Goal: Task Accomplishment & Management: Use online tool/utility

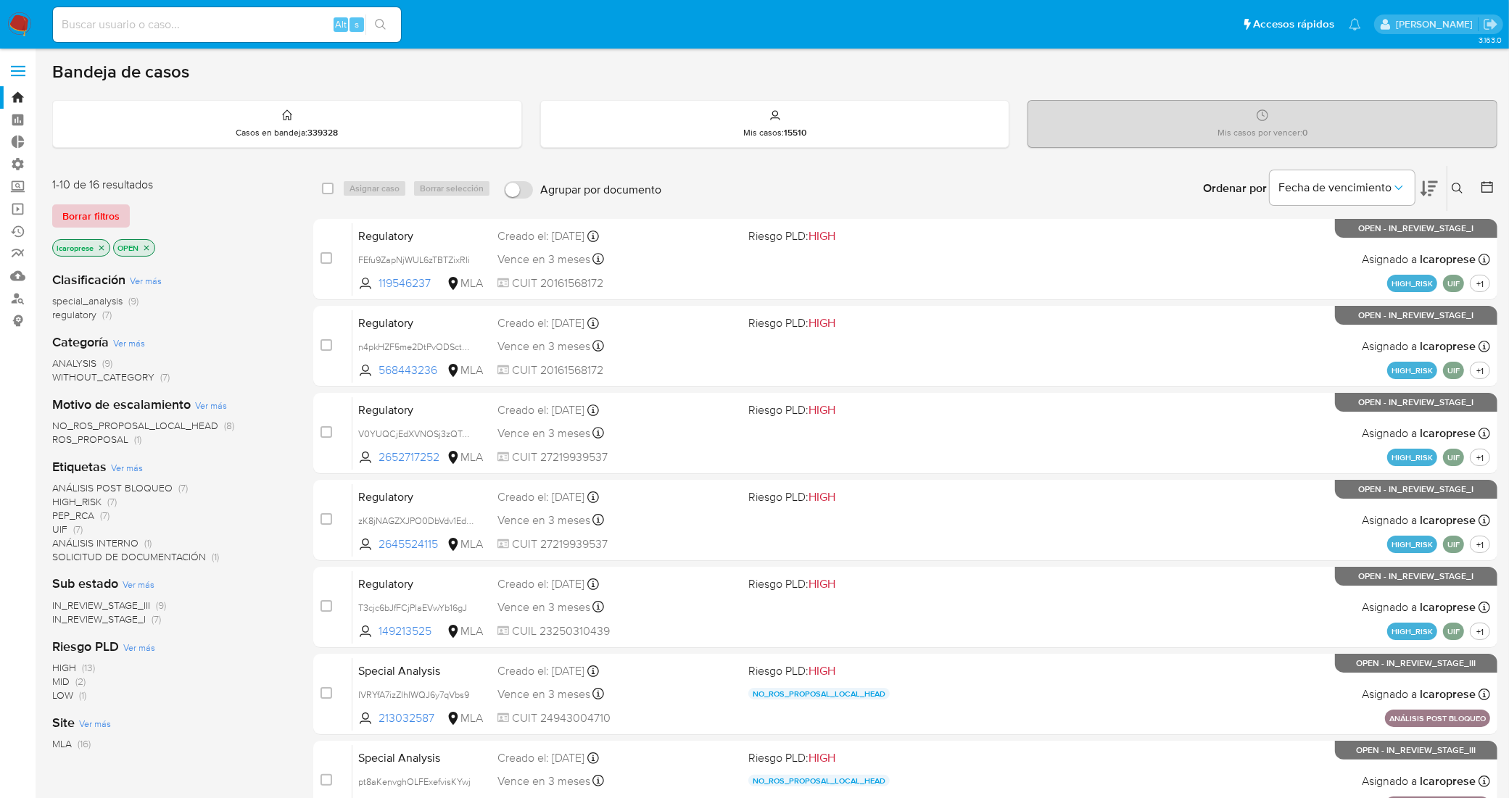
click at [96, 223] on span "Borrar filtros" at bounding box center [90, 216] width 57 height 20
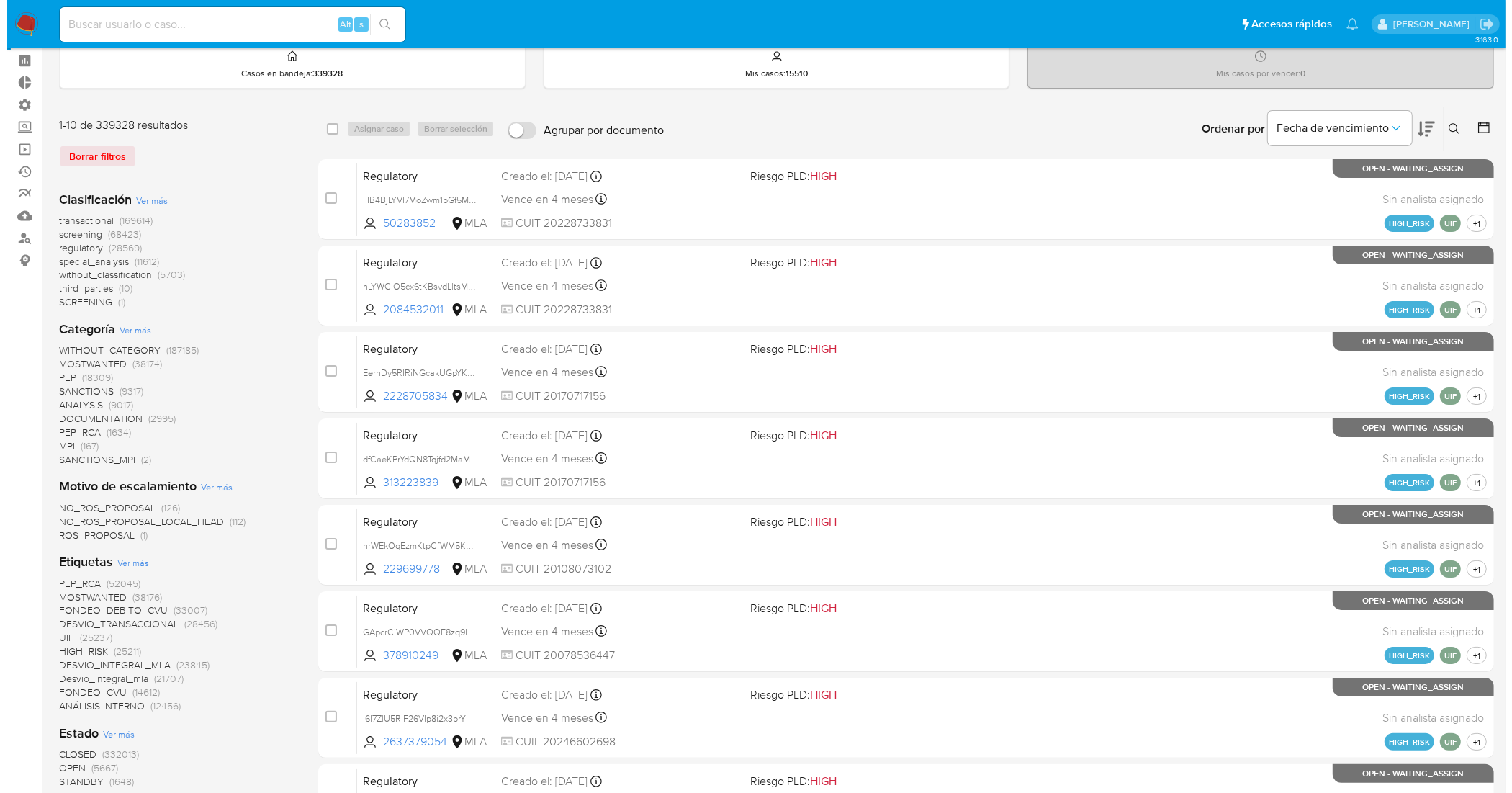
scroll to position [90, 0]
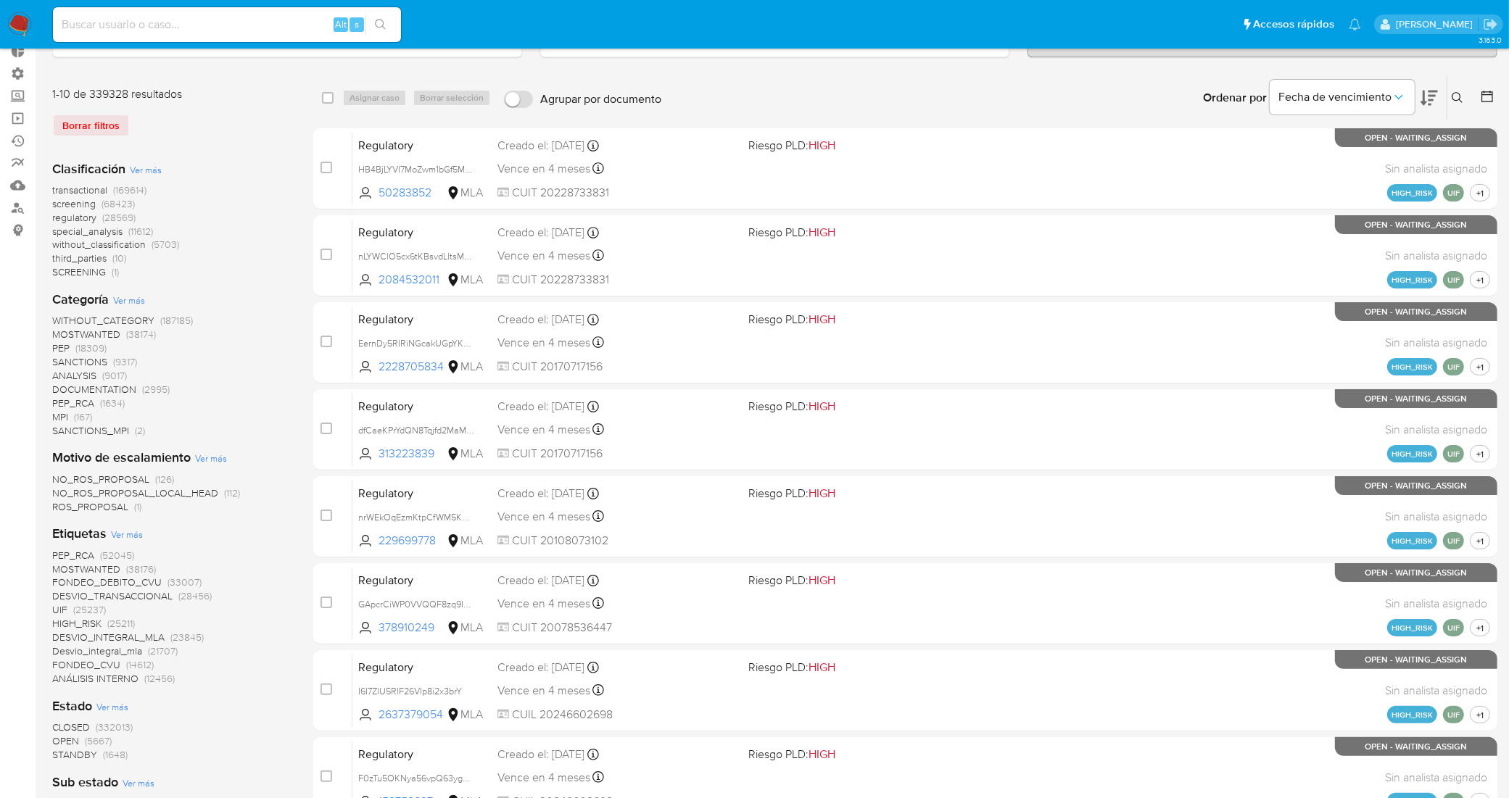
click at [124, 531] on span "Ver más" at bounding box center [127, 534] width 32 height 13
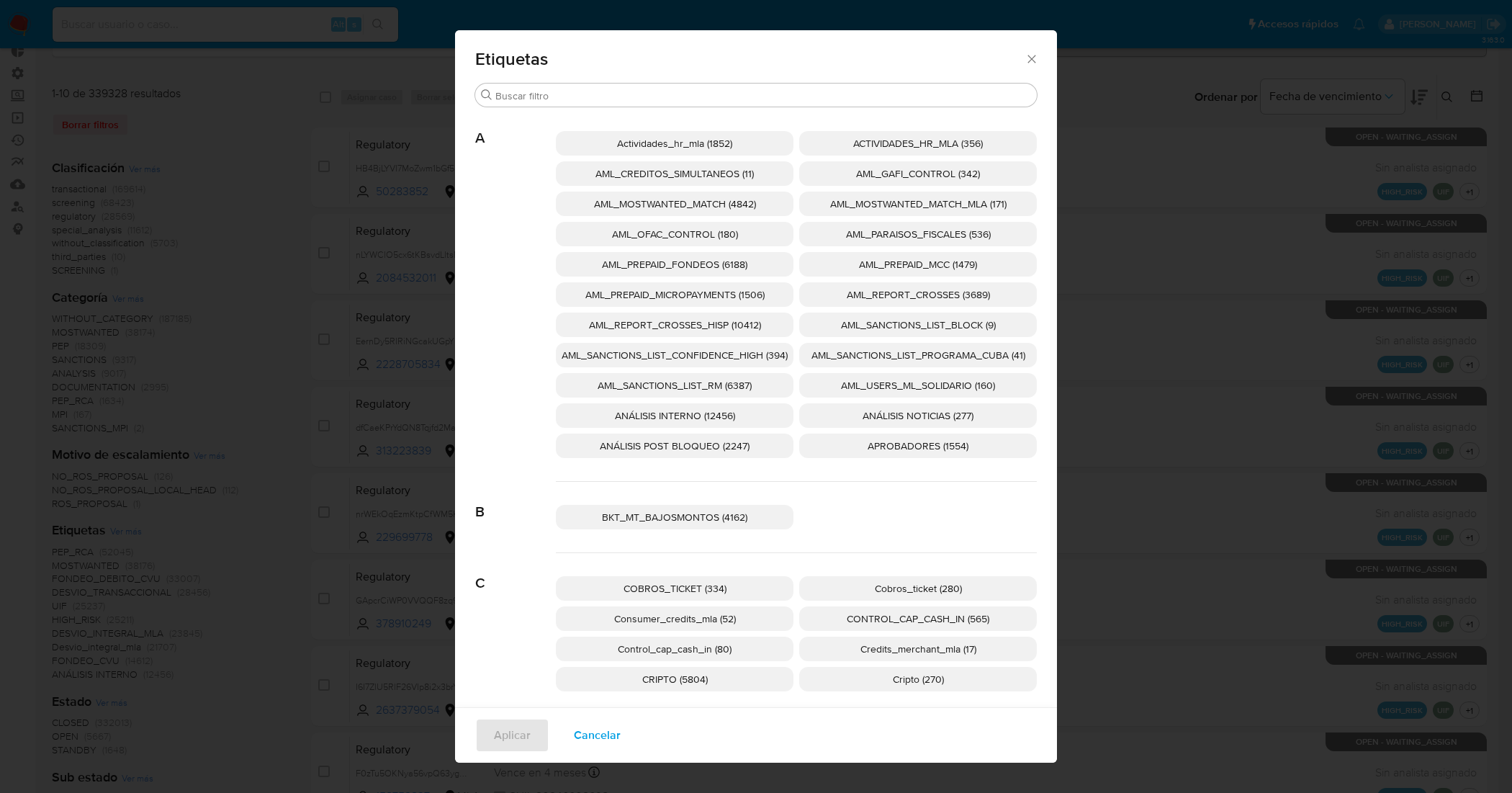
click at [698, 358] on span "AML_SANCTIONS_LIST_CONFIDENCE_HIGH (394)" at bounding box center [675, 355] width 227 height 14
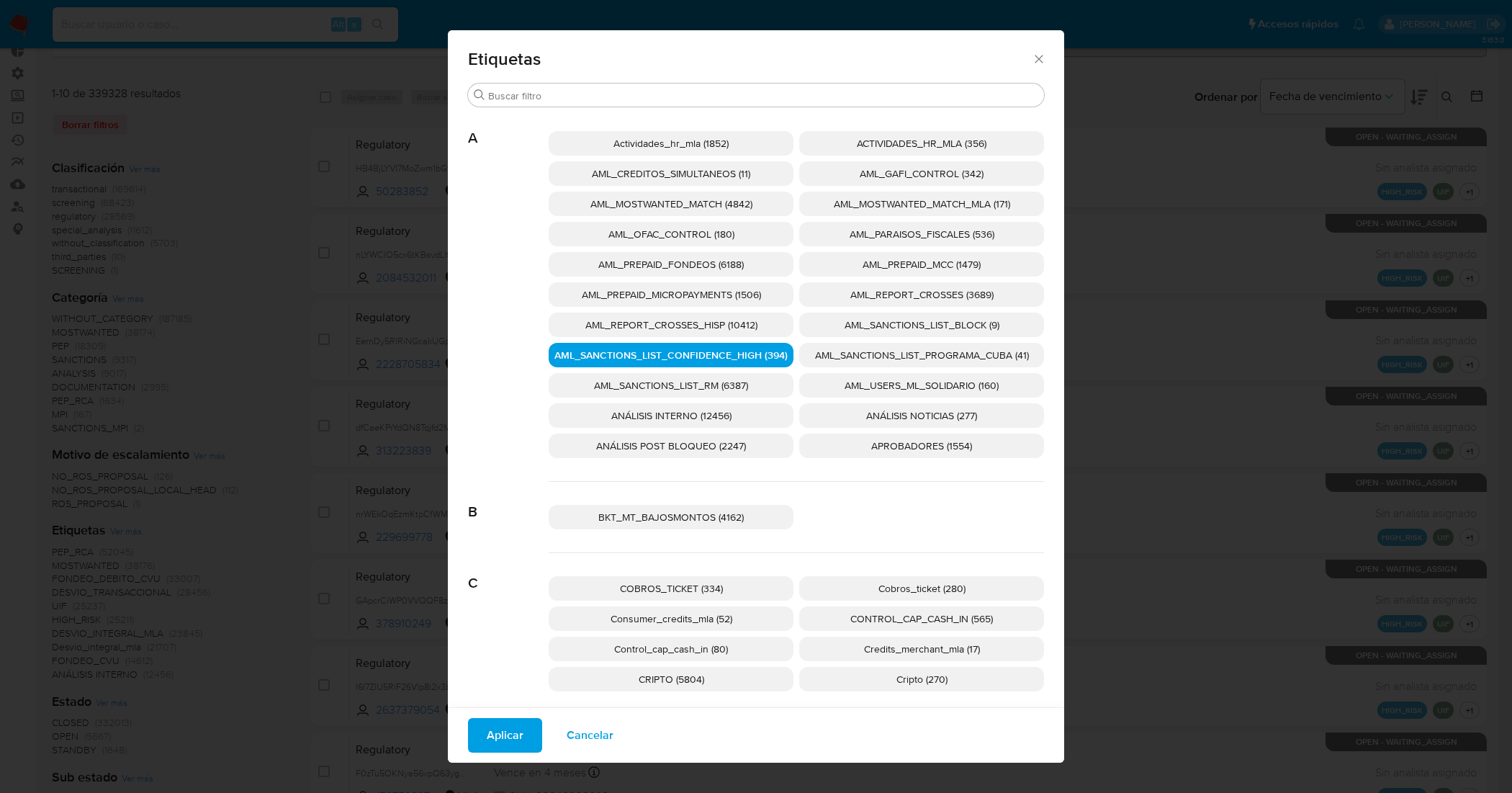
click at [855, 351] on span "AML_SANCTIONS_LIST_PROGRAMA_CUBA (41)" at bounding box center [922, 355] width 214 height 14
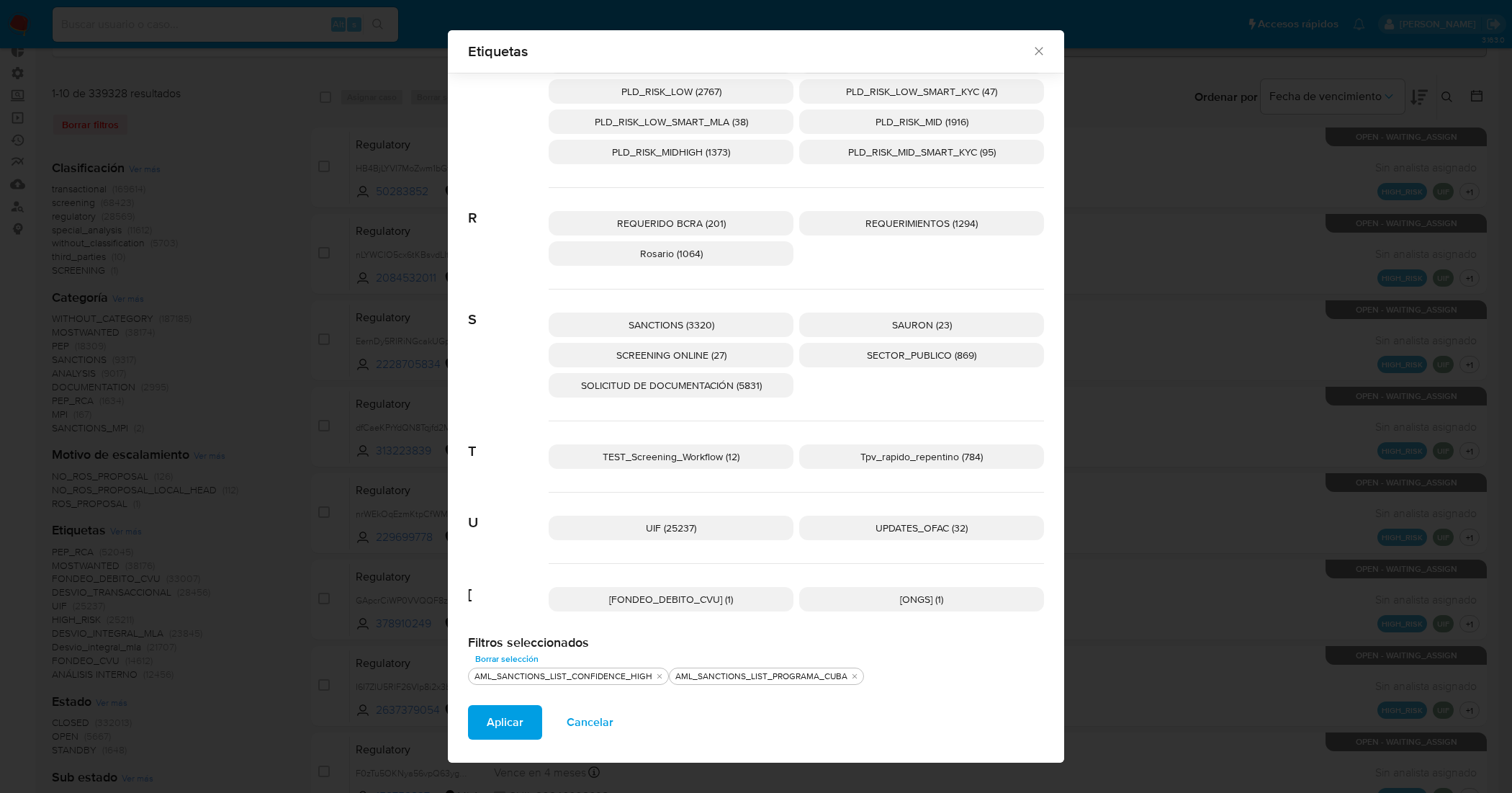
scroll to position [2131, 0]
click at [876, 533] on span "UPDATES_OFAC (32)" at bounding box center [922, 528] width 92 height 14
click at [711, 350] on span "SCREENING ONLINE (27)" at bounding box center [672, 355] width 110 height 14
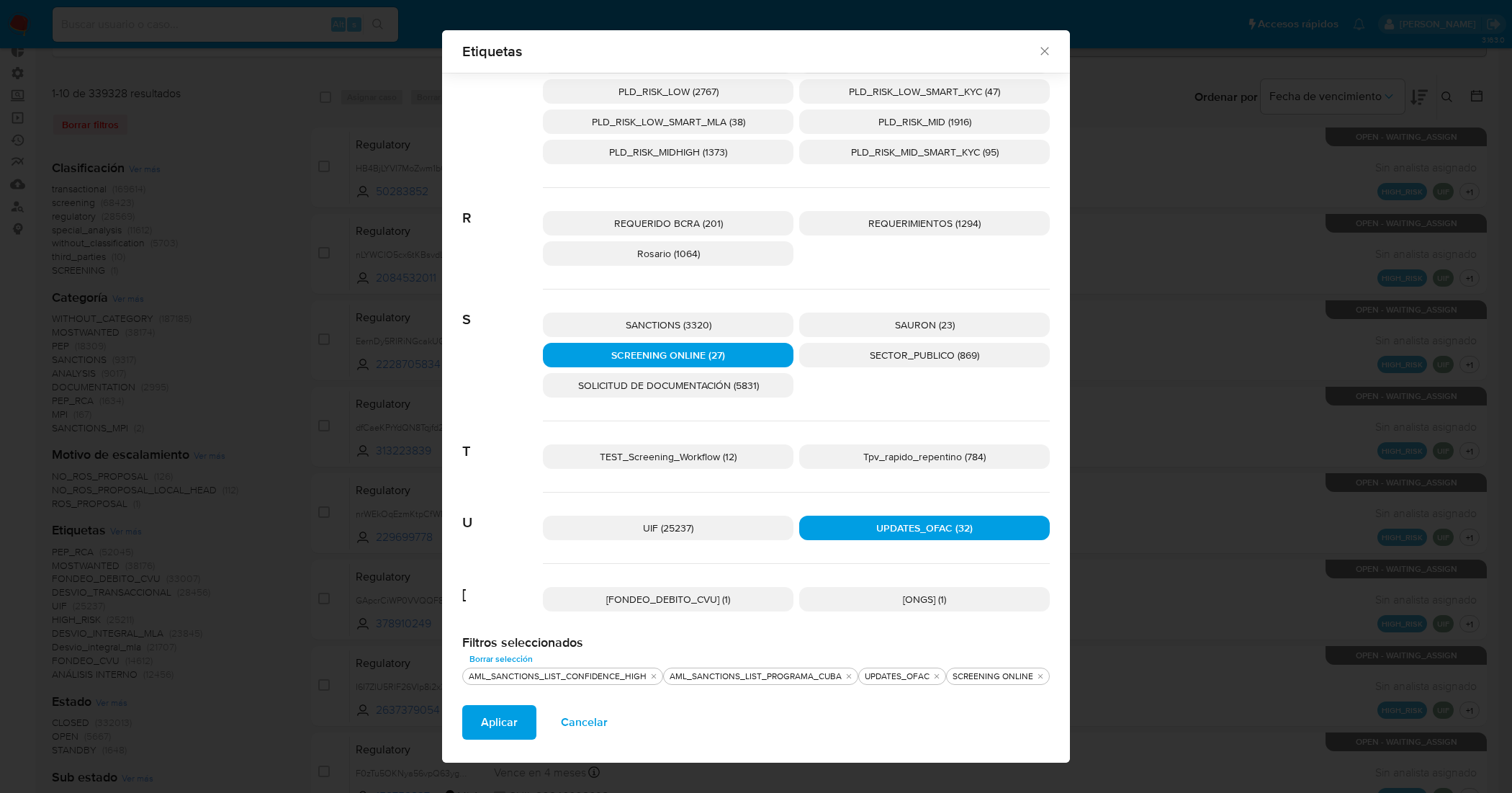
click at [699, 328] on span "SANCTIONS (3320)" at bounding box center [669, 325] width 85 height 14
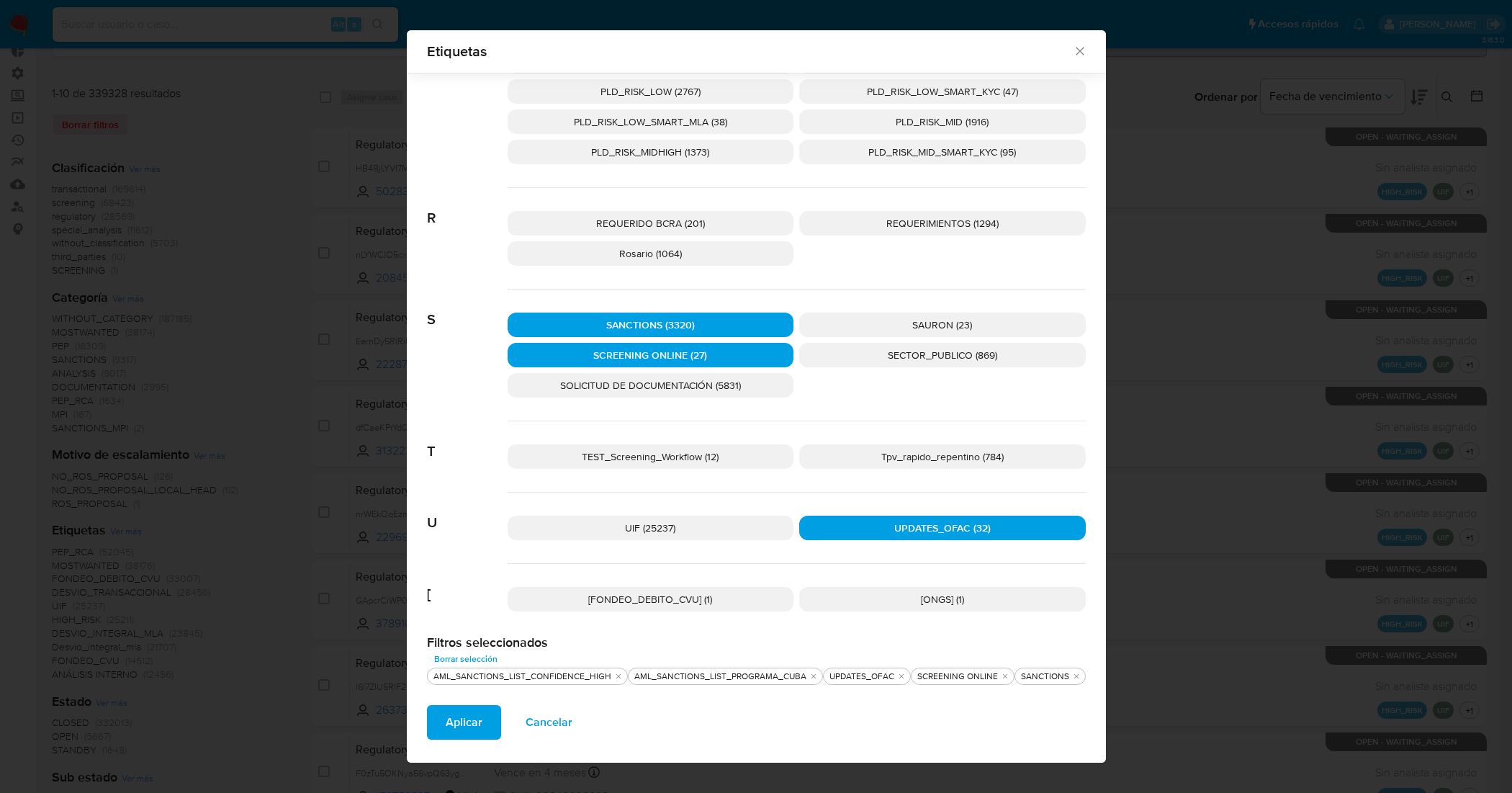
click at [473, 712] on span "Aplicar" at bounding box center [464, 722] width 37 height 32
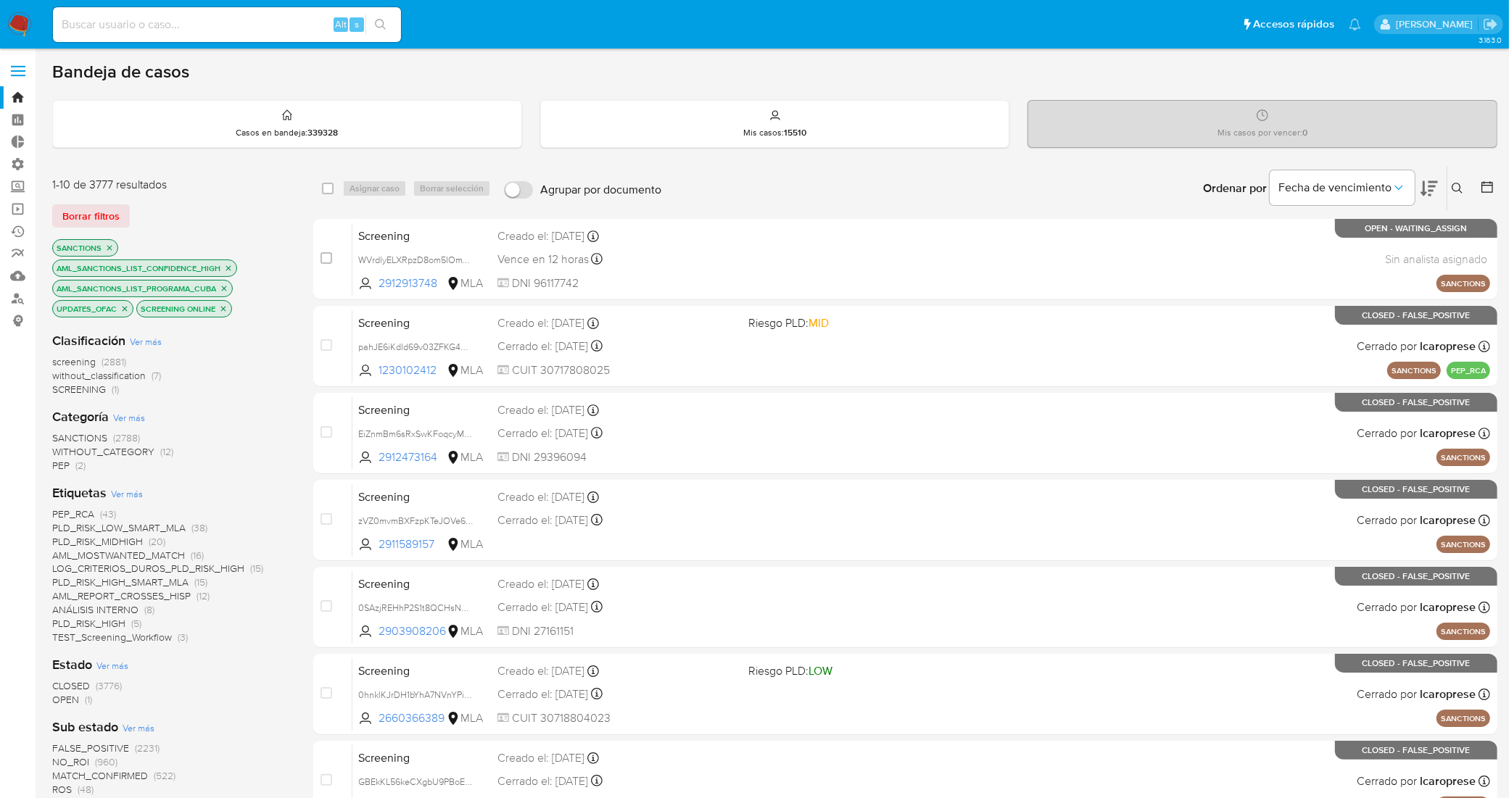
click at [65, 702] on span "OPEN" at bounding box center [65, 699] width 27 height 14
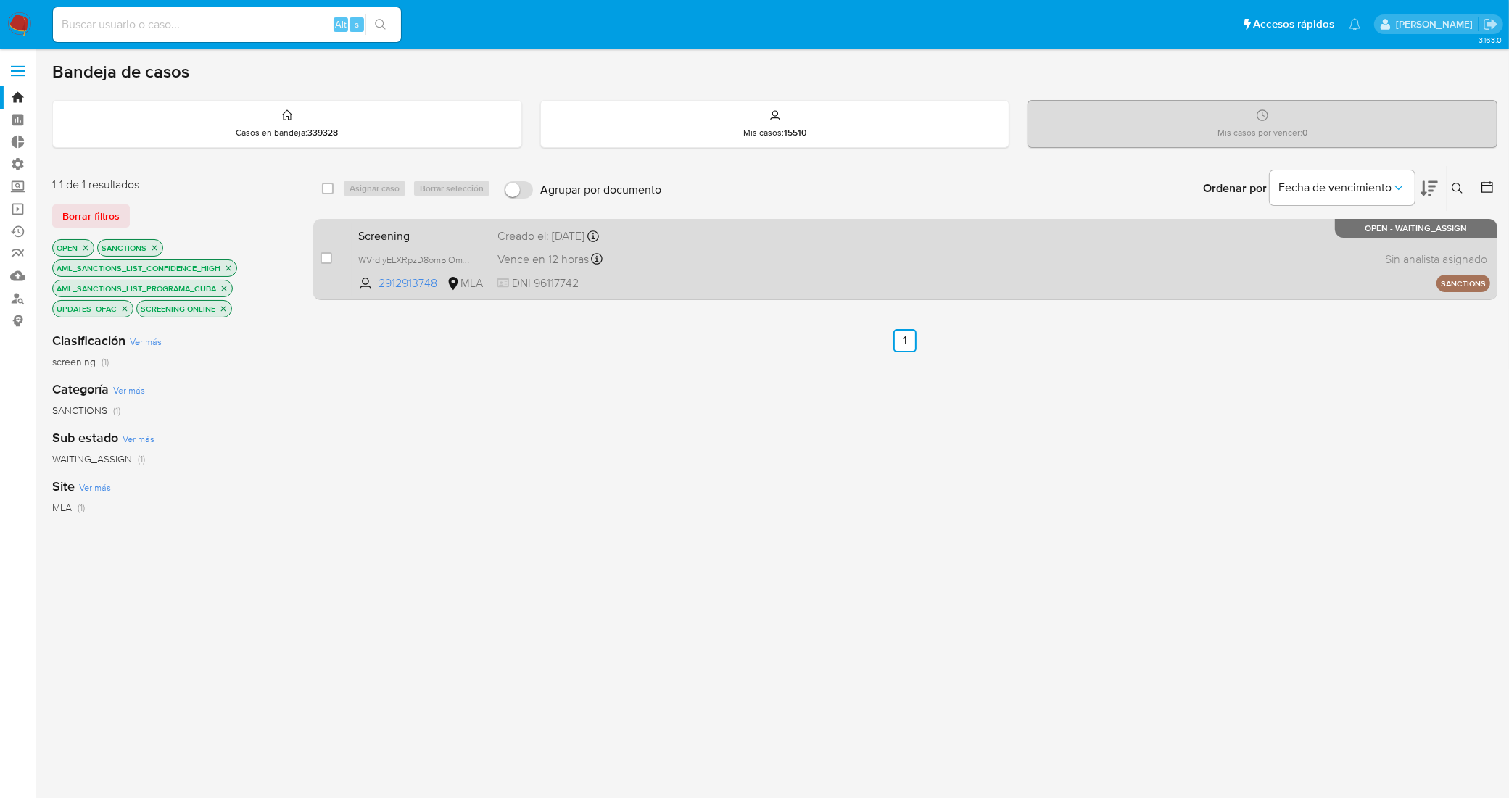
click at [460, 229] on span "Screening" at bounding box center [422, 234] width 128 height 19
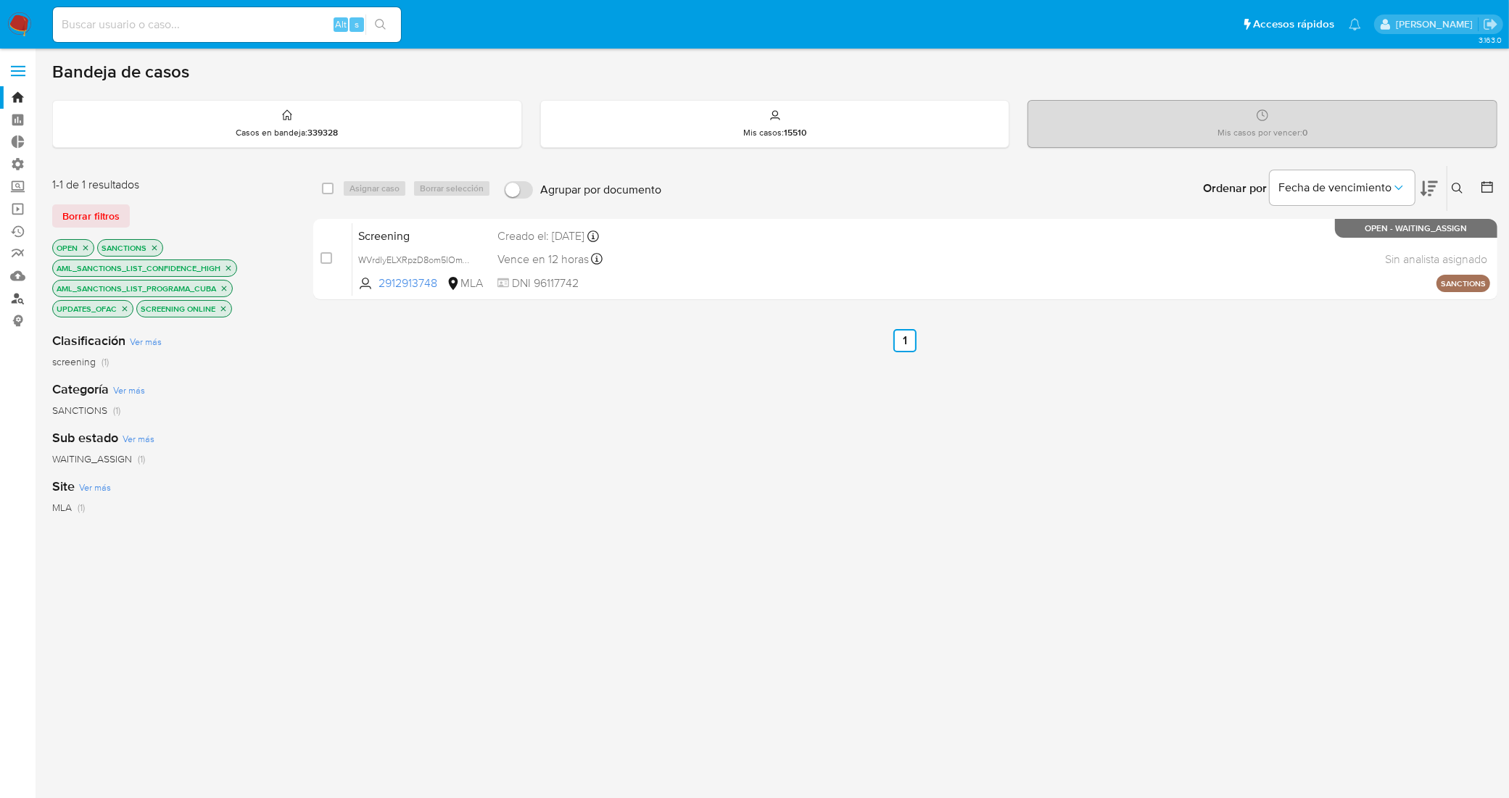
click at [19, 297] on link "Buscador de personas" at bounding box center [86, 298] width 173 height 22
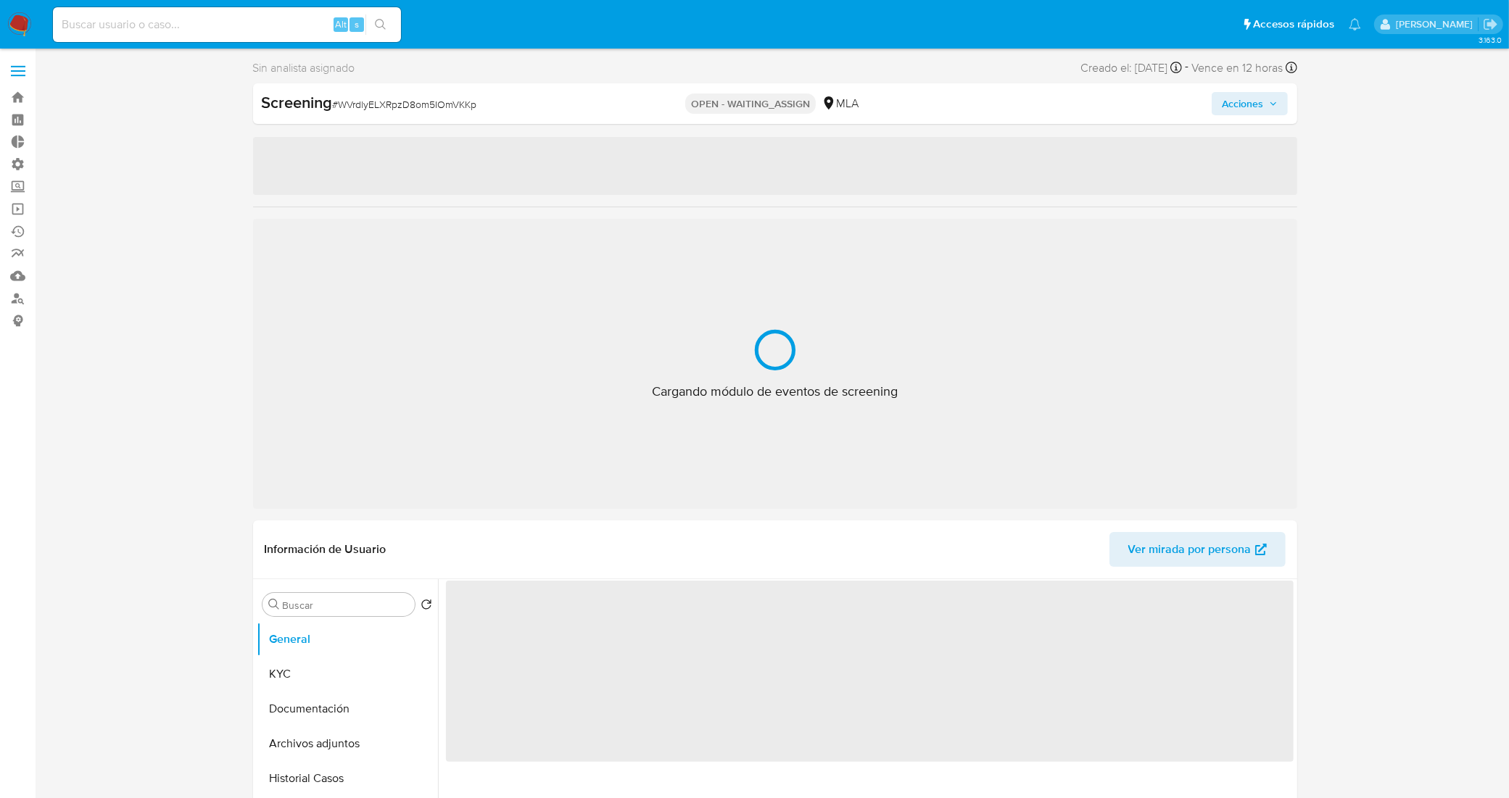
select select "10"
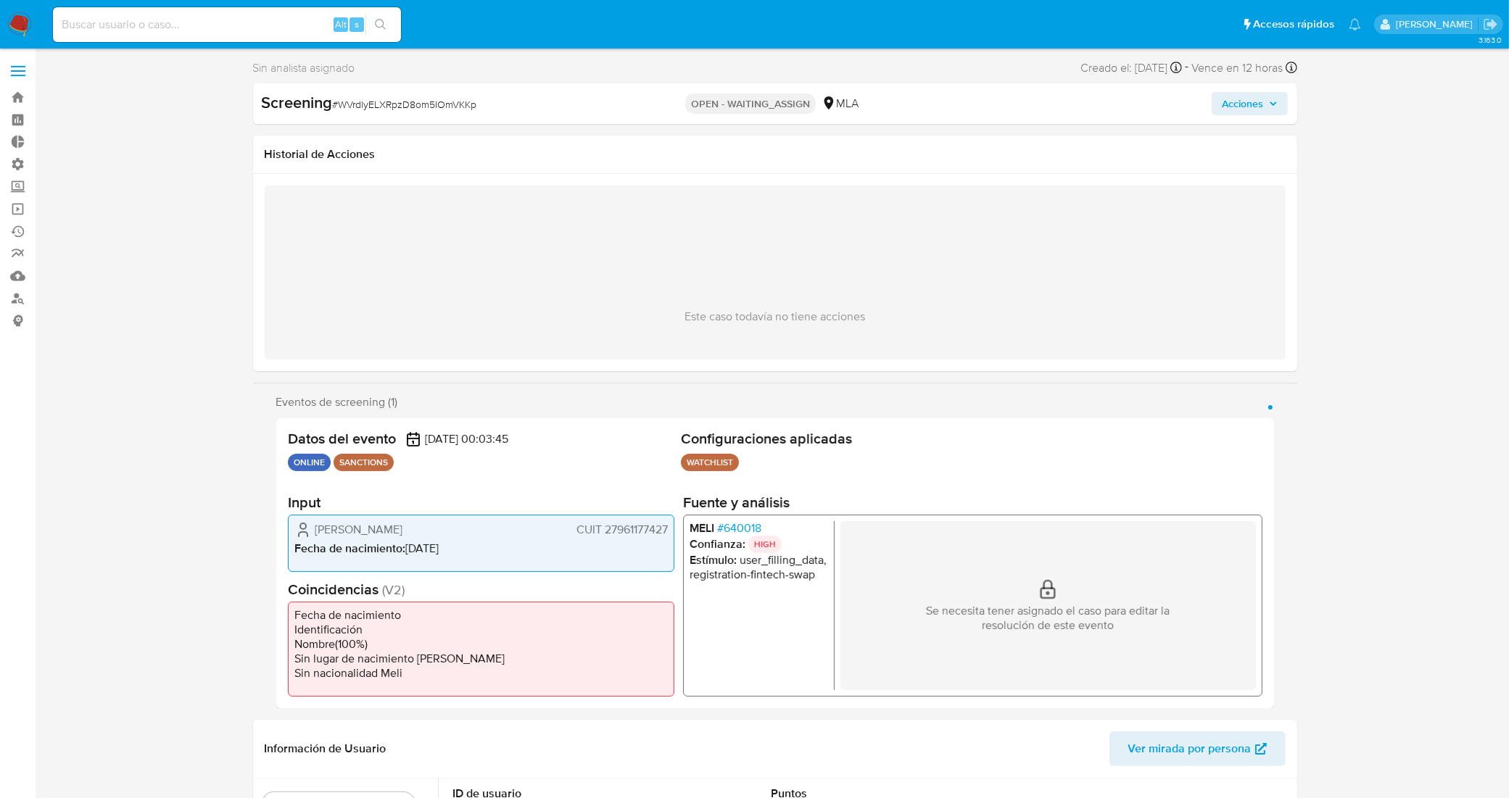
click at [742, 526] on span "# 640018" at bounding box center [738, 528] width 44 height 14
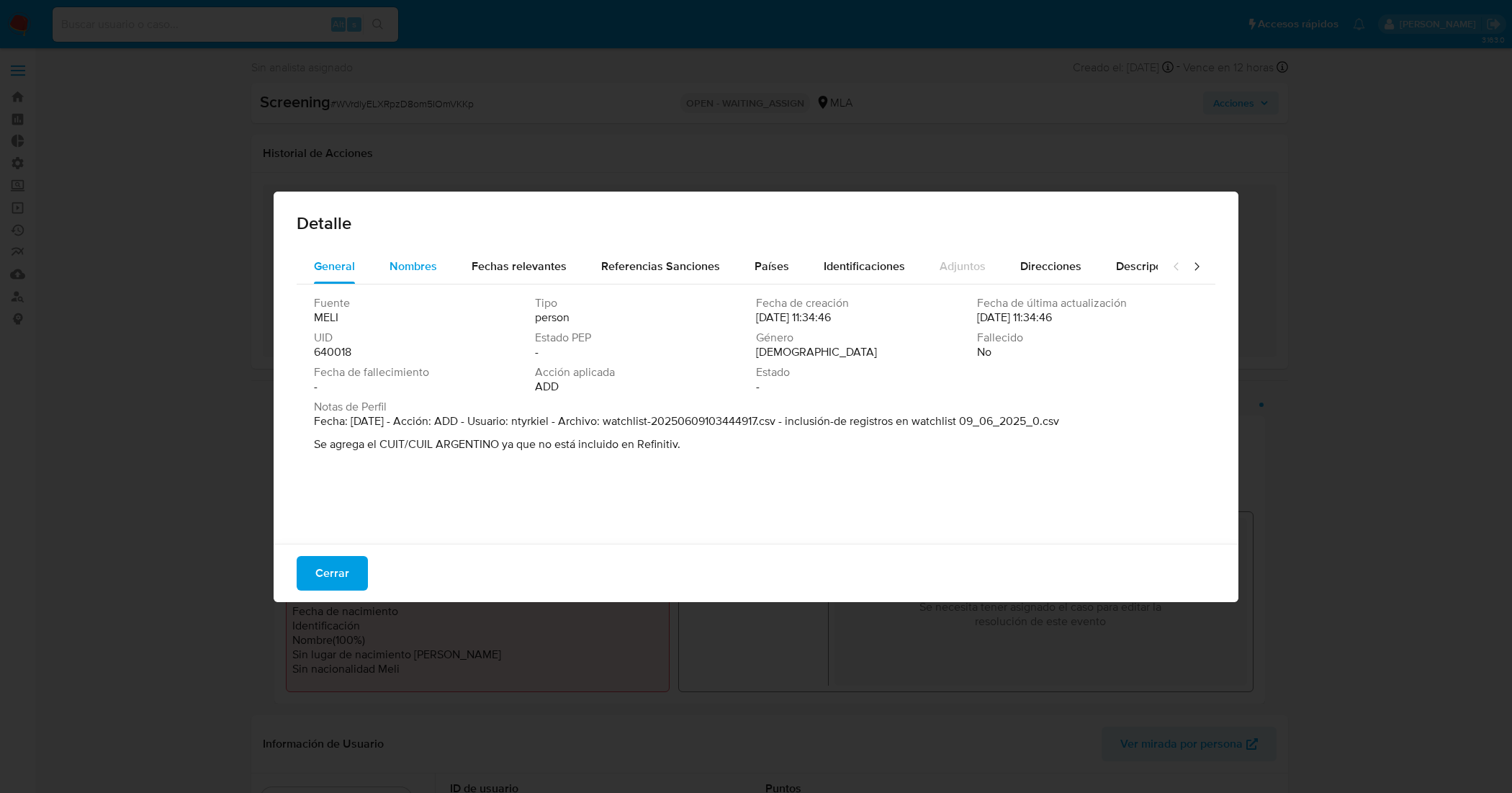
click at [438, 265] on button "Nombres" at bounding box center [413, 266] width 82 height 35
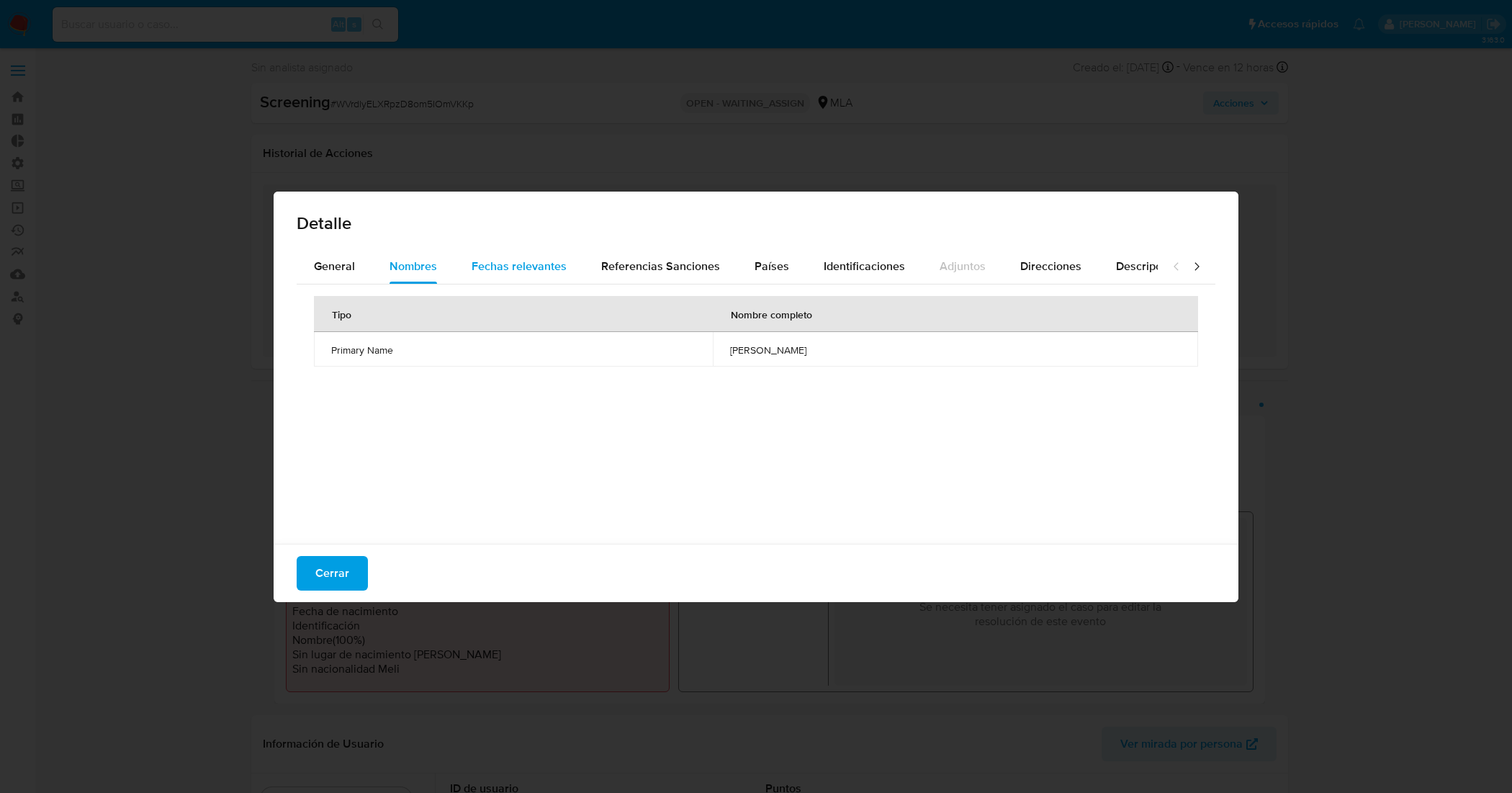
click at [477, 267] on span "Fechas relevantes" at bounding box center [520, 266] width 95 height 17
click at [650, 263] on span "Referencias Sanciones" at bounding box center [661, 266] width 119 height 17
click at [747, 266] on button "Países" at bounding box center [772, 266] width 70 height 35
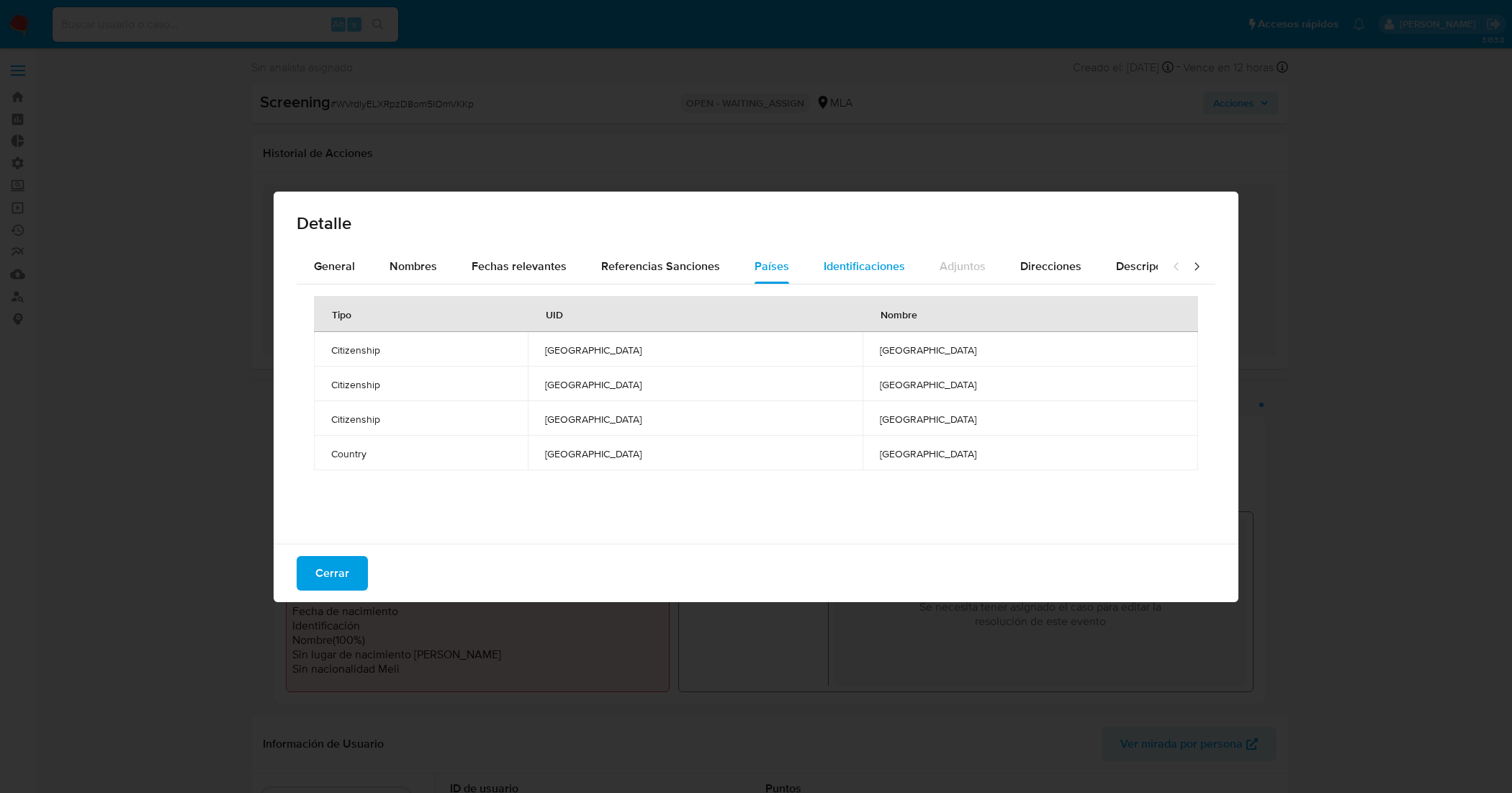
click at [824, 268] on span "Identificaciones" at bounding box center [864, 266] width 81 height 17
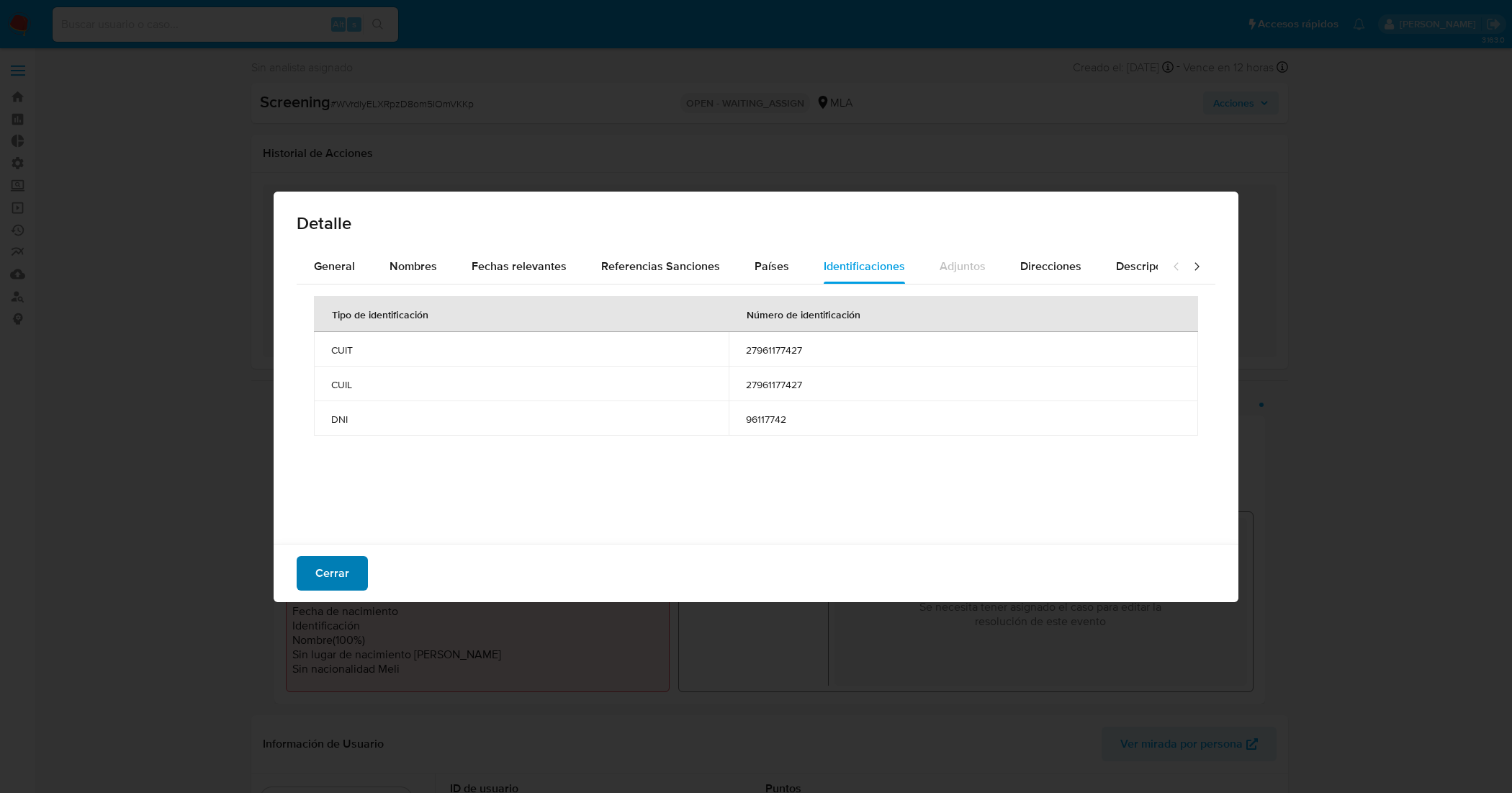
click at [337, 566] on span "Cerrar" at bounding box center [333, 573] width 34 height 32
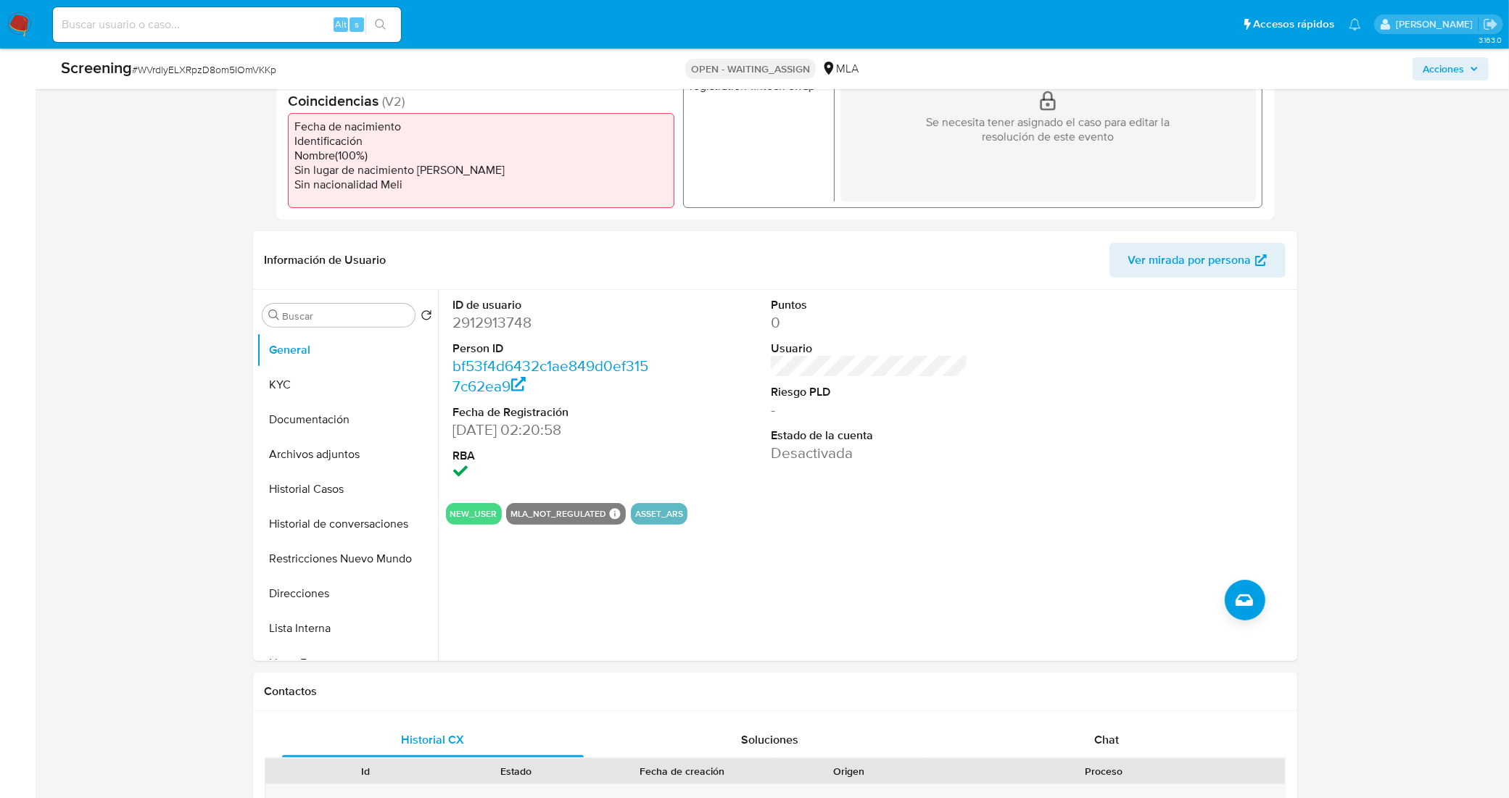
scroll to position [453, 0]
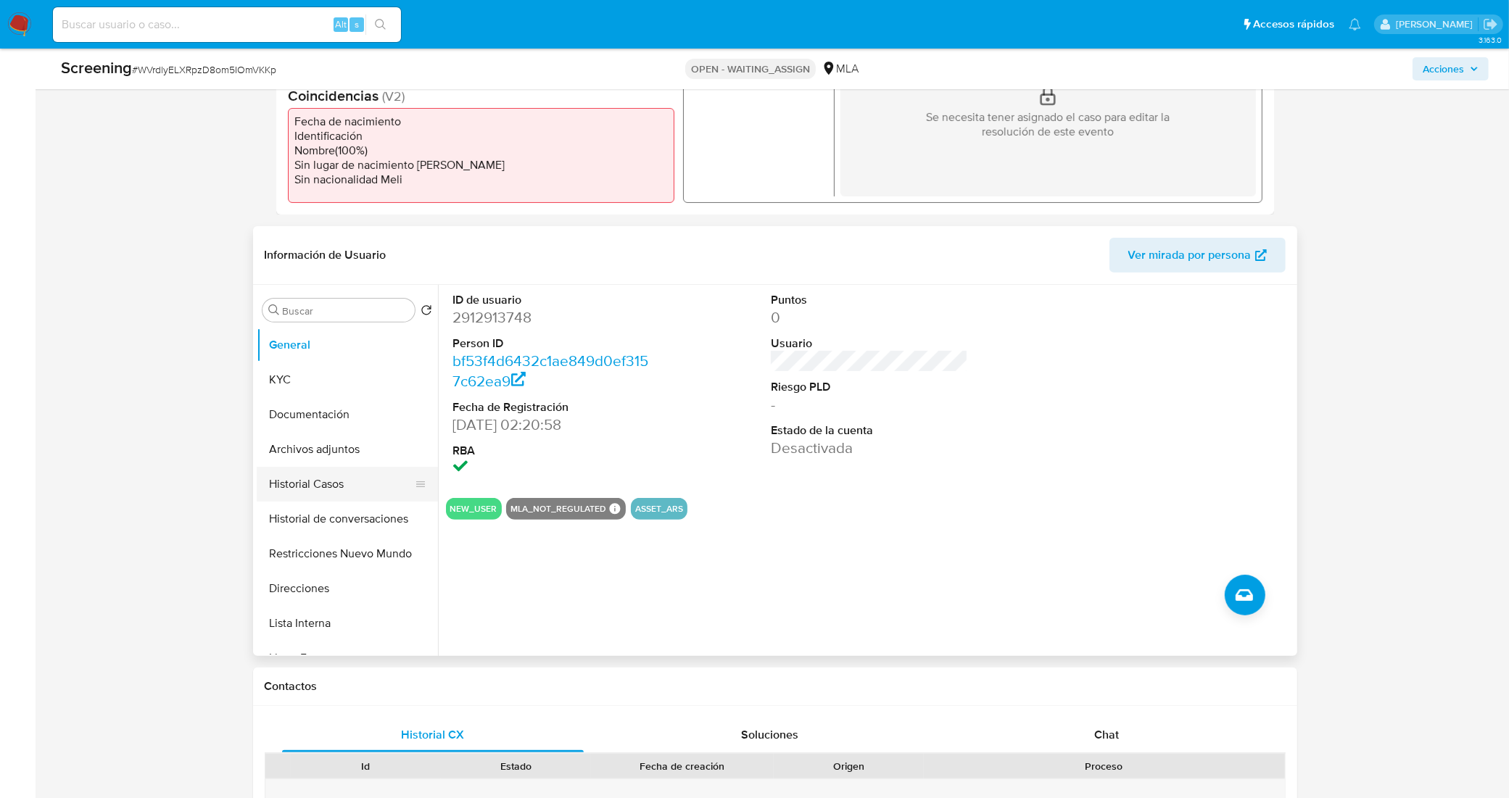
click at [352, 487] on button "Historial Casos" at bounding box center [342, 484] width 170 height 35
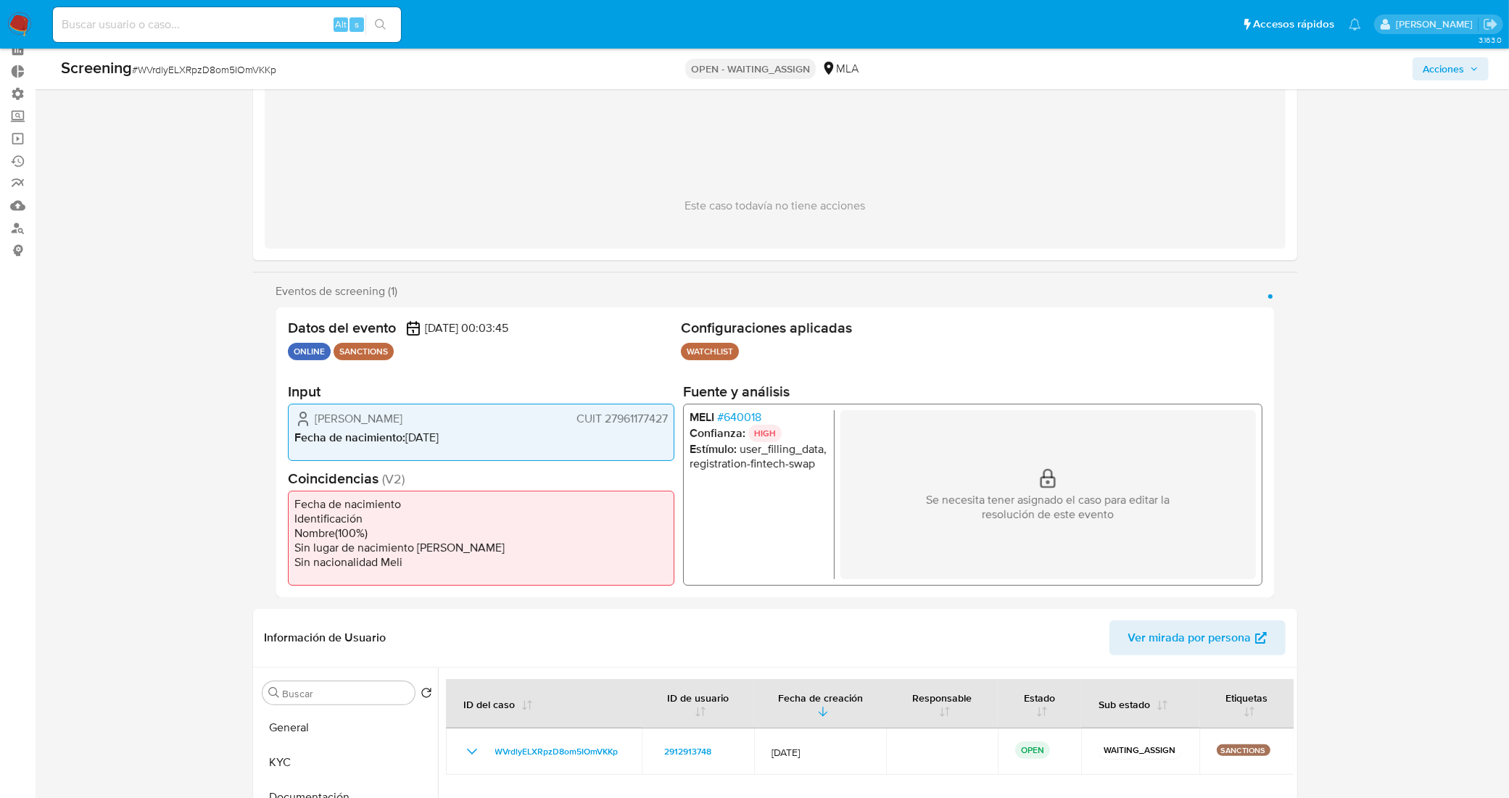
scroll to position [272, 0]
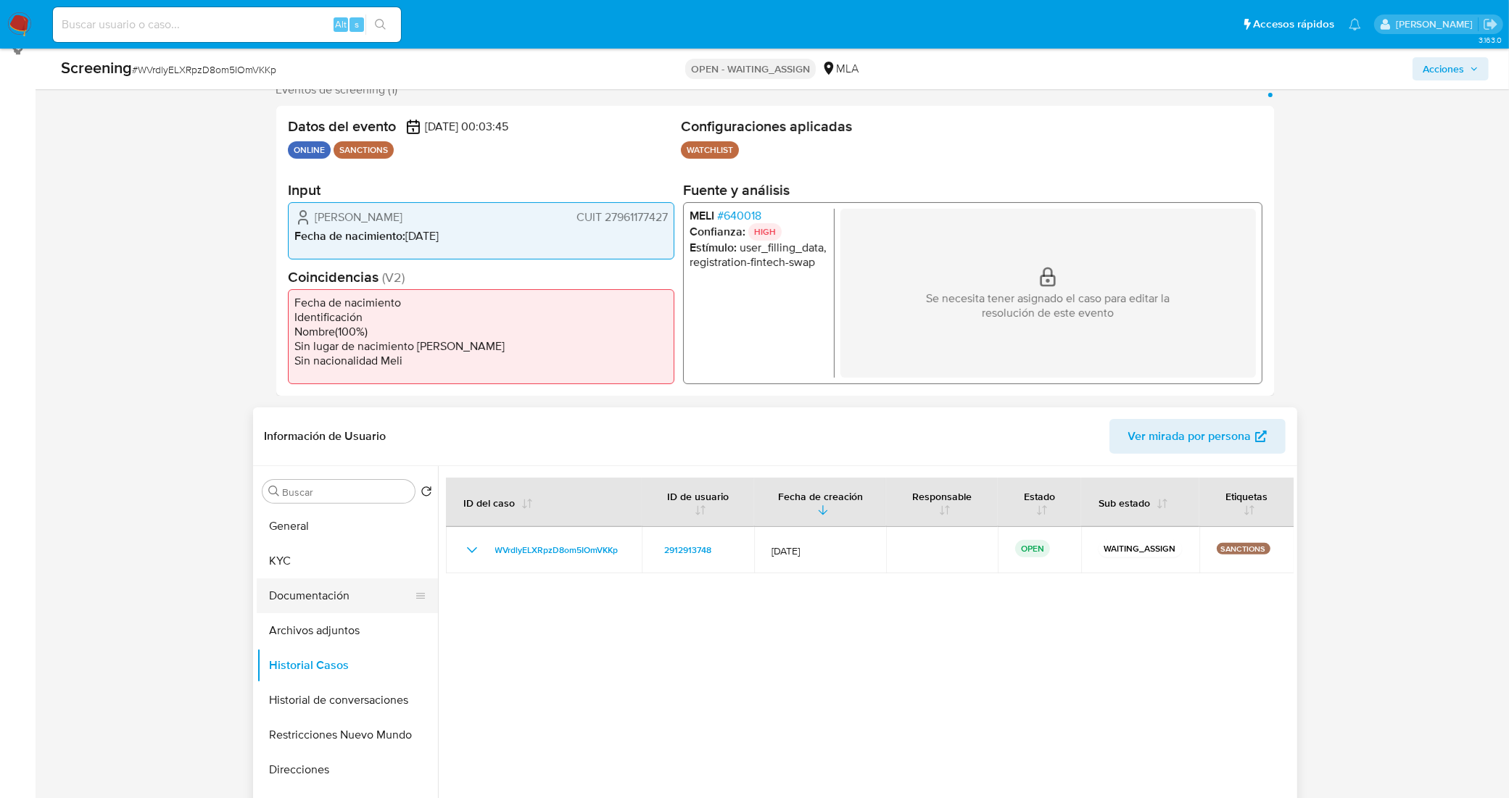
click at [366, 596] on button "Documentación" at bounding box center [342, 596] width 170 height 35
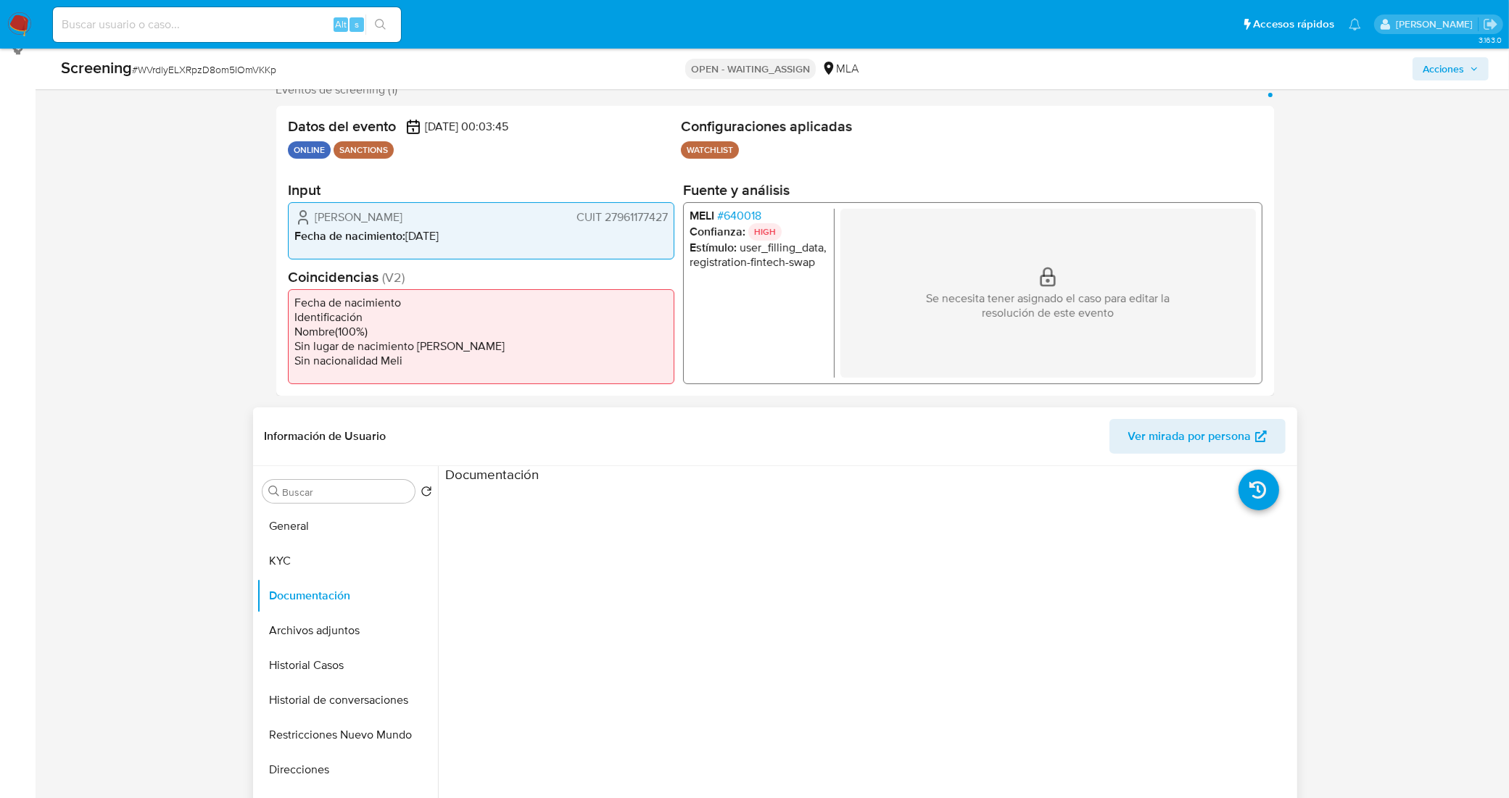
click at [507, 549] on ul at bounding box center [552, 693] width 212 height 418
click at [325, 557] on button "KYC" at bounding box center [342, 561] width 170 height 35
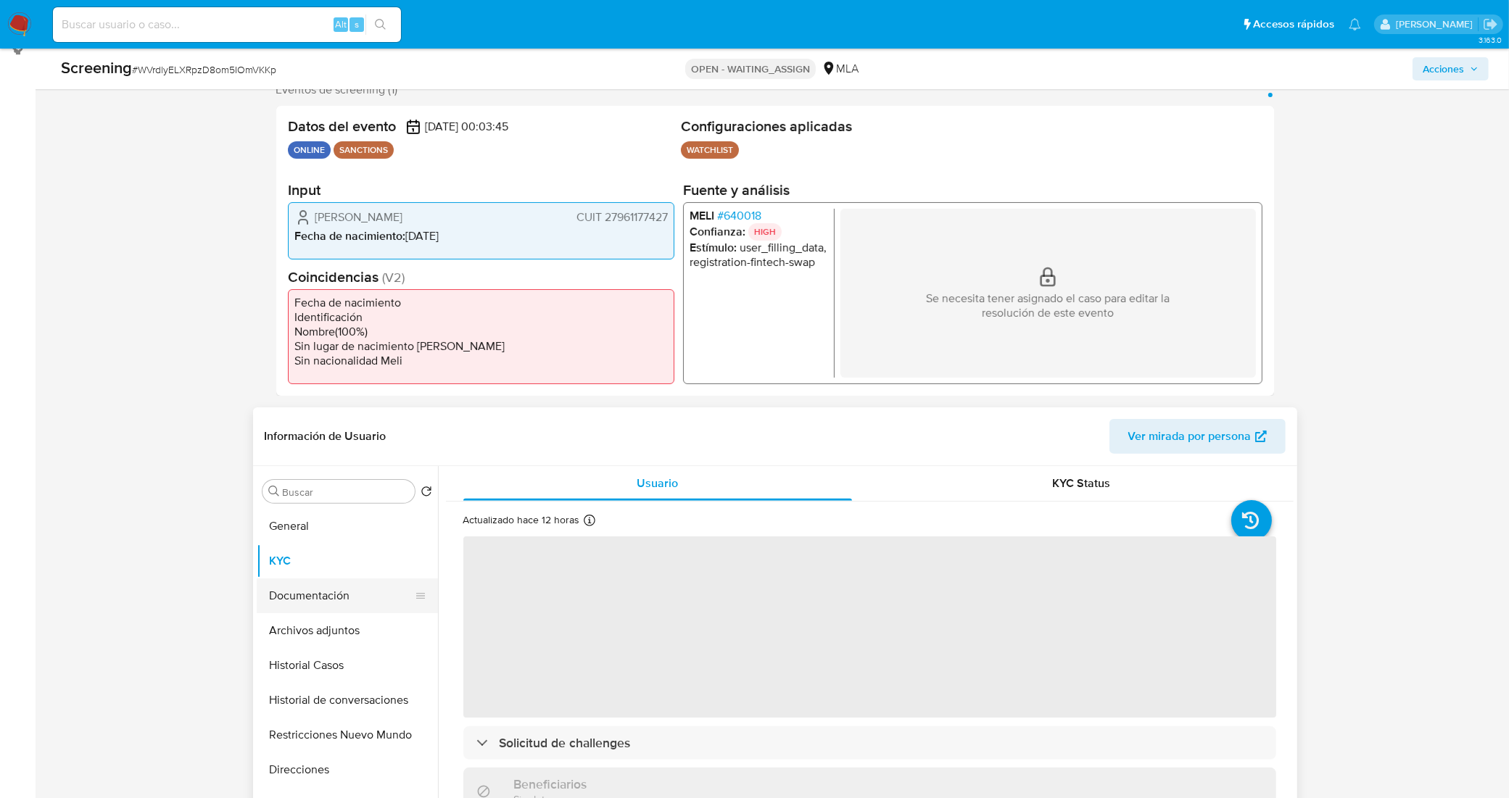
click at [336, 591] on button "Documentación" at bounding box center [342, 596] width 170 height 35
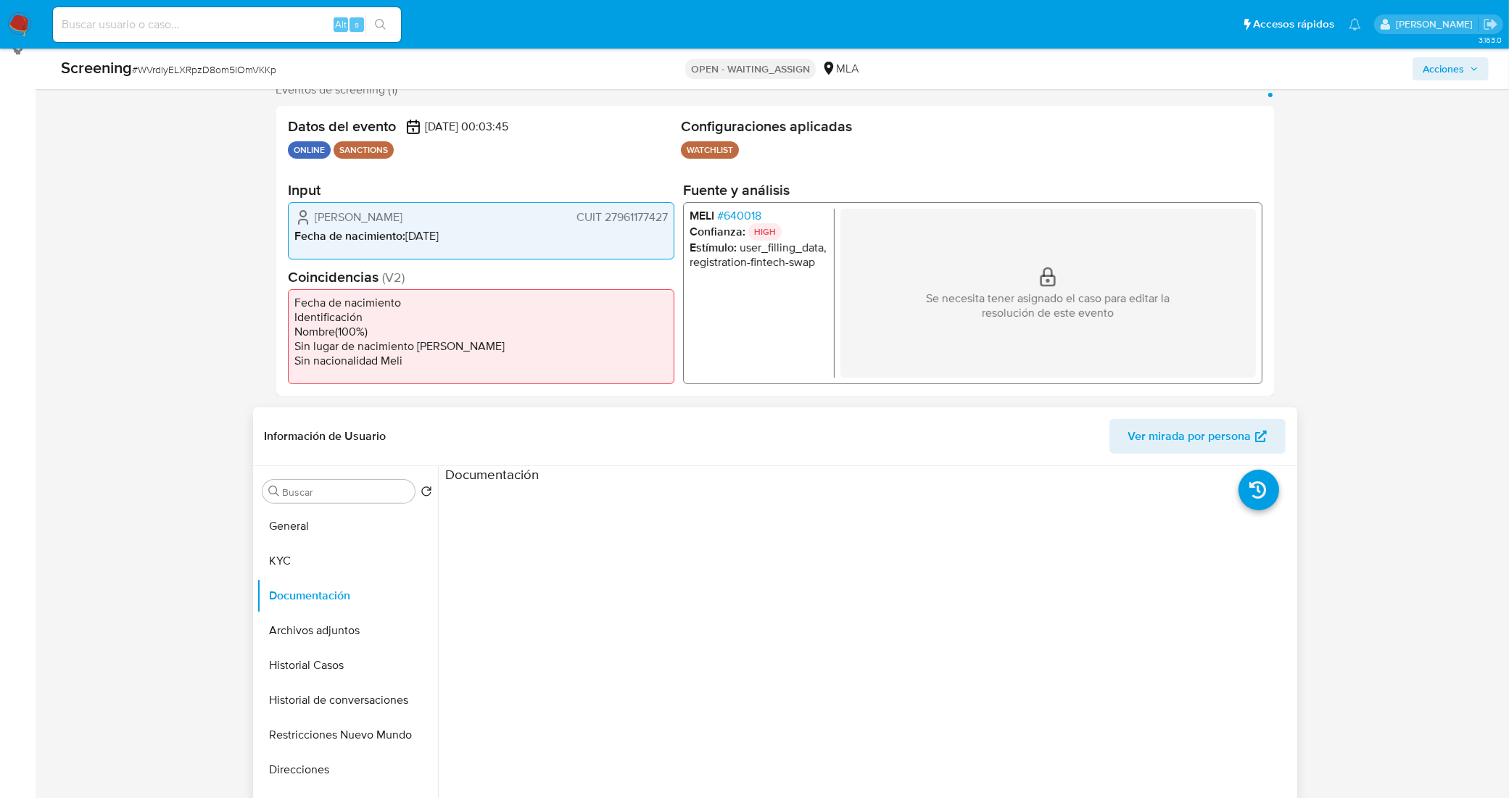
scroll to position [181, 0]
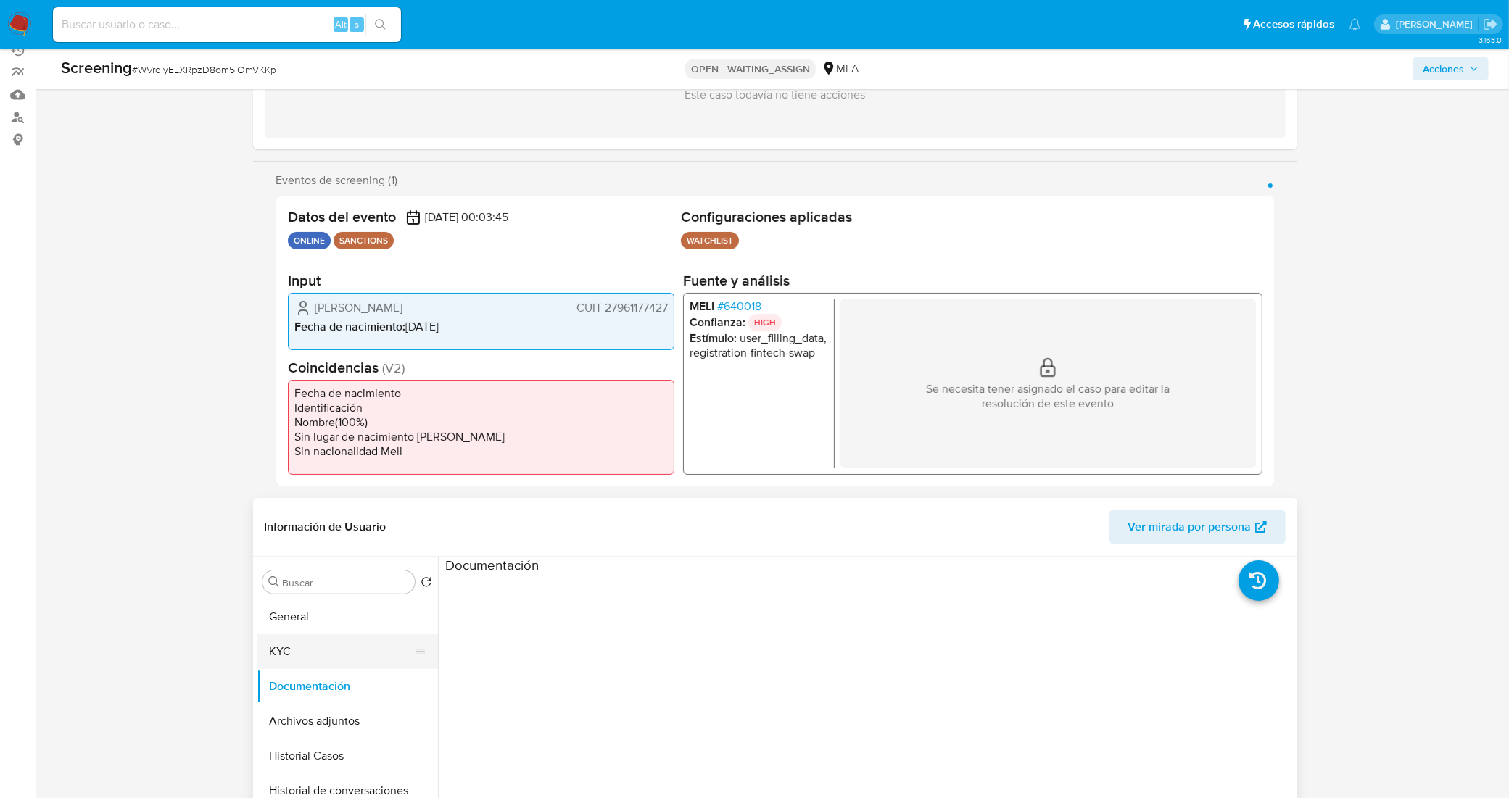
click at [352, 644] on button "KYC" at bounding box center [342, 651] width 170 height 35
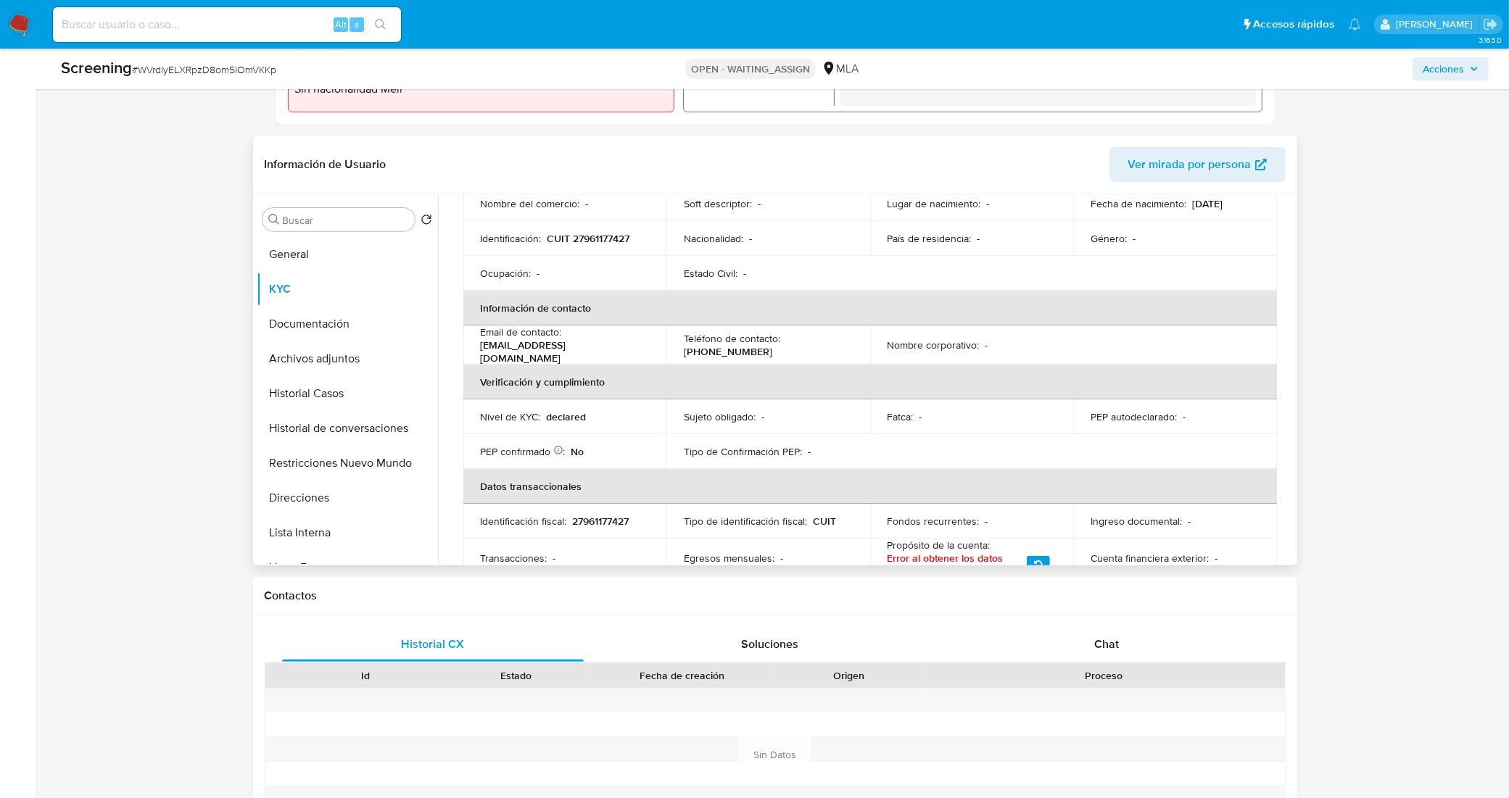
scroll to position [272, 0]
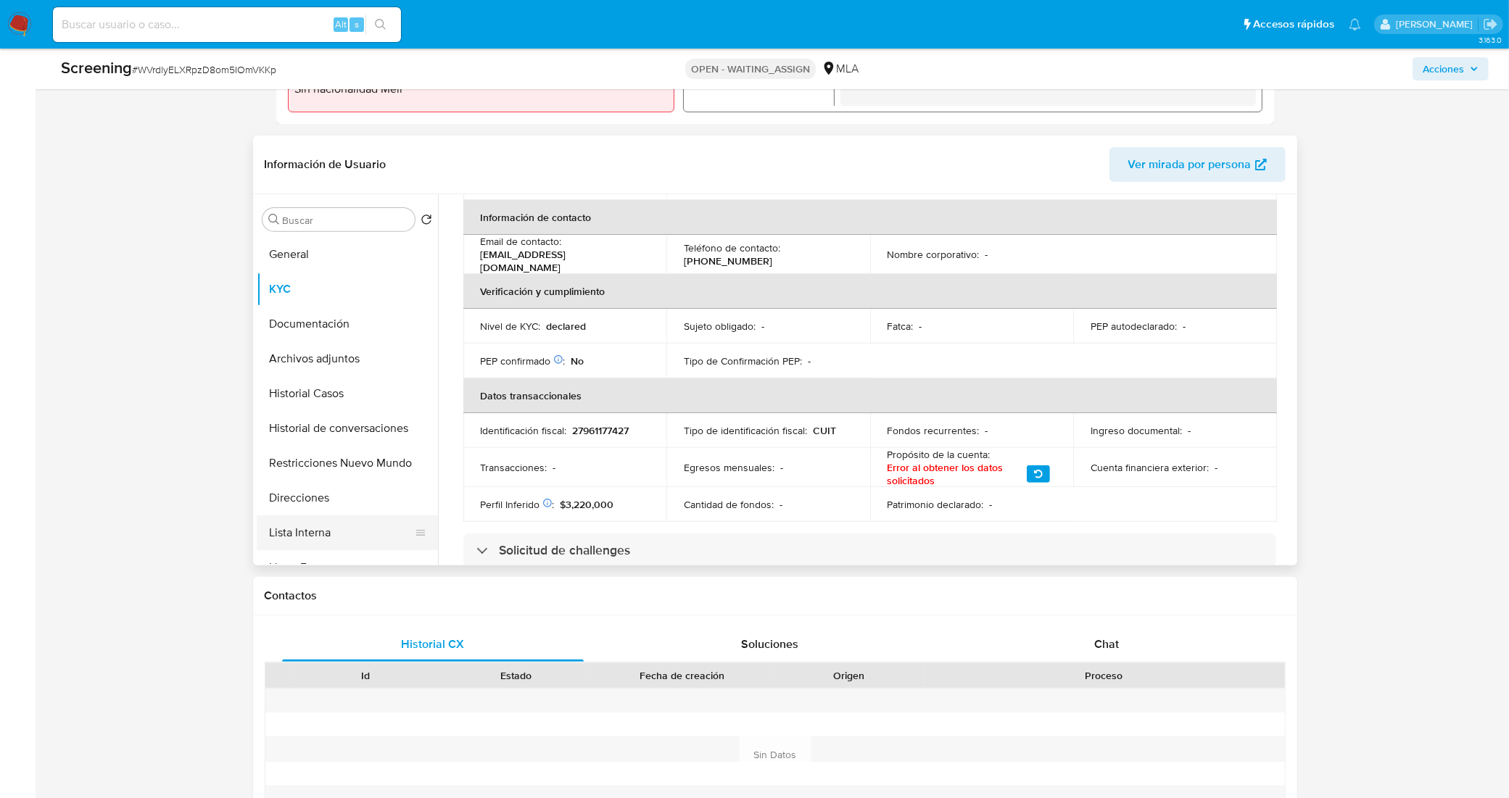
click at [316, 516] on button "Lista Interna" at bounding box center [342, 532] width 170 height 35
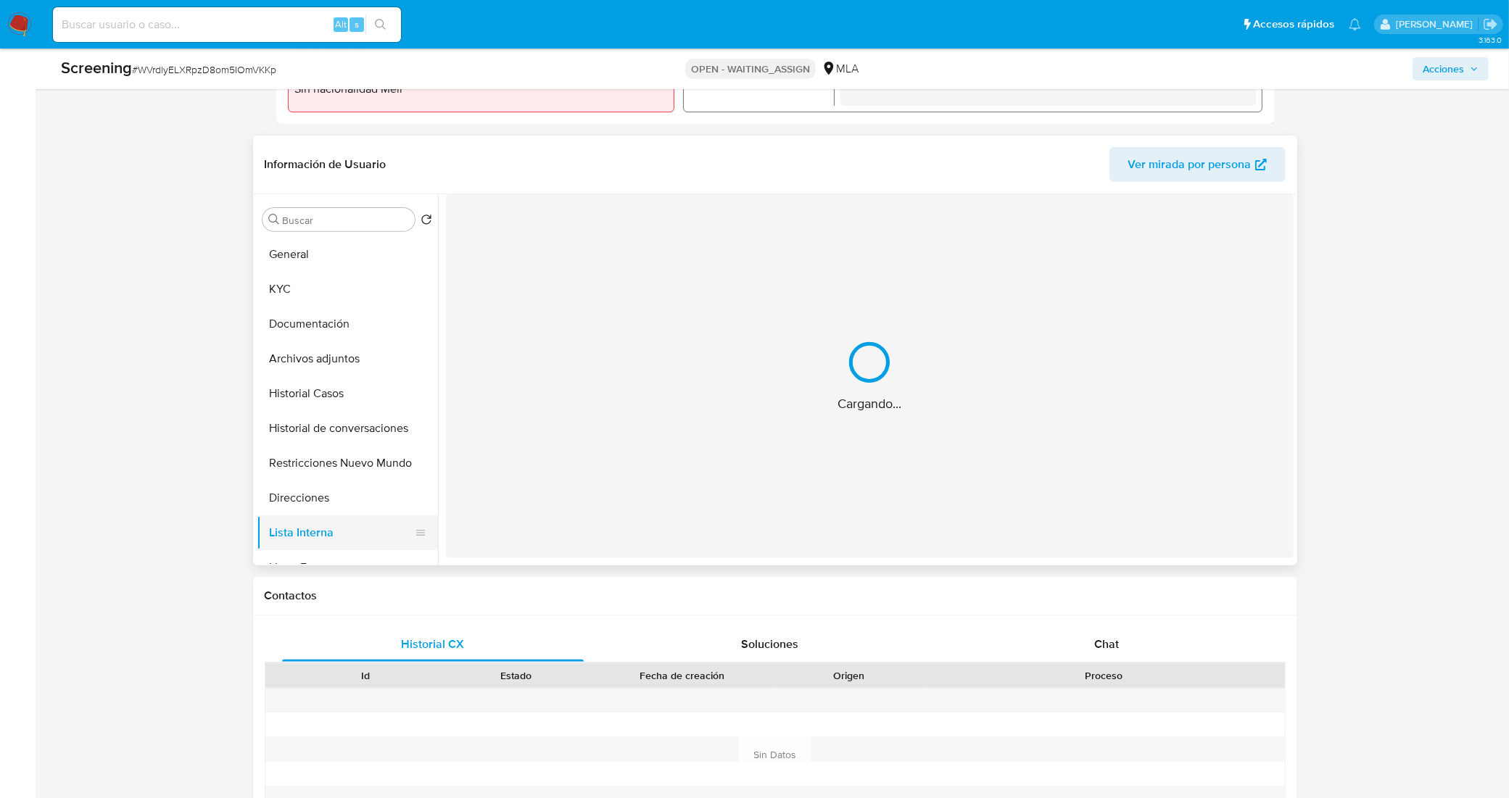
scroll to position [0, 0]
click at [335, 497] on button "Direcciones" at bounding box center [342, 498] width 170 height 35
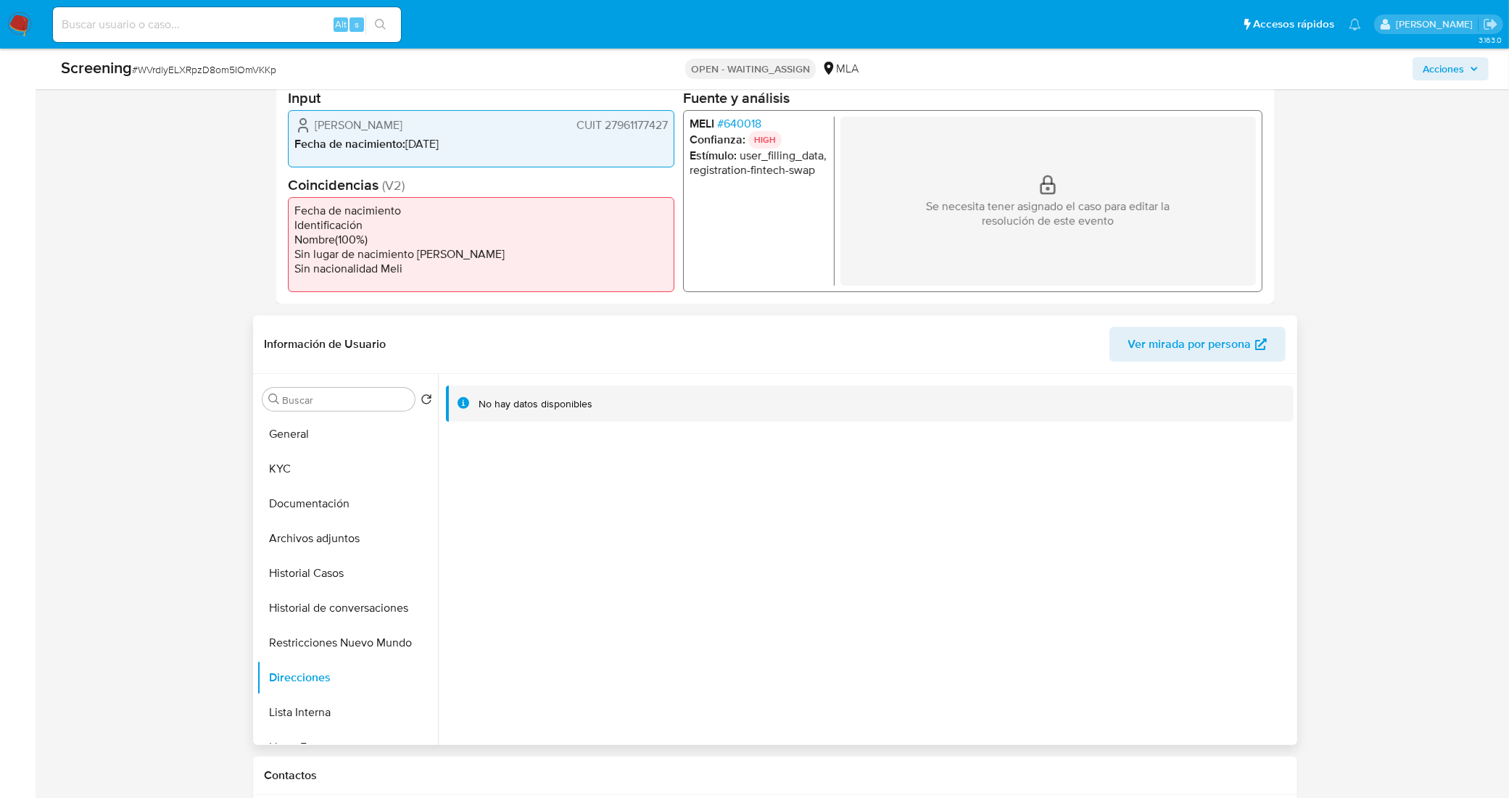
scroll to position [362, 0]
click at [339, 602] on button "Historial de conversaciones" at bounding box center [342, 609] width 170 height 35
click at [375, 644] on button "Restricciones Nuevo Mundo" at bounding box center [342, 644] width 170 height 35
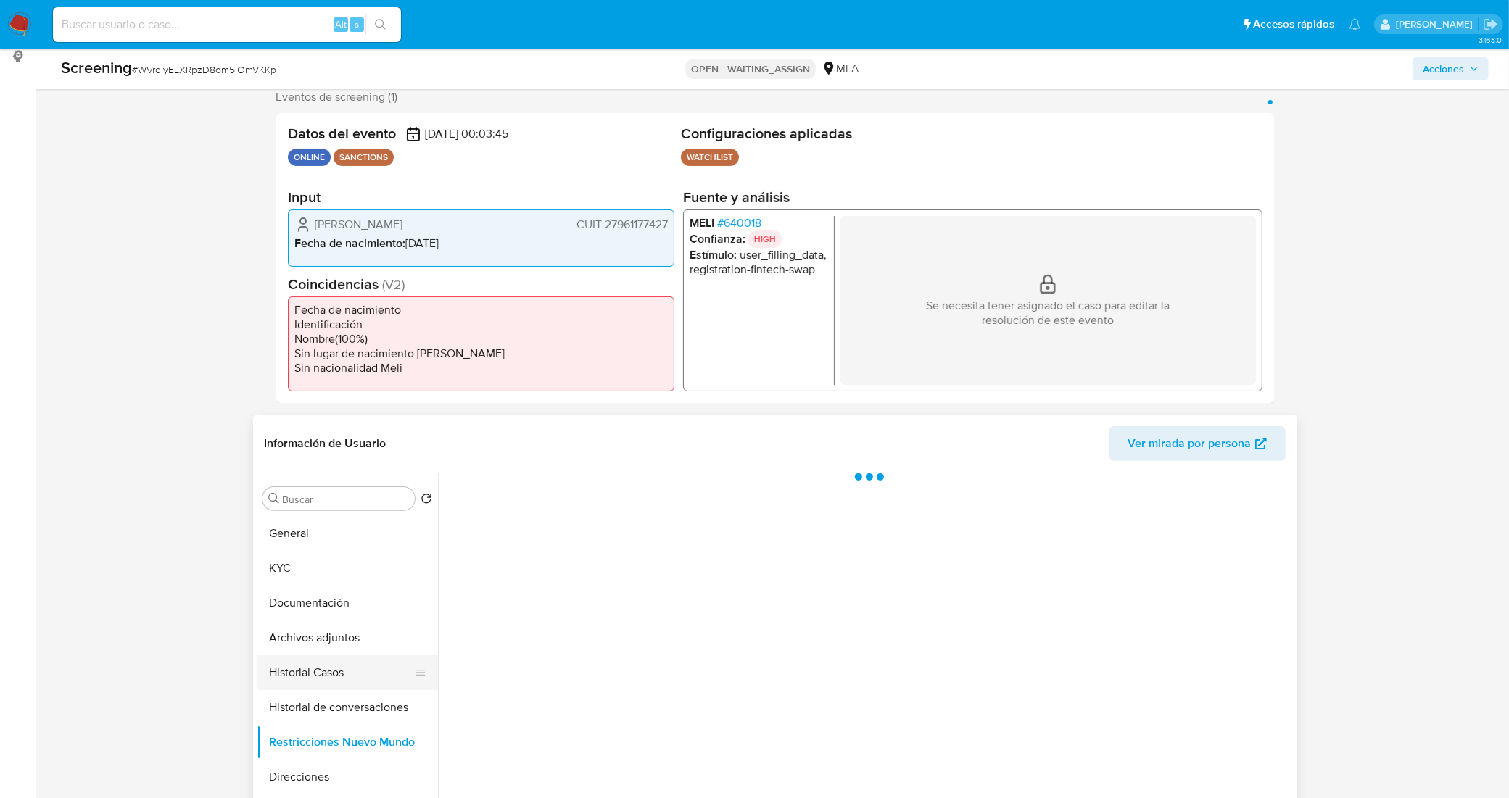
scroll to position [181, 0]
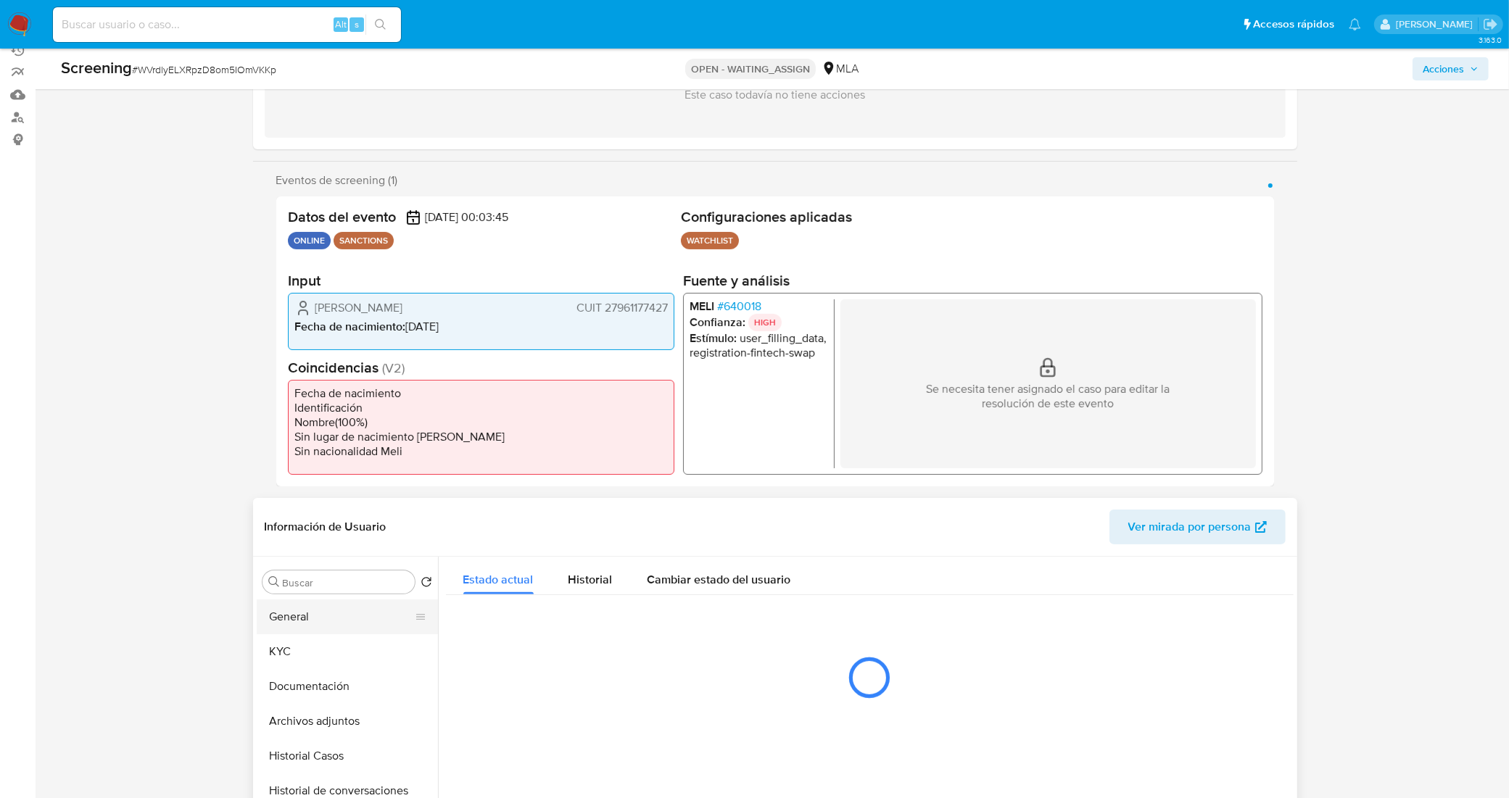
click at [338, 613] on button "General" at bounding box center [342, 617] width 170 height 35
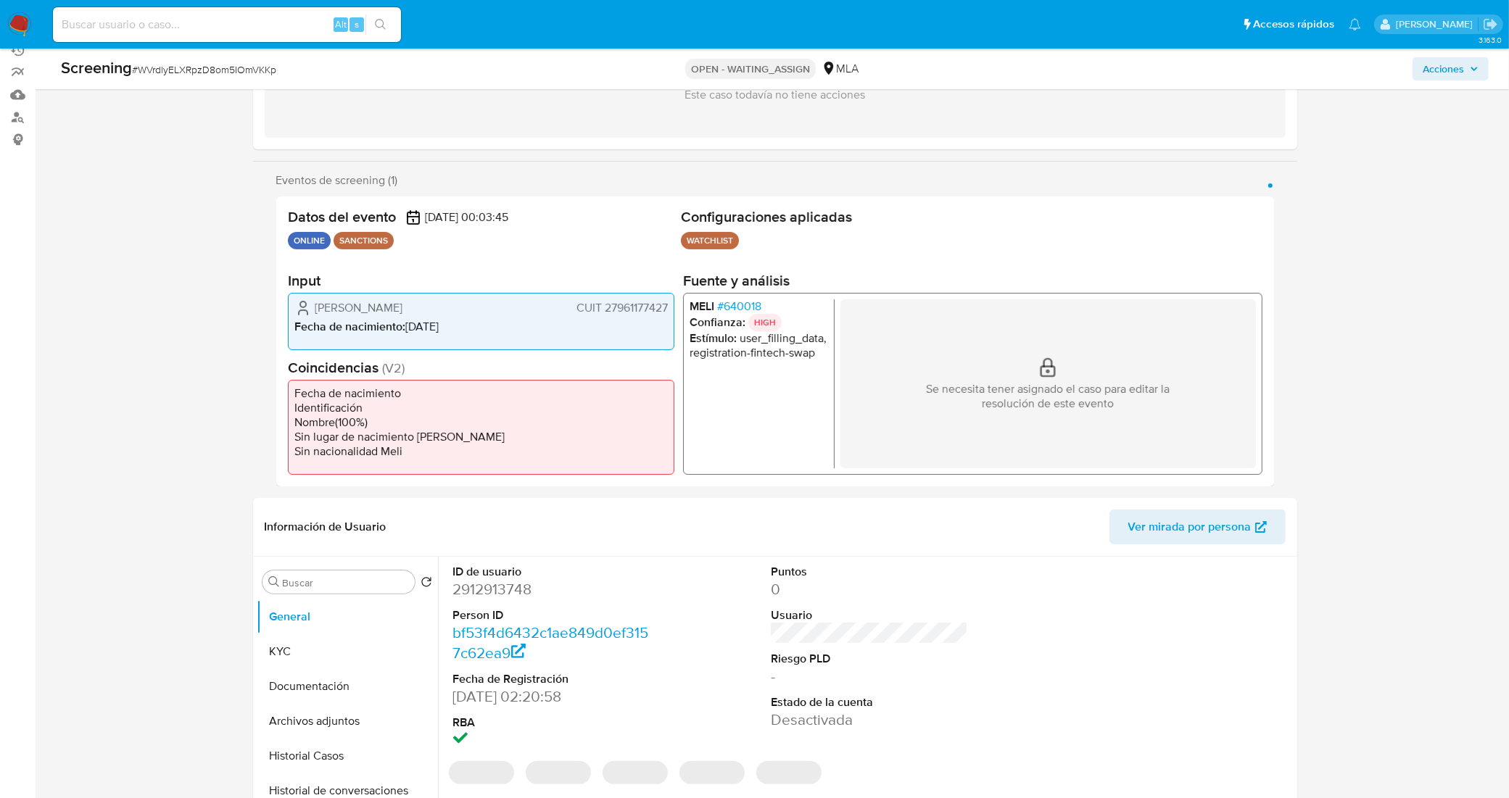
click at [661, 309] on span "CUIT 27961177427" at bounding box center [621, 307] width 91 height 14
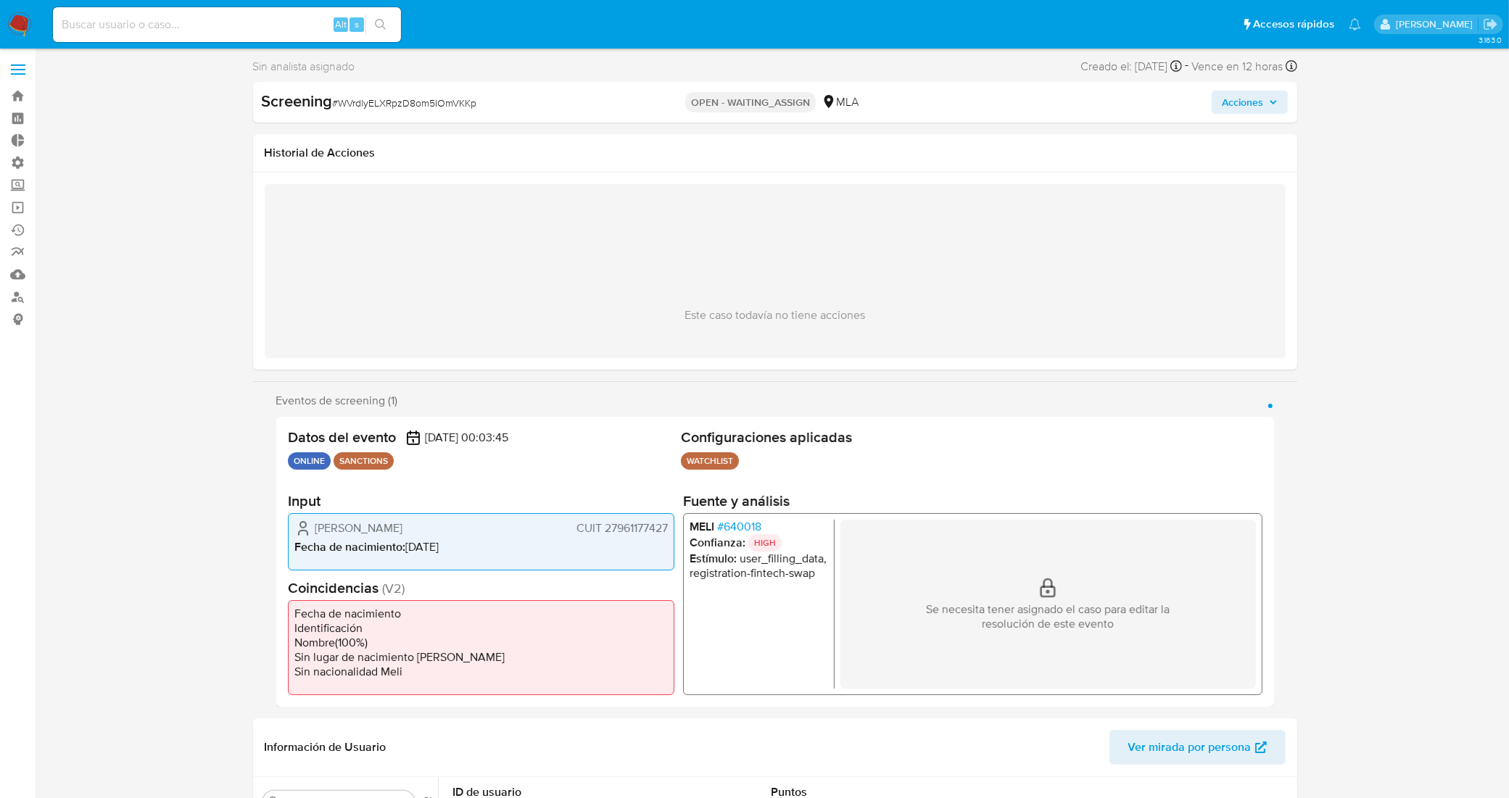
scroll to position [0, 0]
click at [700, 631] on ul "MELI # 640018 Confianza: HIGH Estímulo : user_filling_data, registration-fintec…" at bounding box center [761, 605] width 145 height 169
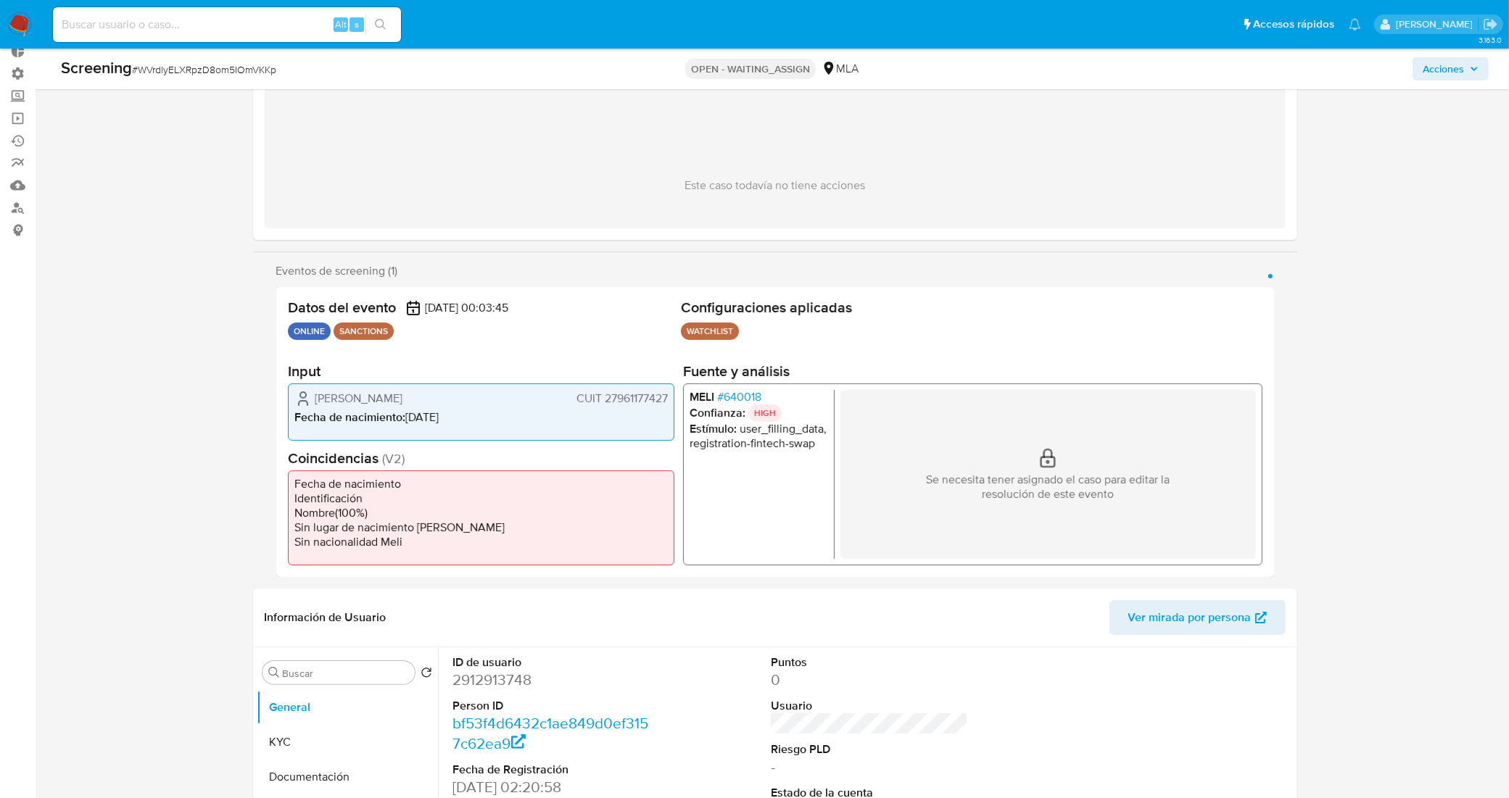
scroll to position [104, 0]
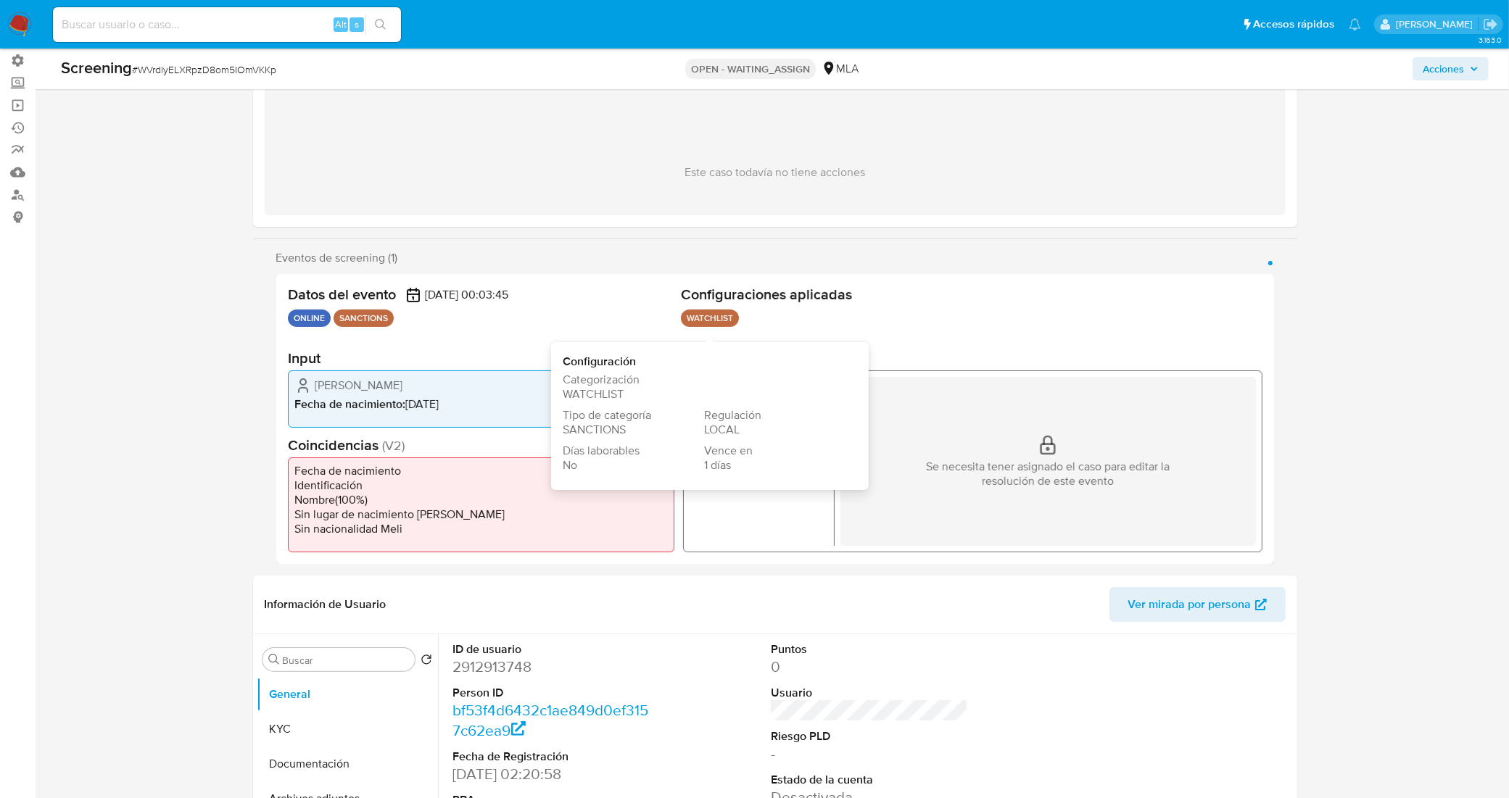
drag, startPoint x: 684, startPoint y: 324, endPoint x: 734, endPoint y: 320, distance: 50.9
click at [737, 320] on p "WATCHLIST" at bounding box center [710, 318] width 58 height 17
click at [697, 320] on p "WATCHLIST" at bounding box center [710, 318] width 58 height 17
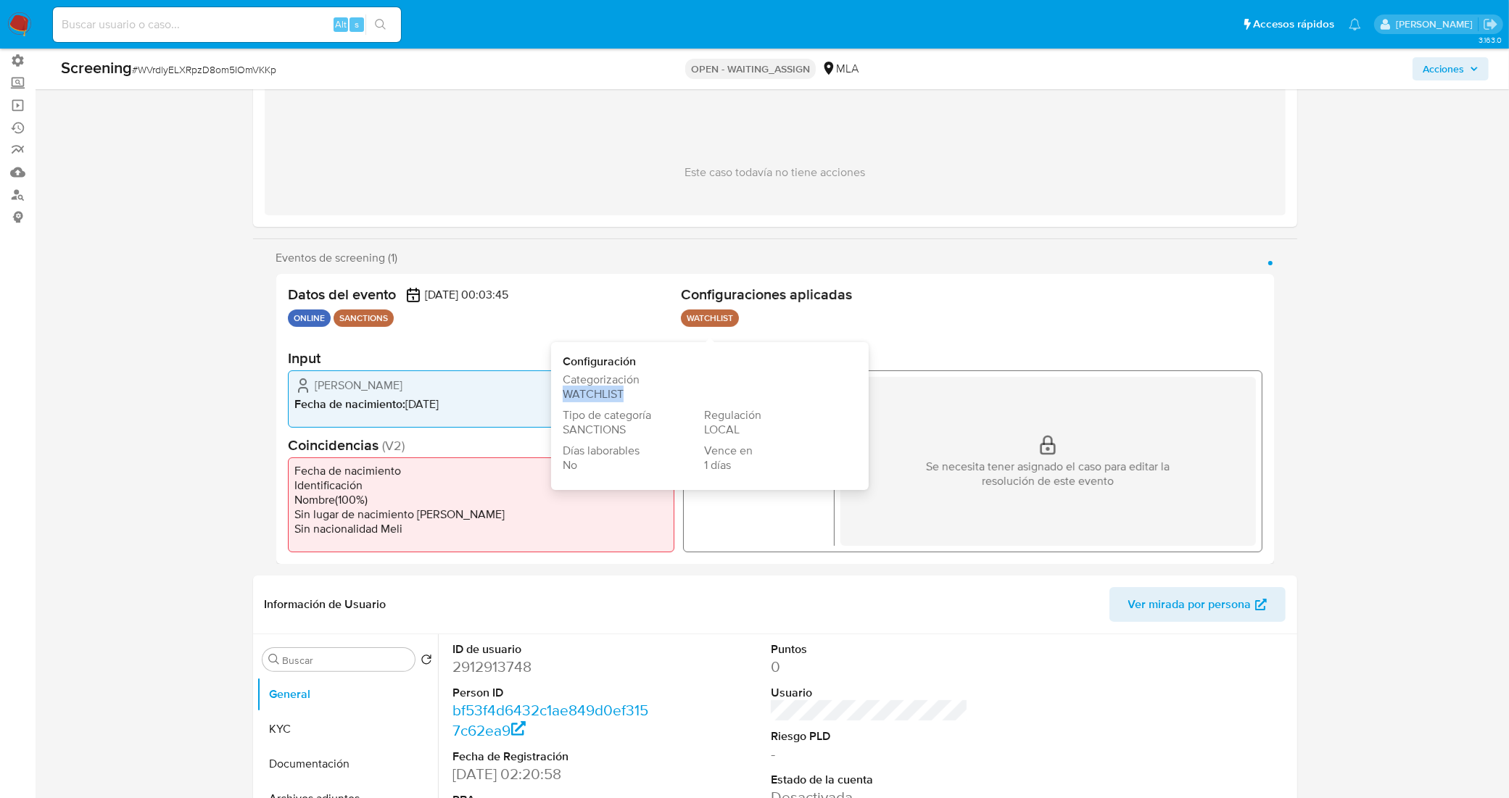
drag, startPoint x: 635, startPoint y: 394, endPoint x: 566, endPoint y: 390, distance: 69.0
click at [566, 390] on div "Categorización WATCHLIST" at bounding box center [704, 388] width 283 height 30
copy span "WATCHLIST"
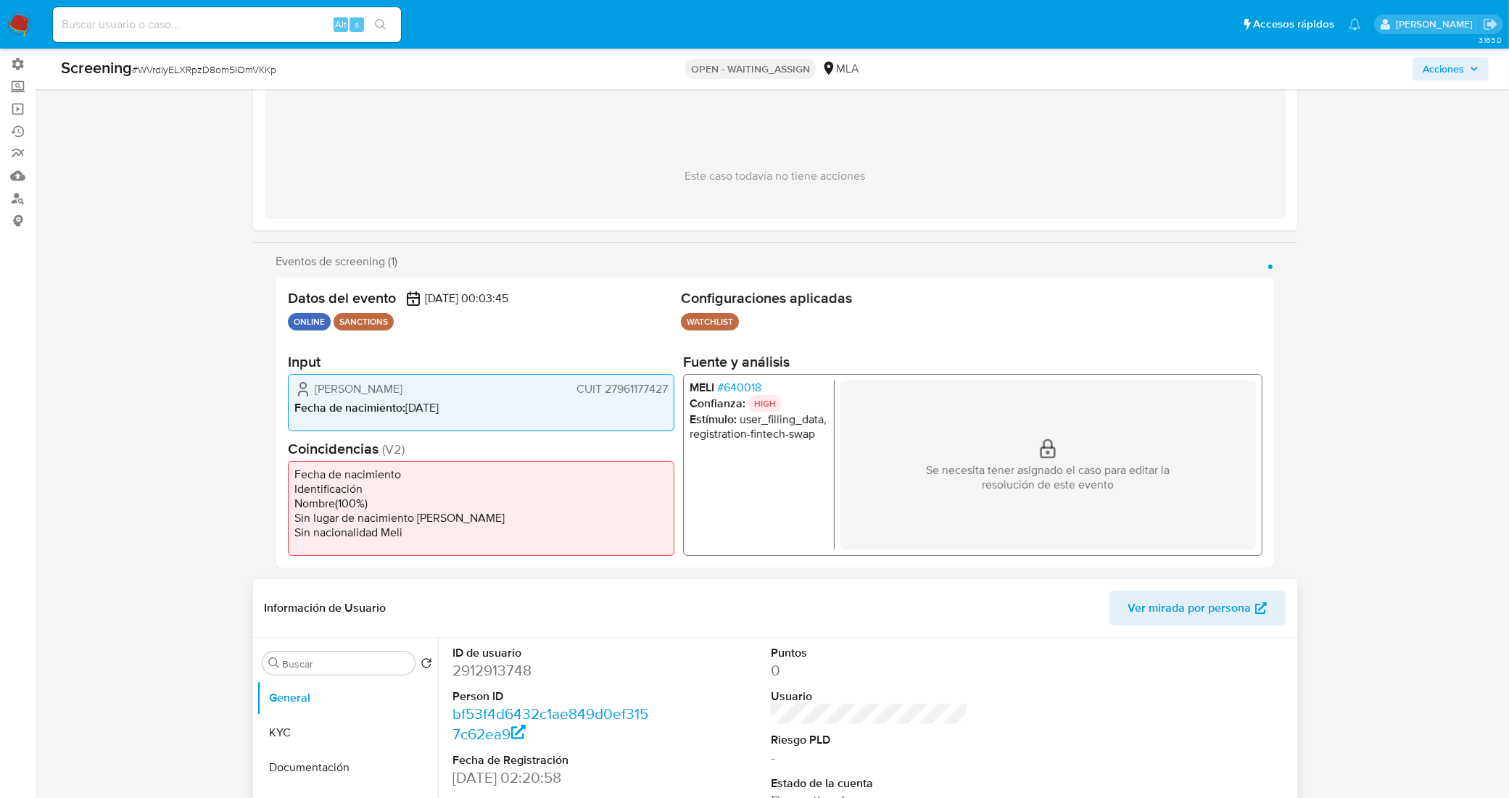
scroll to position [362, 0]
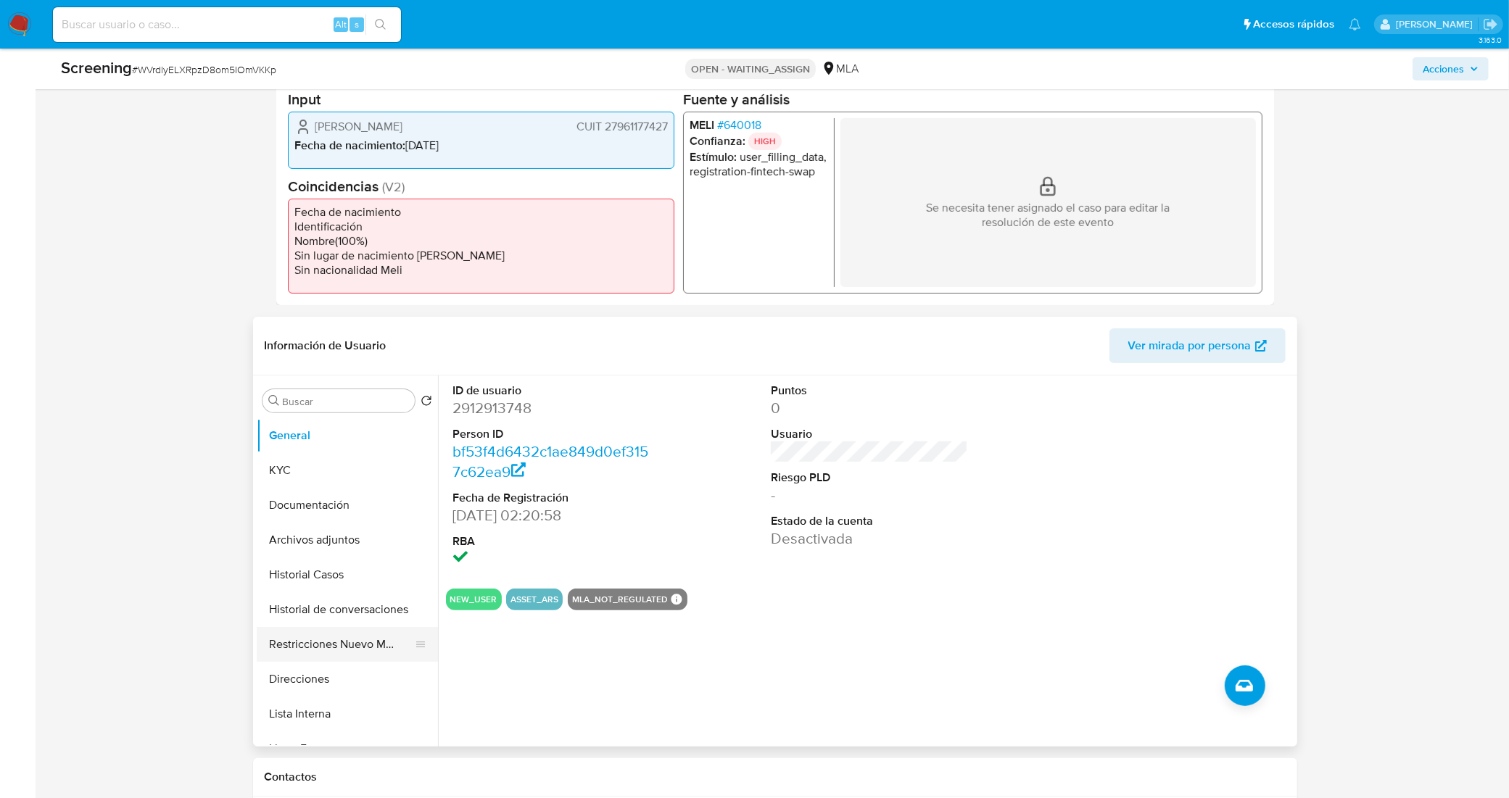
click at [331, 649] on button "Restricciones Nuevo Mundo" at bounding box center [342, 644] width 170 height 35
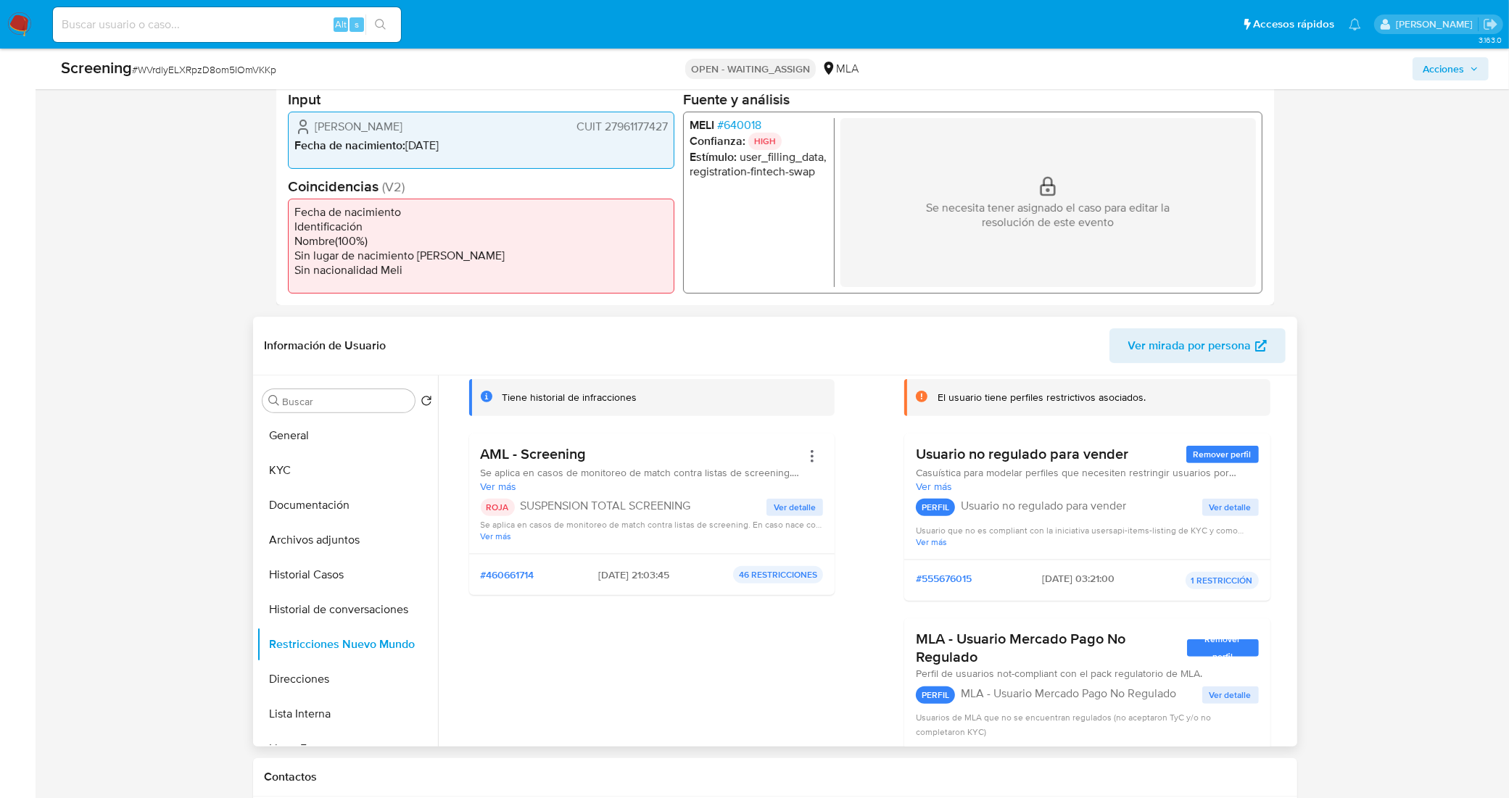
scroll to position [0, 0]
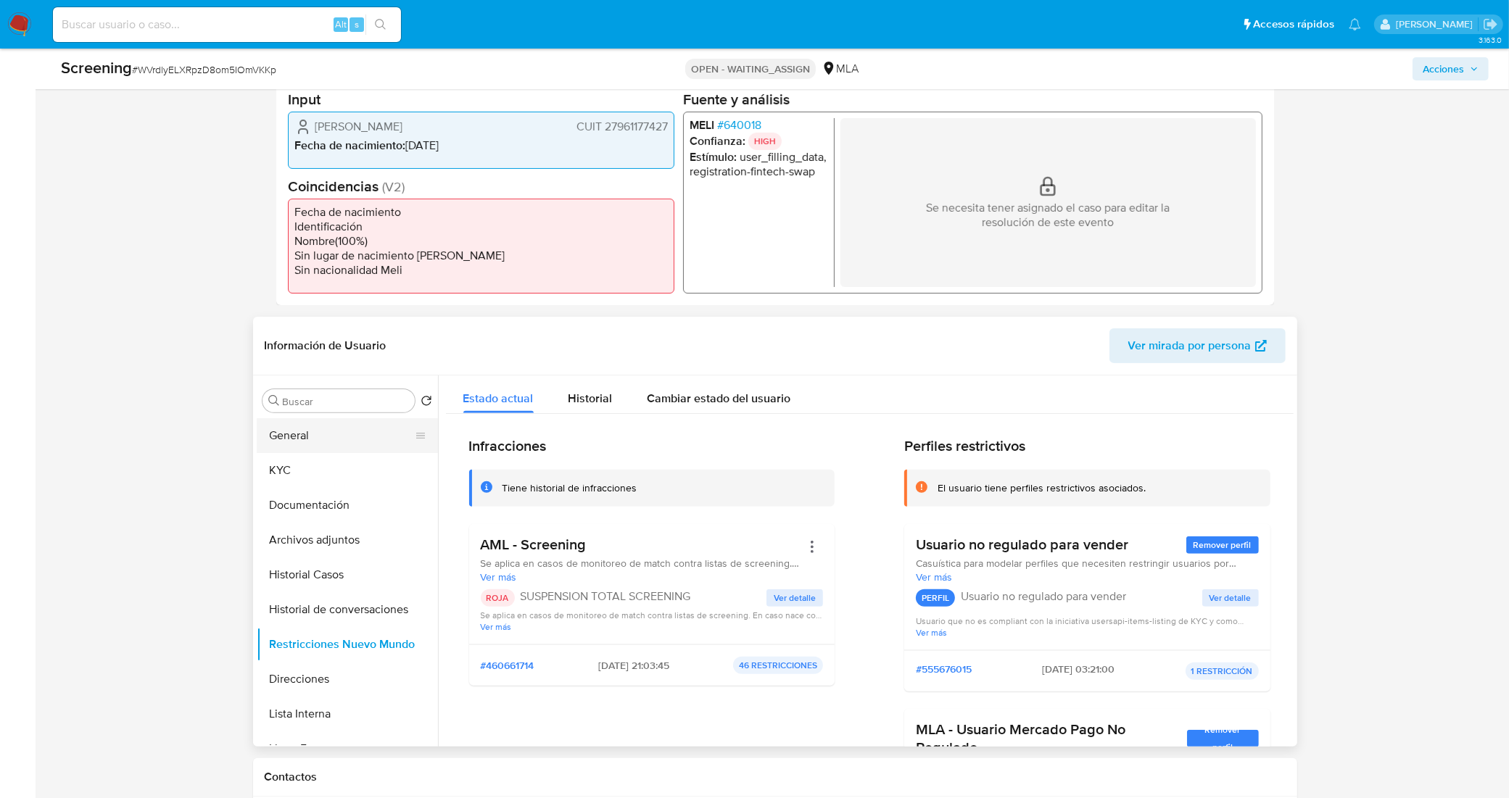
click at [330, 436] on button "General" at bounding box center [342, 435] width 170 height 35
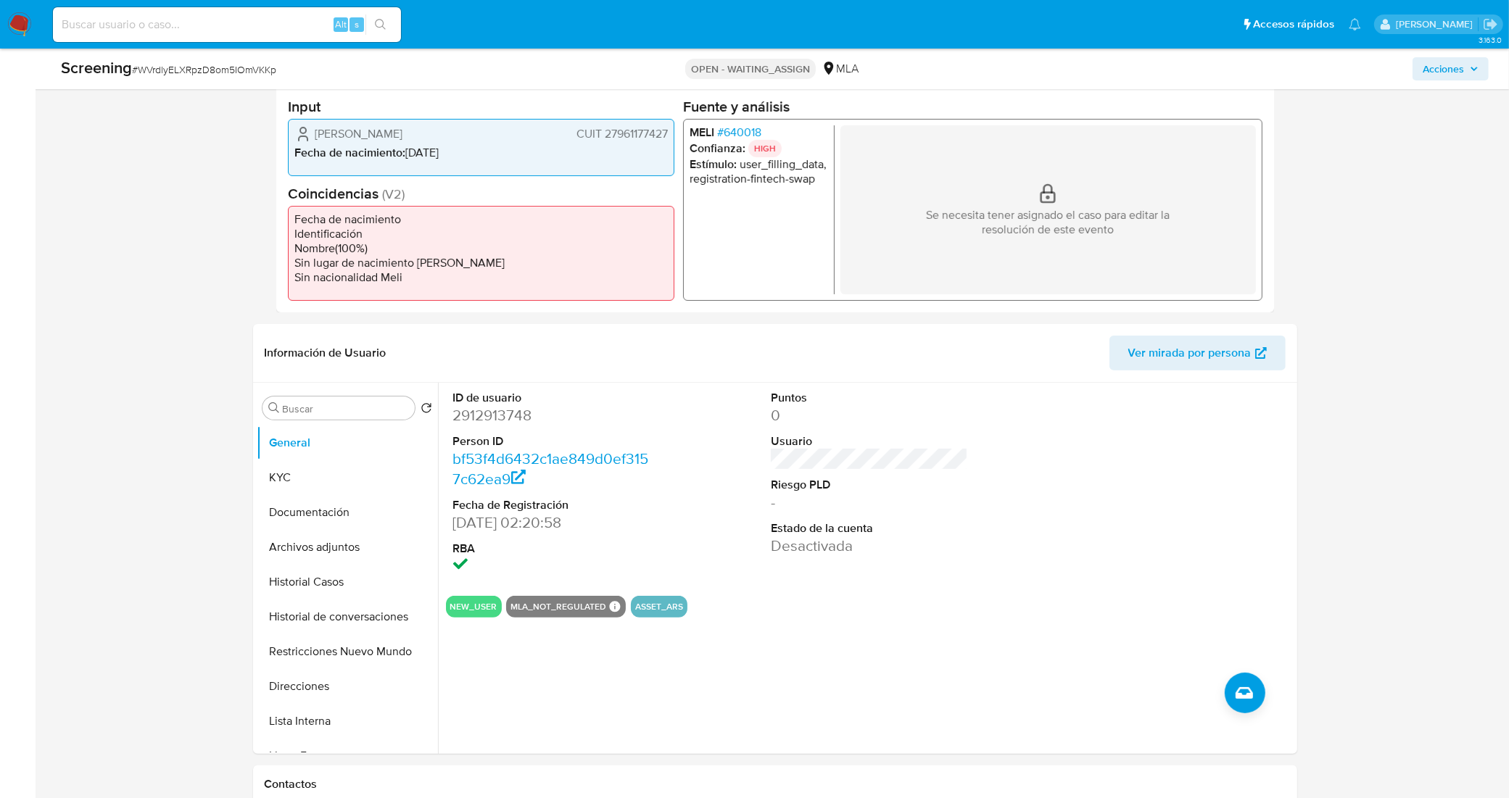
scroll to position [362, 0]
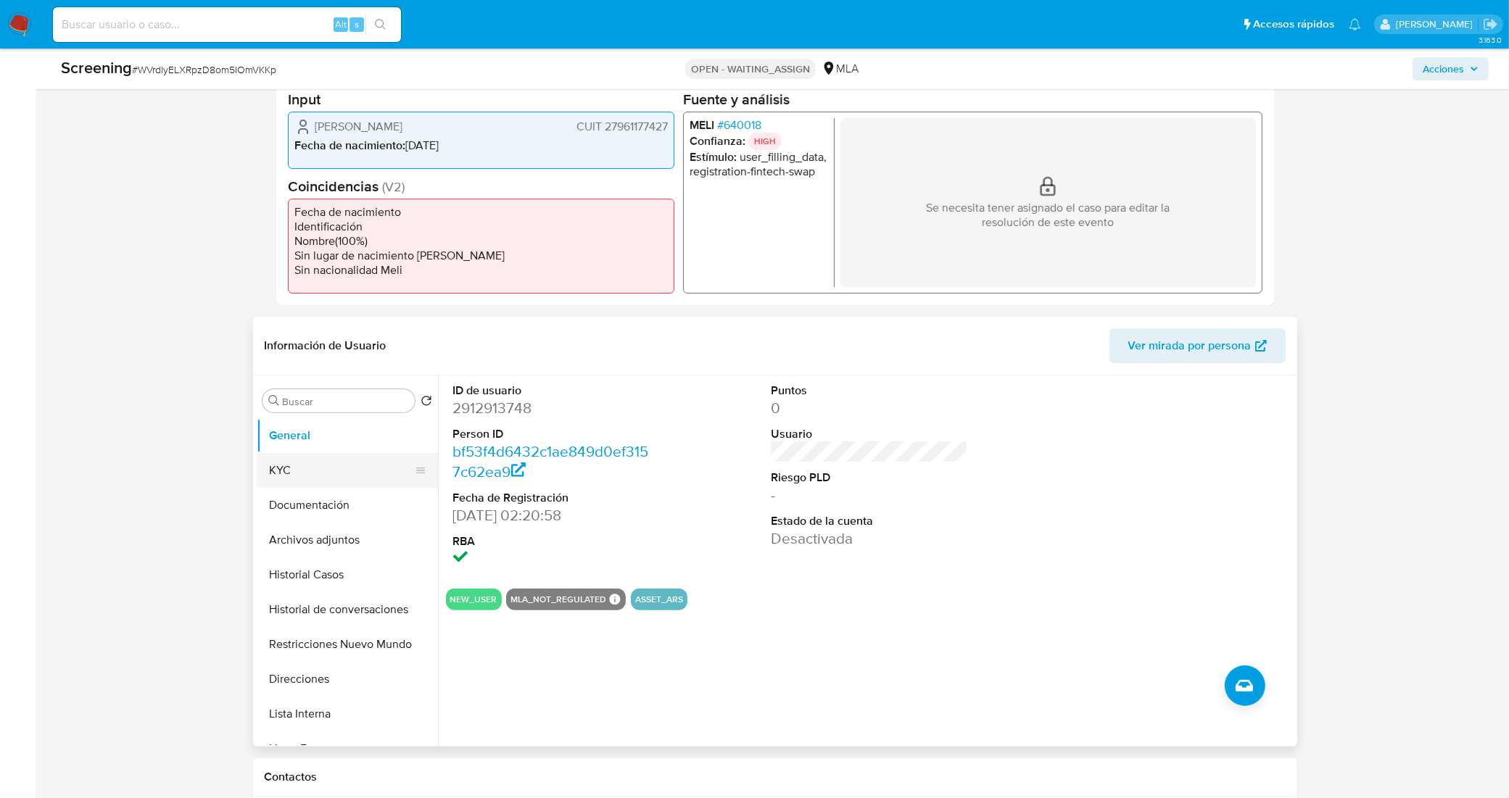
click at [357, 473] on button "KYC" at bounding box center [342, 470] width 170 height 35
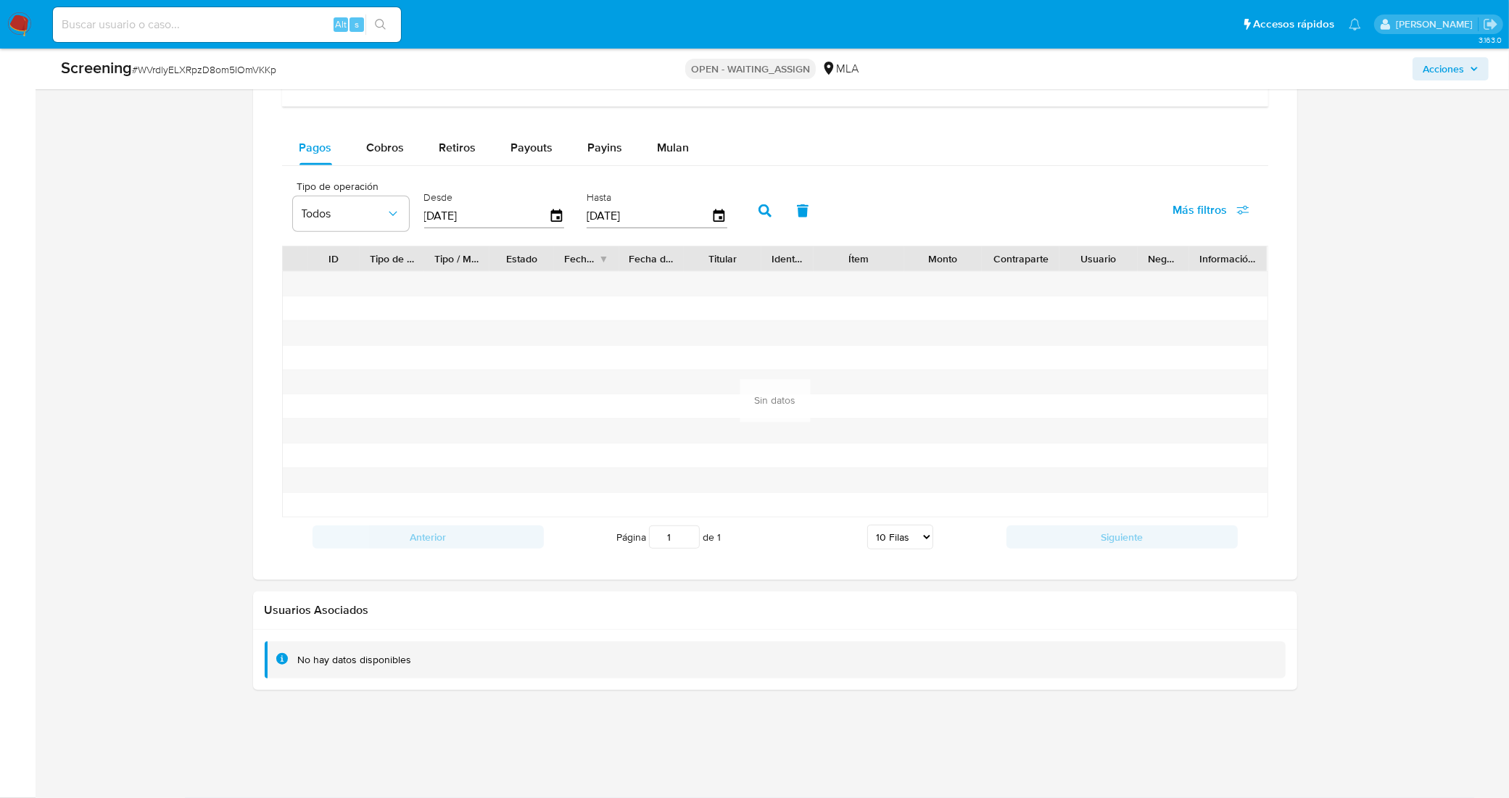
scroll to position [1521, 0]
click at [389, 146] on span "Cobros" at bounding box center [386, 147] width 38 height 17
select select "10"
click at [447, 147] on span "Retiros" at bounding box center [457, 147] width 37 height 17
select select "10"
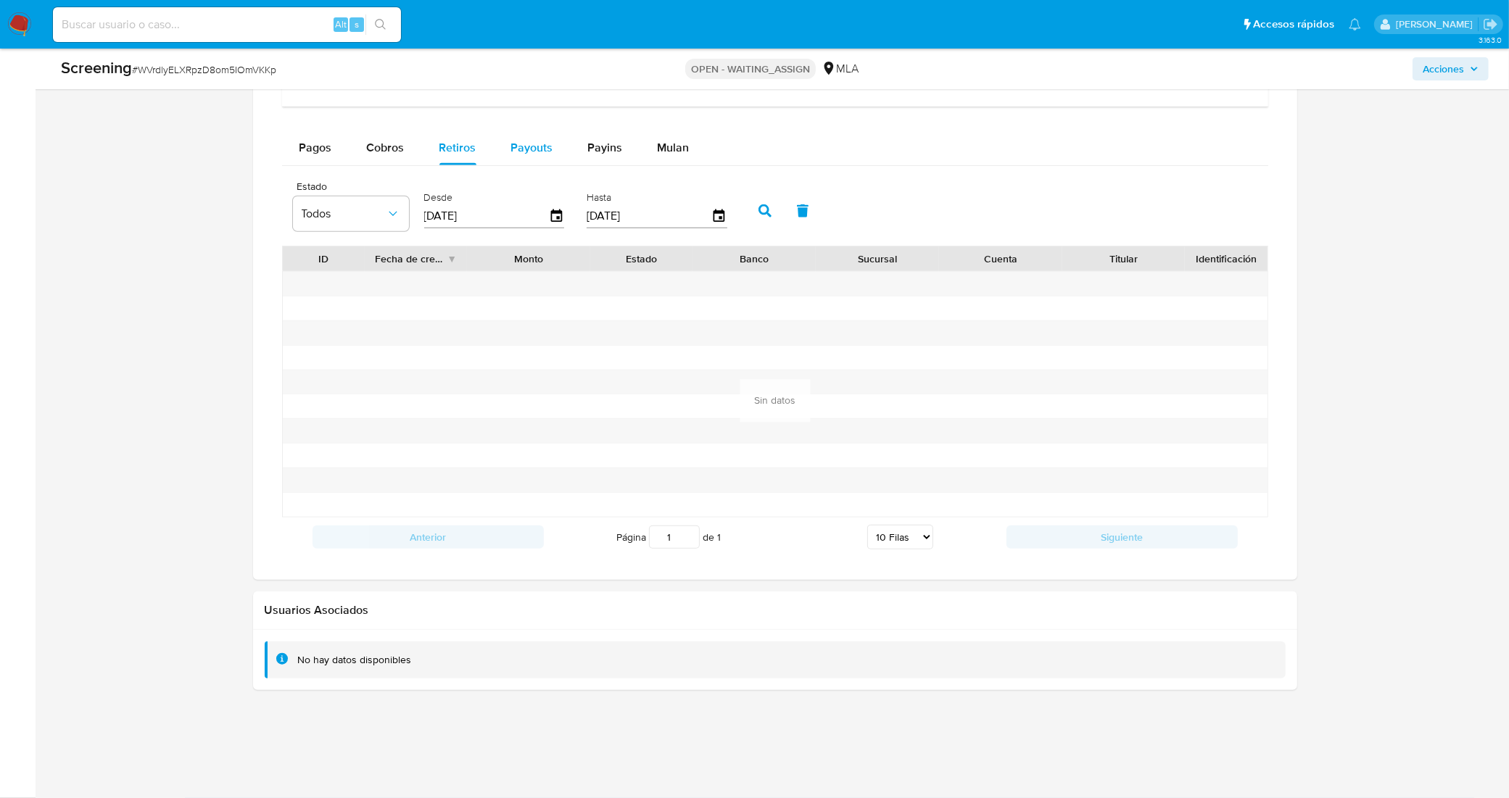
click at [520, 154] on span "Payouts" at bounding box center [532, 147] width 42 height 17
select select "10"
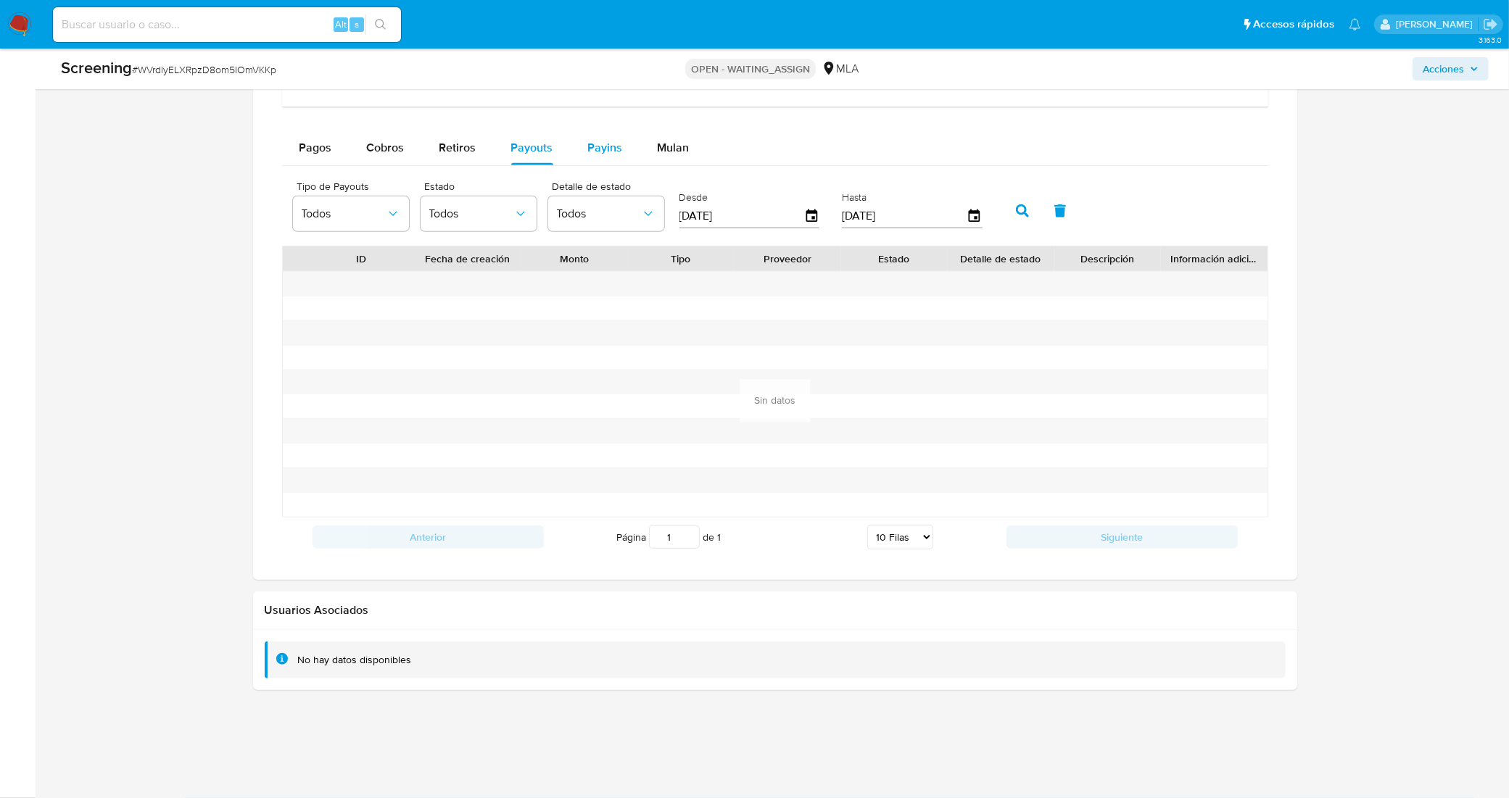
click at [588, 151] on span "Payins" at bounding box center [605, 147] width 35 height 17
select select "10"
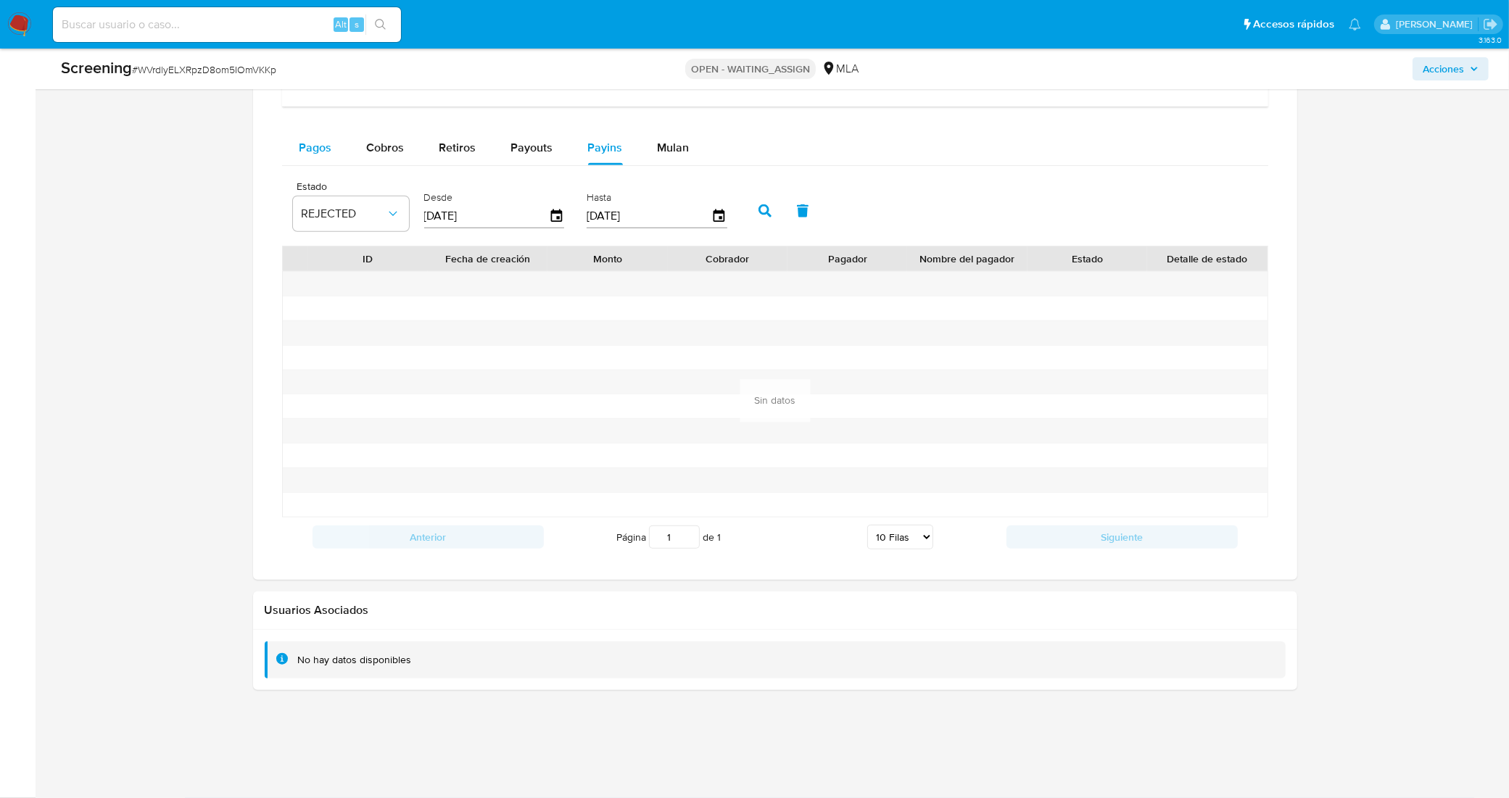
click at [316, 146] on span "Pagos" at bounding box center [315, 147] width 33 height 17
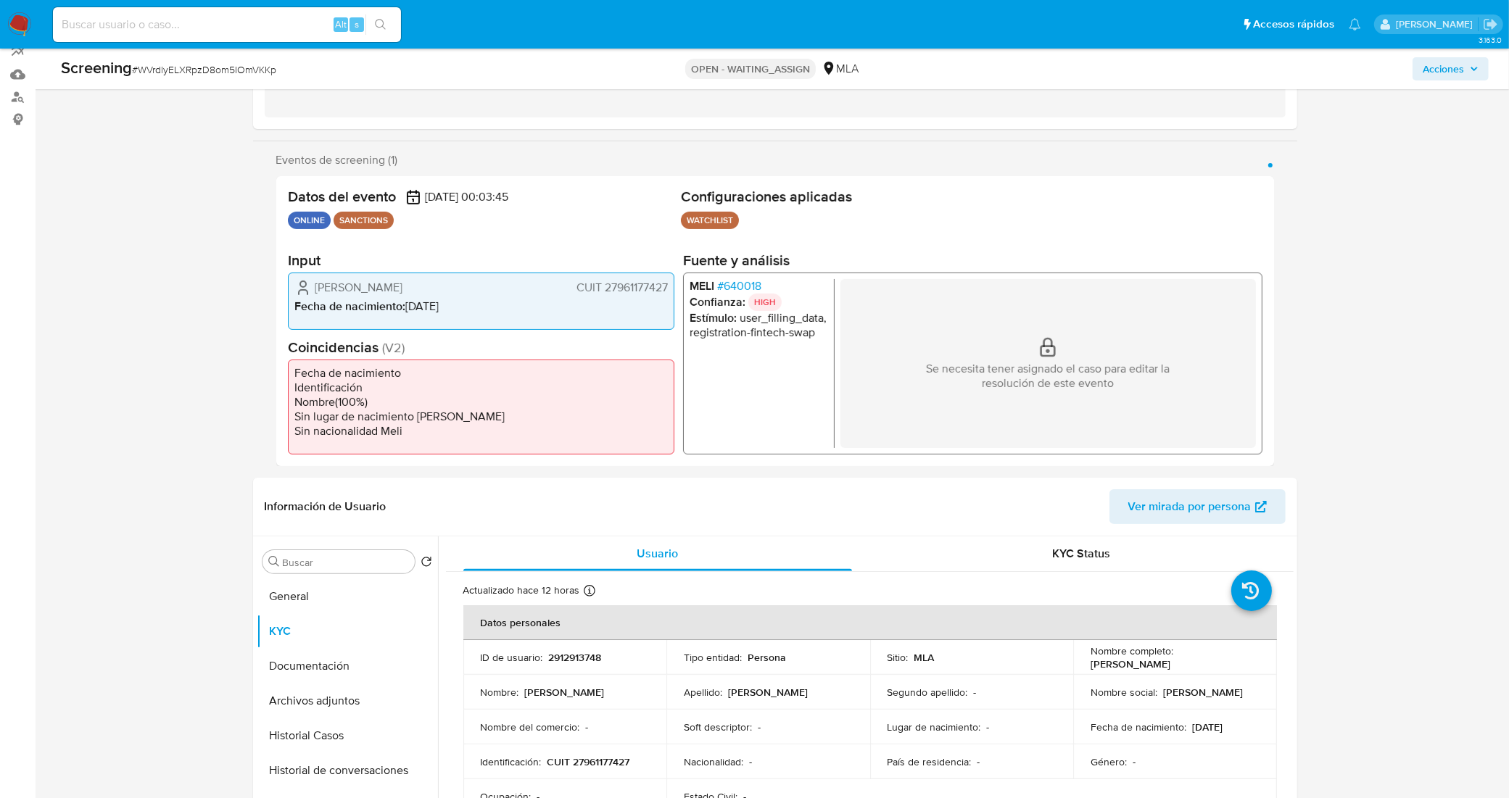
scroll to position [0, 0]
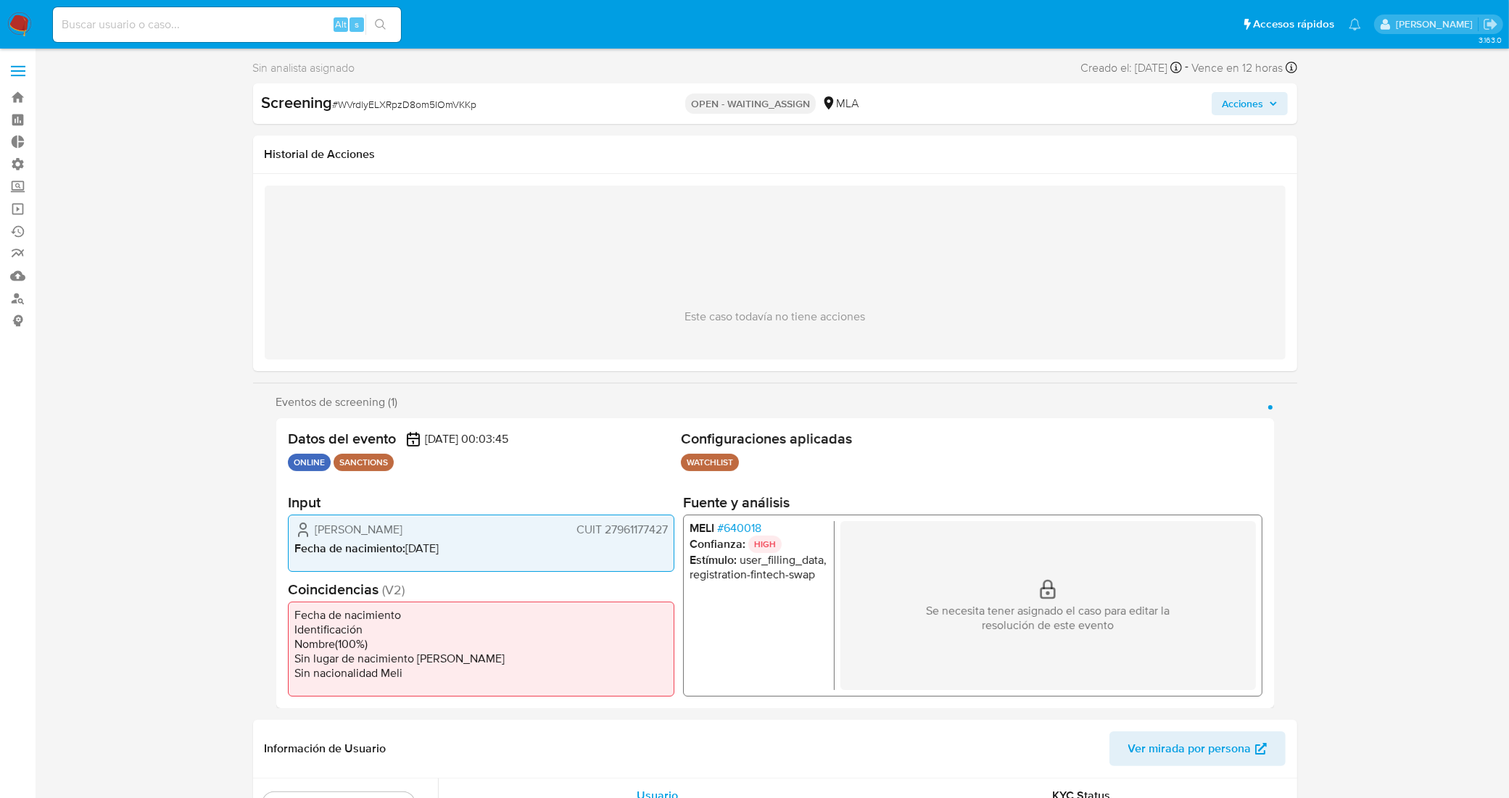
drag, startPoint x: 312, startPoint y: 529, endPoint x: 667, endPoint y: 527, distance: 354.5
click at [667, 527] on div "Adaly Maria Dominguez Contreras CUIT 27961177427 Fecha de nacimiento : 25/10/19…" at bounding box center [481, 542] width 386 height 57
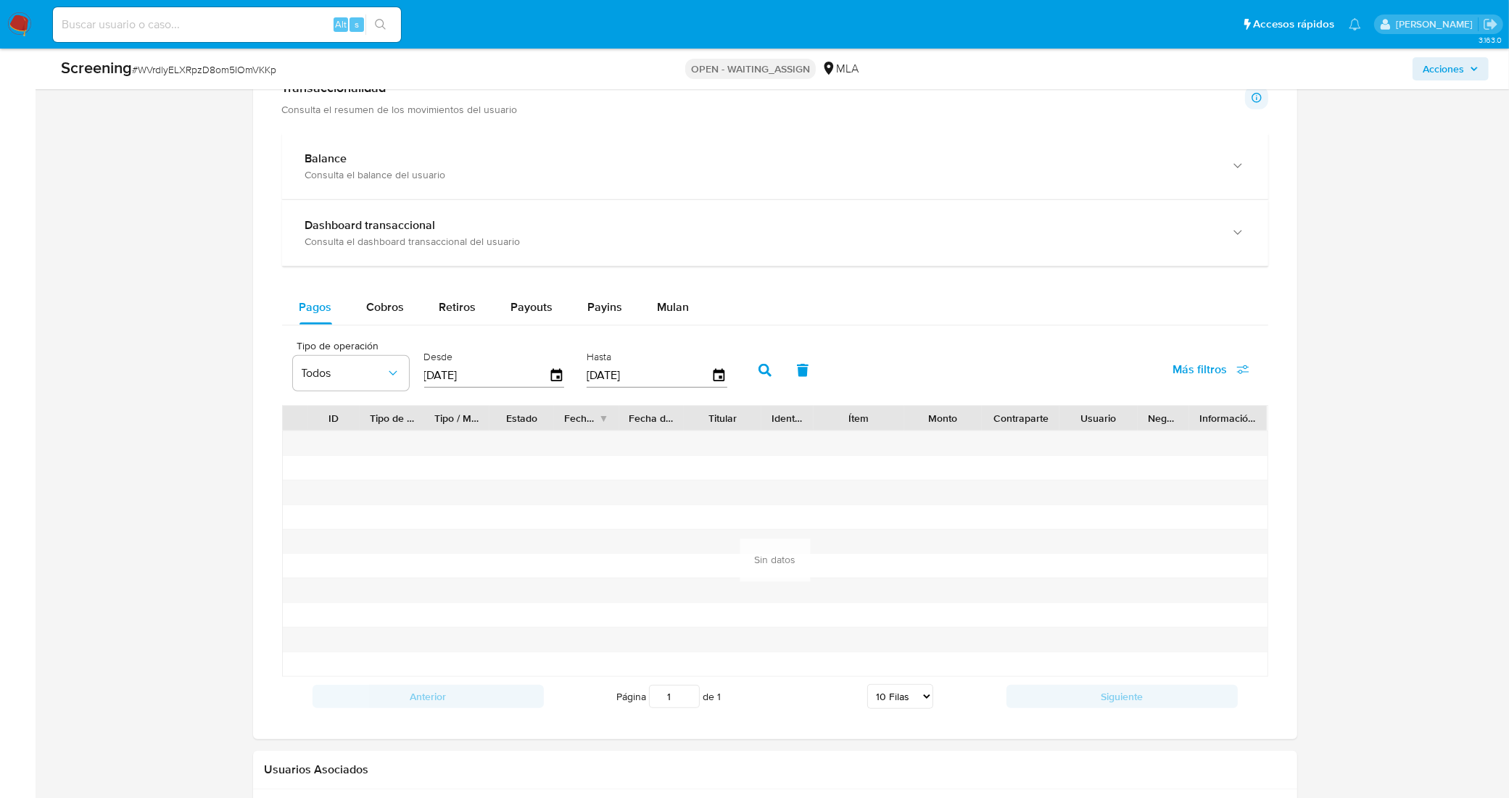
scroll to position [1269, 0]
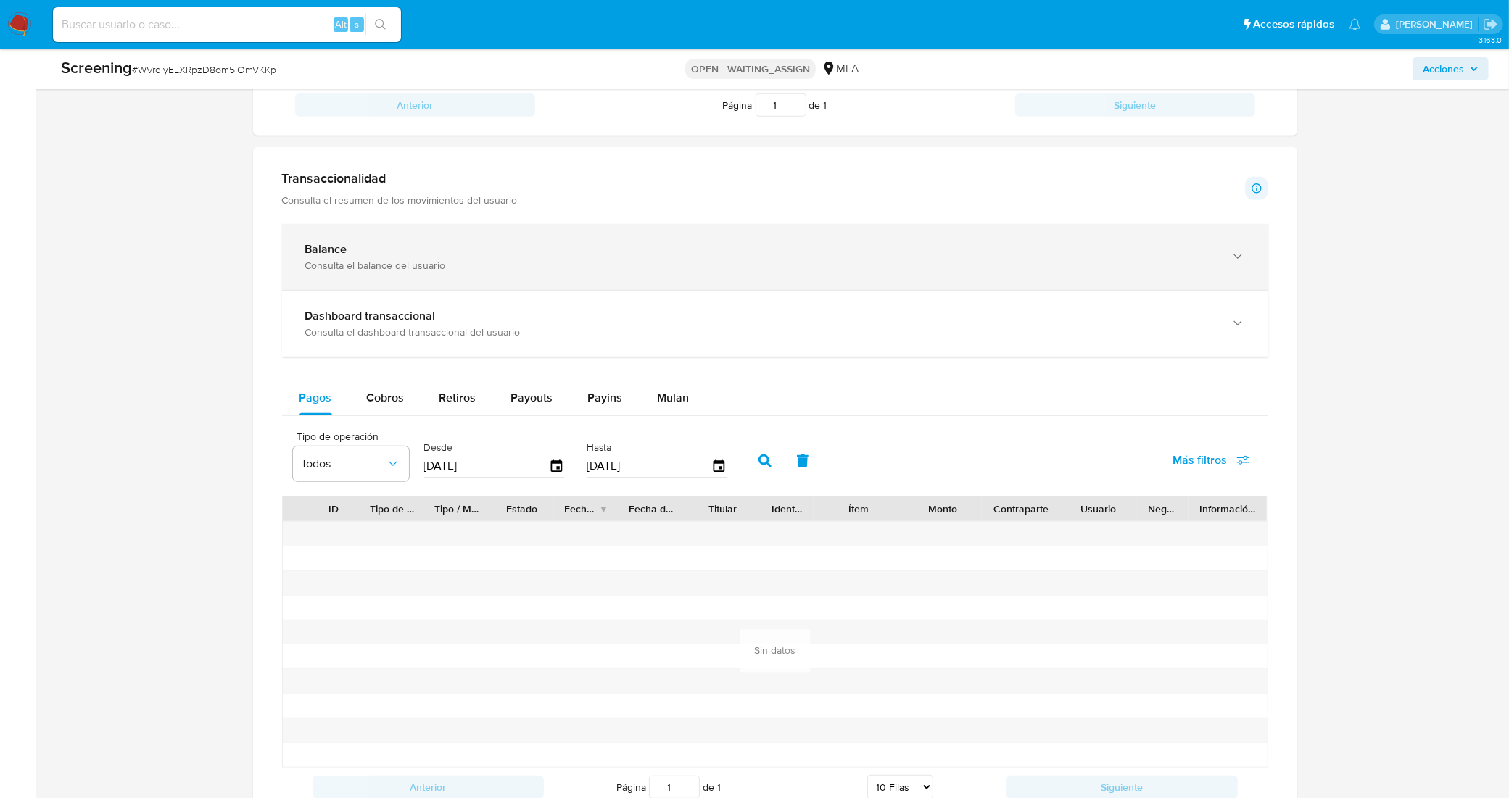
click at [472, 246] on div "Balance" at bounding box center [760, 249] width 911 height 14
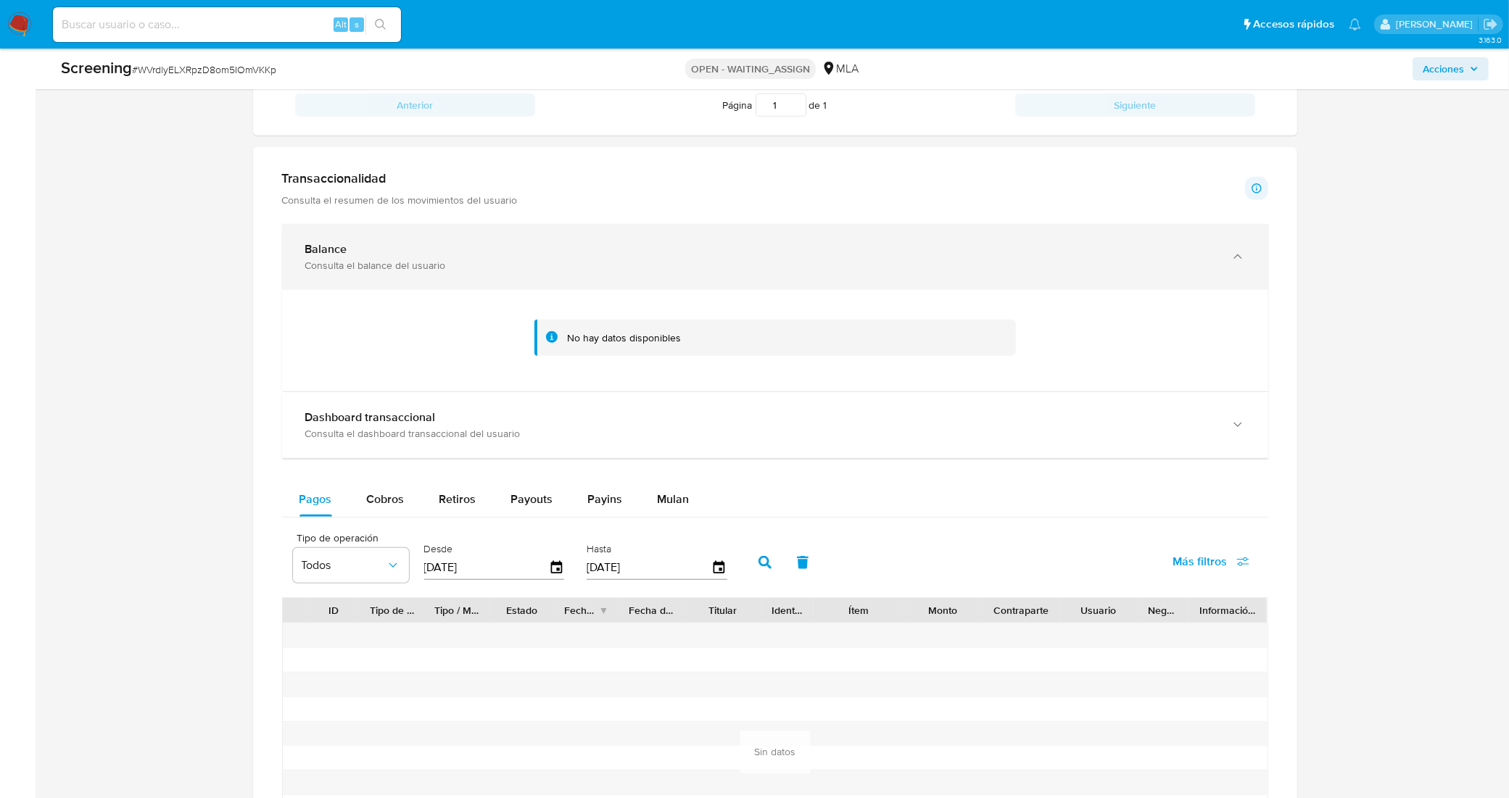
click at [566, 256] on div "Balance" at bounding box center [760, 249] width 911 height 14
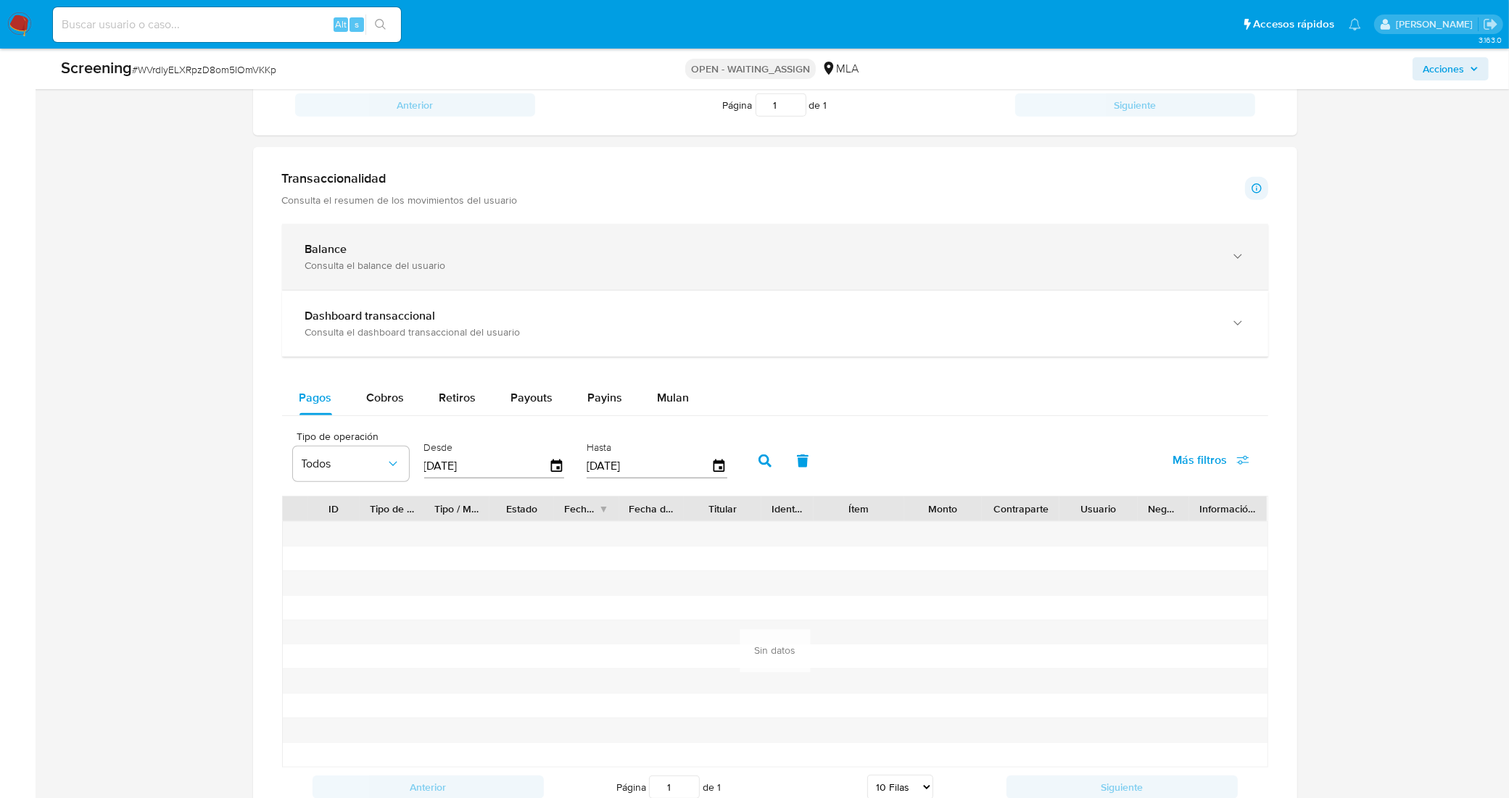
click at [566, 257] on div "Balance" at bounding box center [760, 249] width 911 height 14
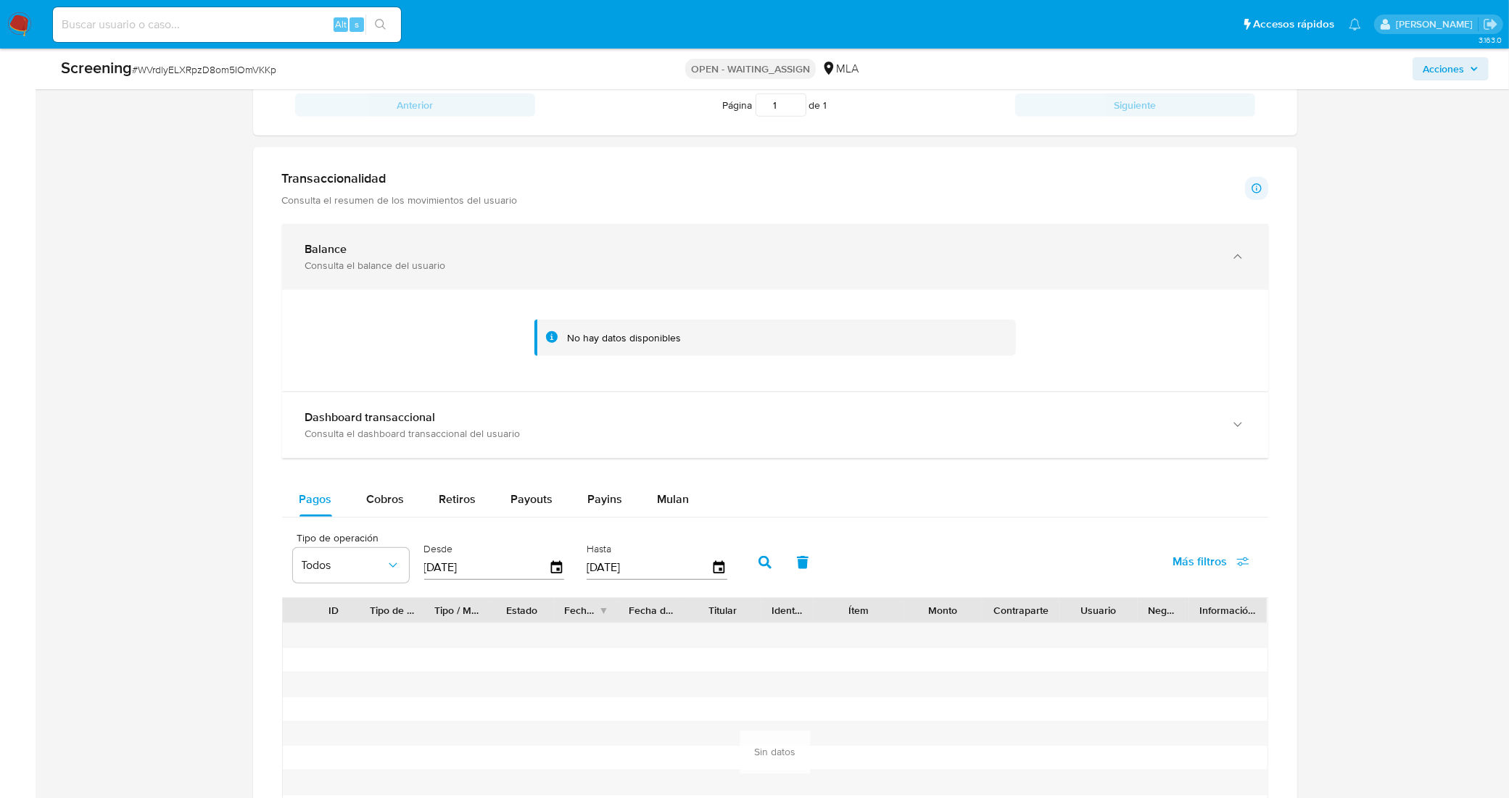
click at [566, 257] on div "Balance" at bounding box center [760, 249] width 911 height 14
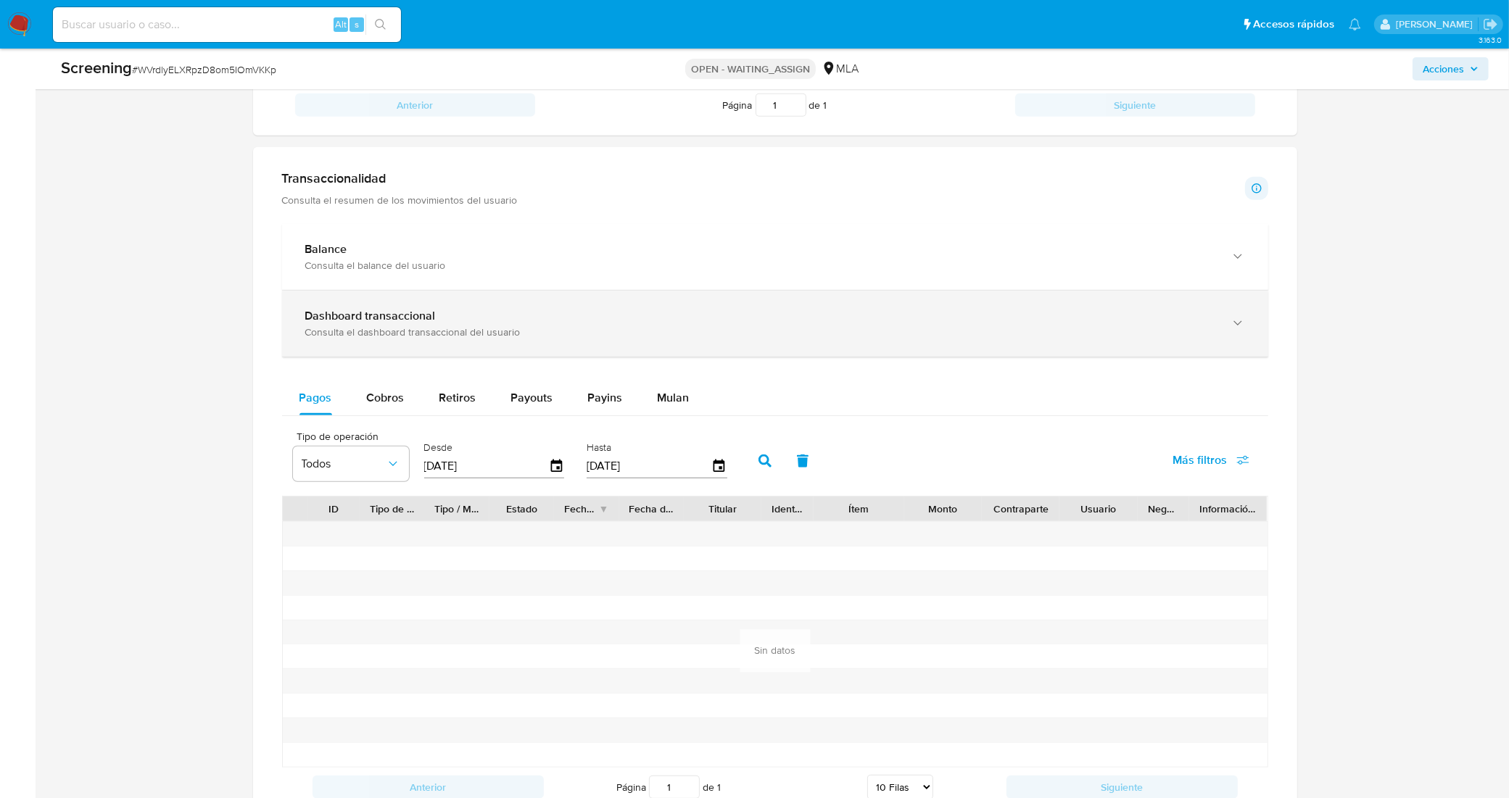
click at [1150, 335] on div "Consulta el dashboard transaccional del usuario" at bounding box center [760, 332] width 911 height 13
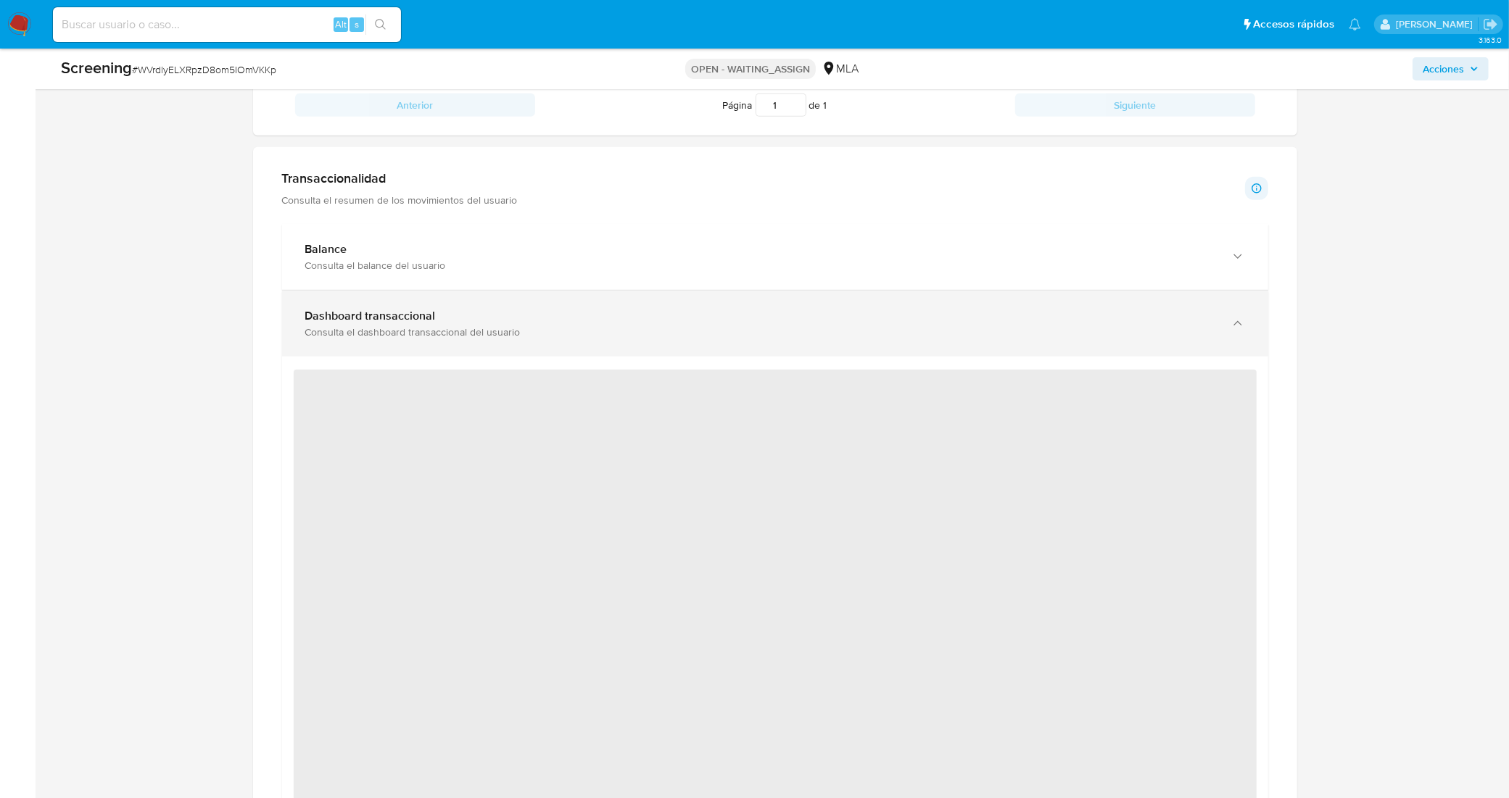
click at [1150, 335] on div "Consulta el dashboard transaccional del usuario" at bounding box center [760, 332] width 911 height 13
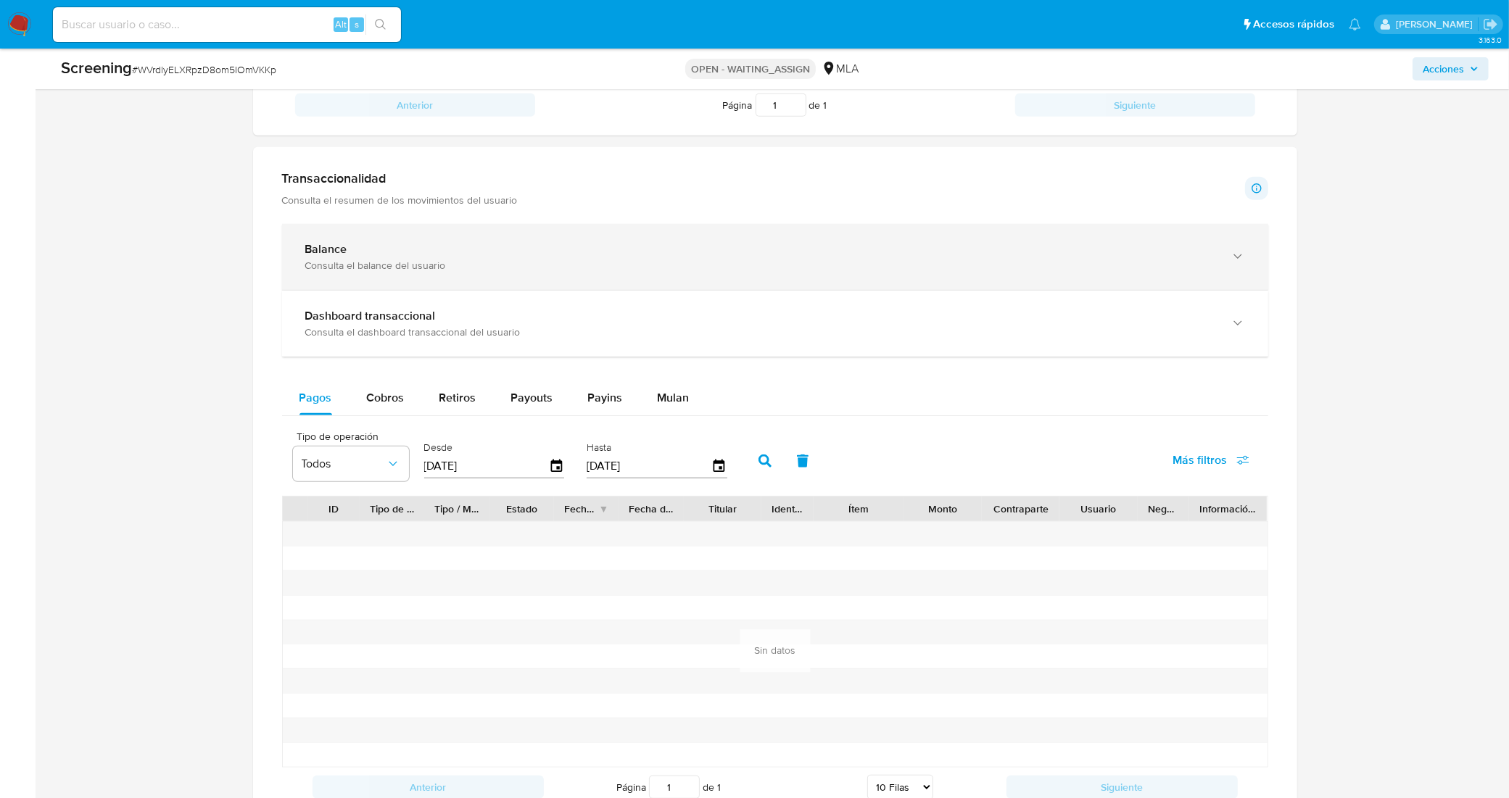
click at [1126, 272] on div "Consulta el balance del usuario" at bounding box center [760, 265] width 911 height 13
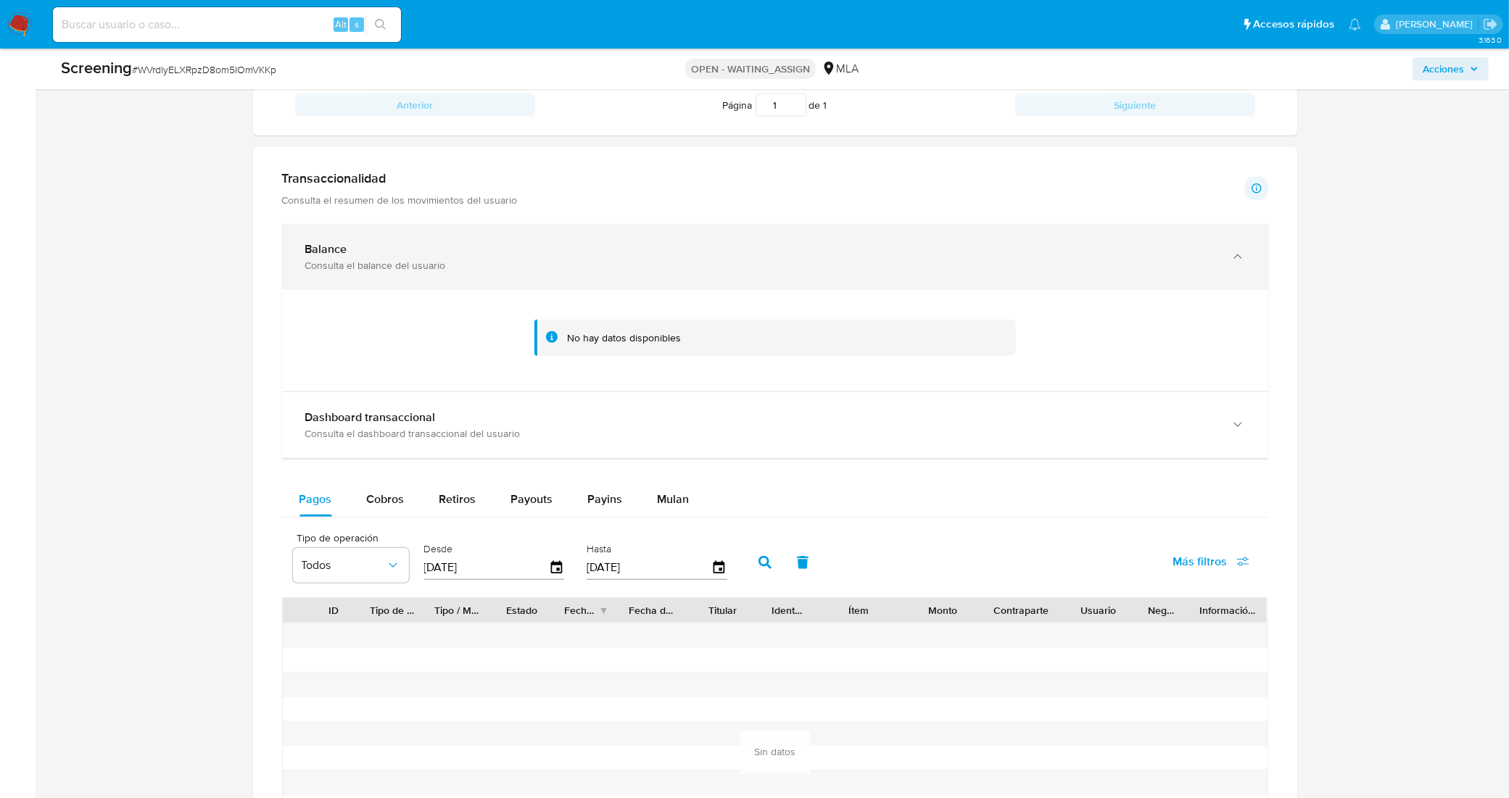
click at [1122, 260] on div "Consulta el balance del usuario" at bounding box center [760, 265] width 911 height 13
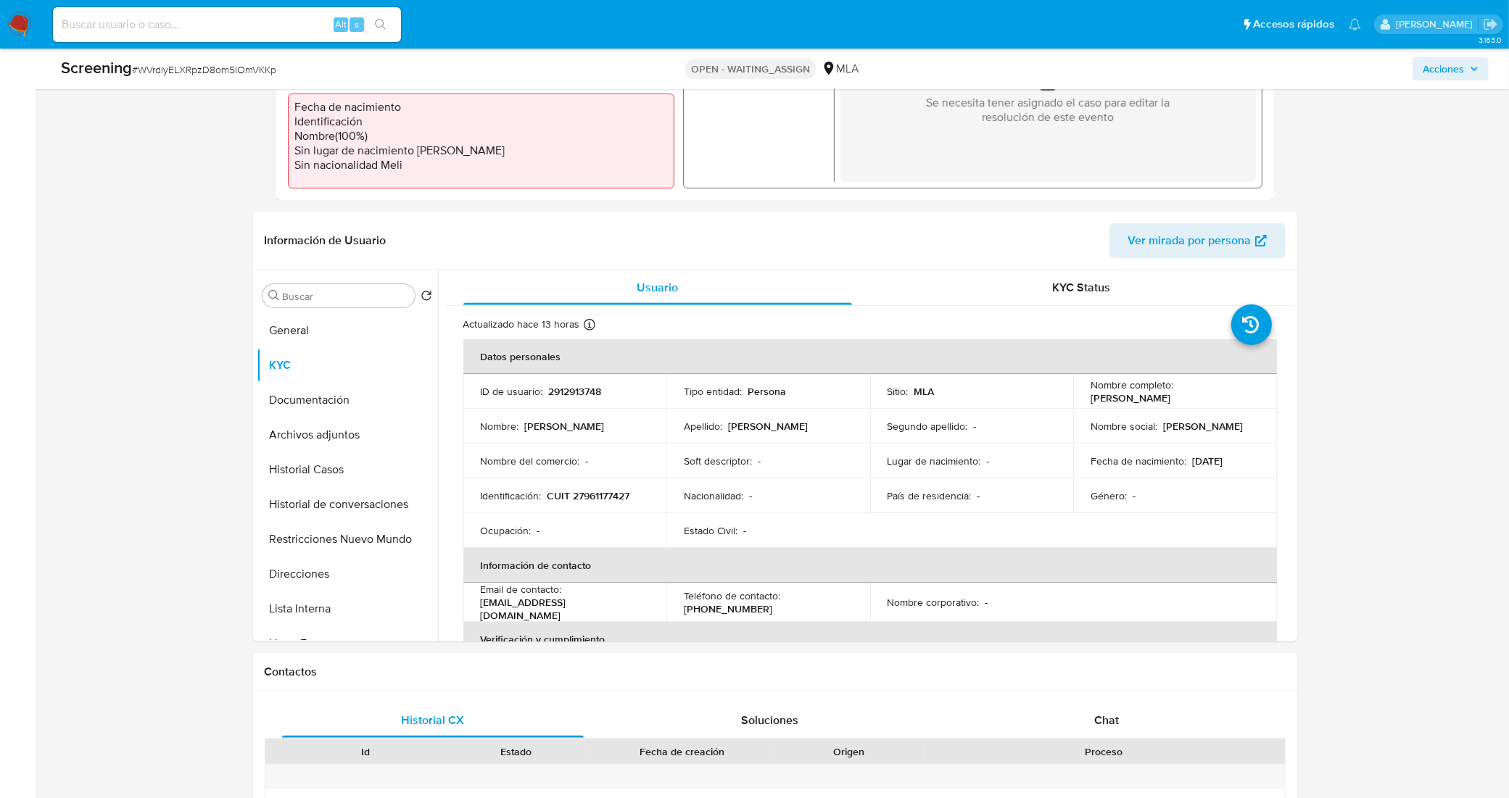
scroll to position [181, 0]
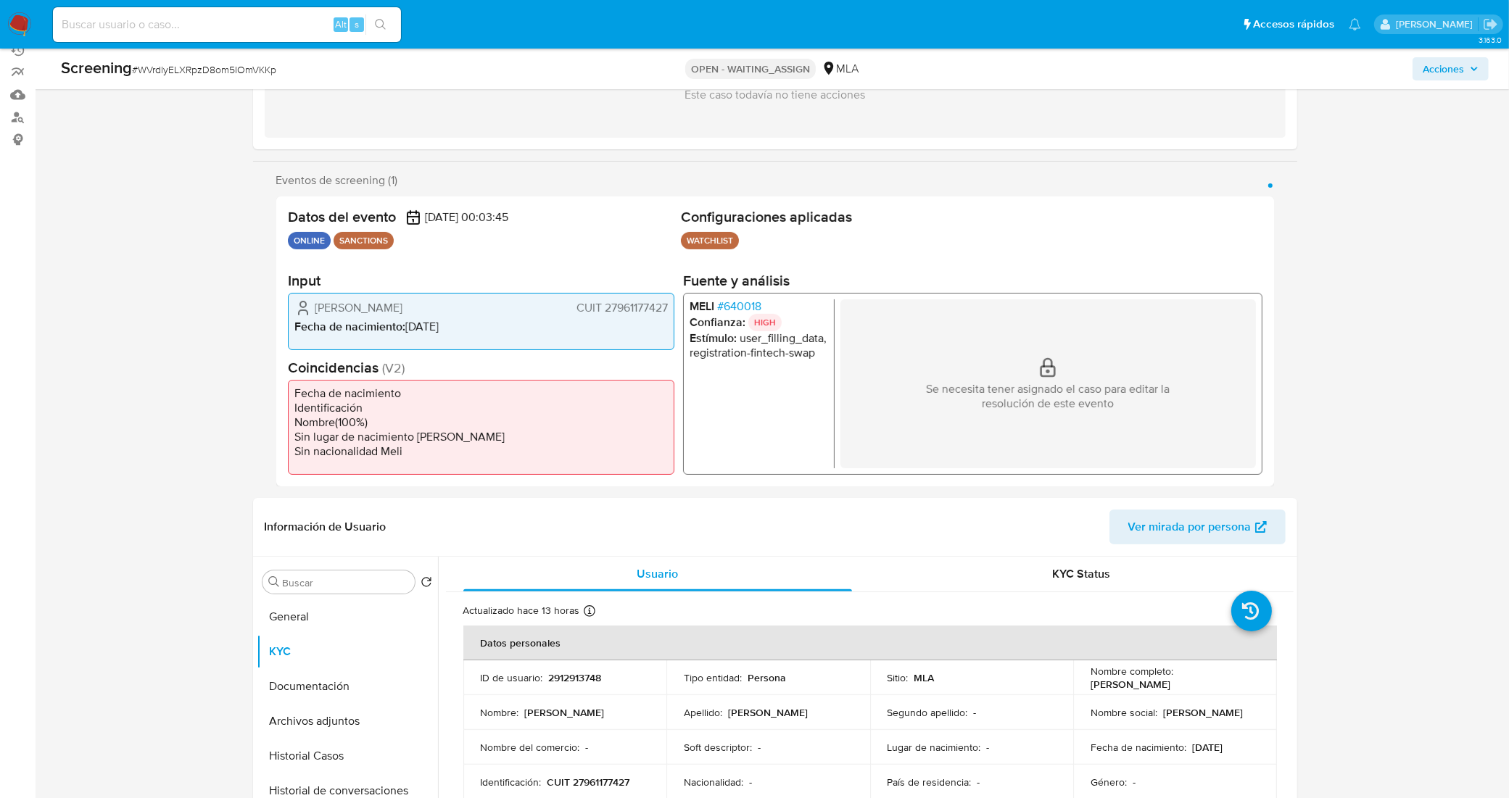
click at [620, 310] on span "CUIT 27961177427" at bounding box center [621, 307] width 91 height 14
click at [332, 693] on button "Documentación" at bounding box center [342, 686] width 170 height 35
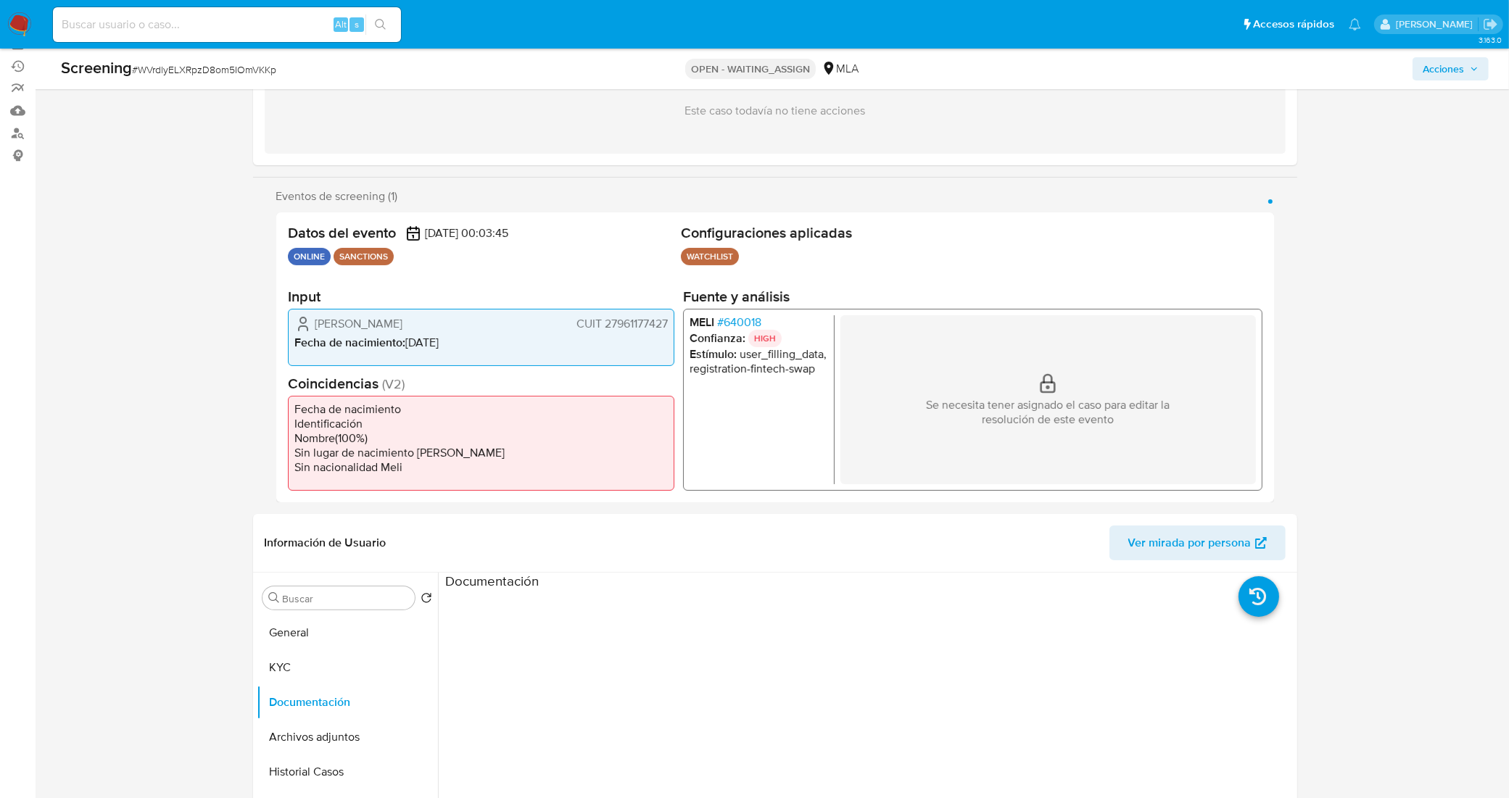
scroll to position [0, 0]
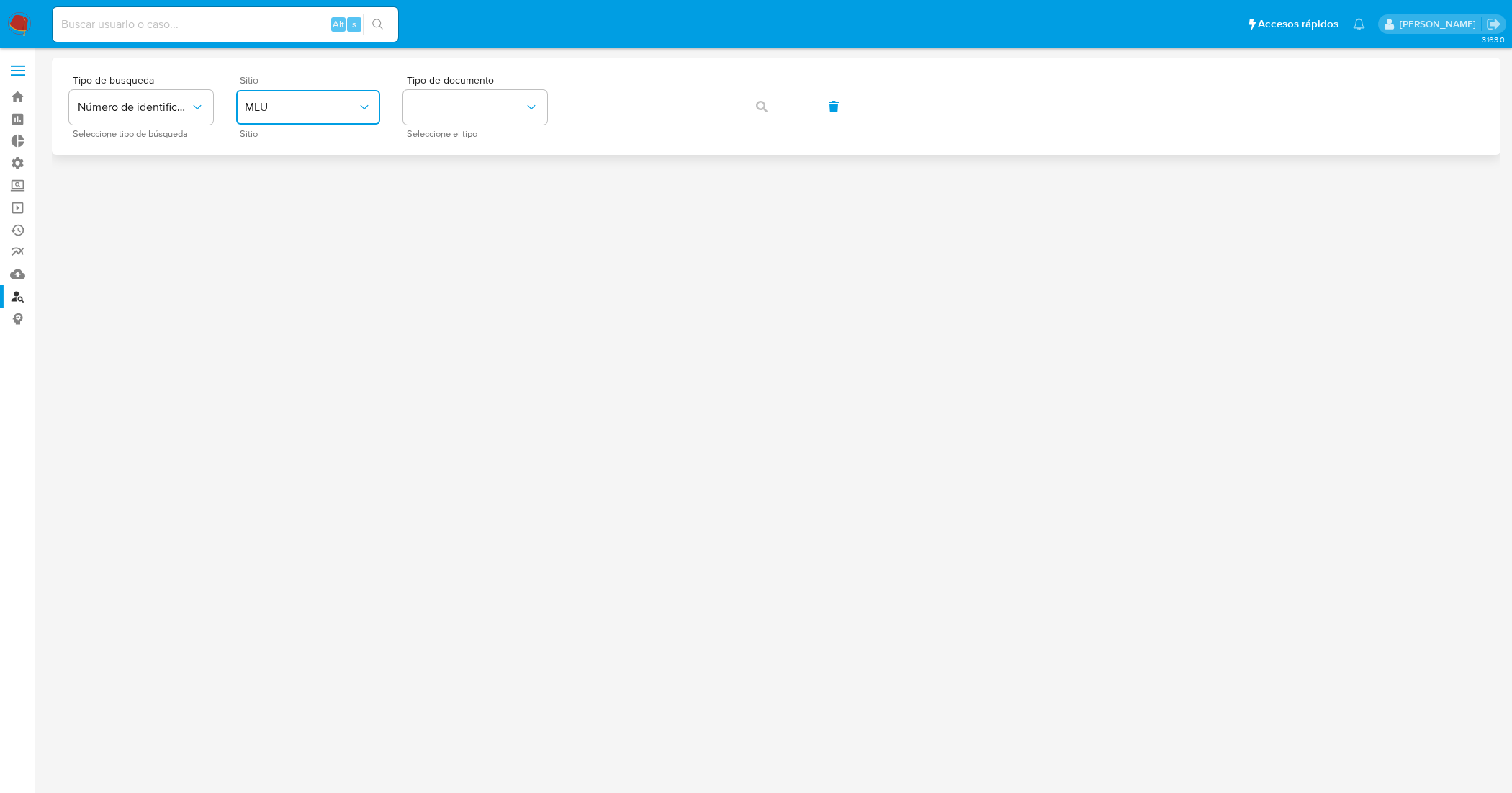
click at [351, 109] on span "MLU" at bounding box center [300, 107] width 112 height 14
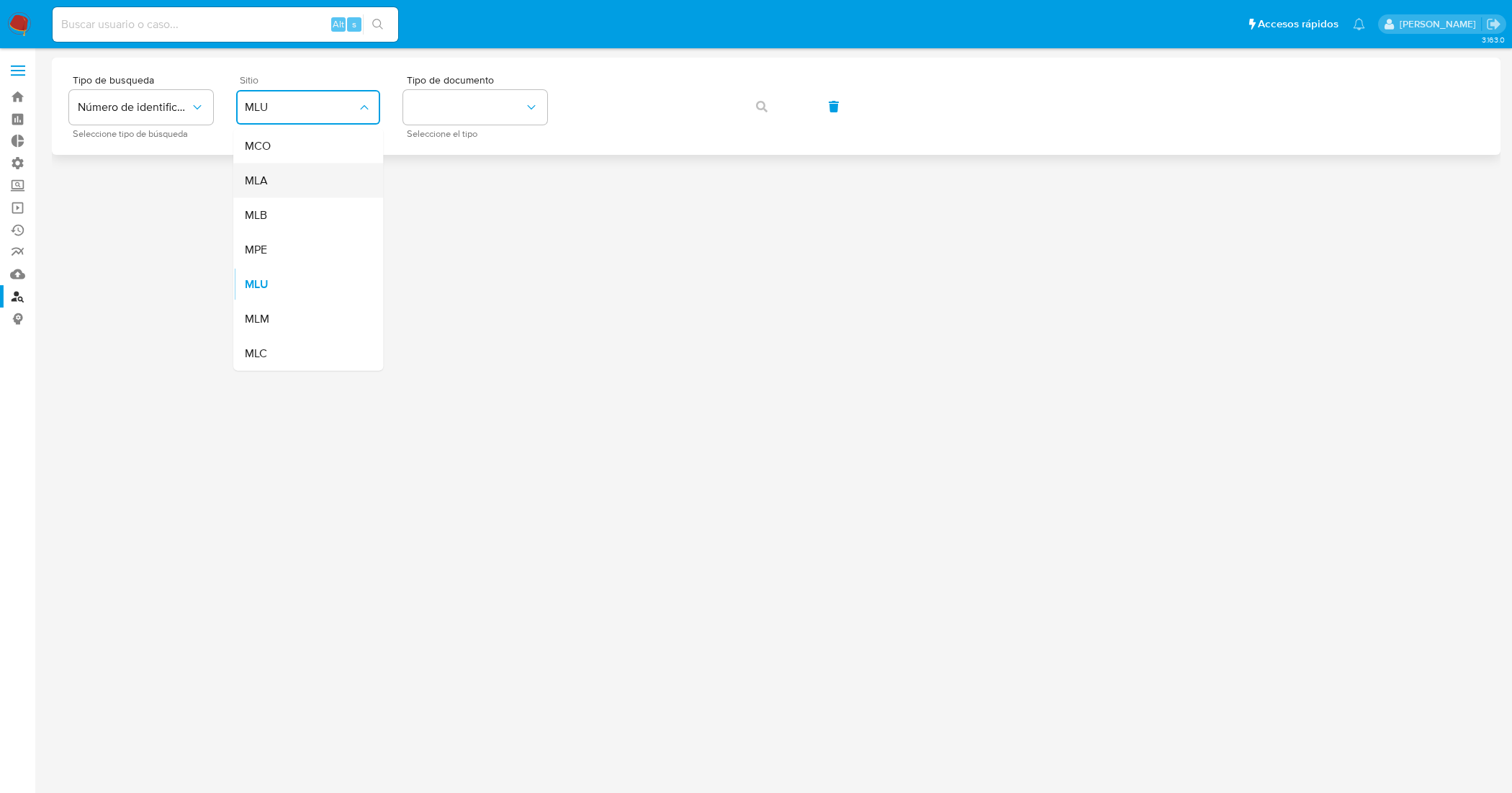
click at [330, 170] on div "MLA" at bounding box center [303, 181] width 118 height 35
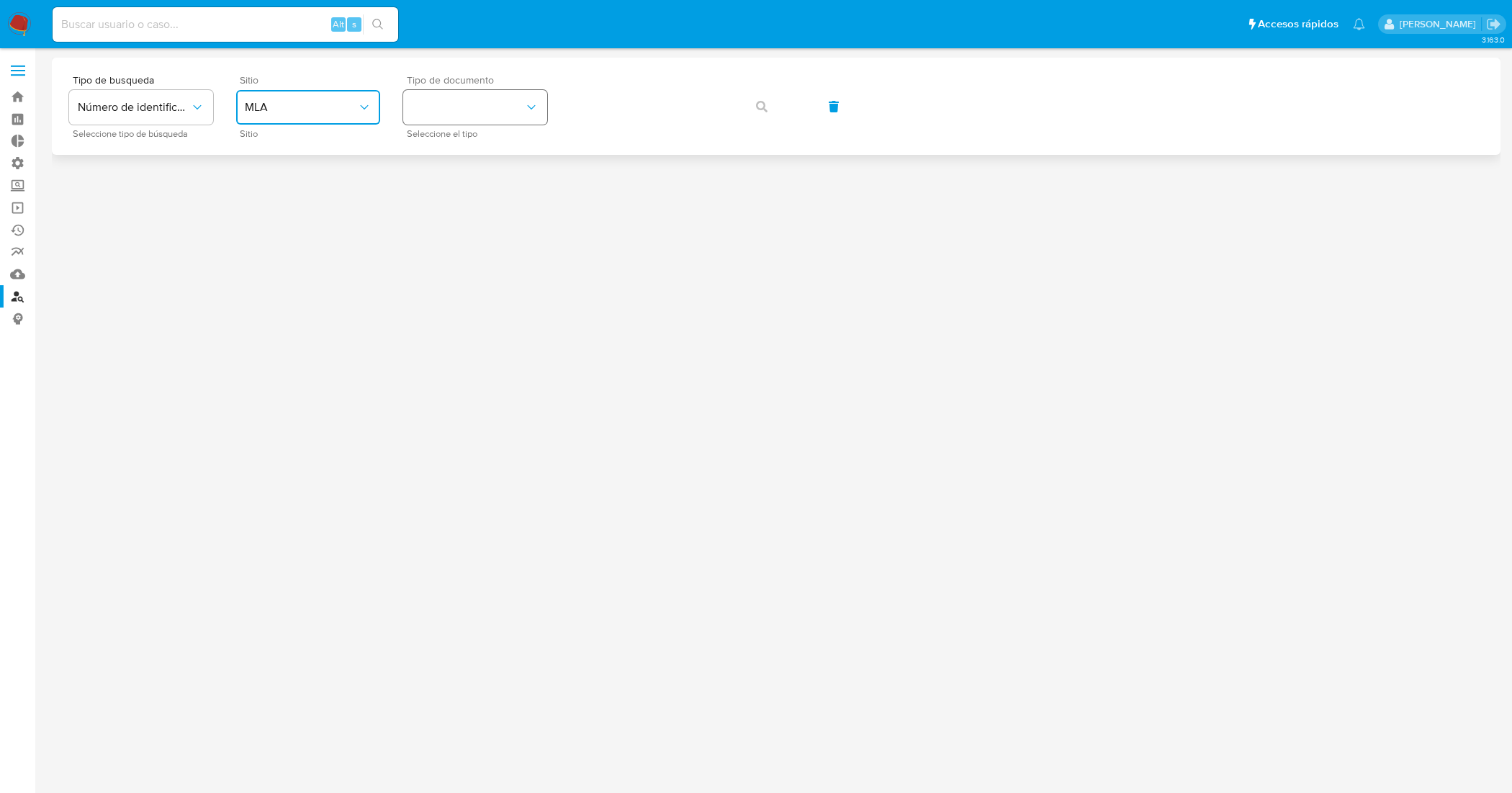
click at [518, 104] on button "identificationType" at bounding box center [475, 107] width 144 height 35
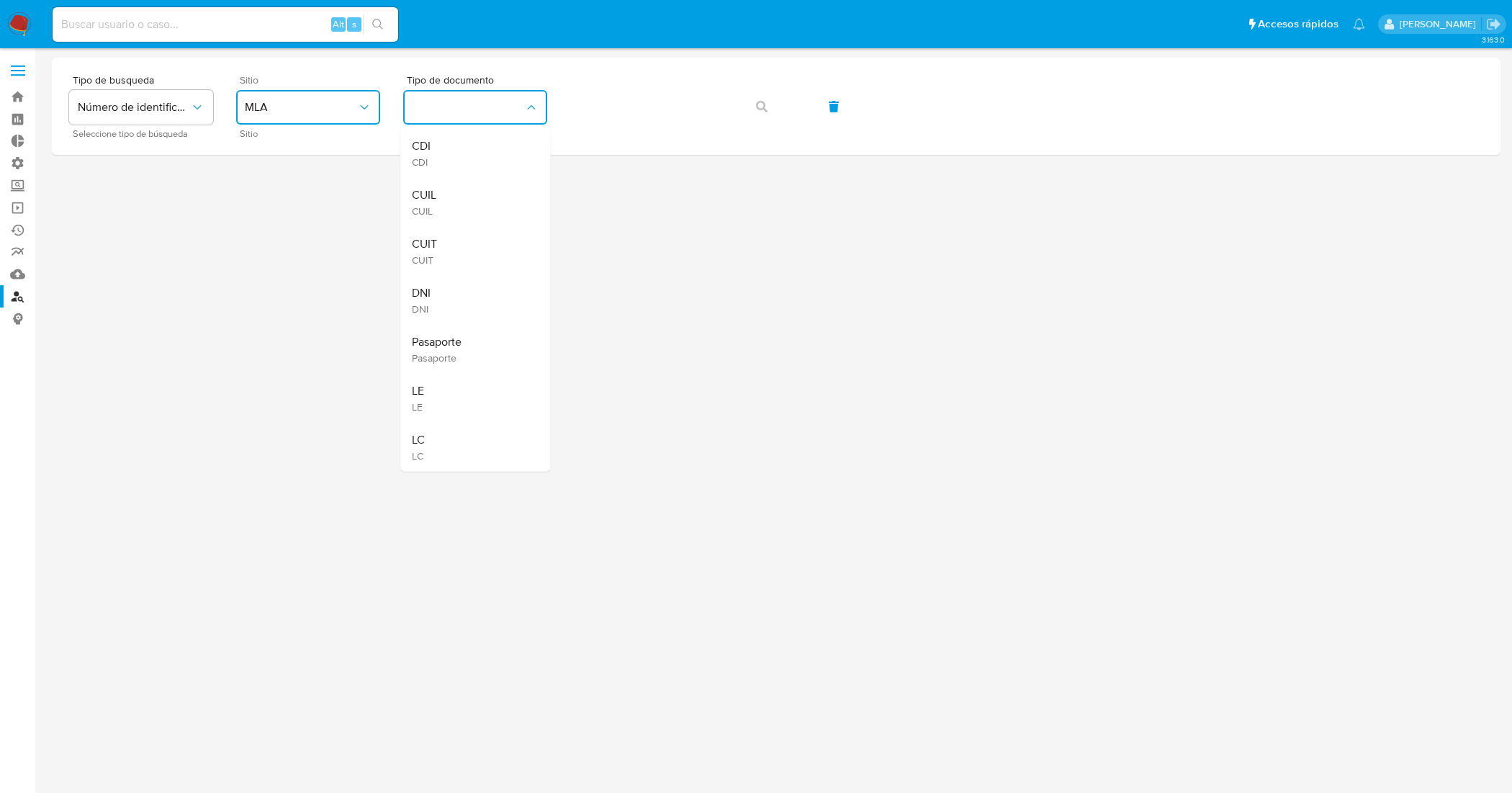
click at [475, 247] on div "CUIT CUIT" at bounding box center [471, 250] width 118 height 49
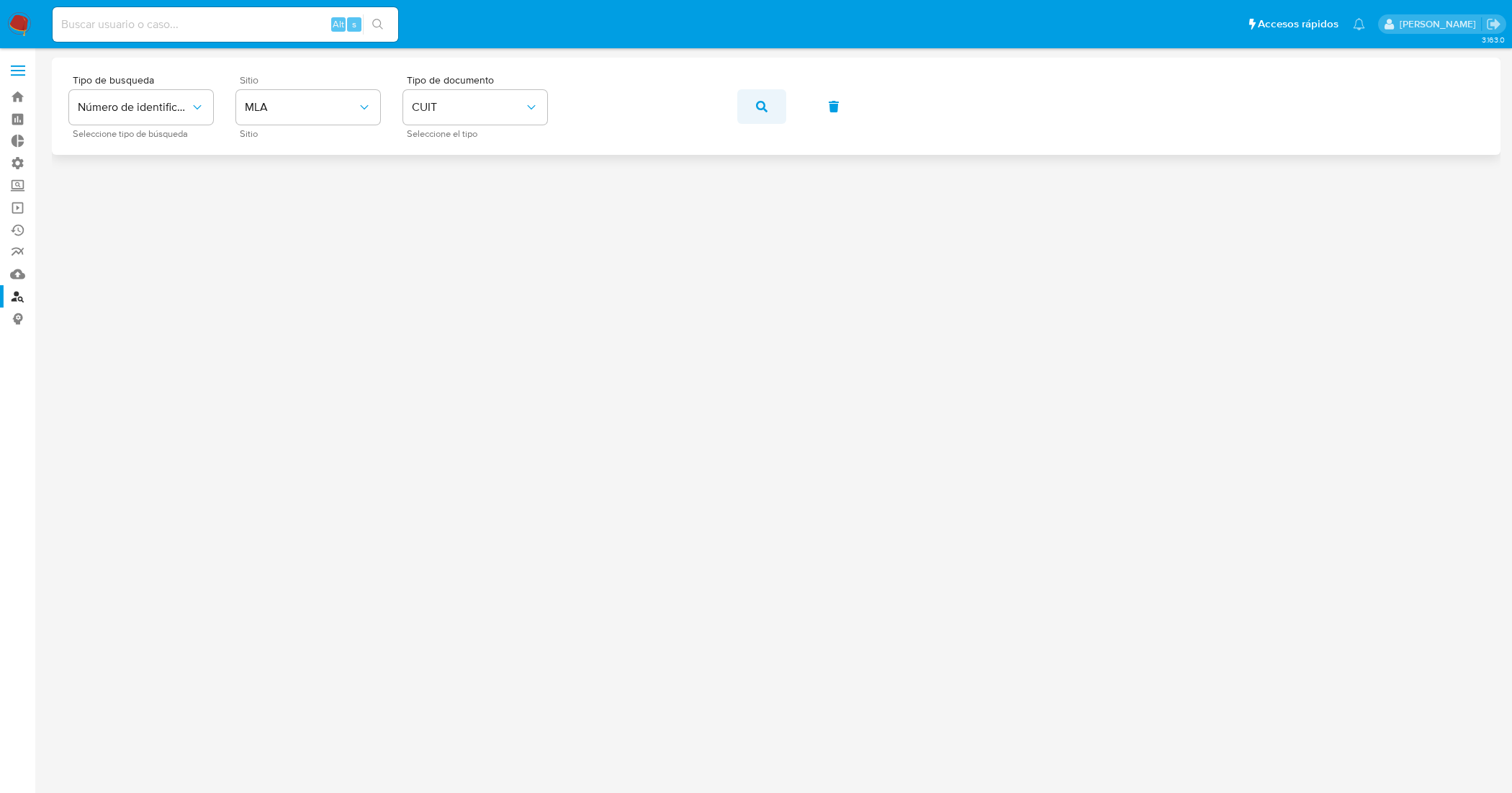
click at [757, 100] on icon "button" at bounding box center [762, 106] width 12 height 12
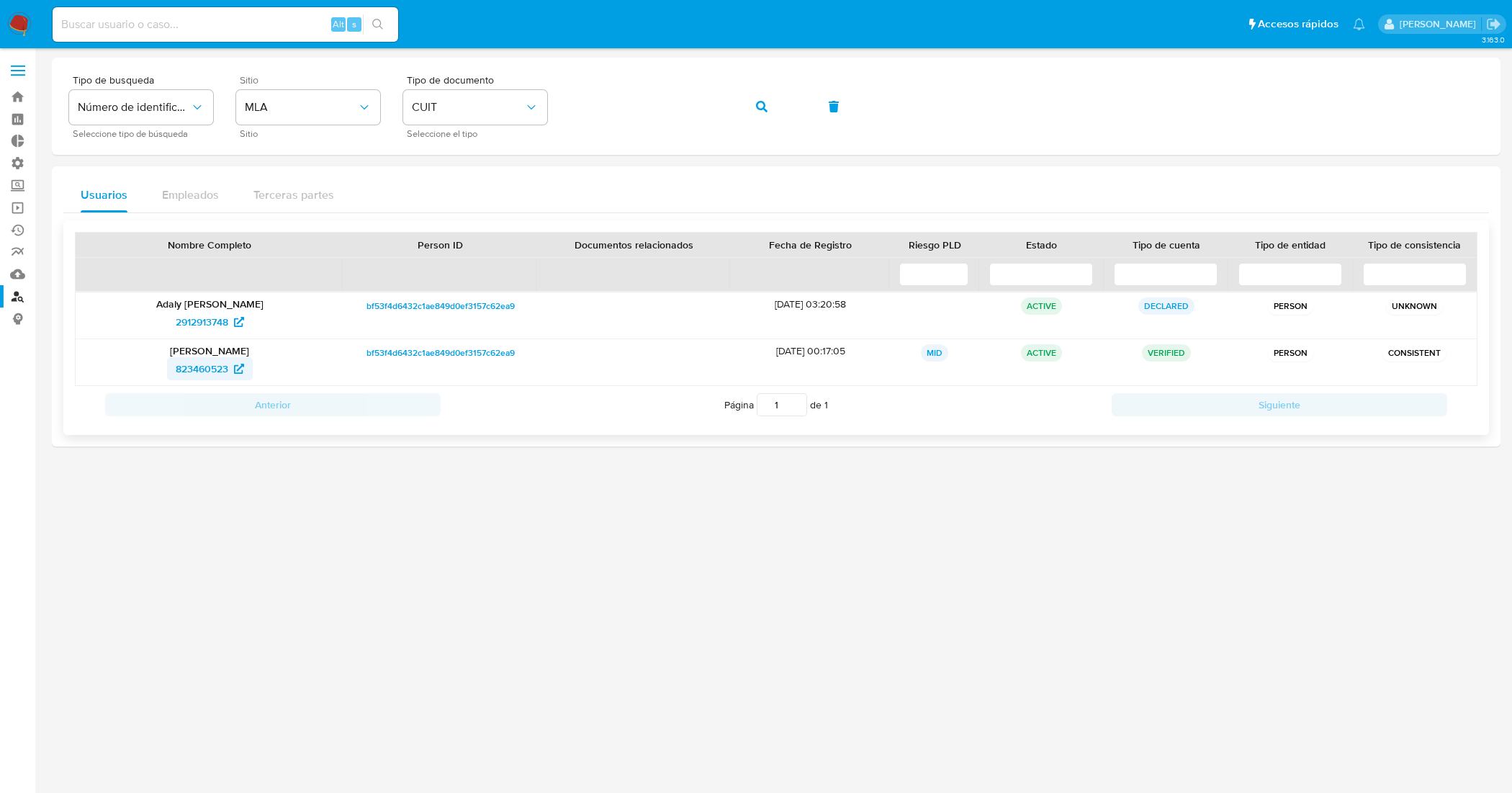
click at [197, 369] on span "823460523" at bounding box center [202, 369] width 53 height 23
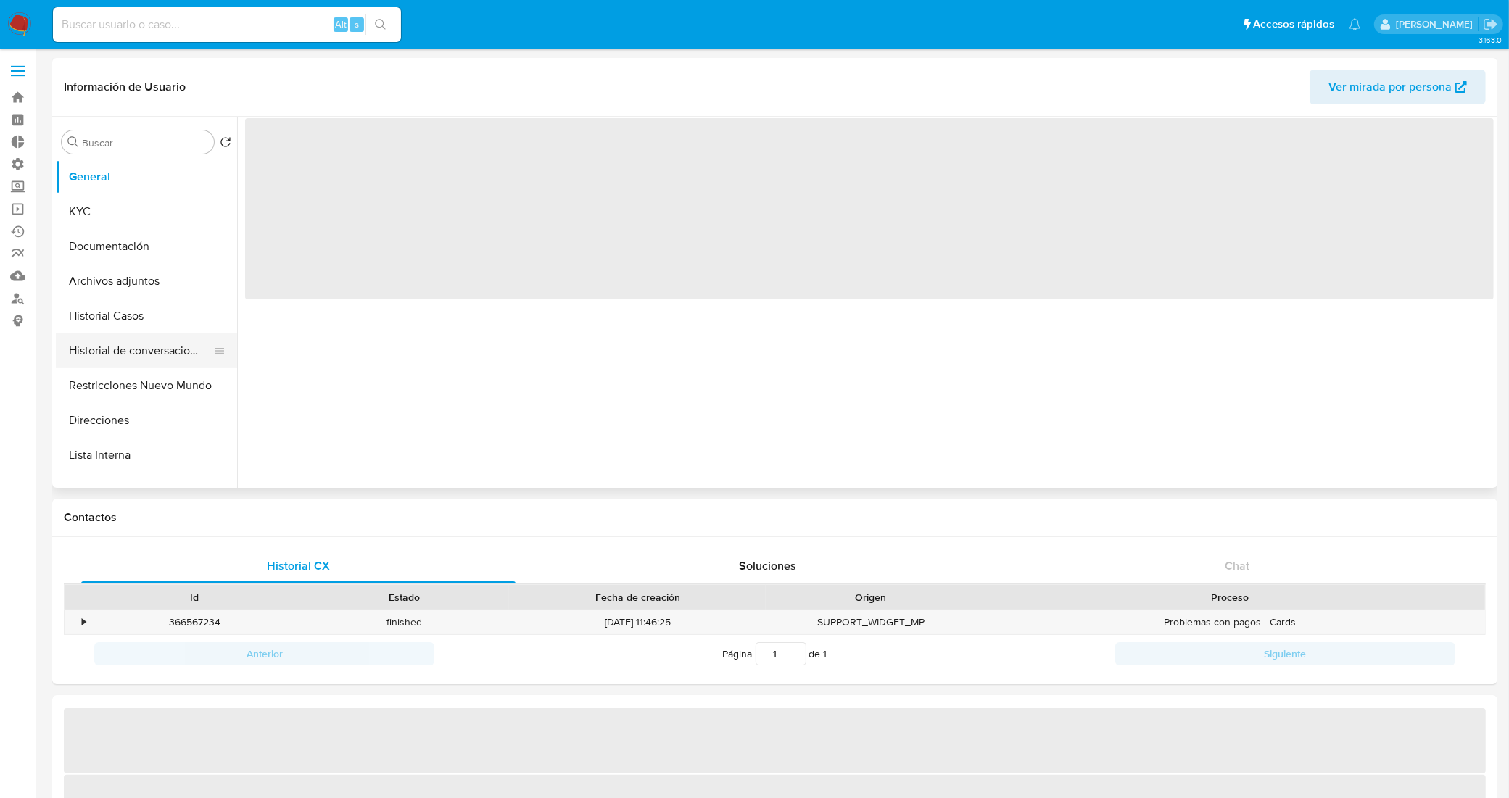
select select "10"
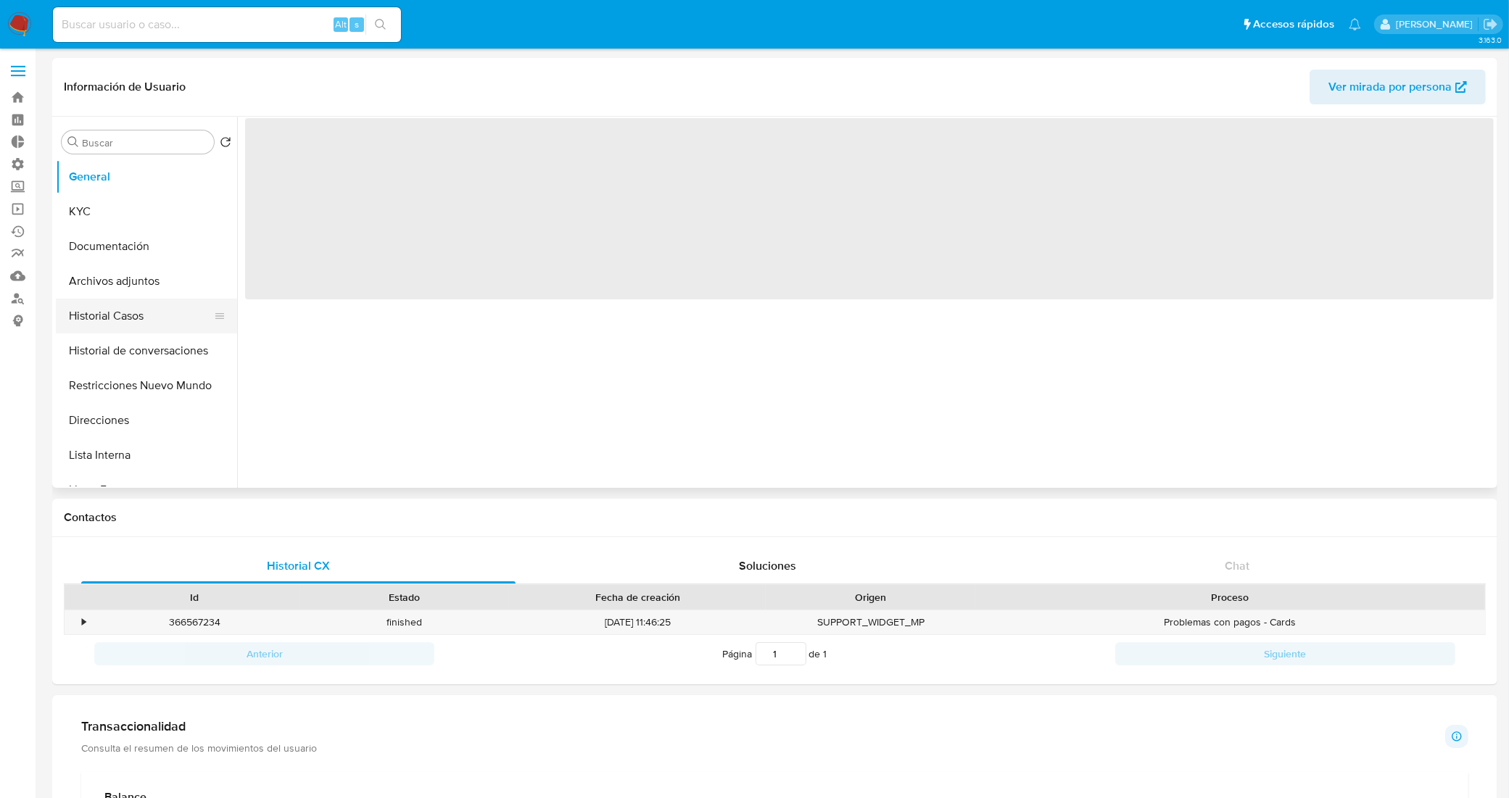
click at [123, 327] on button "Historial Casos" at bounding box center [141, 316] width 170 height 35
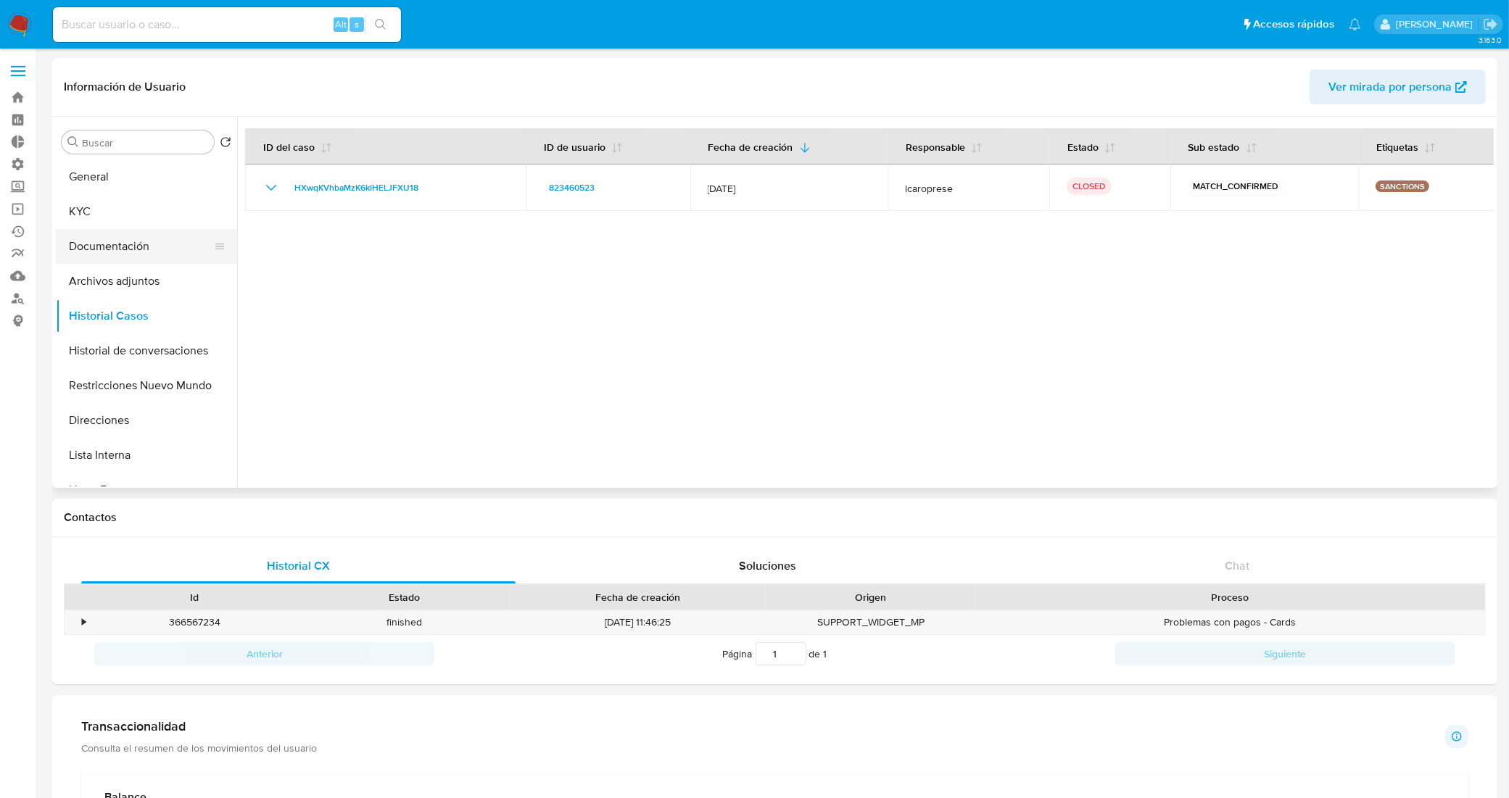
click at [118, 257] on button "Documentación" at bounding box center [141, 246] width 170 height 35
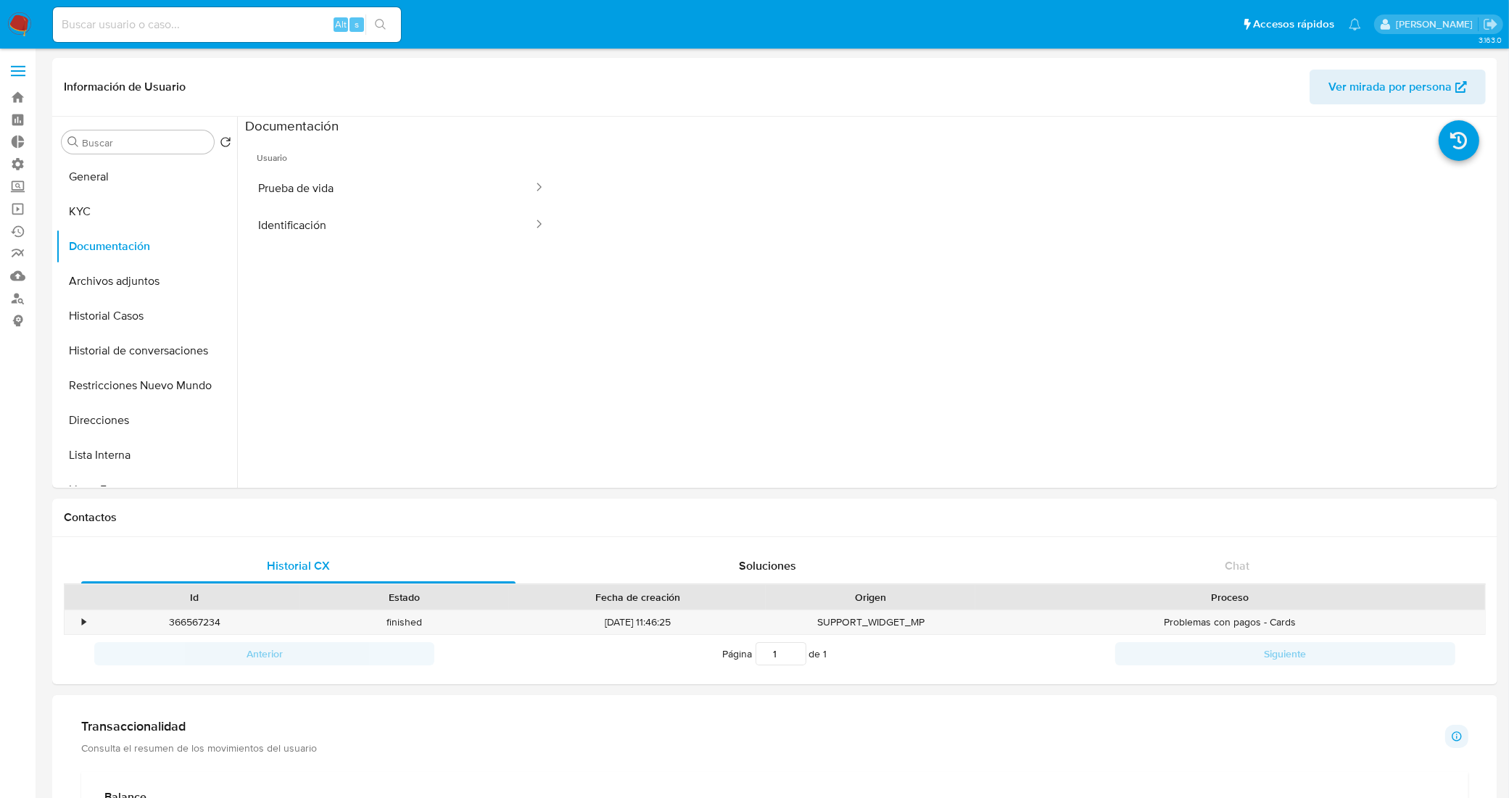
click at [353, 208] on button "Identificación" at bounding box center [389, 225] width 289 height 37
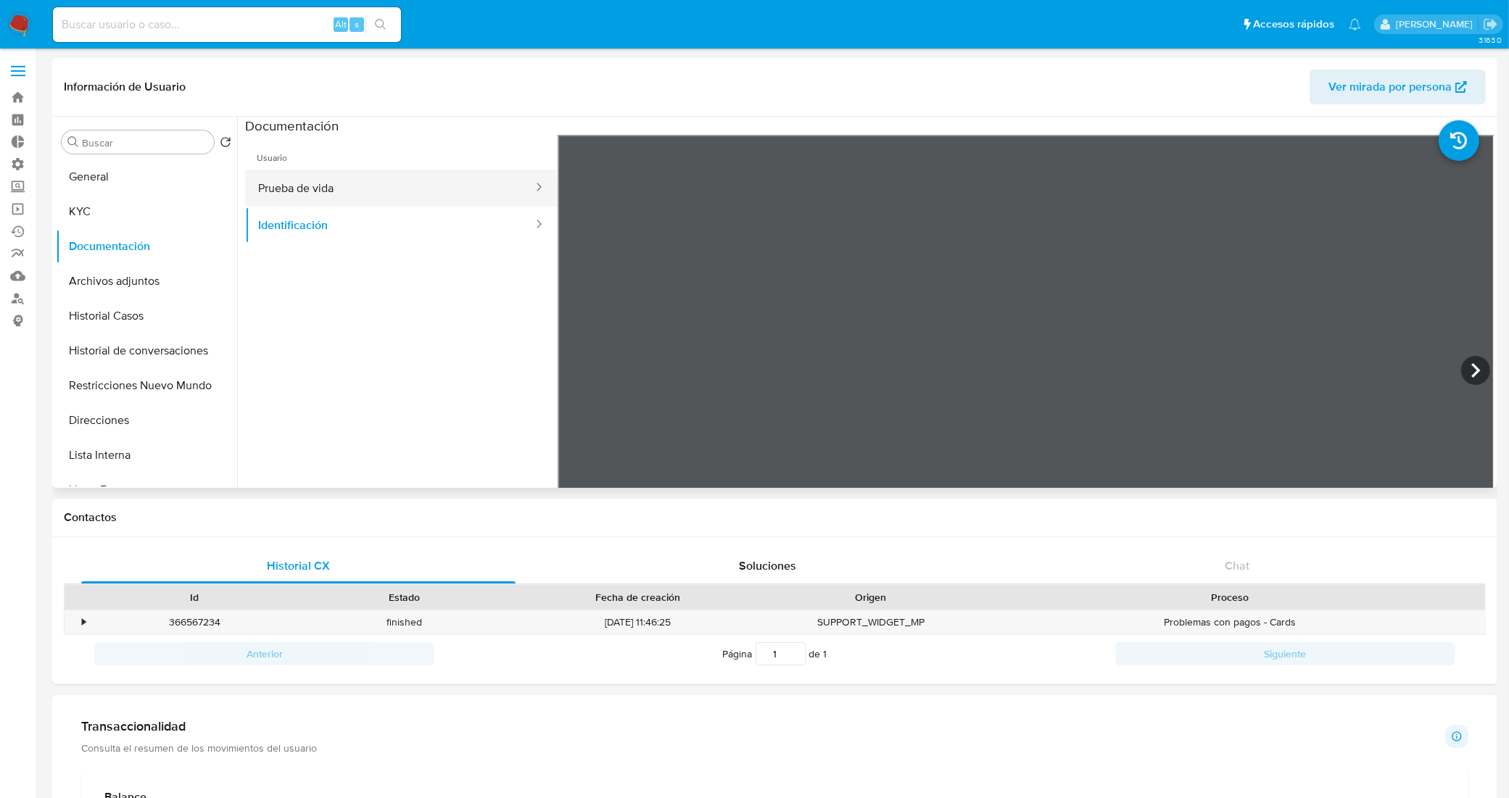
click at [306, 194] on button "Prueba de vida" at bounding box center [389, 188] width 289 height 37
click at [120, 306] on button "Historial Casos" at bounding box center [141, 316] width 170 height 35
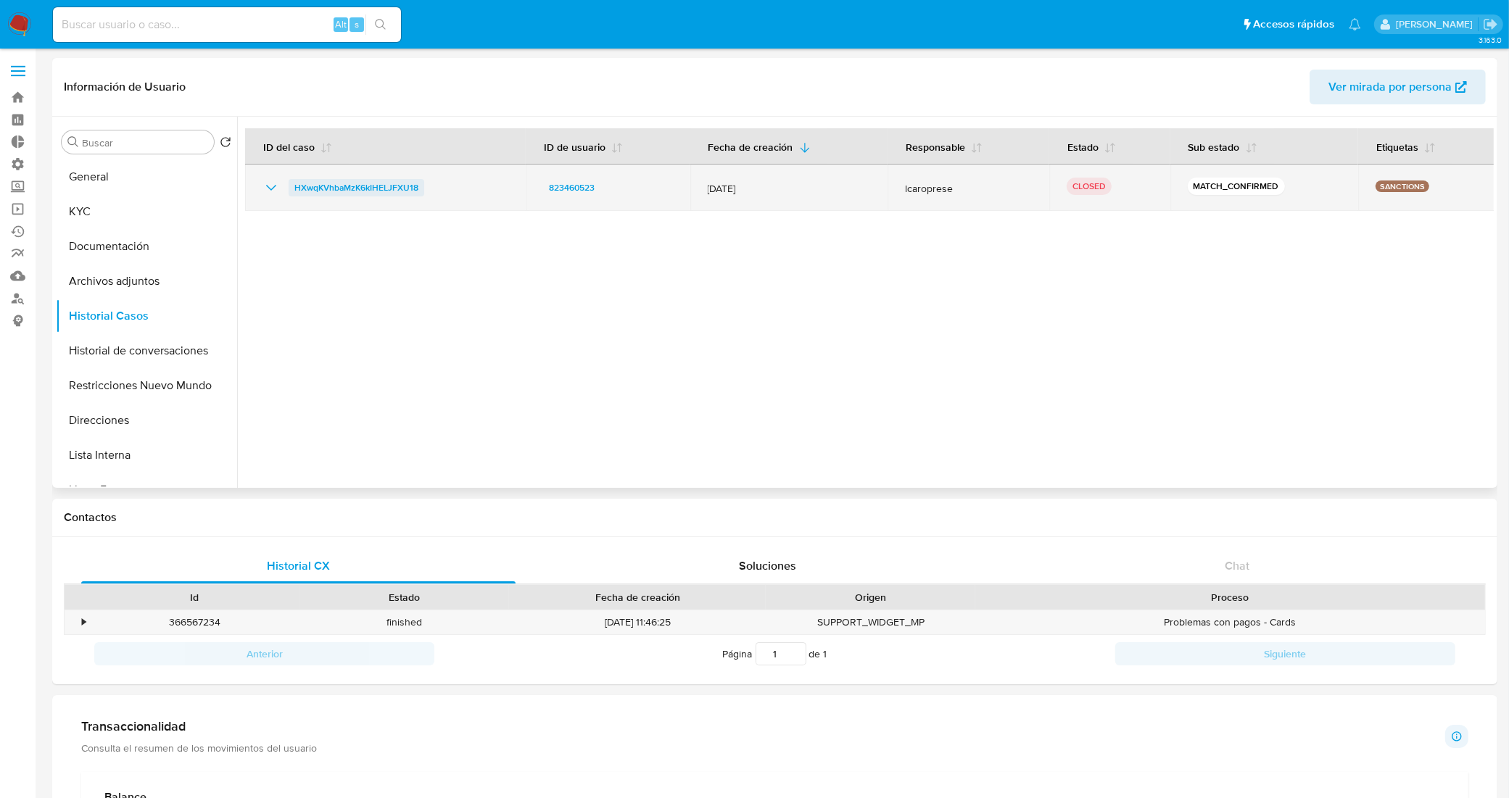
click at [407, 188] on span "HXwqKVhbaMzK6kIHELJFXU18" at bounding box center [356, 187] width 124 height 17
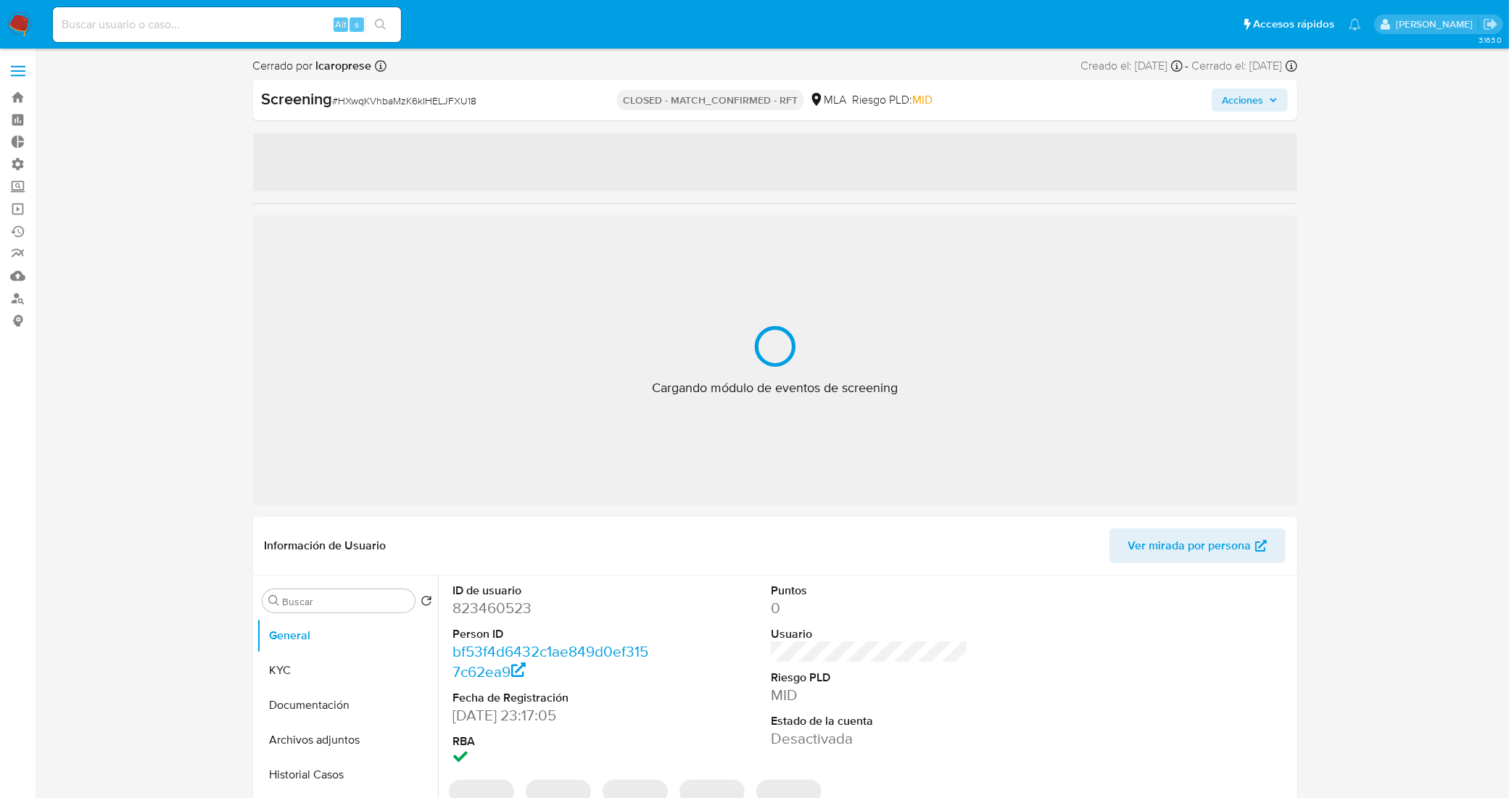
select select "10"
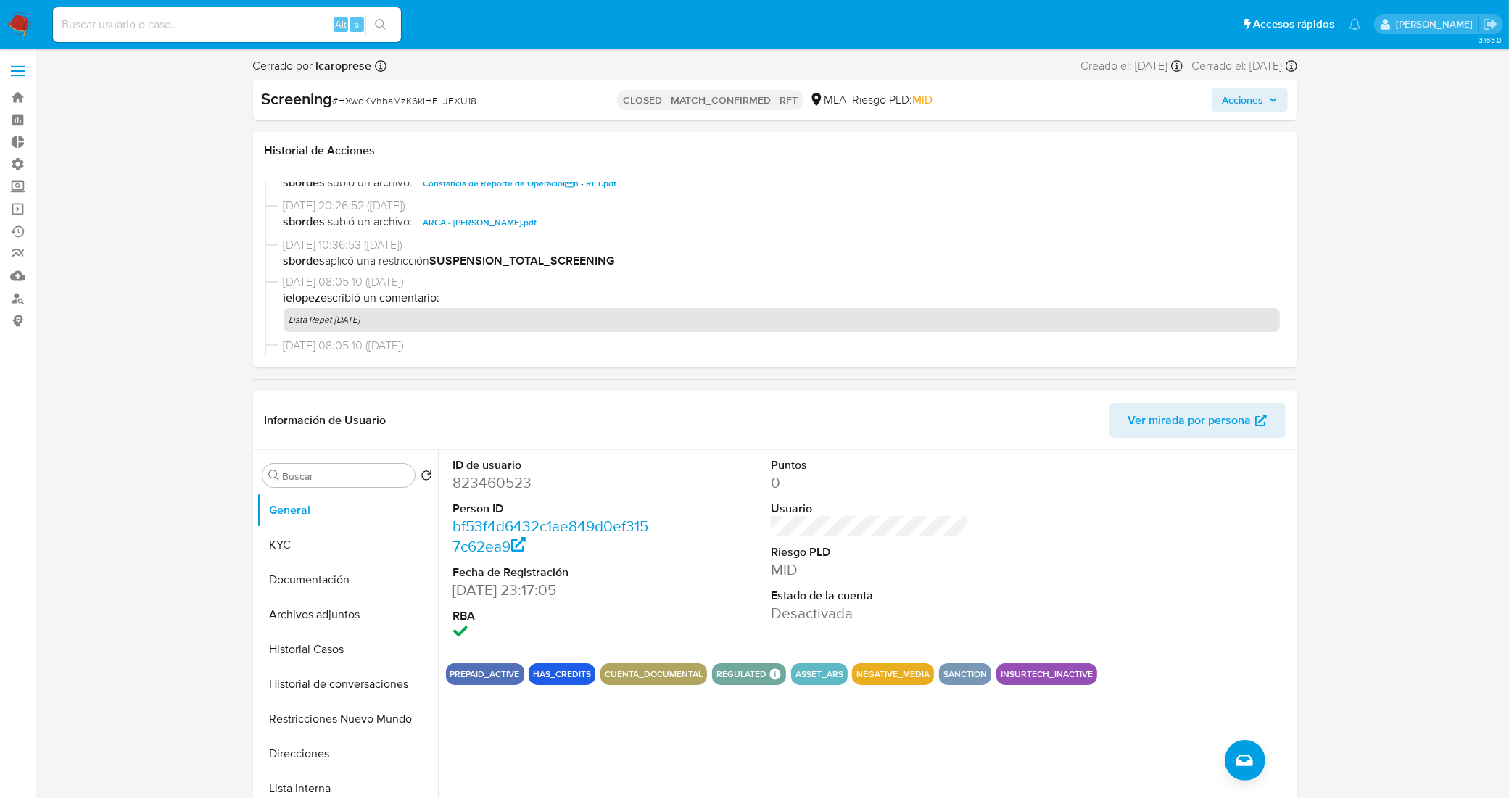
scroll to position [725, 0]
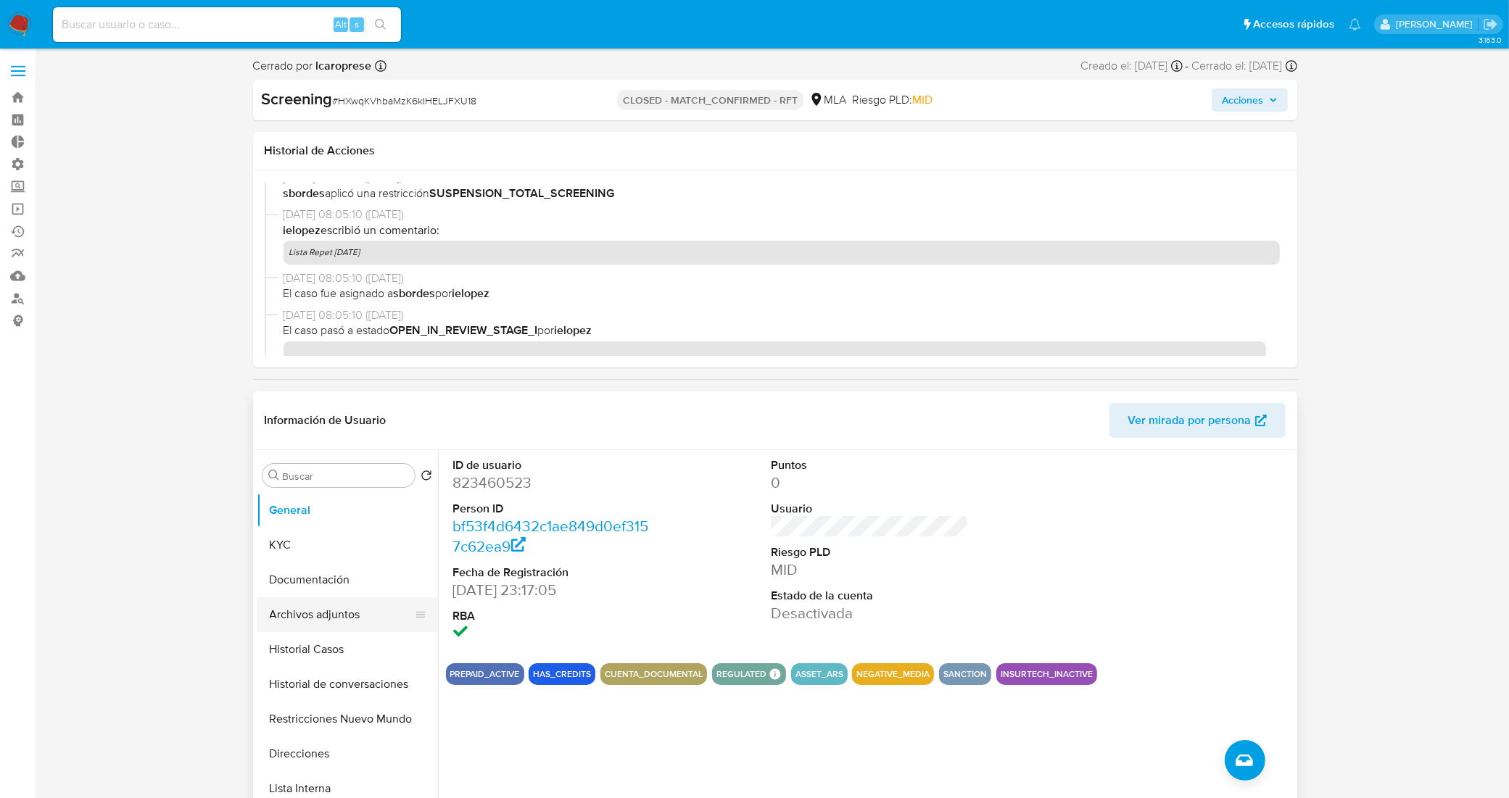
click at [328, 610] on button "Archivos adjuntos" at bounding box center [342, 614] width 170 height 35
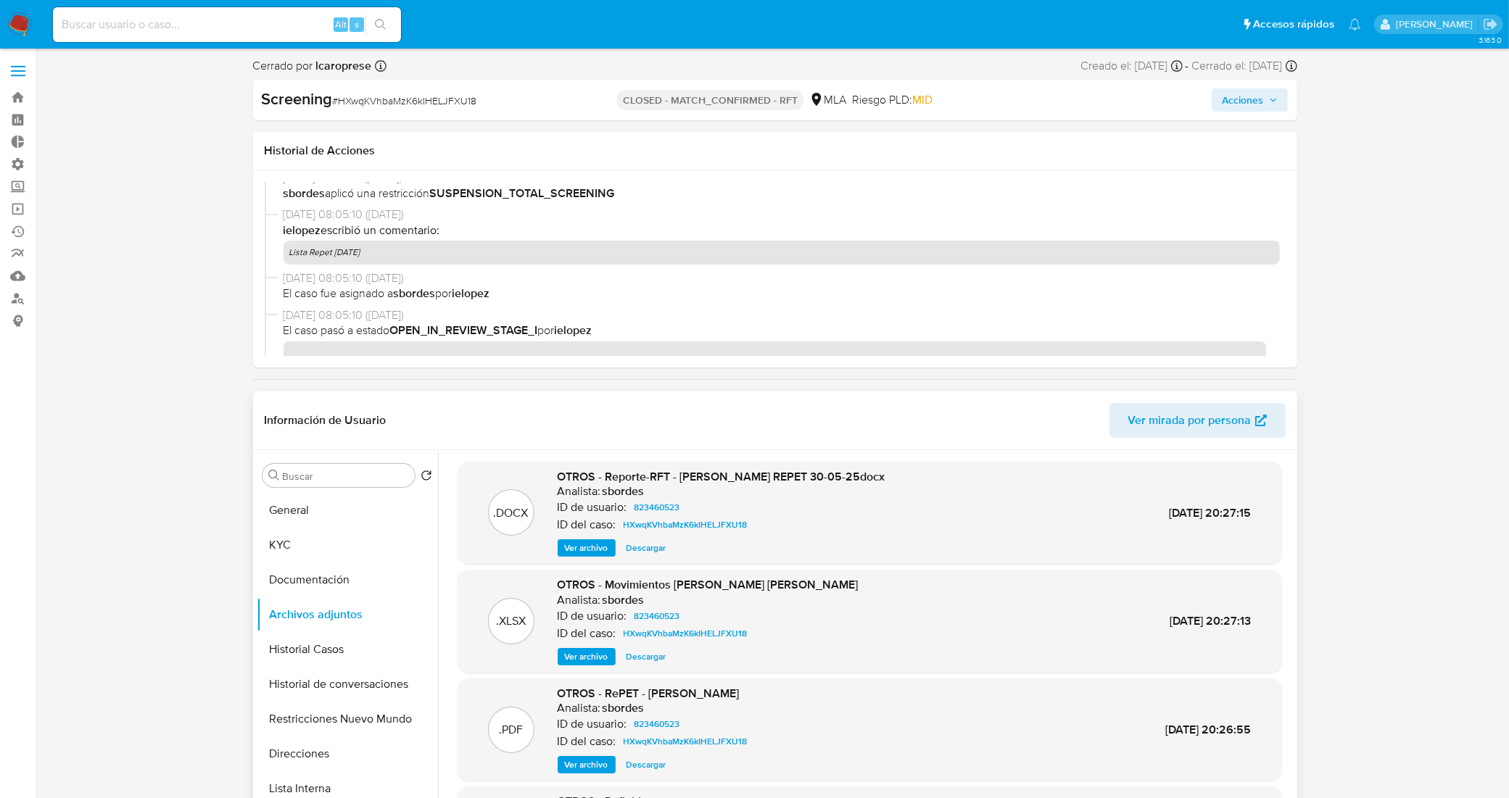
scroll to position [91, 0]
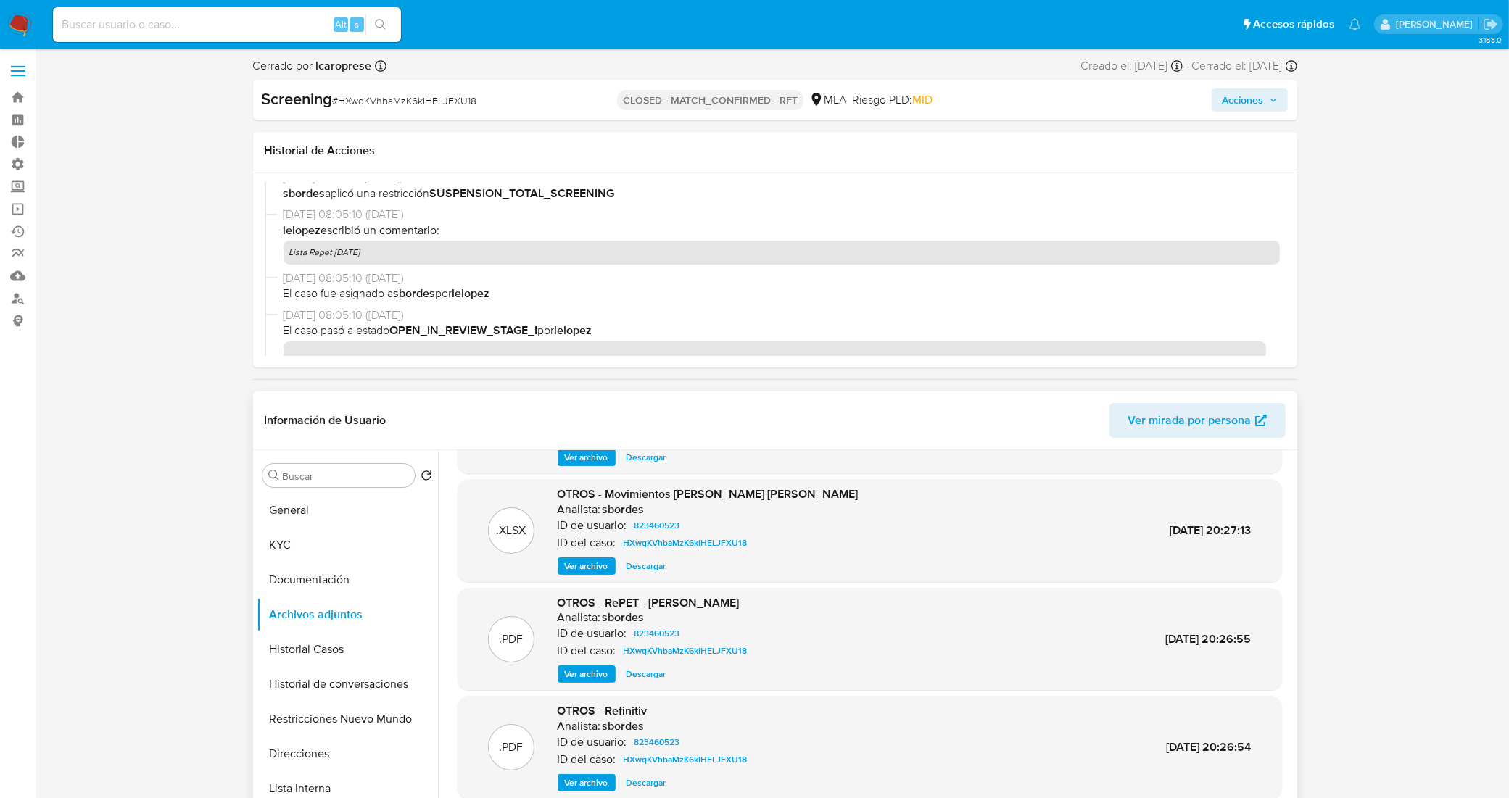
click at [592, 671] on span "Ver archivo" at bounding box center [586, 674] width 43 height 14
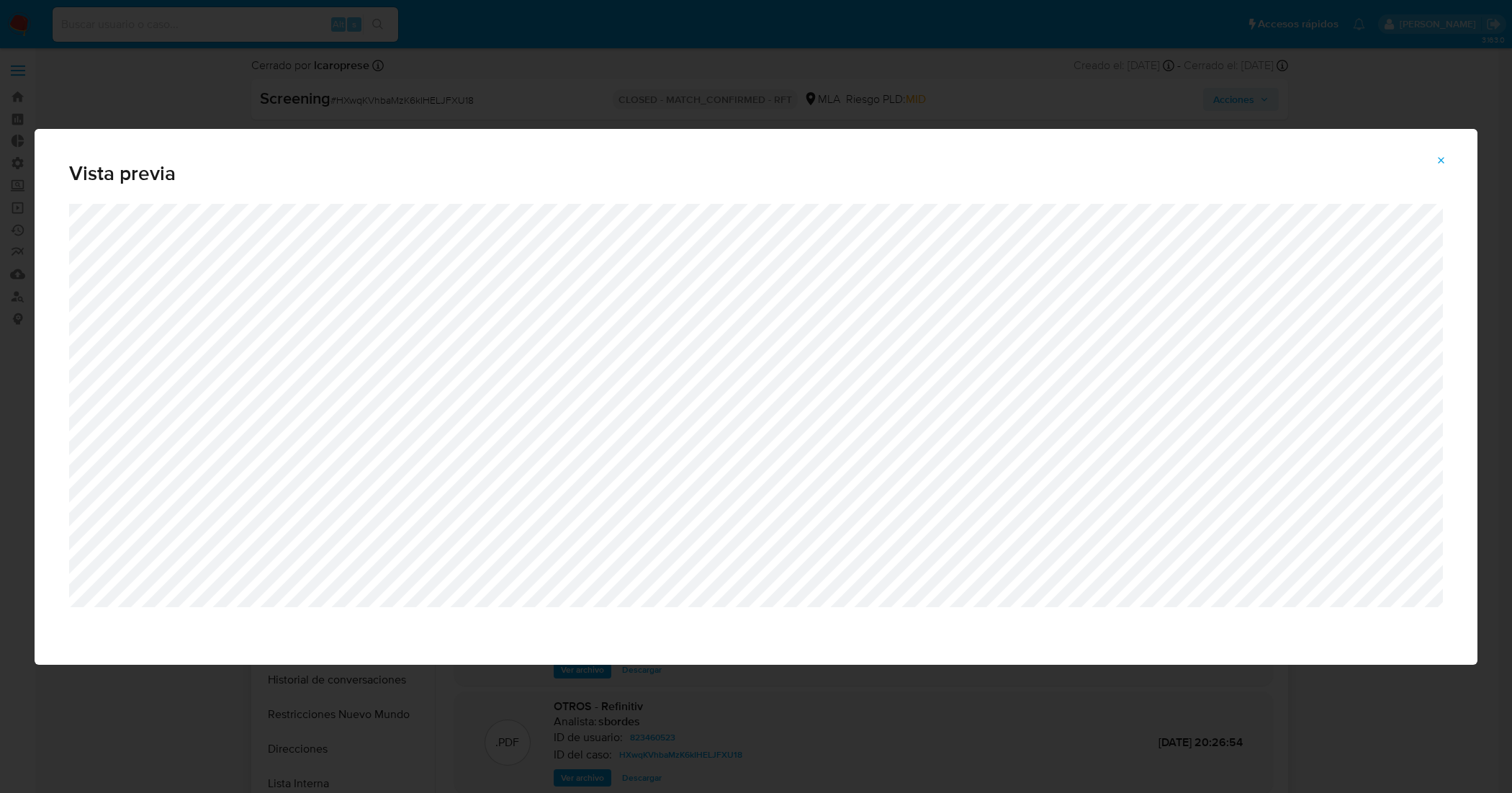
click at [1437, 163] on icon "Attachment preview" at bounding box center [1442, 161] width 12 height 12
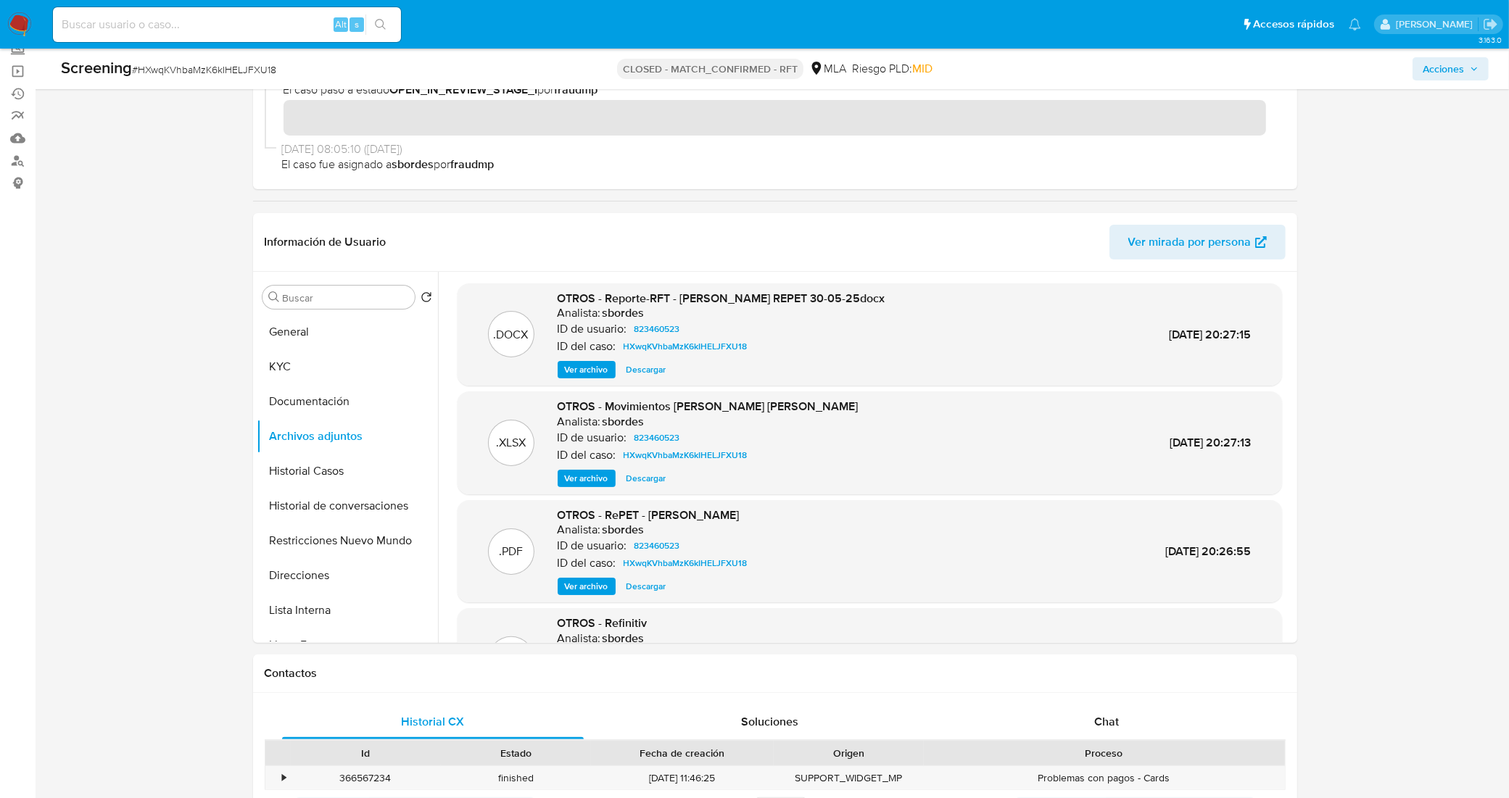
scroll to position [181, 0]
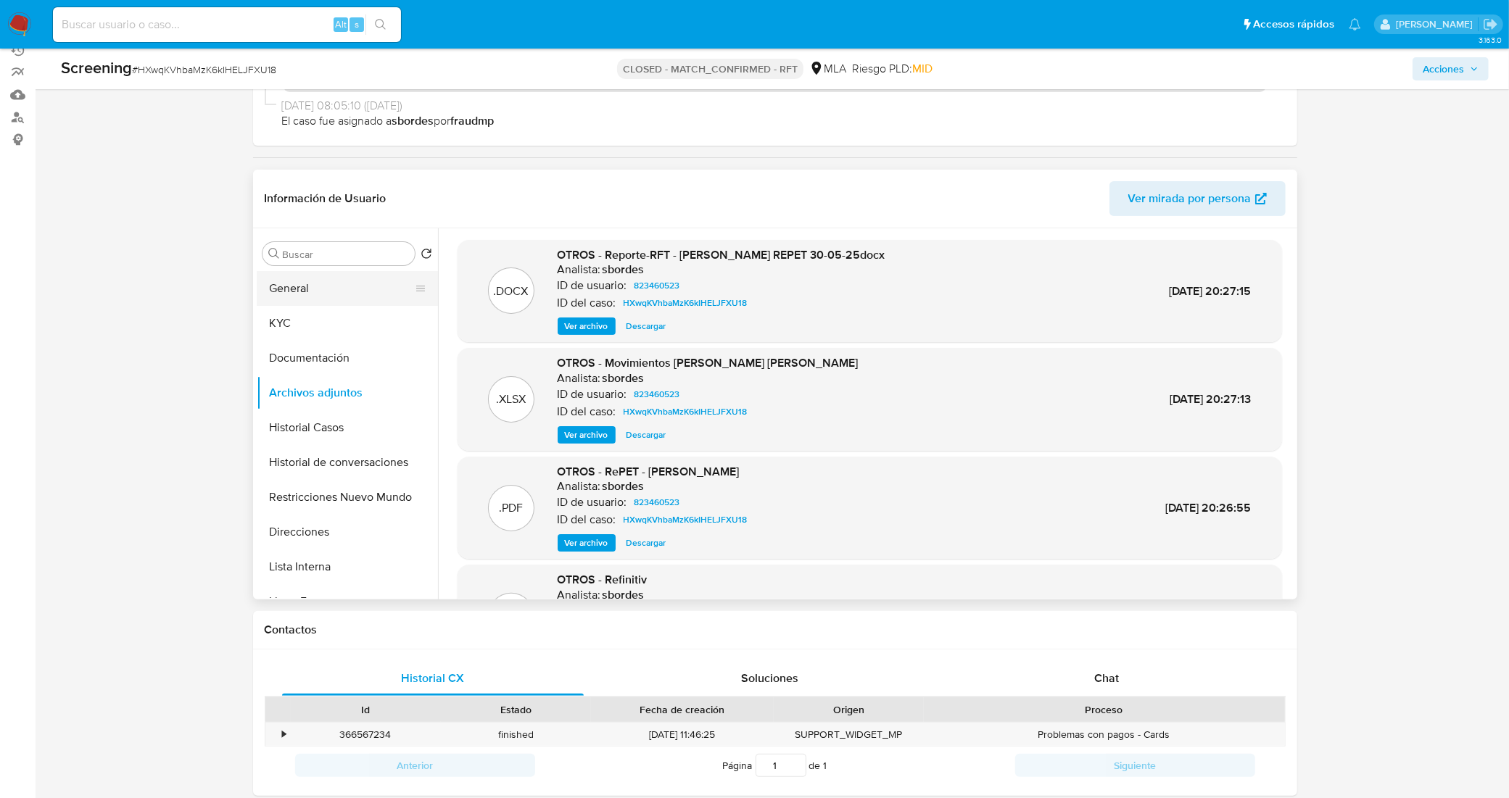
click at [352, 301] on button "General" at bounding box center [342, 288] width 170 height 35
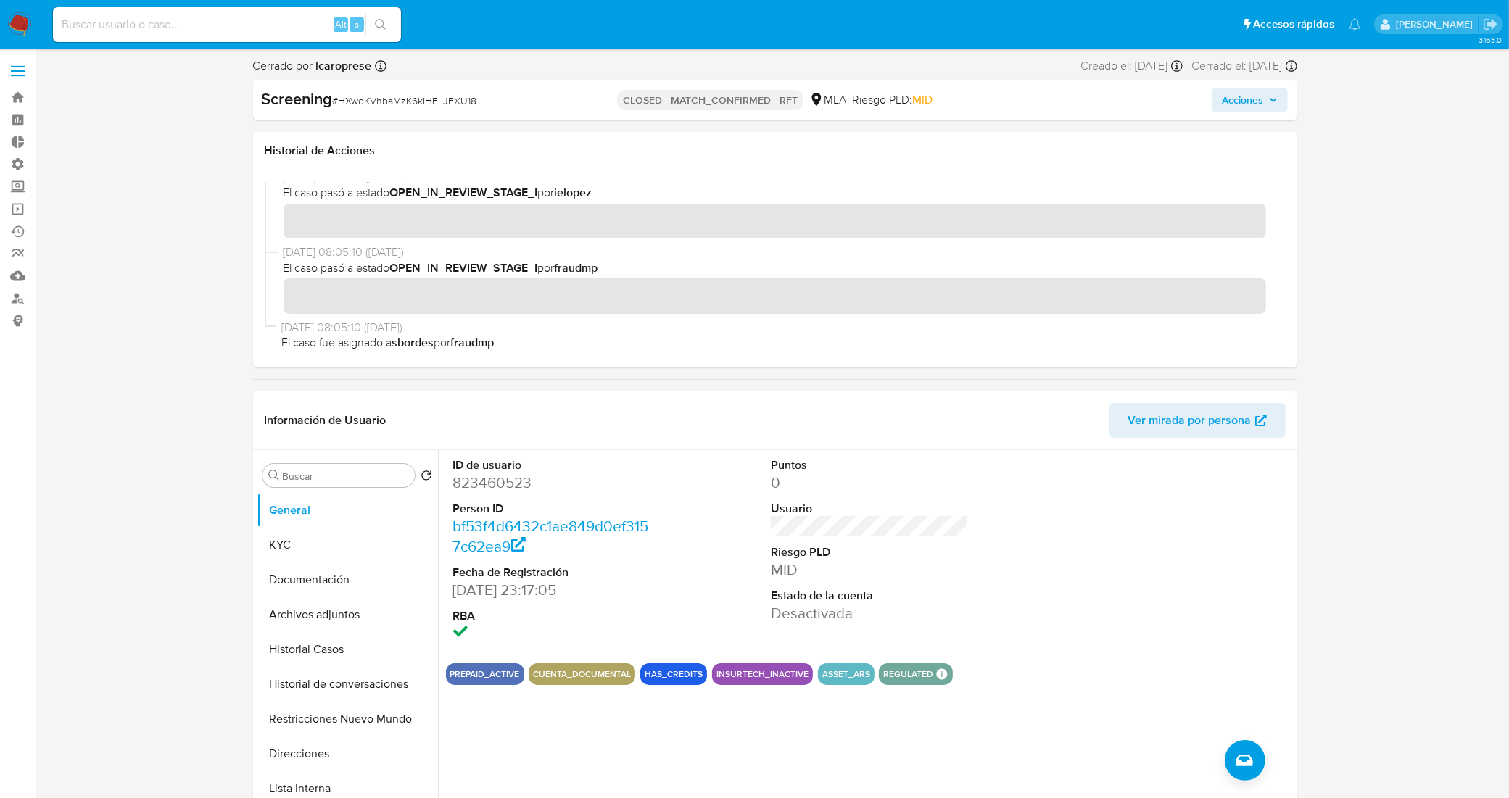
scroll to position [272, 0]
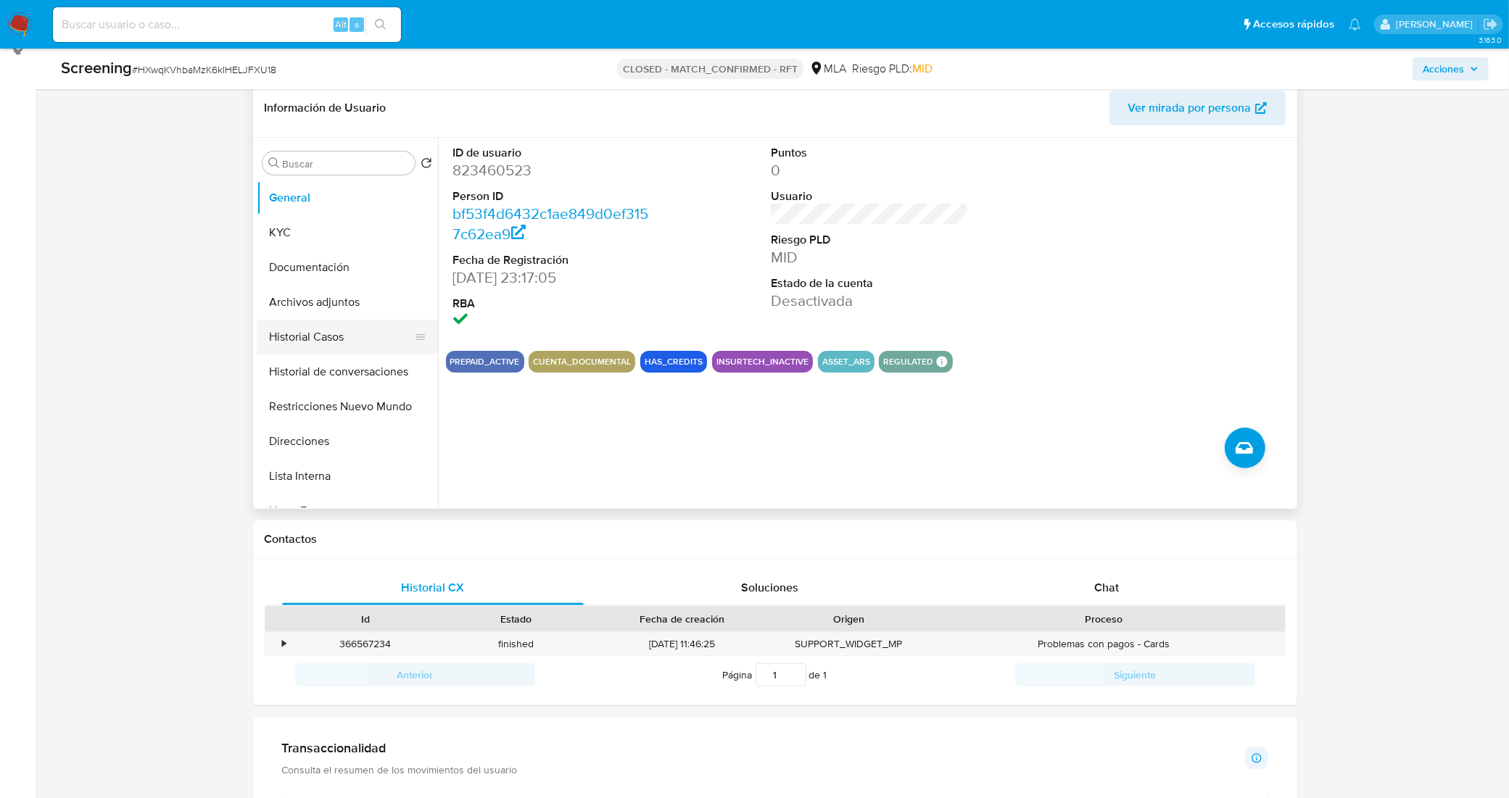
click at [325, 343] on button "Historial Casos" at bounding box center [342, 337] width 170 height 35
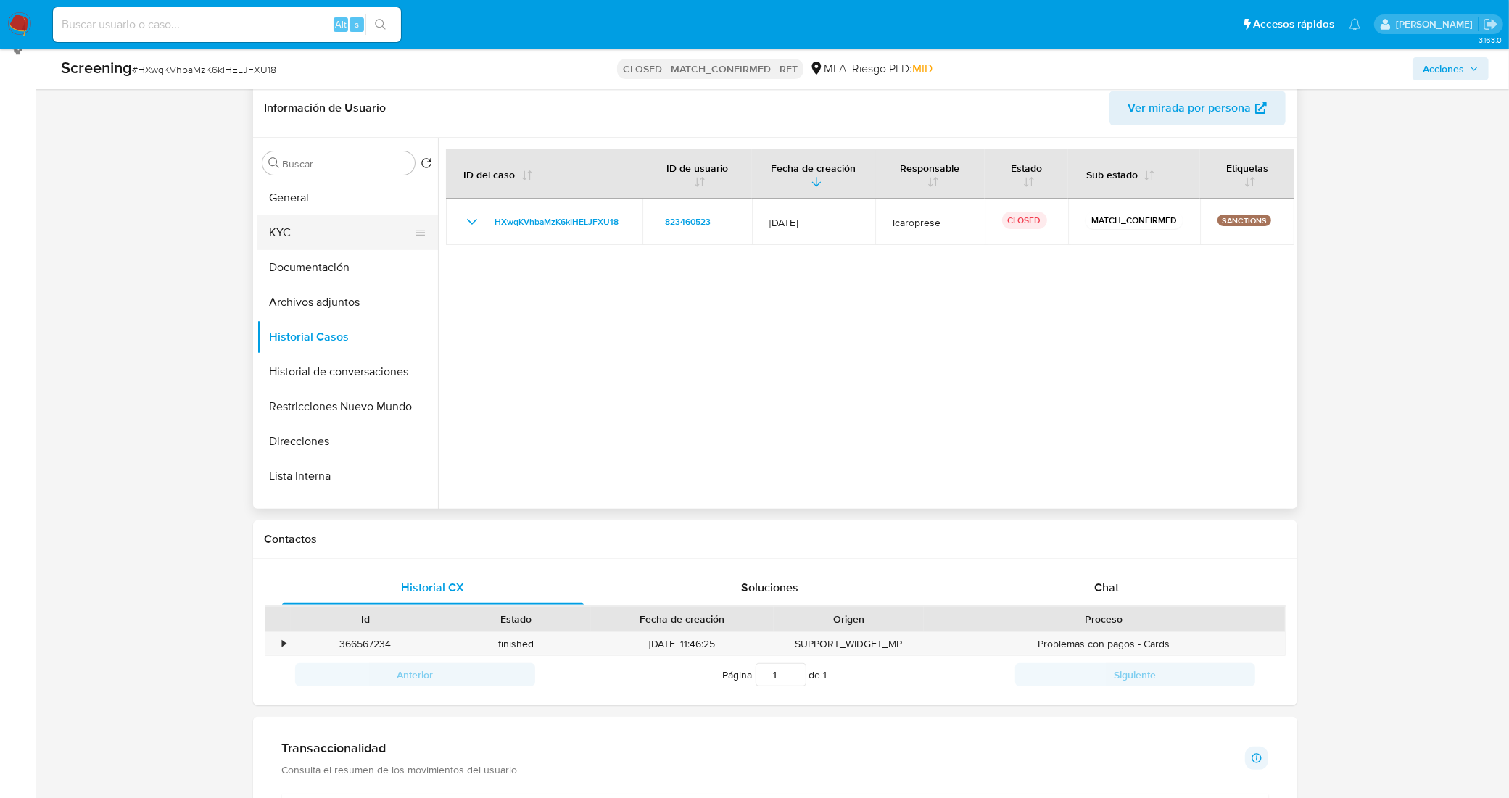
click at [347, 229] on button "KYC" at bounding box center [342, 232] width 170 height 35
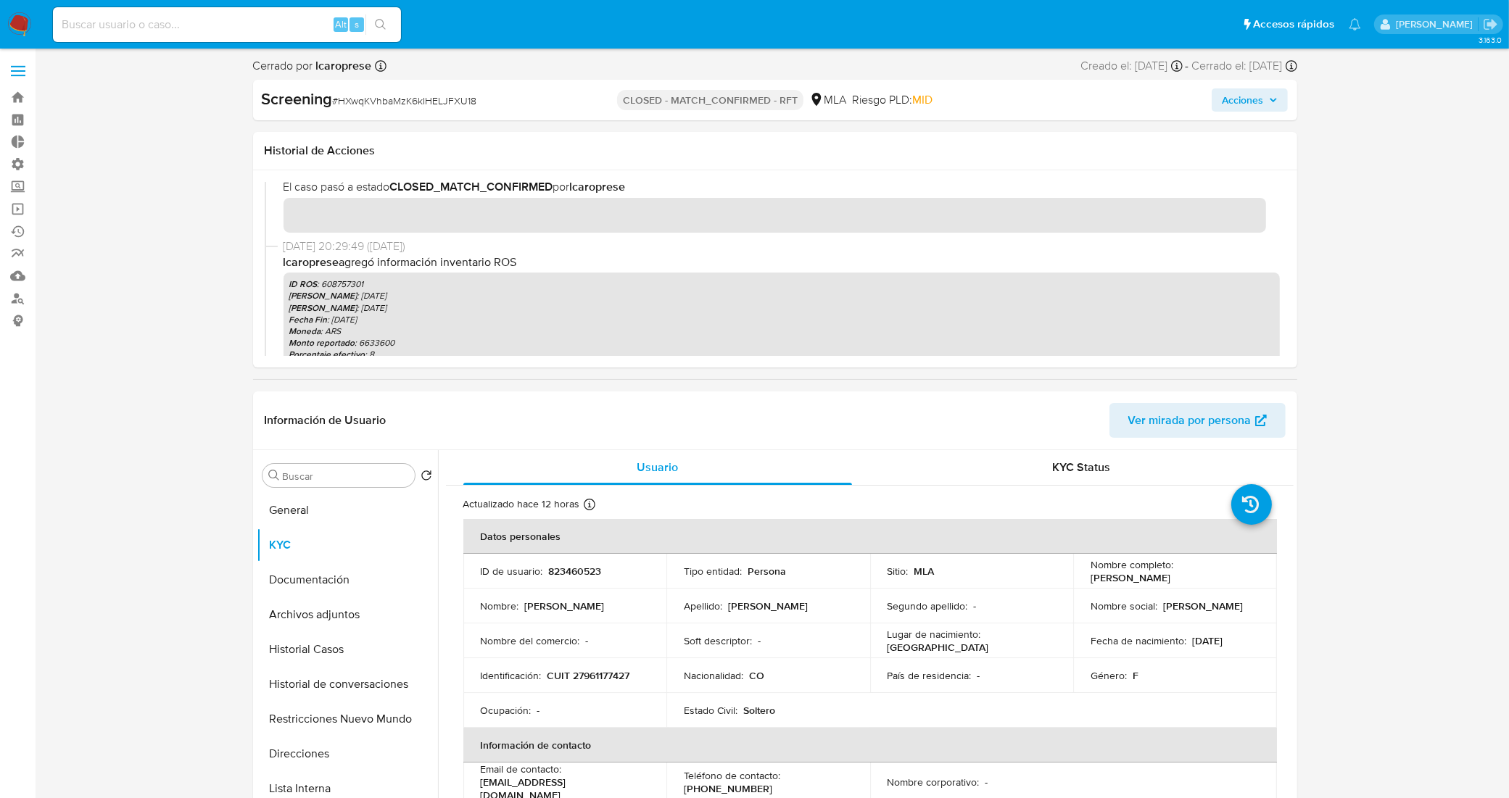
scroll to position [0, 0]
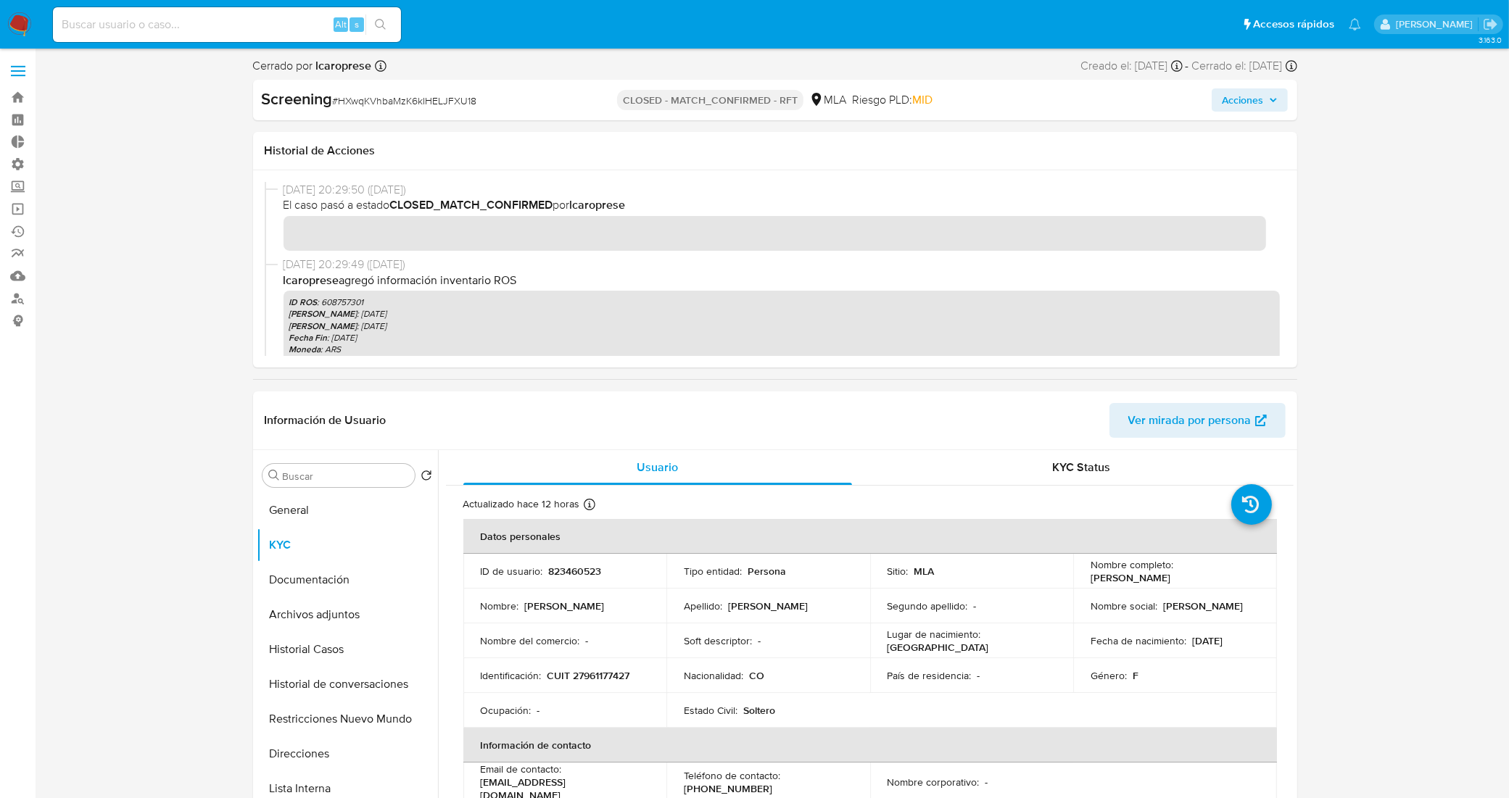
click at [621, 149] on h1 "Historial de Acciones" at bounding box center [775, 151] width 1021 height 14
click at [341, 718] on button "Restricciones Nuevo Mundo" at bounding box center [342, 719] width 170 height 35
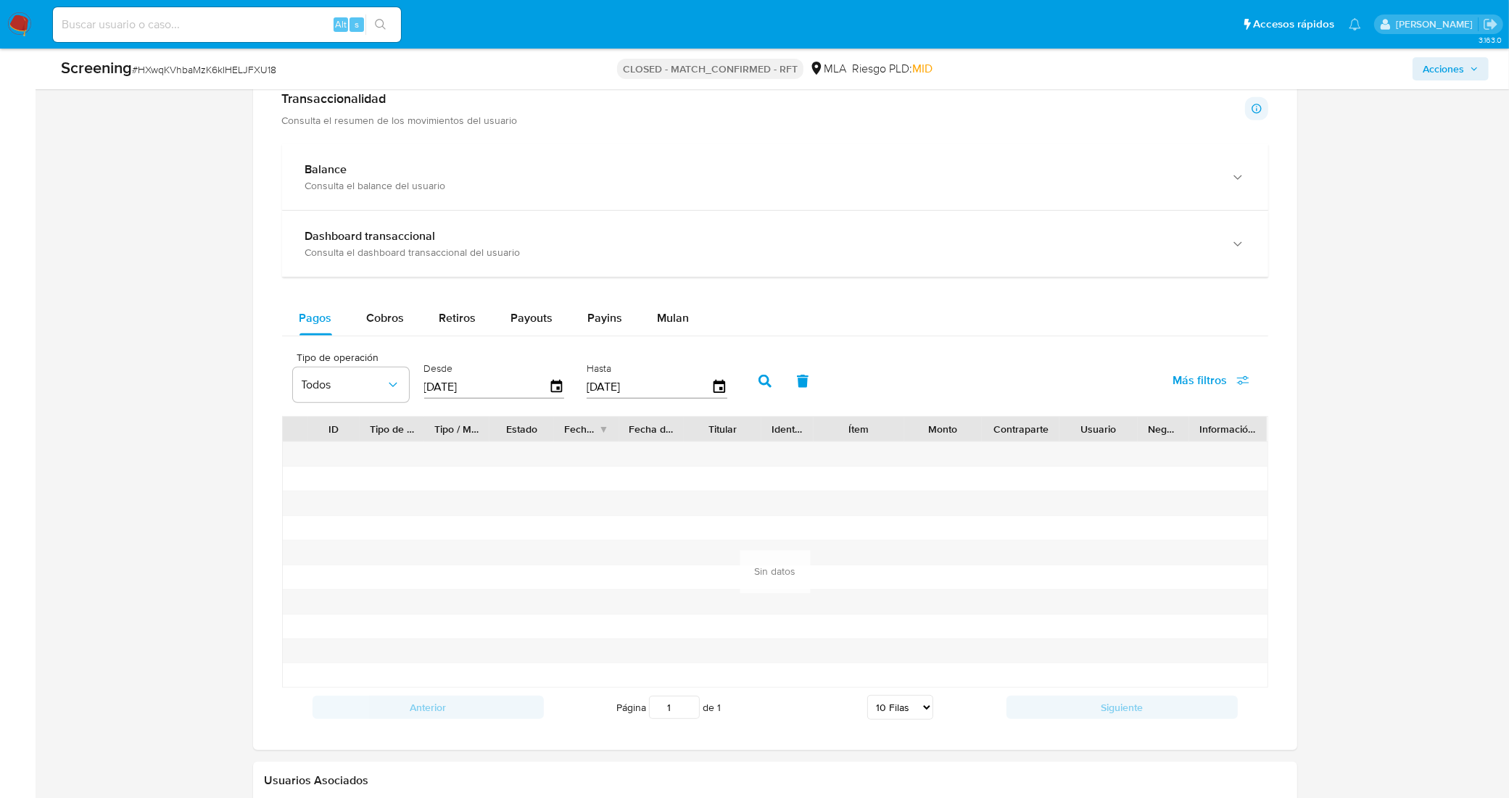
scroll to position [642, 0]
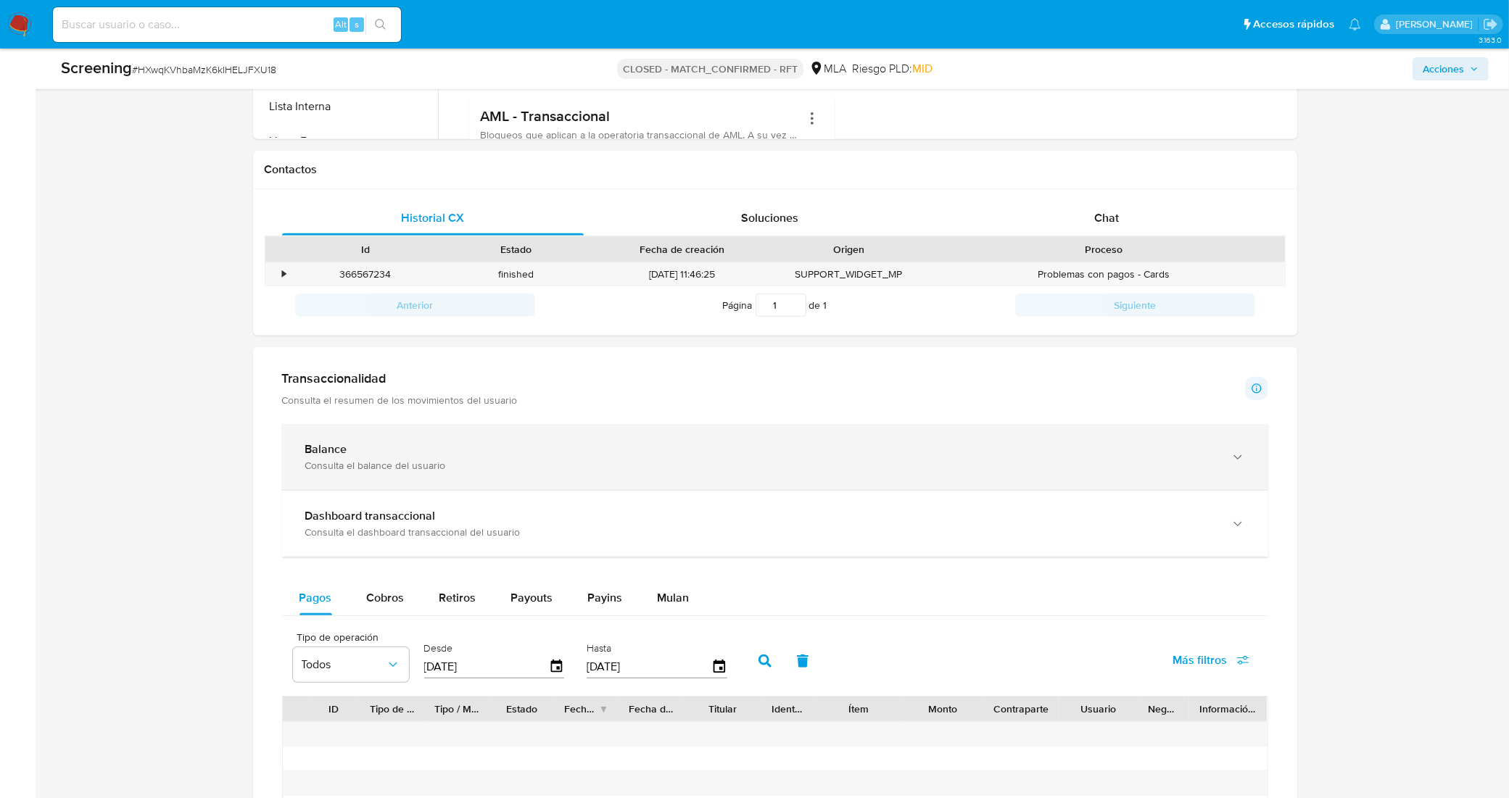
click at [662, 465] on div "Consulta el balance del usuario" at bounding box center [760, 465] width 911 height 13
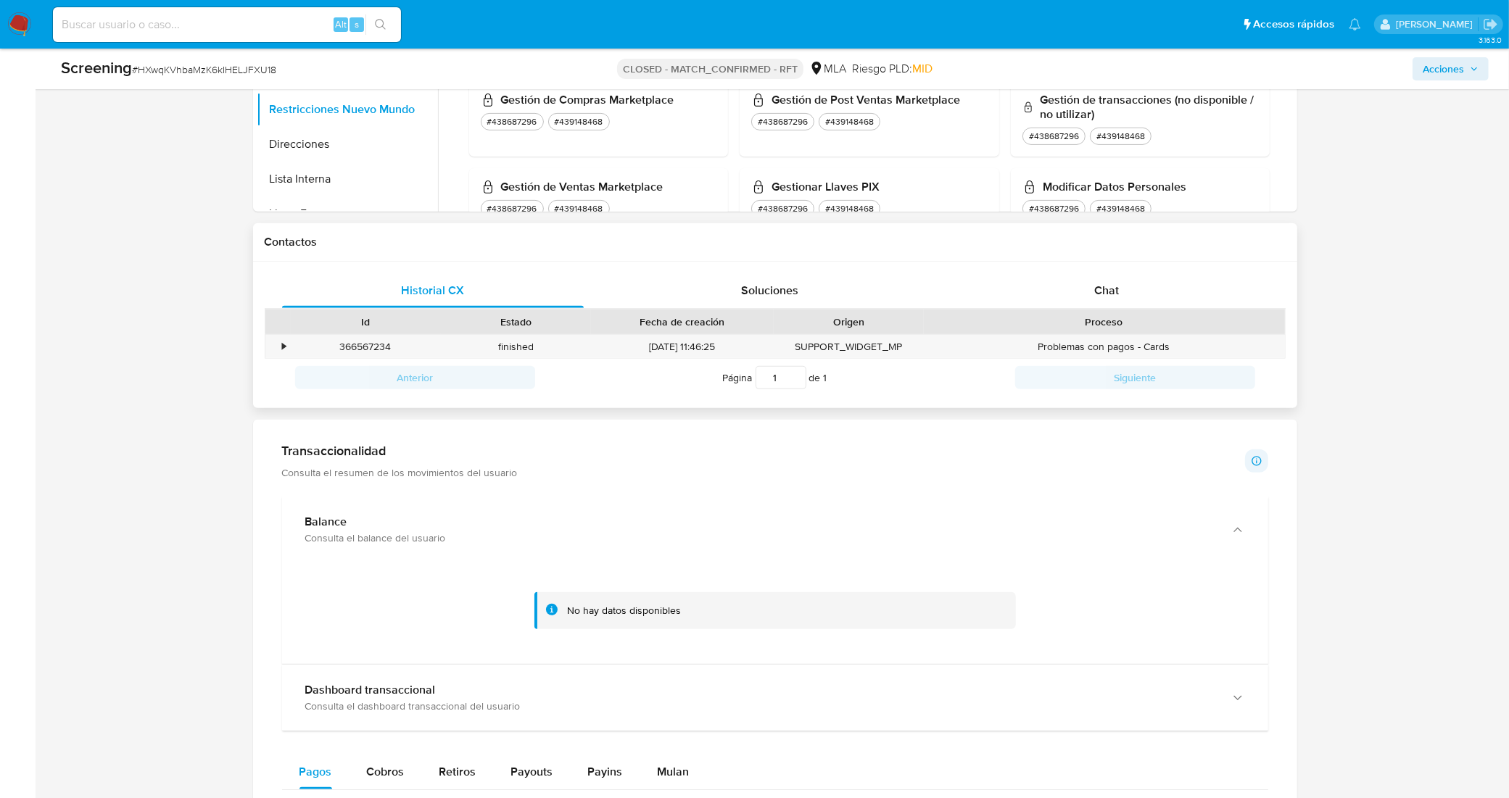
scroll to position [562, 0]
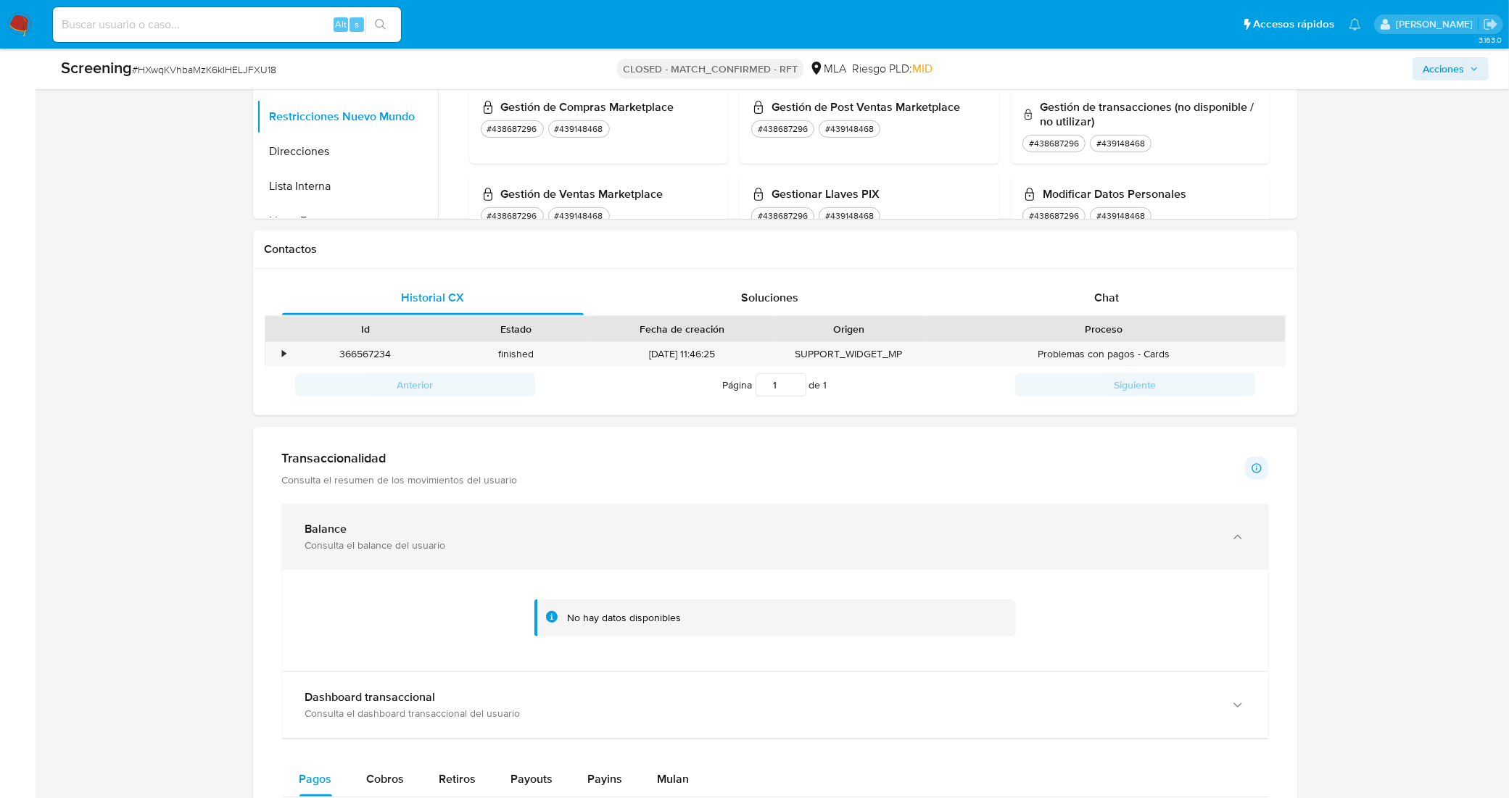
click at [586, 541] on div "Consulta el balance del usuario" at bounding box center [760, 545] width 911 height 13
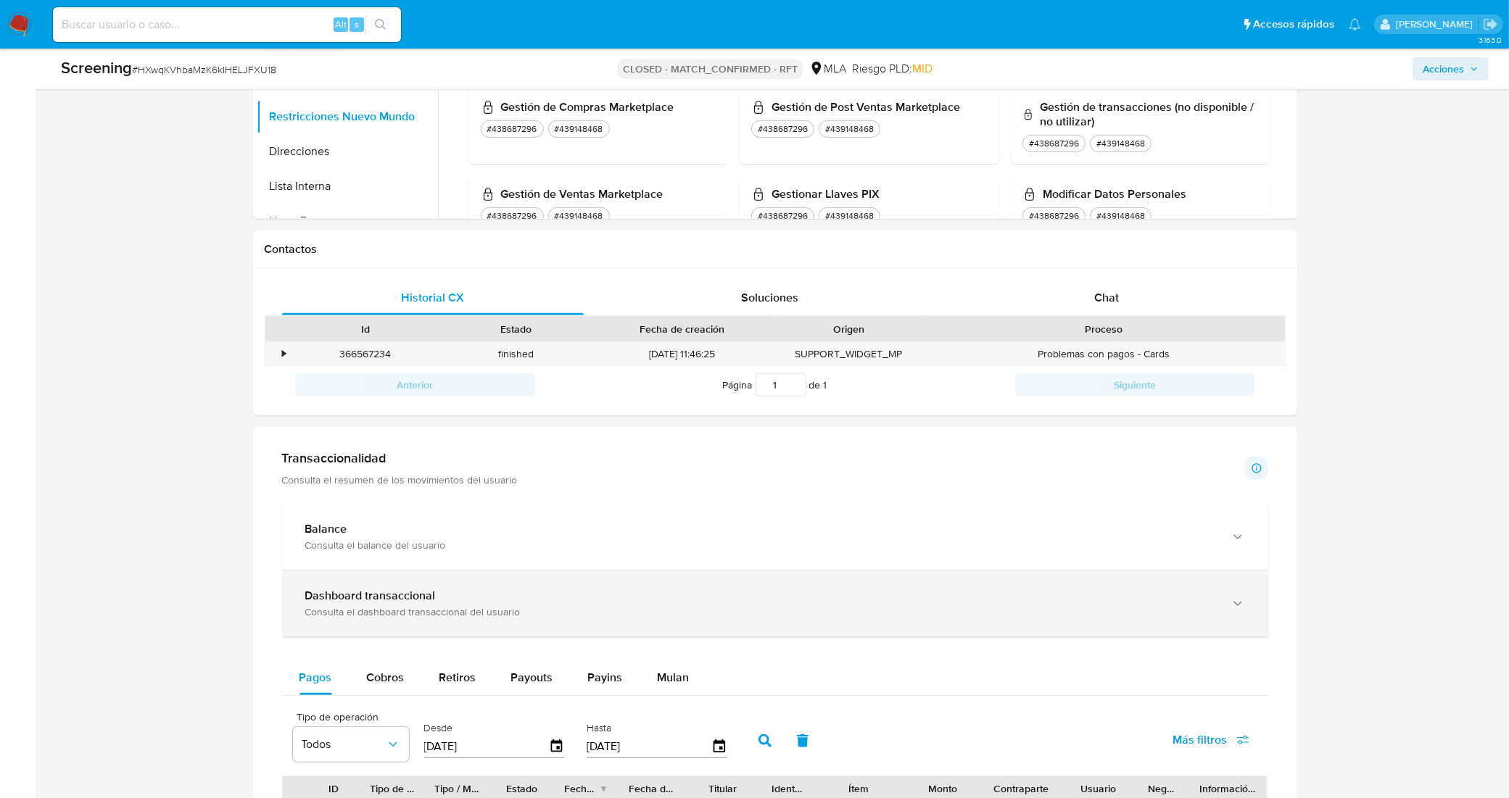
click at [603, 603] on div "Dashboard transaccional" at bounding box center [760, 596] width 911 height 14
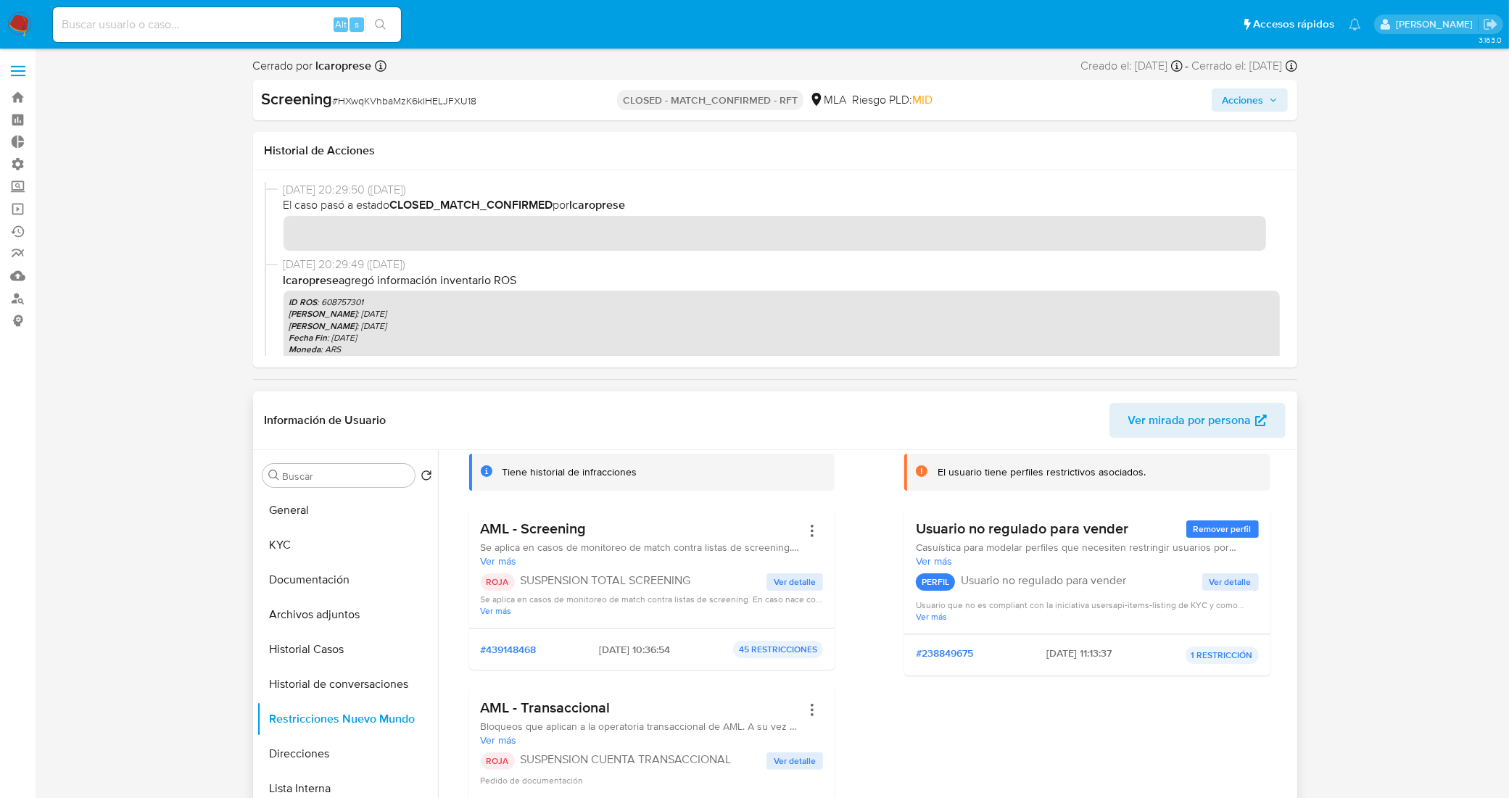
scroll to position [0, 0]
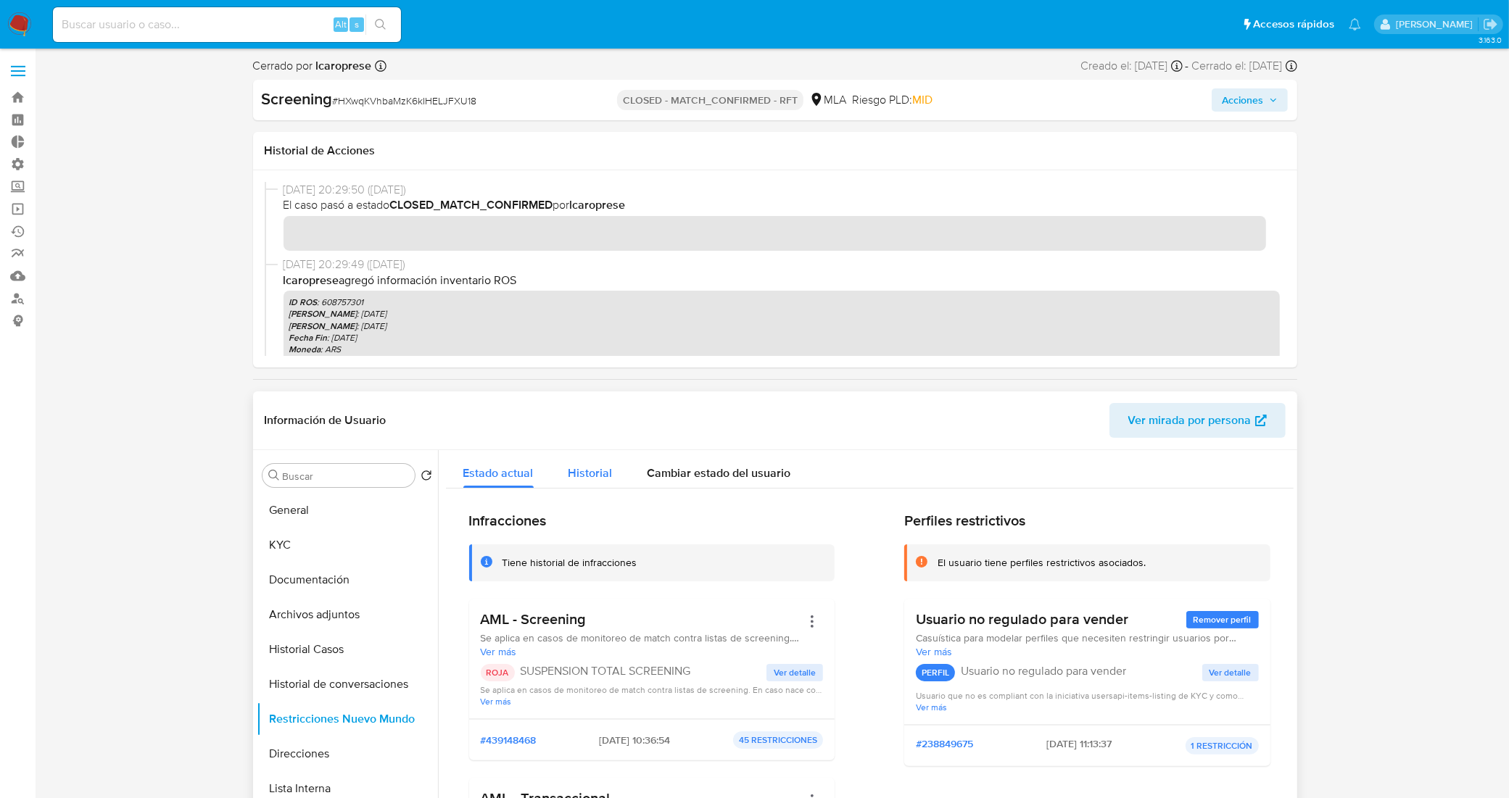
click at [600, 476] on span "Historial" at bounding box center [590, 473] width 44 height 17
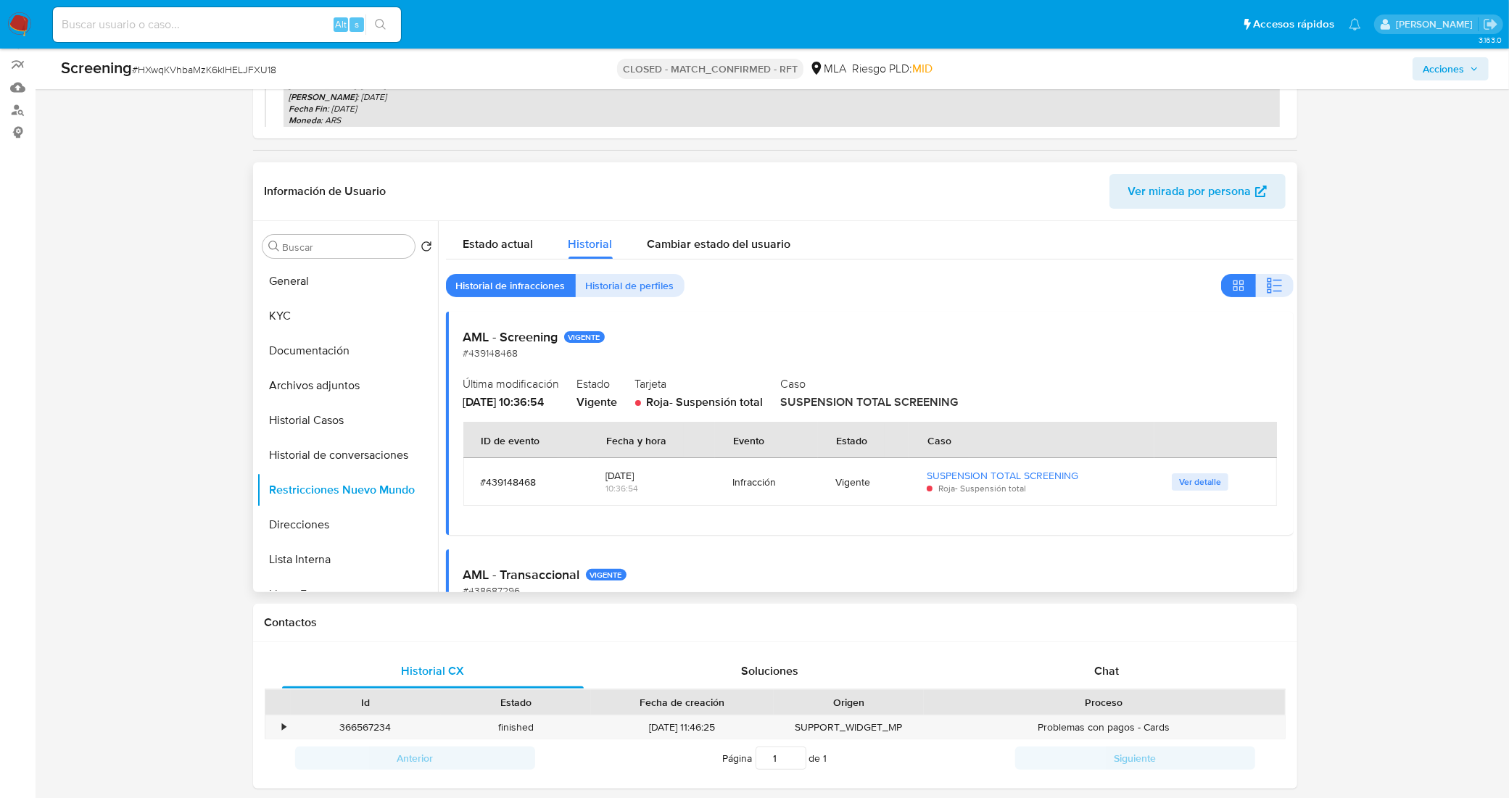
scroll to position [91, 0]
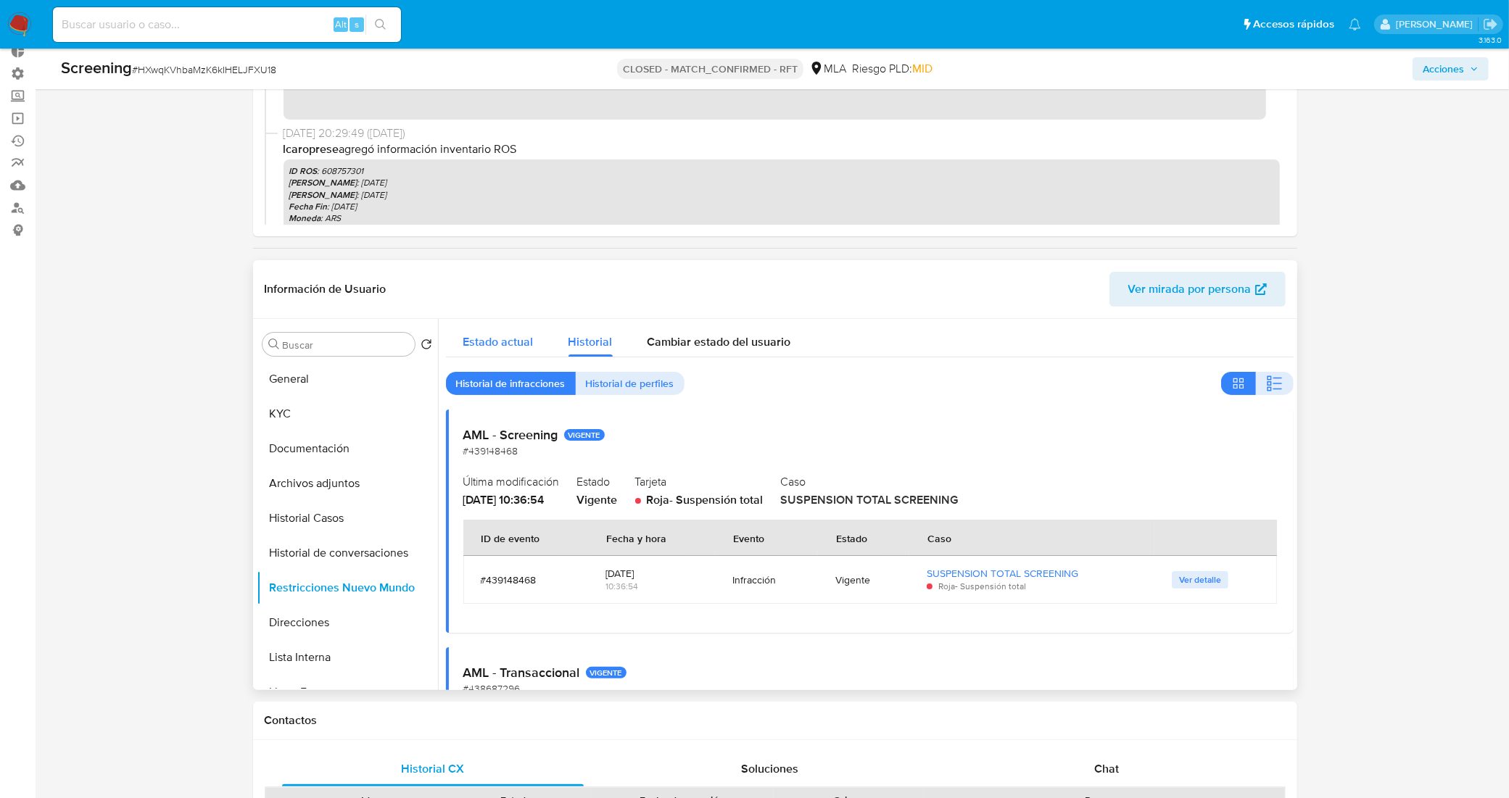
click at [476, 339] on span "Estado actual" at bounding box center [498, 341] width 70 height 17
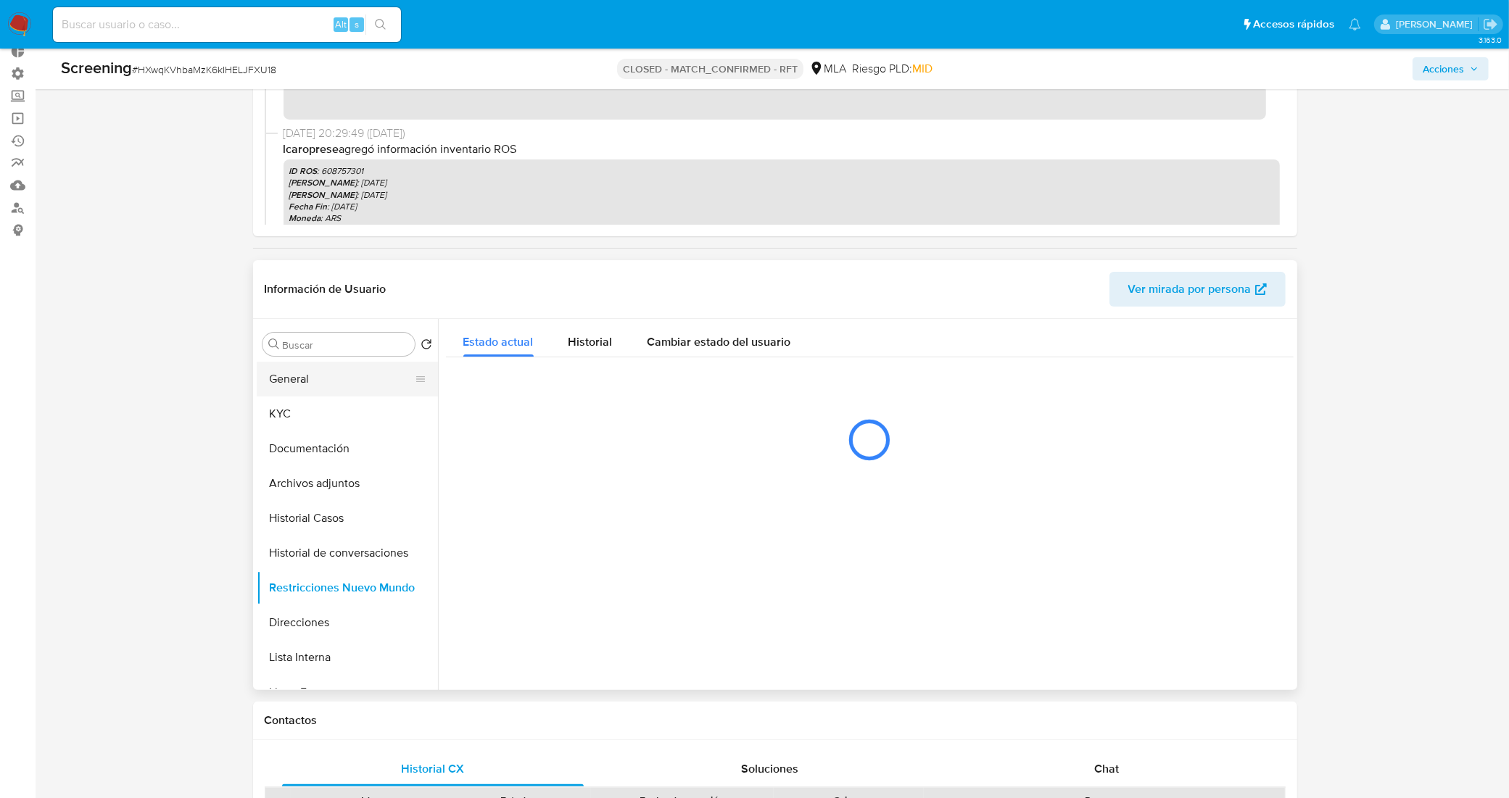
click at [319, 374] on button "General" at bounding box center [342, 379] width 170 height 35
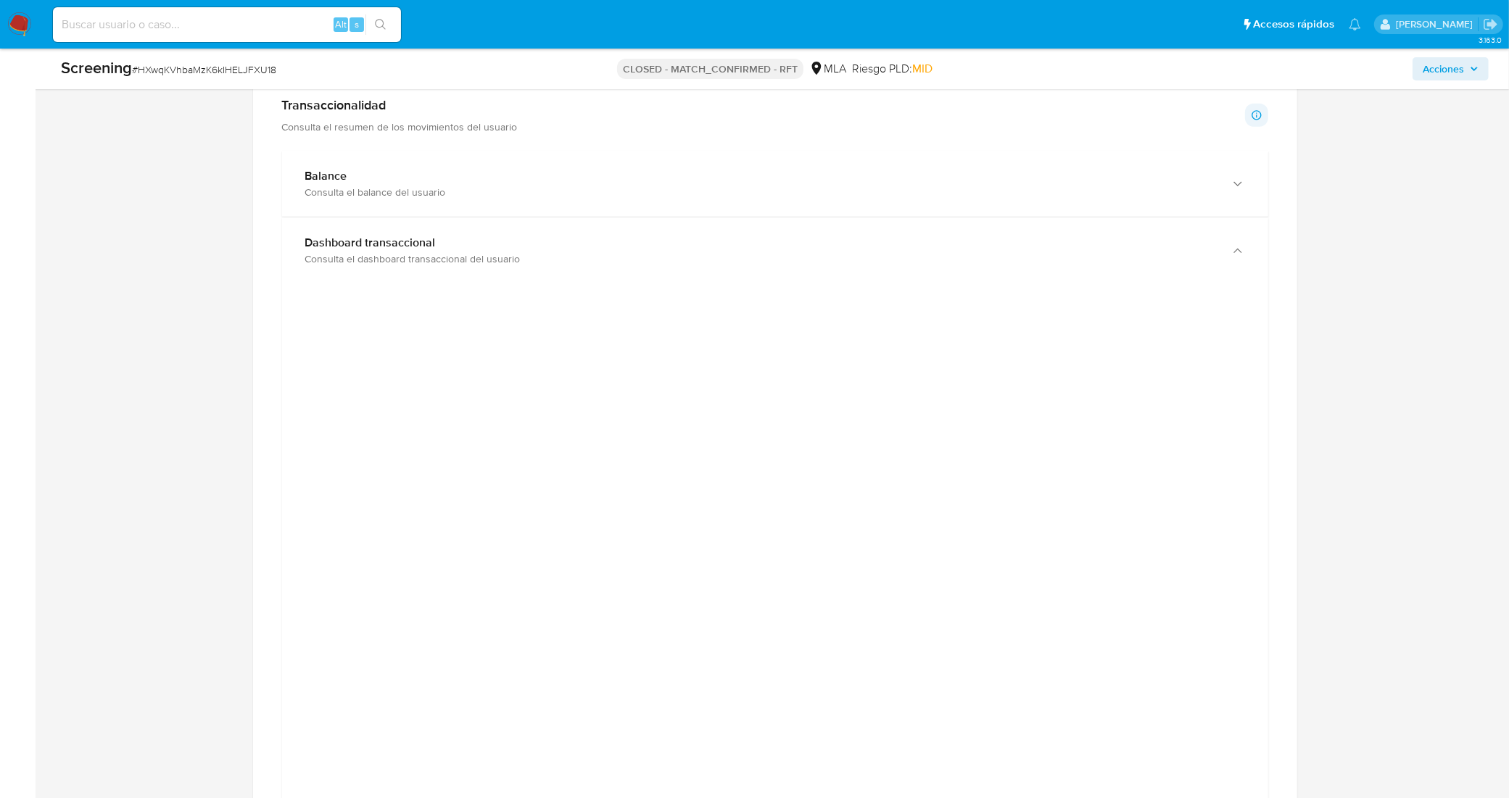
scroll to position [734, 0]
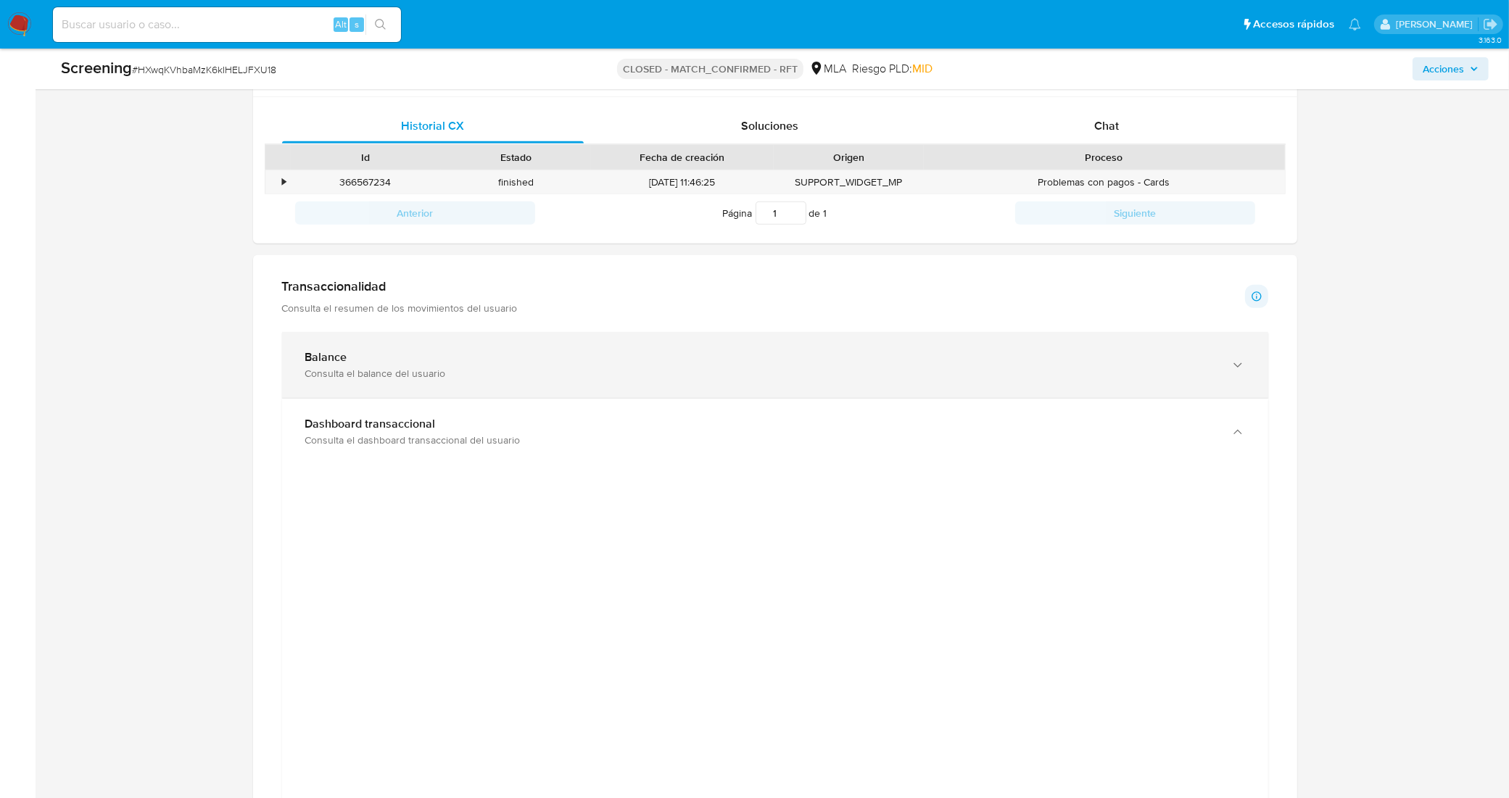
click at [448, 361] on div "Balance" at bounding box center [760, 357] width 911 height 14
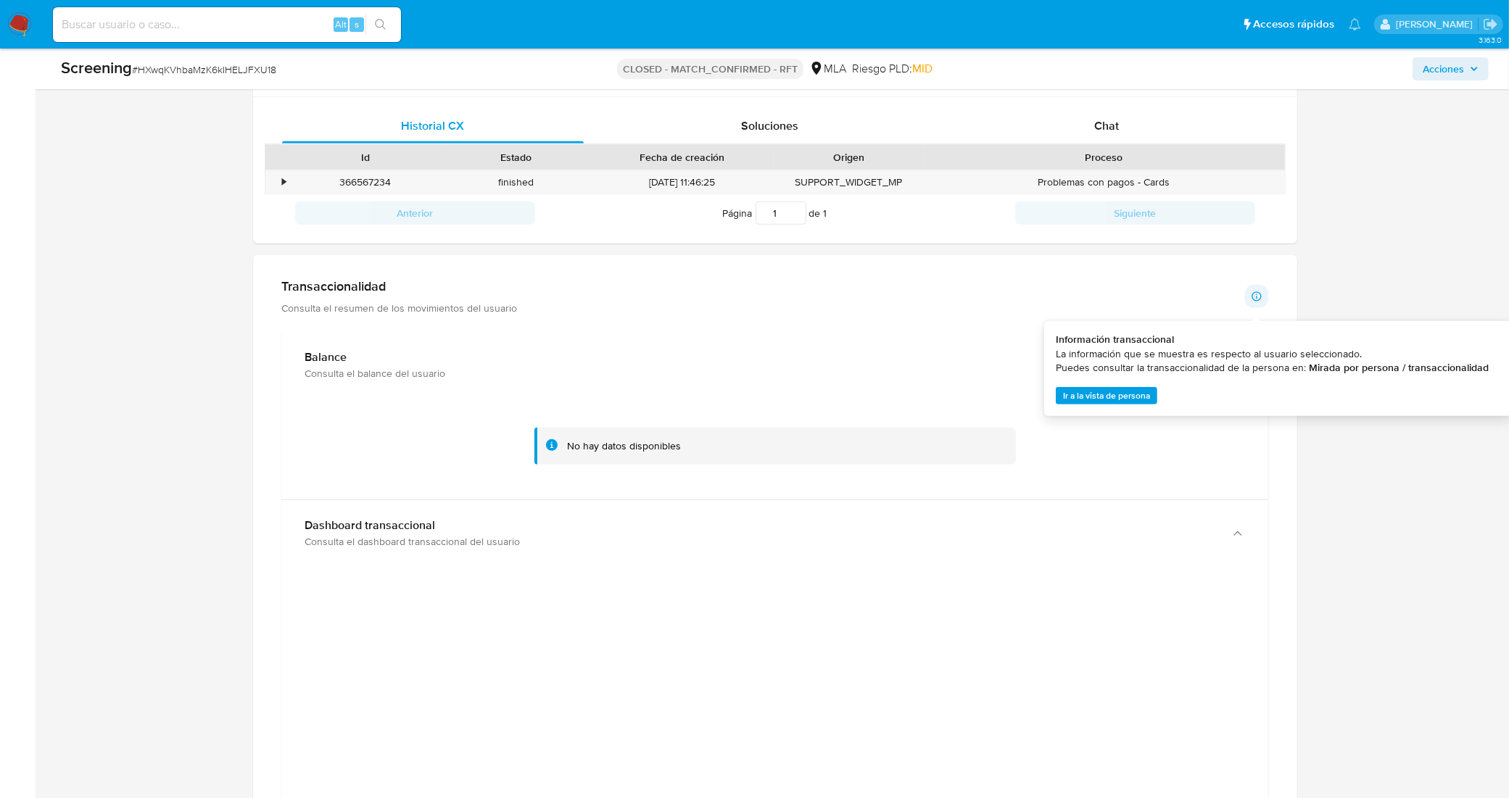
click at [1107, 390] on span "Ir a la vista de persona" at bounding box center [1106, 396] width 87 height 14
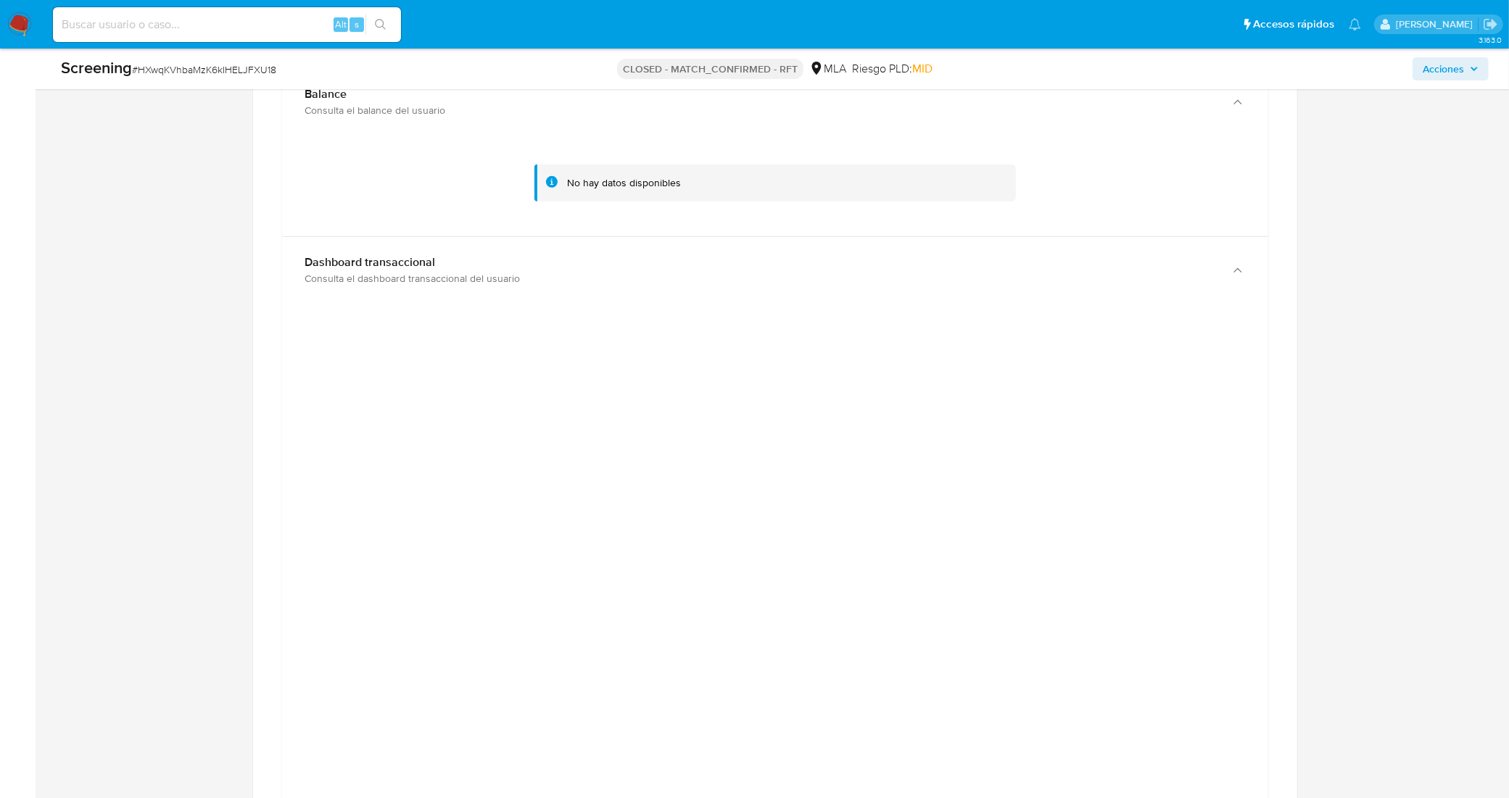
scroll to position [816, 0]
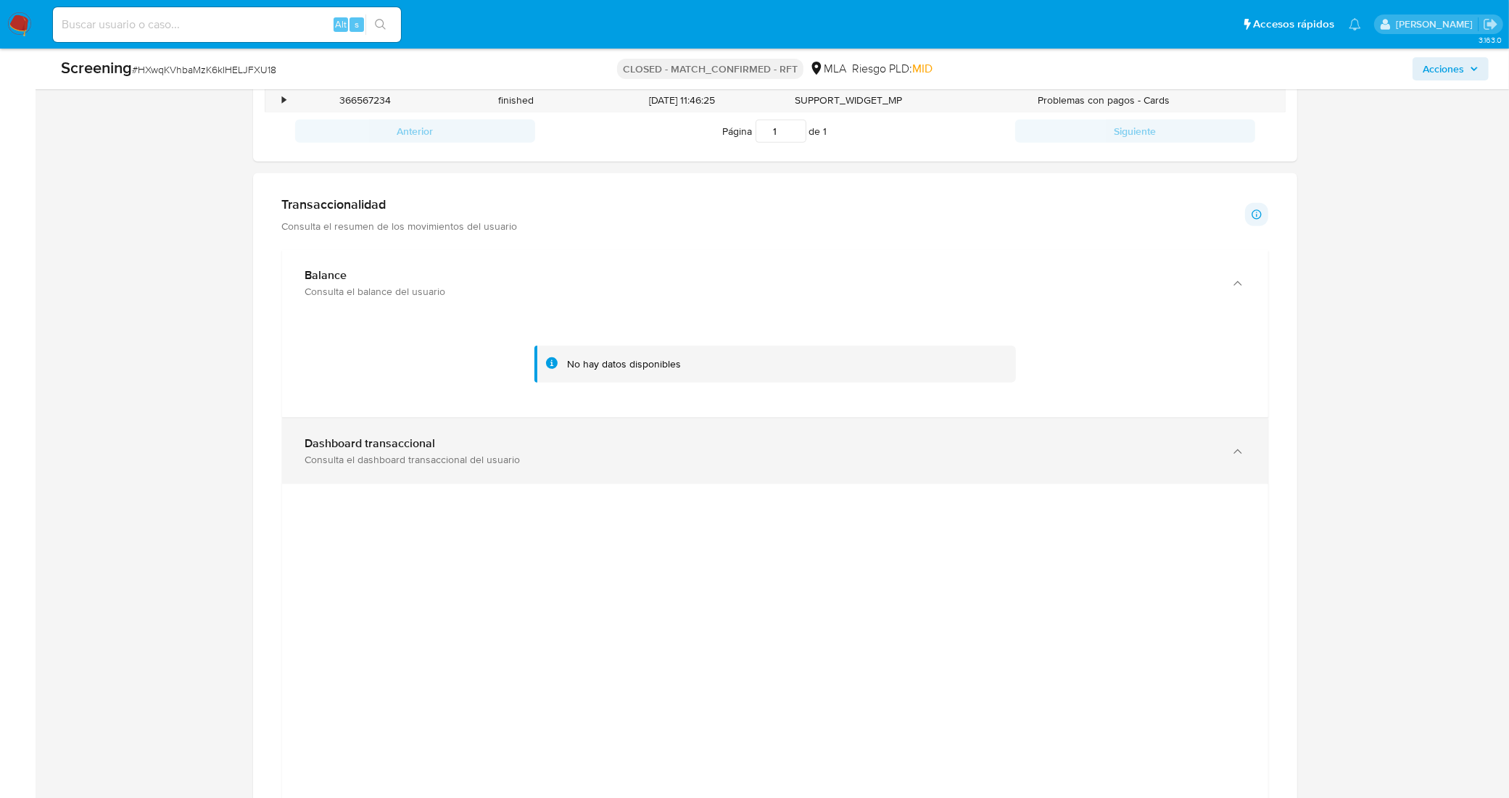
click at [521, 447] on div "Dashboard transaccional" at bounding box center [760, 443] width 911 height 14
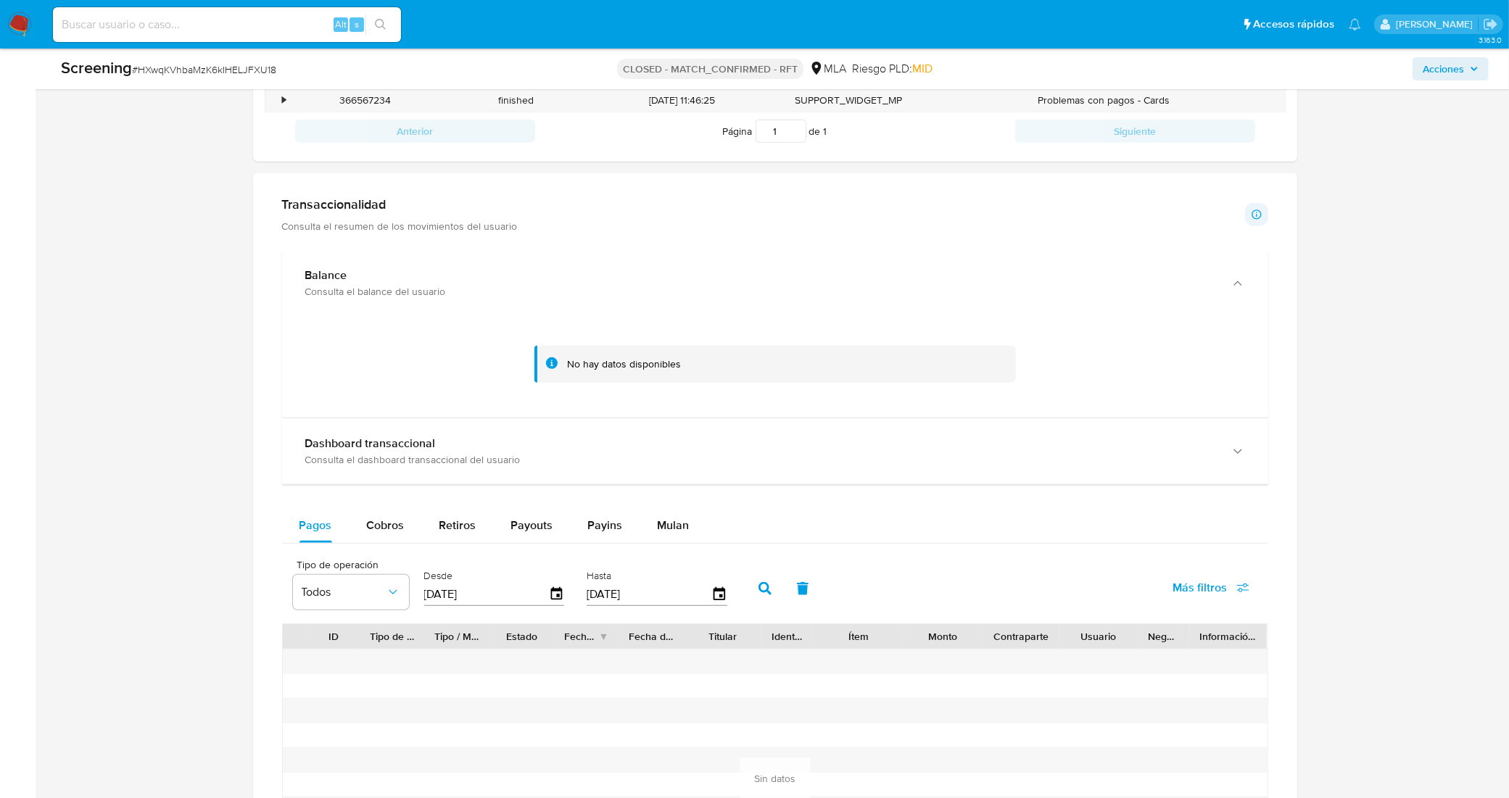
drag, startPoint x: 549, startPoint y: 267, endPoint x: 609, endPoint y: 323, distance: 82.1
click at [550, 267] on div "Balance Consulta el balance del usuario" at bounding box center [775, 283] width 986 height 66
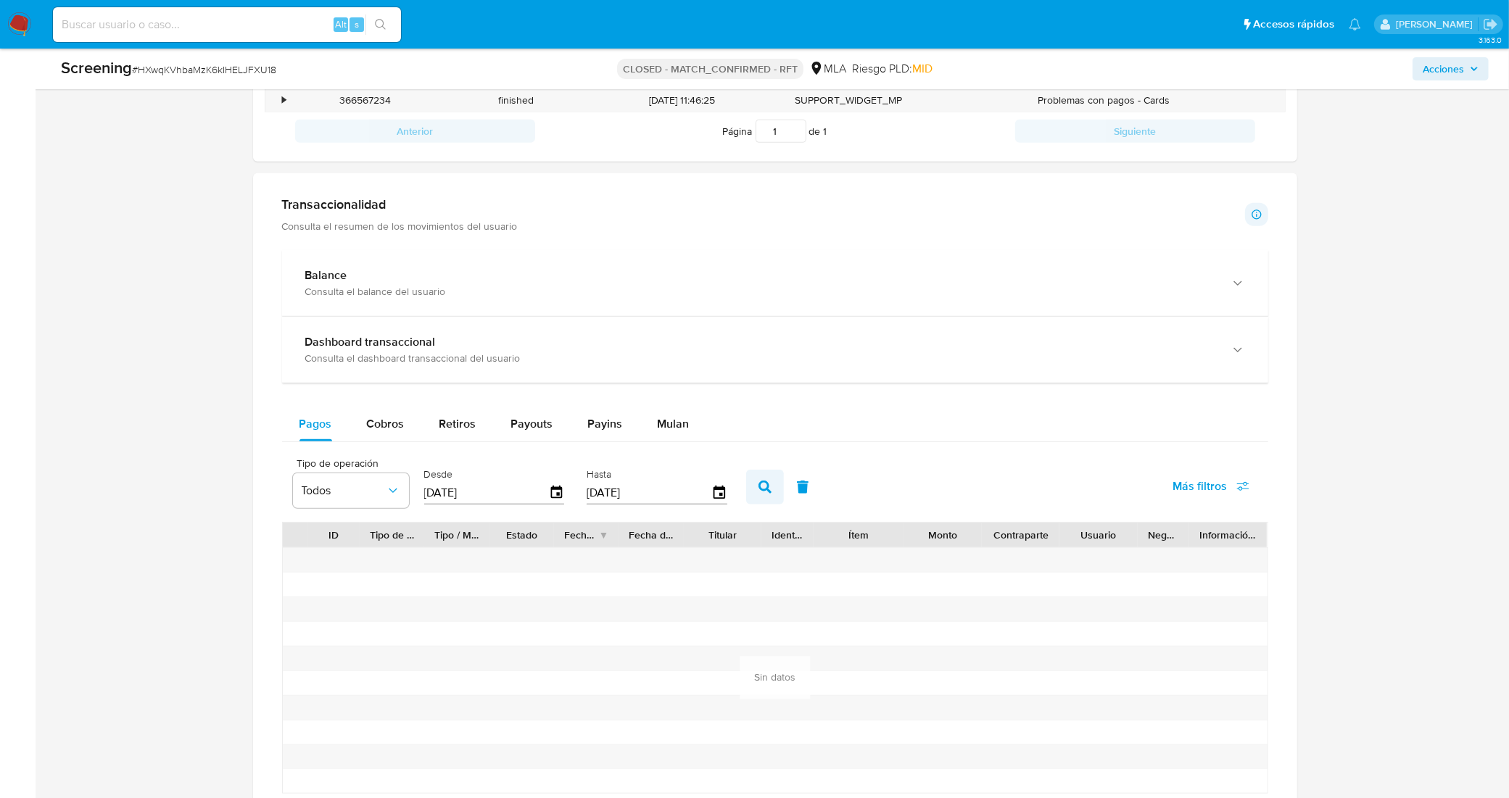
scroll to position [725, 0]
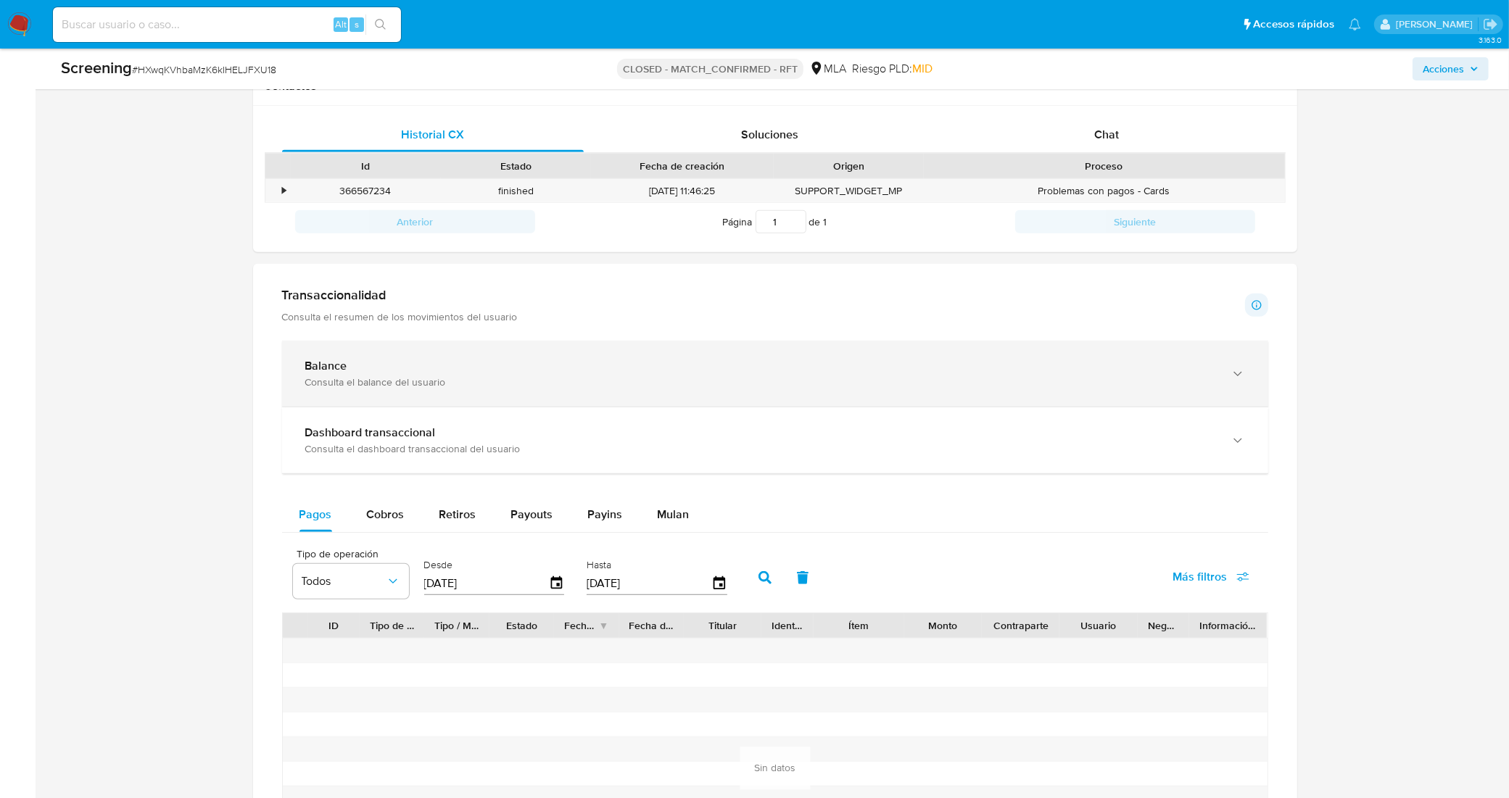
click at [679, 381] on div "Consulta el balance del usuario" at bounding box center [760, 382] width 911 height 13
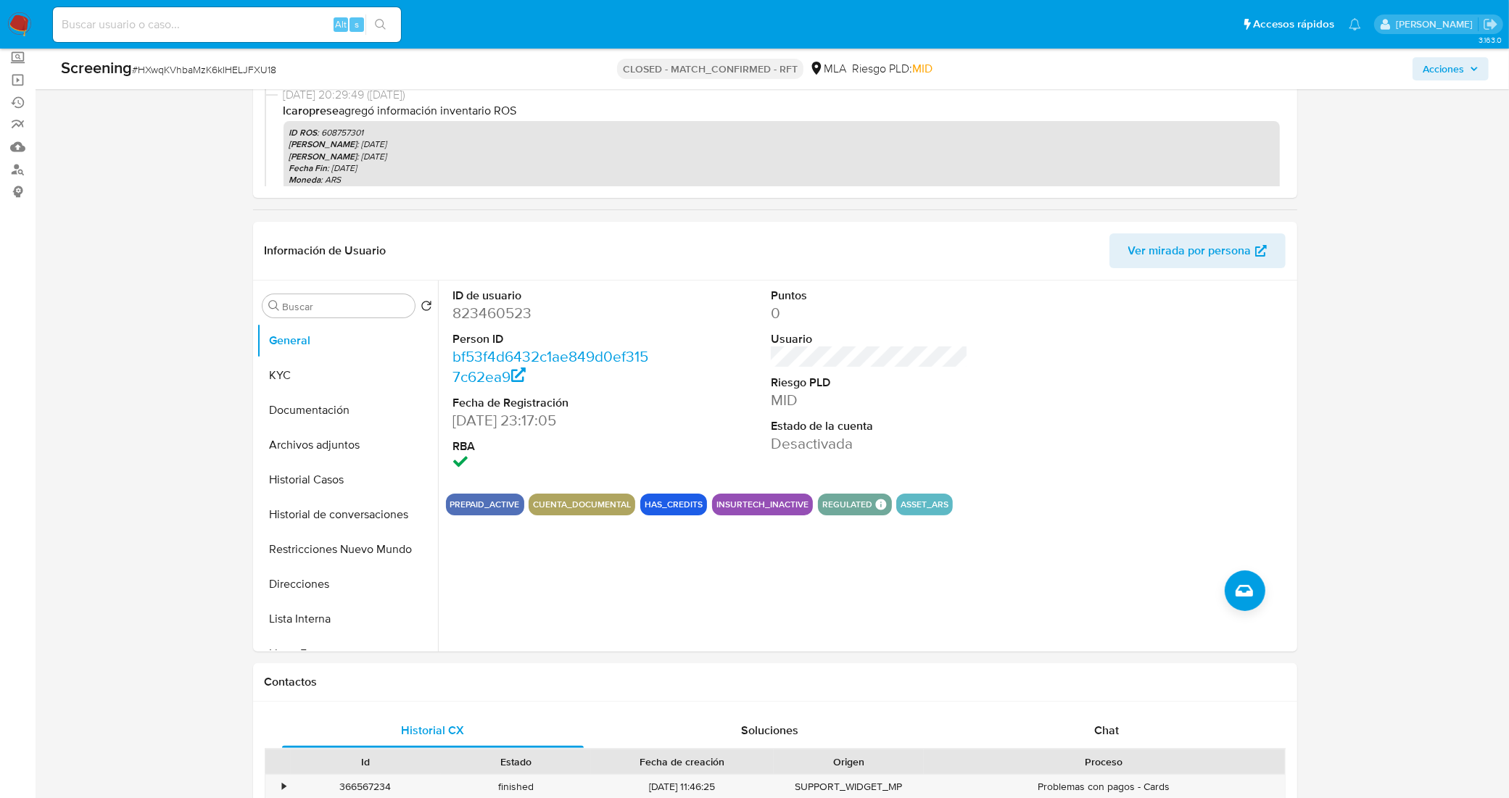
scroll to position [0, 0]
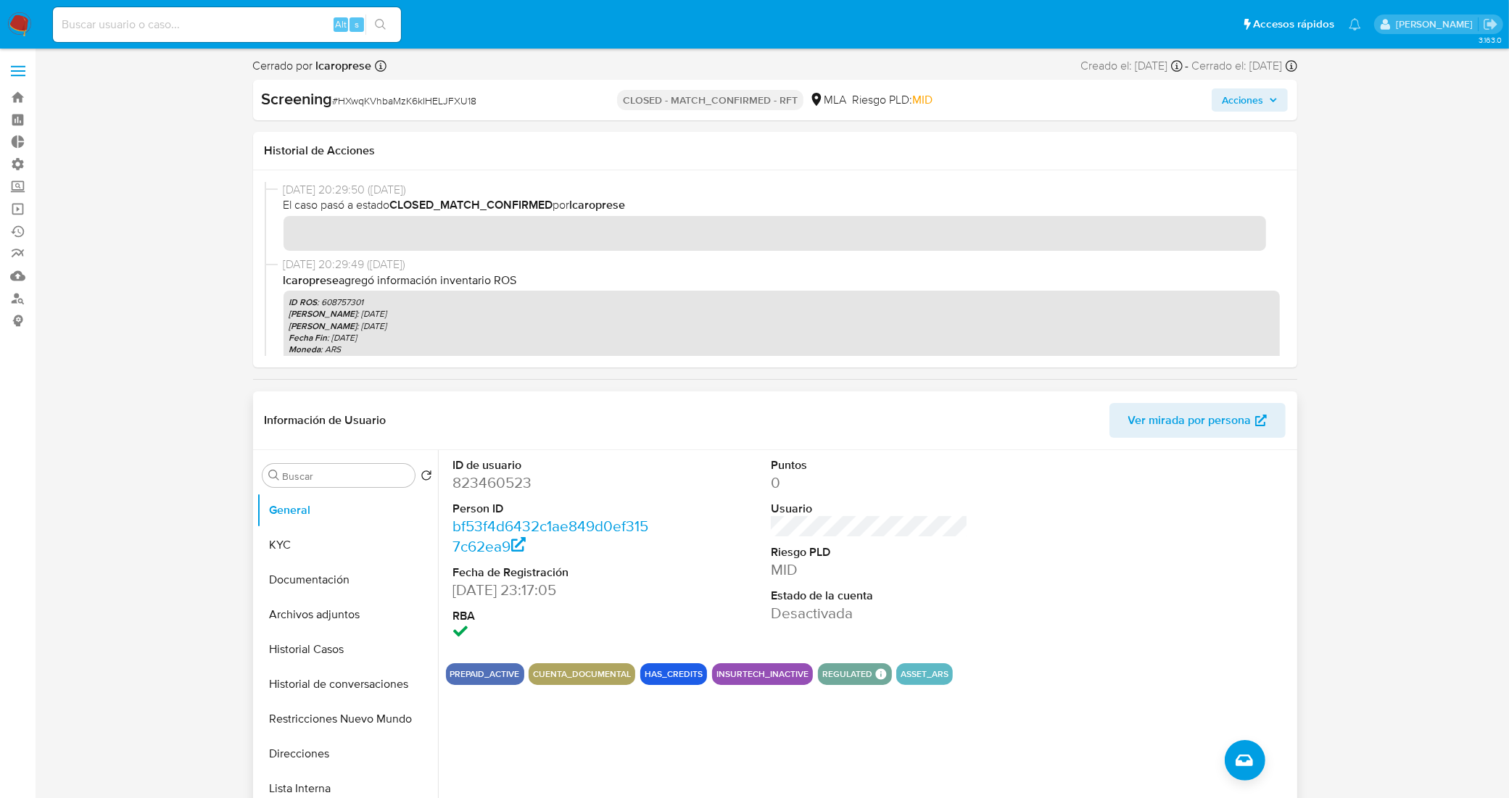
click at [476, 488] on dd "823460523" at bounding box center [551, 483] width 197 height 20
copy dd "823460523"
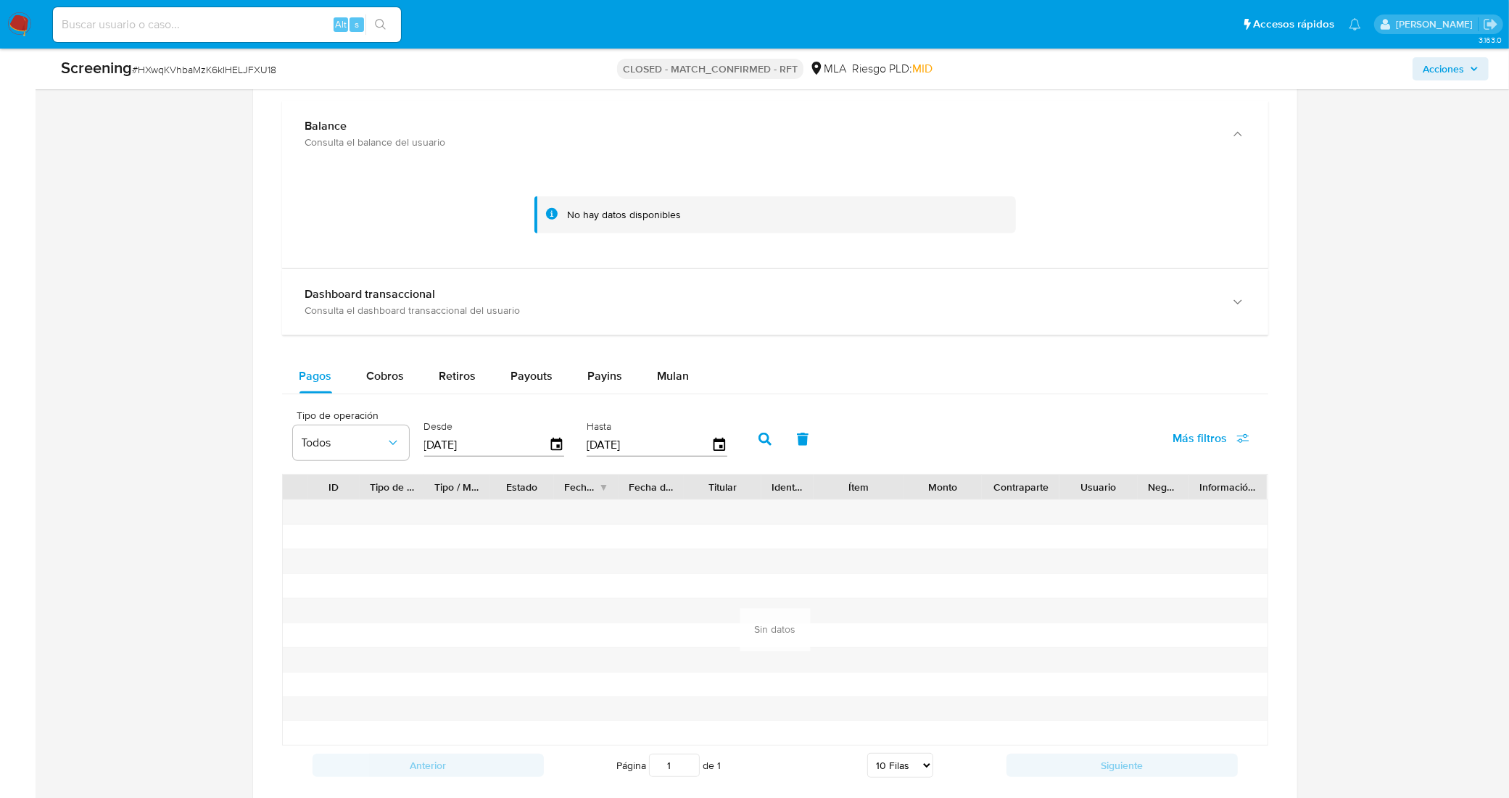
scroll to position [997, 0]
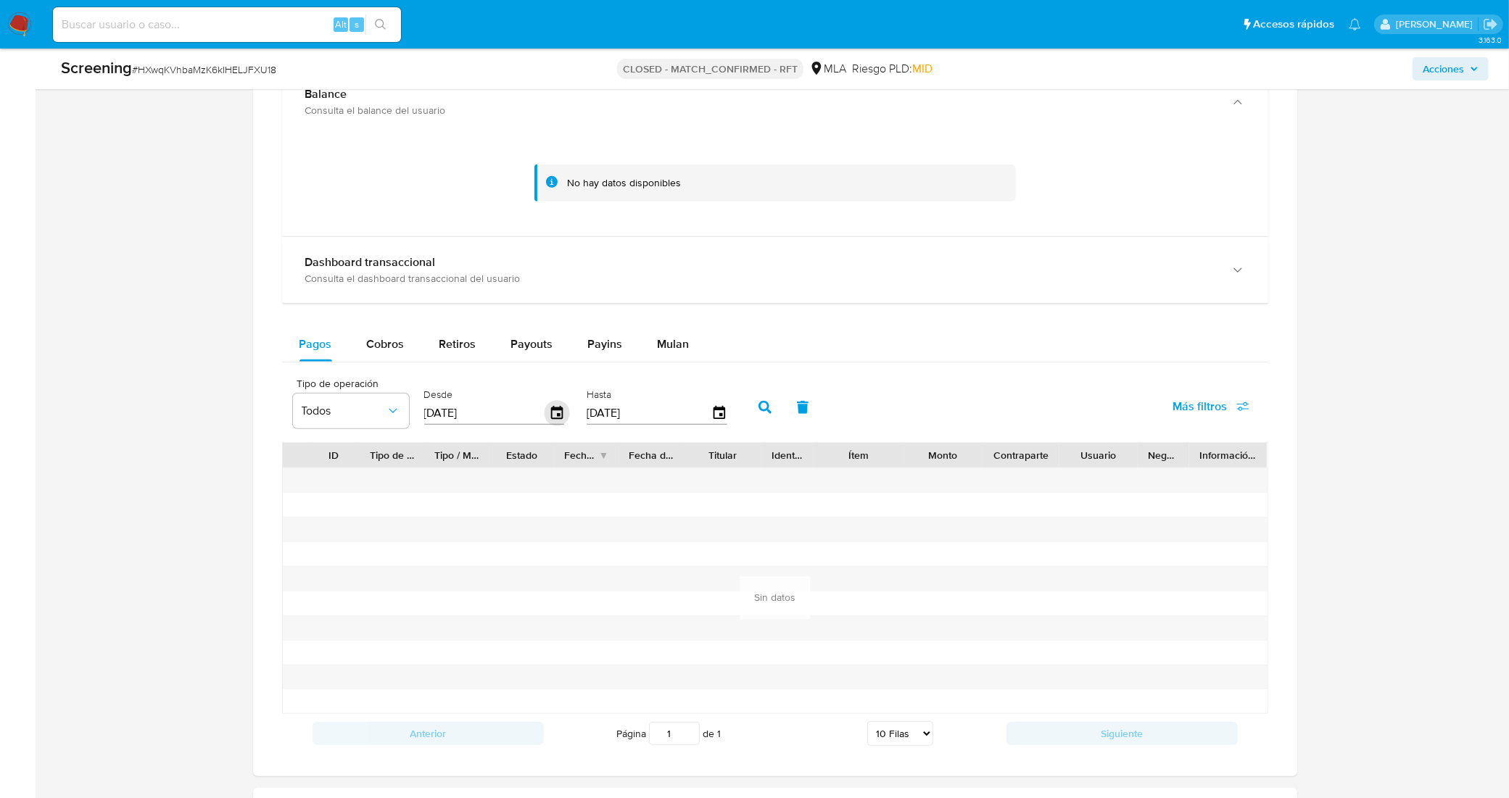
click at [560, 422] on icon "button" at bounding box center [556, 413] width 25 height 25
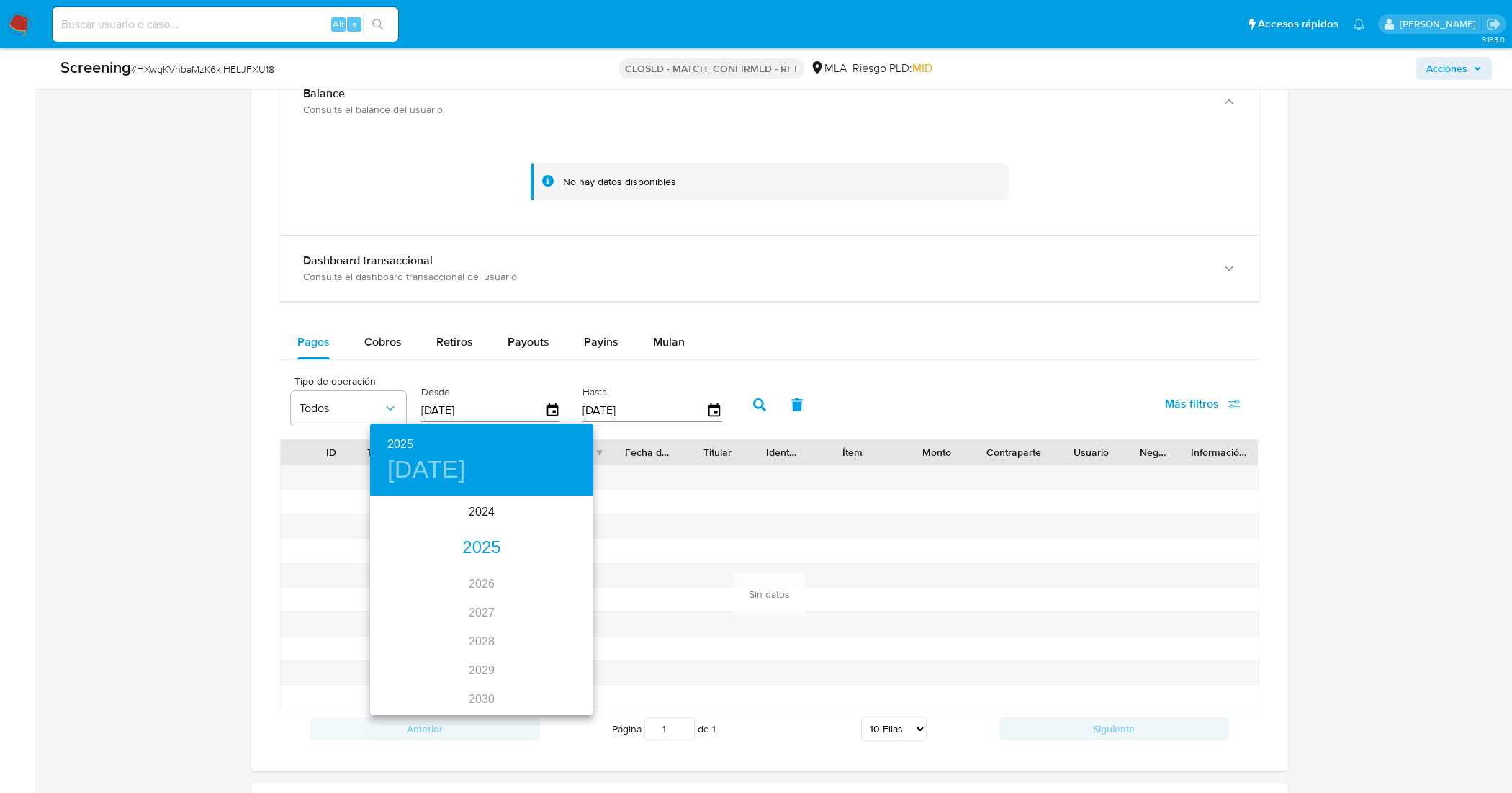
click at [481, 543] on div "2025" at bounding box center [482, 548] width 224 height 29
click at [408, 582] on div "abr." at bounding box center [407, 578] width 75 height 54
click at [456, 674] on p "30" at bounding box center [453, 676] width 12 height 14
type input "30/04/2025"
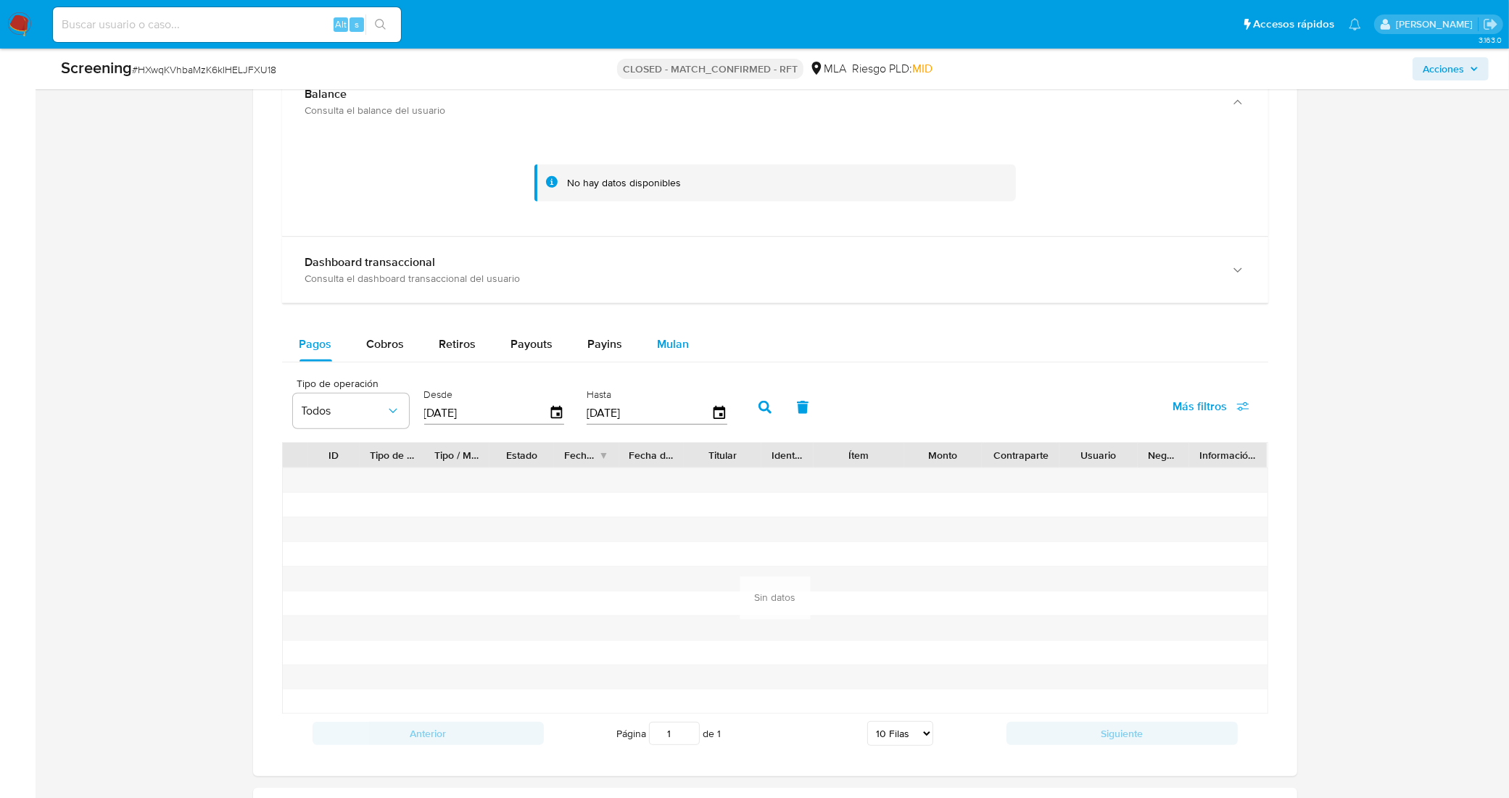
click at [678, 331] on div "Mulan" at bounding box center [674, 344] width 32 height 35
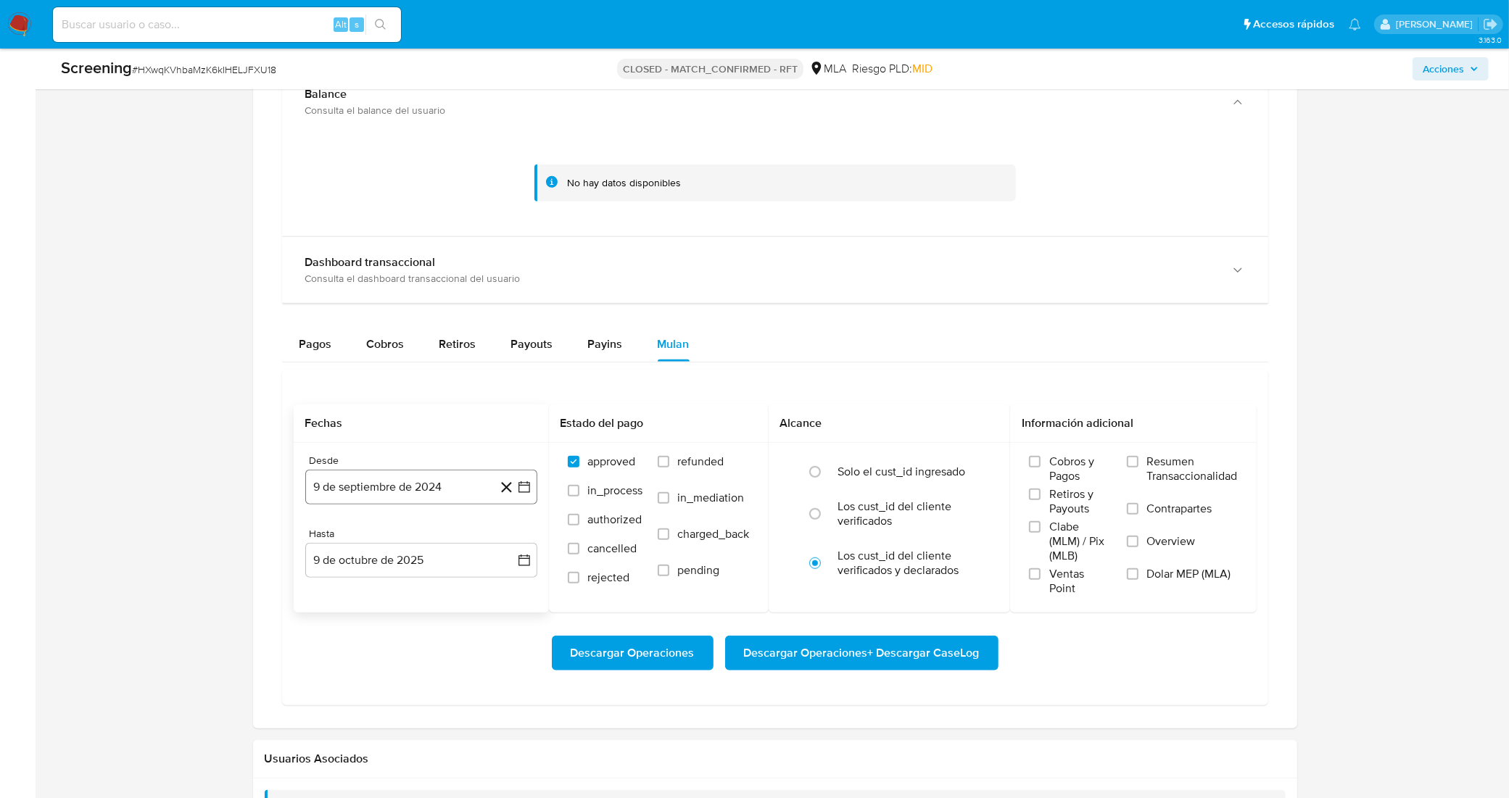
click at [527, 492] on icon "button" at bounding box center [524, 487] width 14 height 14
click at [330, 544] on icon "Mes anterior" at bounding box center [331, 539] width 6 height 10
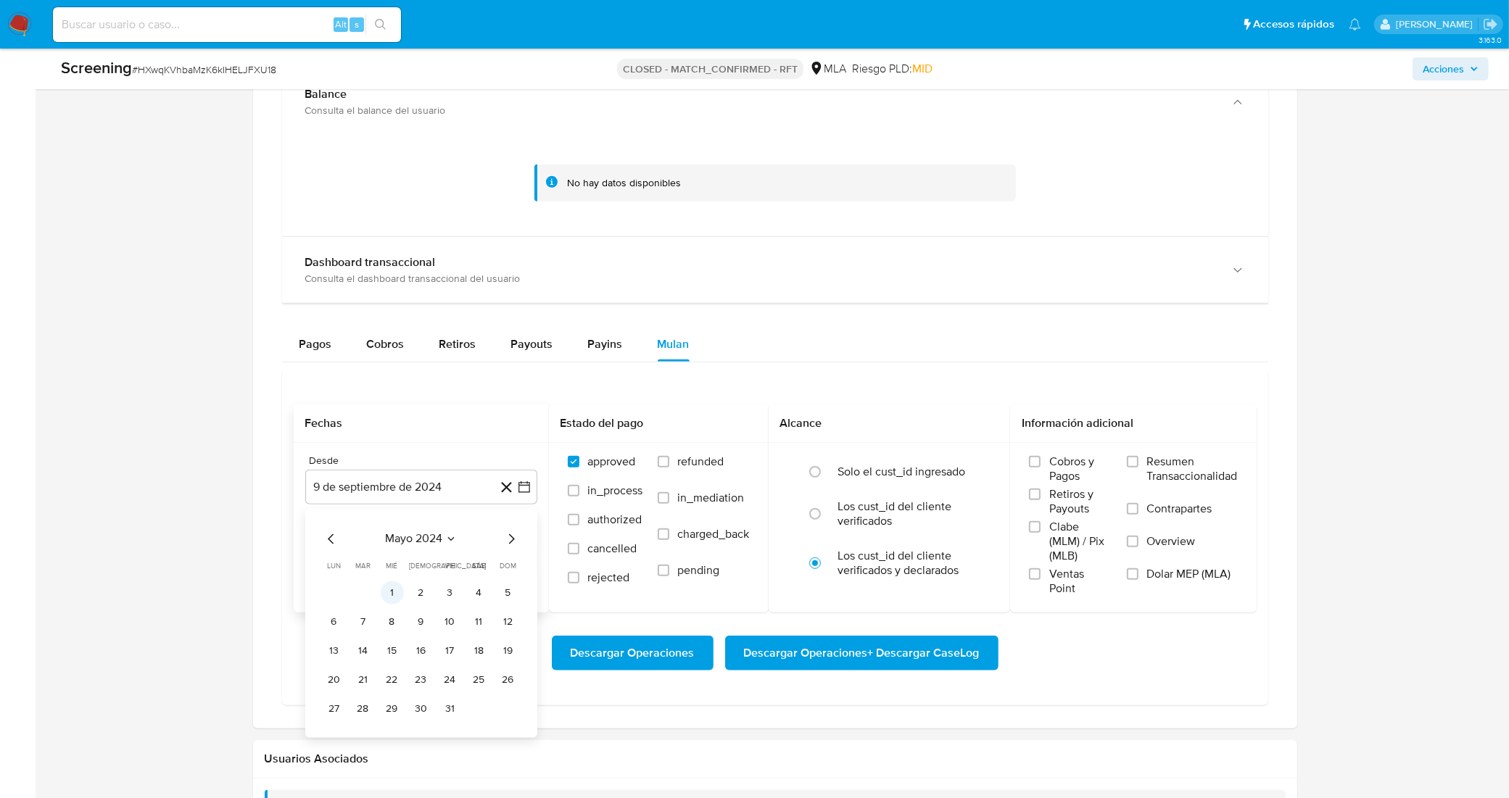
click at [388, 596] on button "1" at bounding box center [392, 592] width 23 height 23
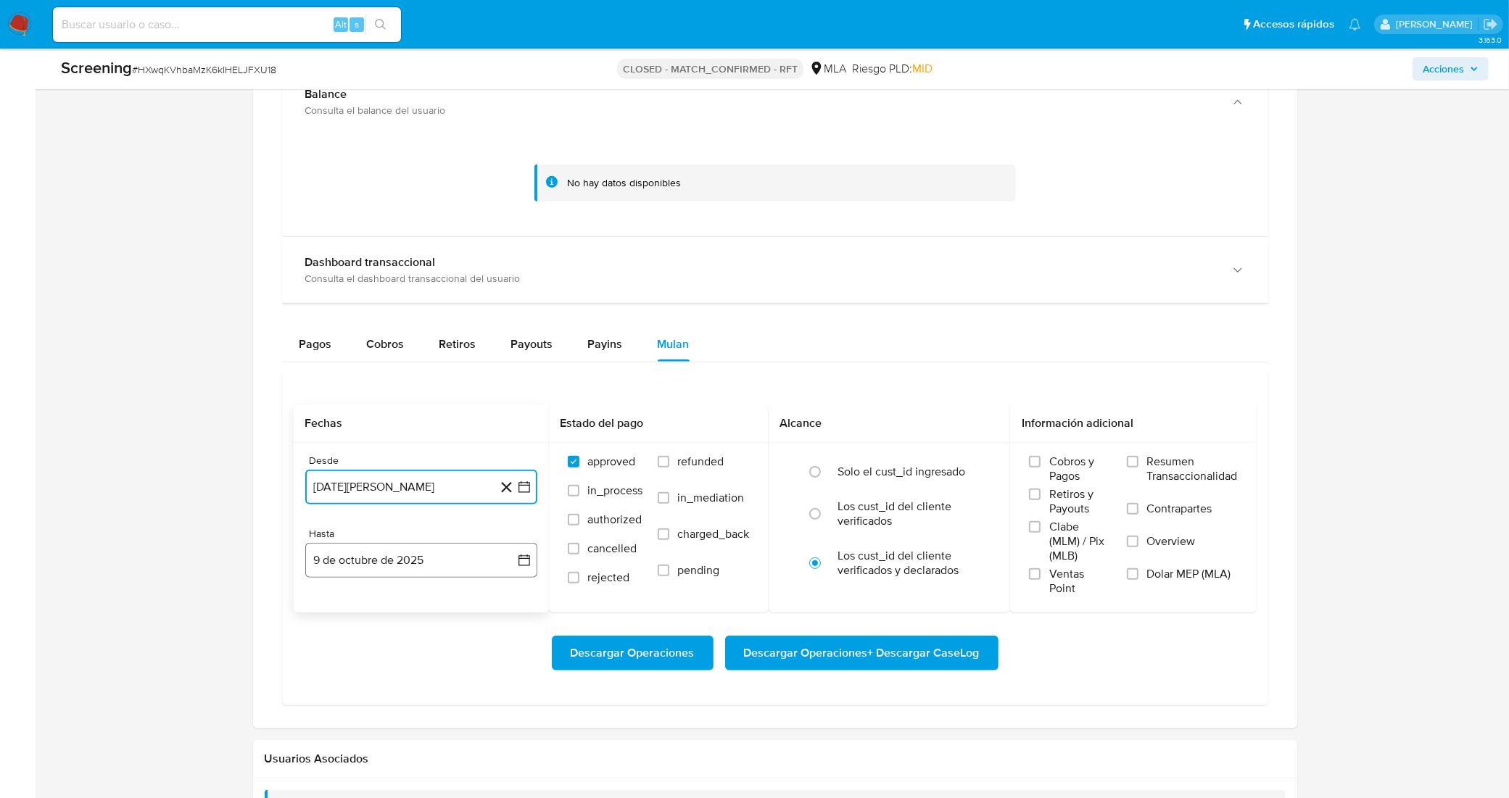
click at [526, 563] on icon "button" at bounding box center [524, 560] width 14 height 14
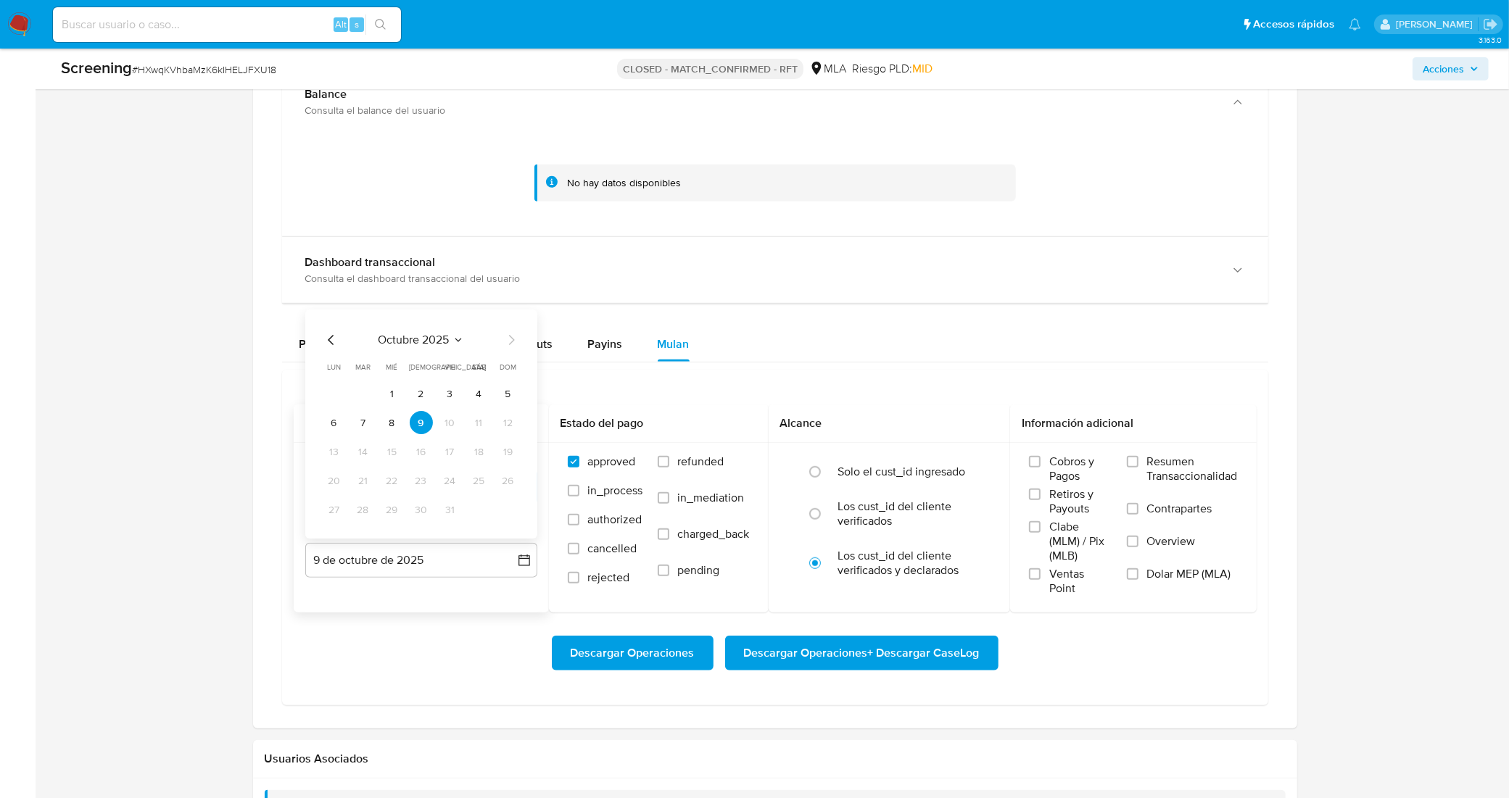
click at [333, 346] on icon "Mes anterior" at bounding box center [331, 340] width 17 height 17
click at [332, 344] on icon "Mes anterior" at bounding box center [331, 340] width 17 height 17
click at [365, 426] on button "10" at bounding box center [363, 423] width 23 height 23
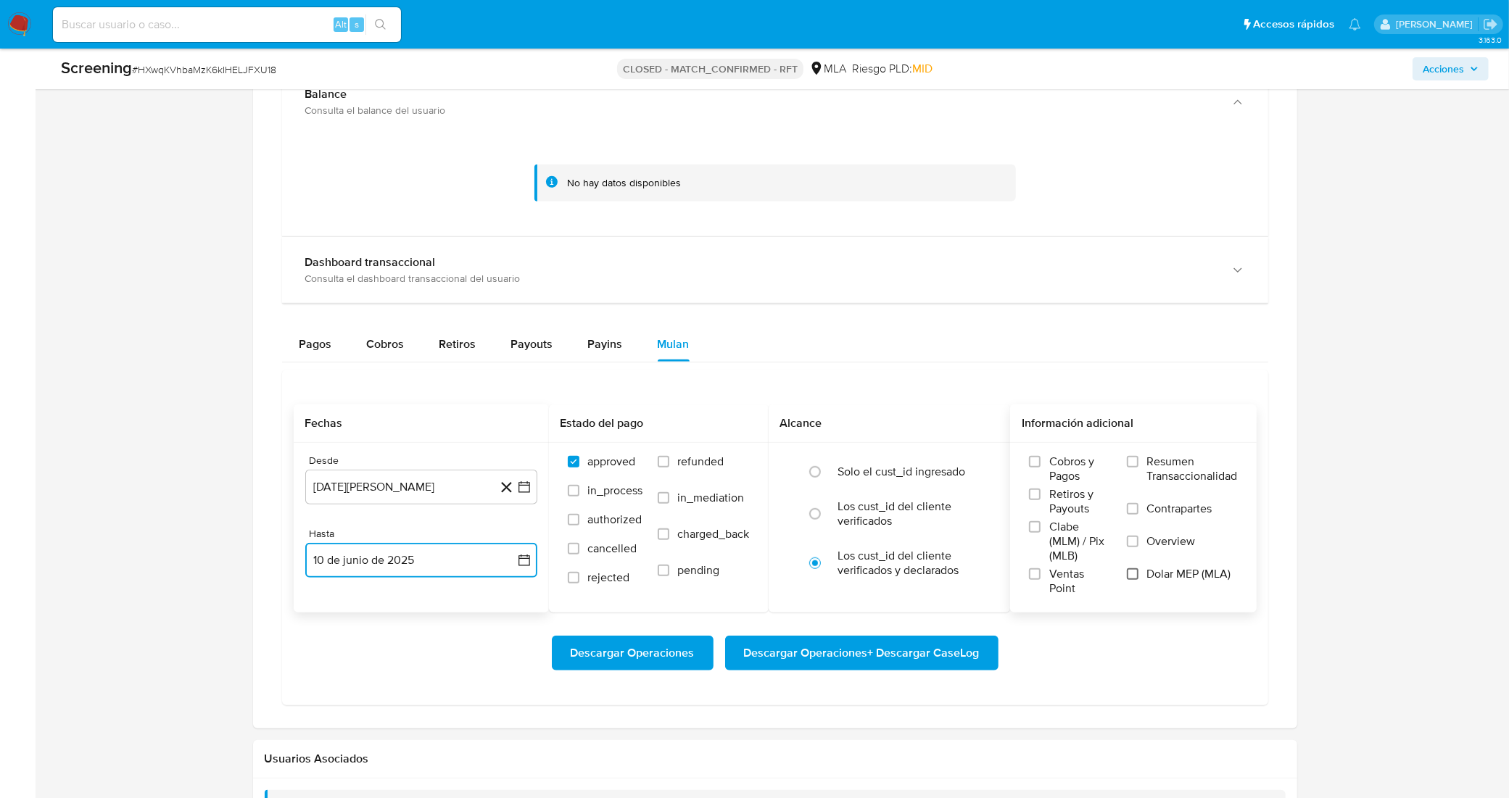
click at [1135, 578] on input "Dolar MEP (MLA)" at bounding box center [1133, 574] width 12 height 12
click at [675, 655] on span "Descargar Operaciones" at bounding box center [633, 653] width 124 height 32
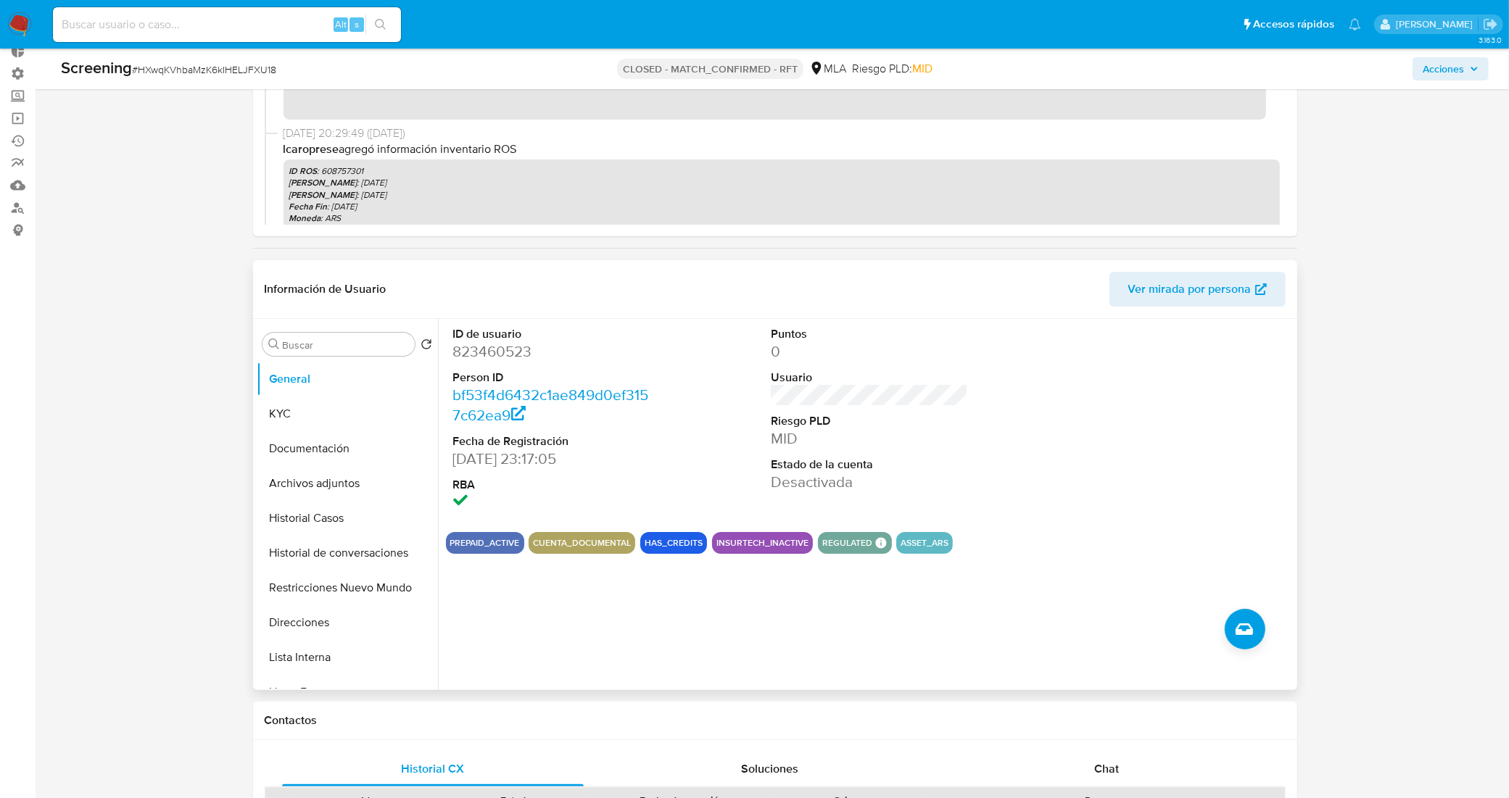
scroll to position [0, 0]
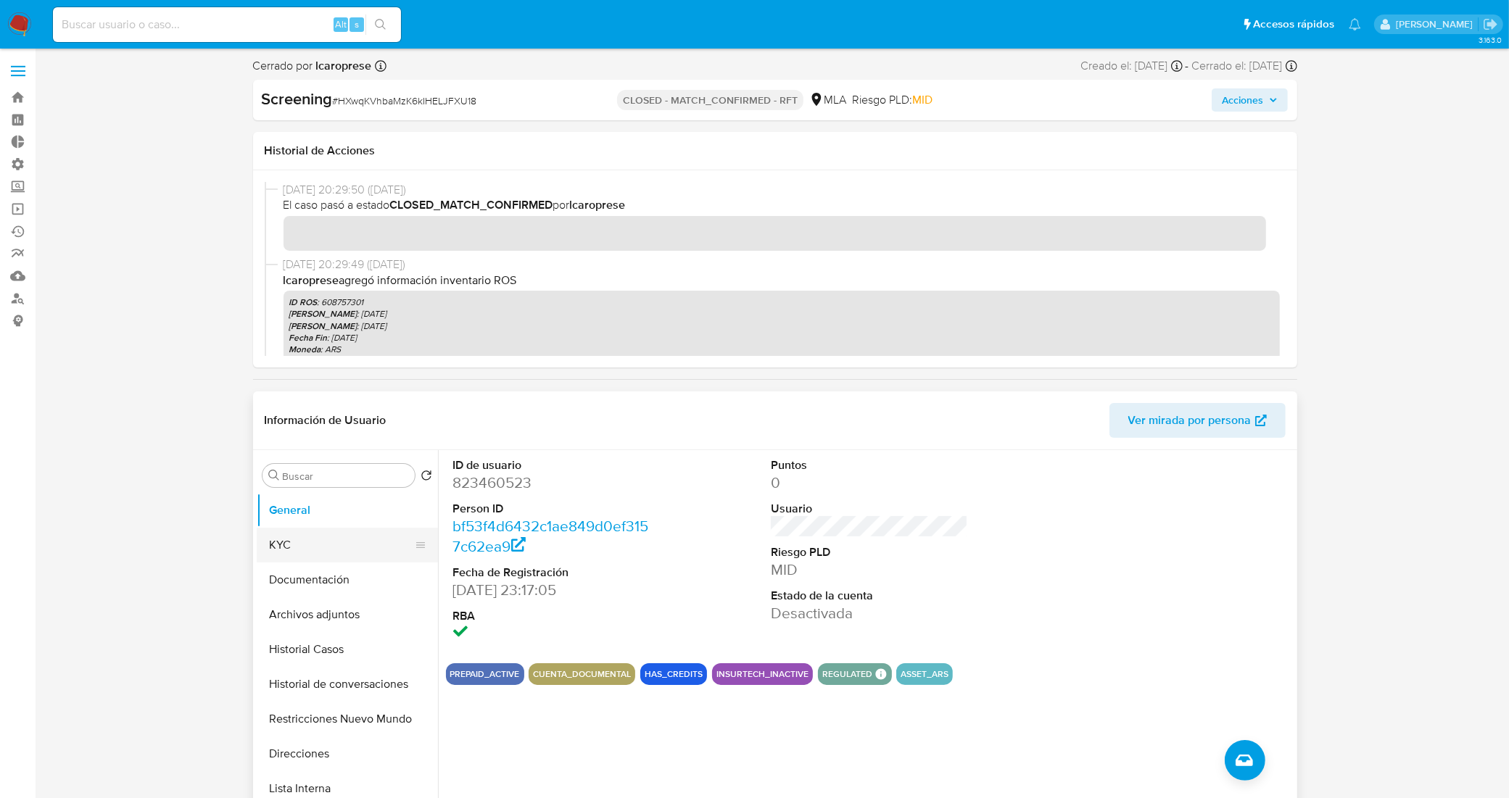
click at [316, 539] on button "KYC" at bounding box center [342, 545] width 170 height 35
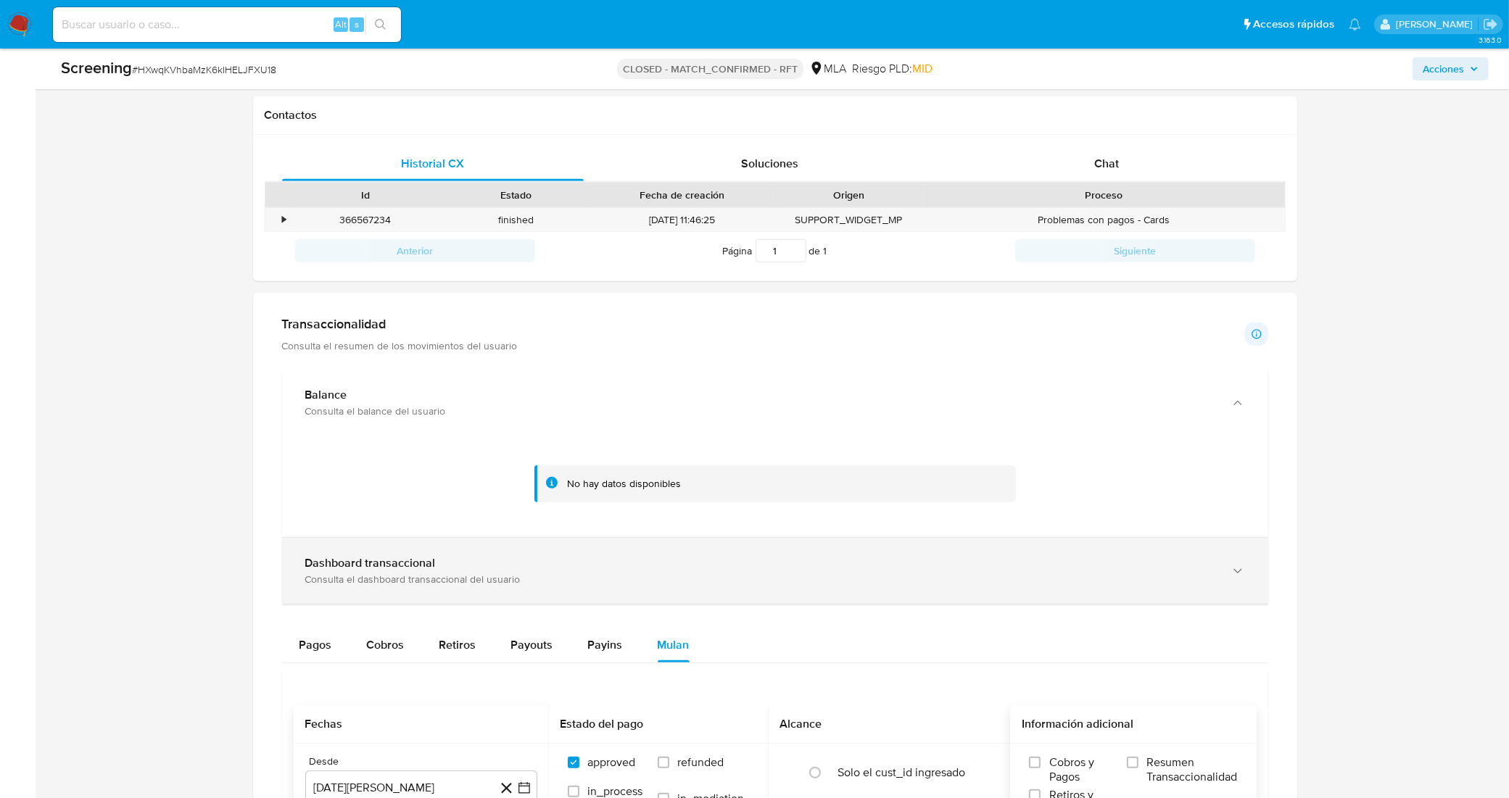
scroll to position [725, 0]
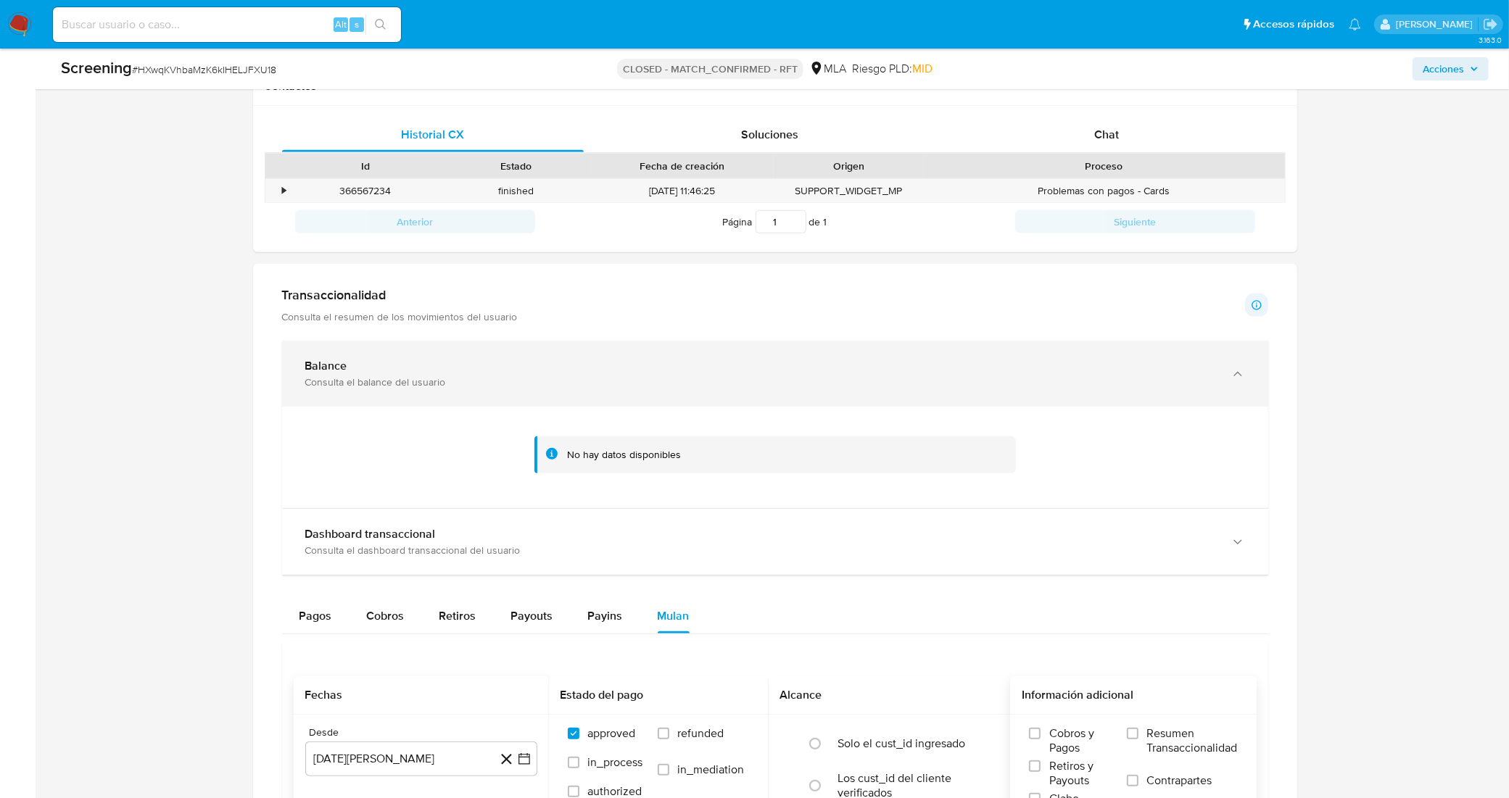
click at [566, 388] on div "Consulta el balance del usuario" at bounding box center [760, 382] width 911 height 13
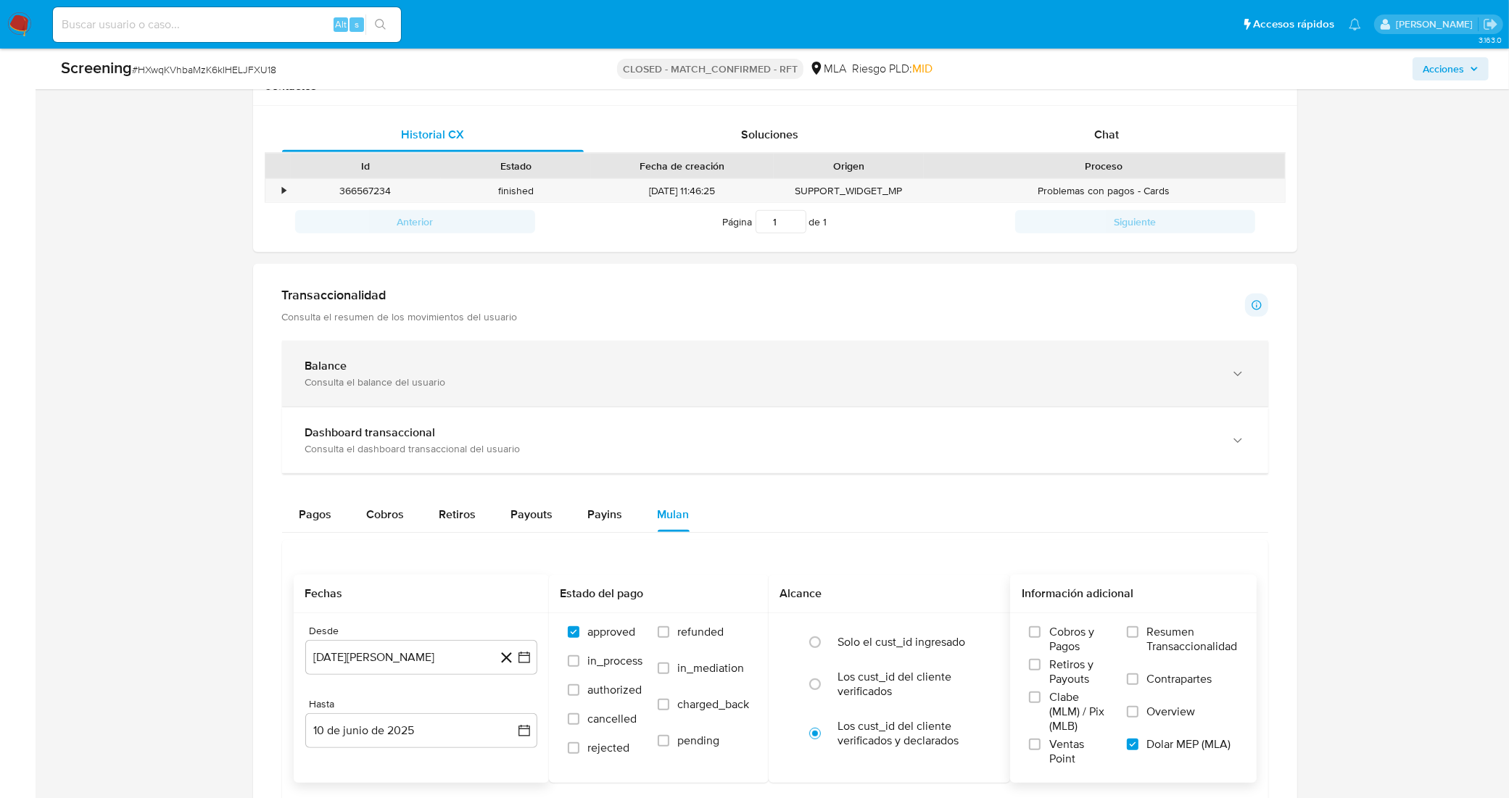
click at [566, 388] on div "Consulta el balance del usuario" at bounding box center [760, 382] width 911 height 13
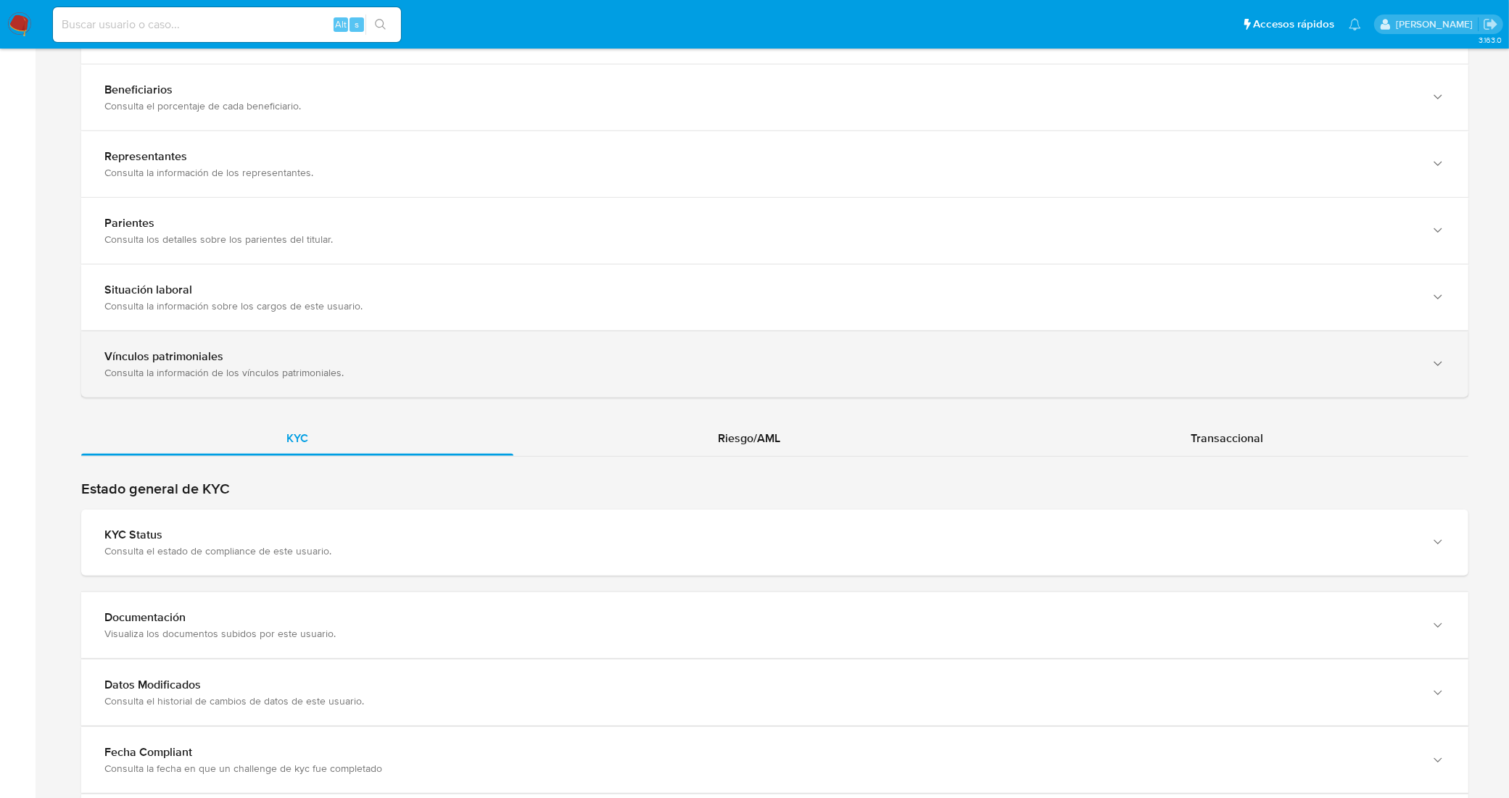
scroll to position [1178, 0]
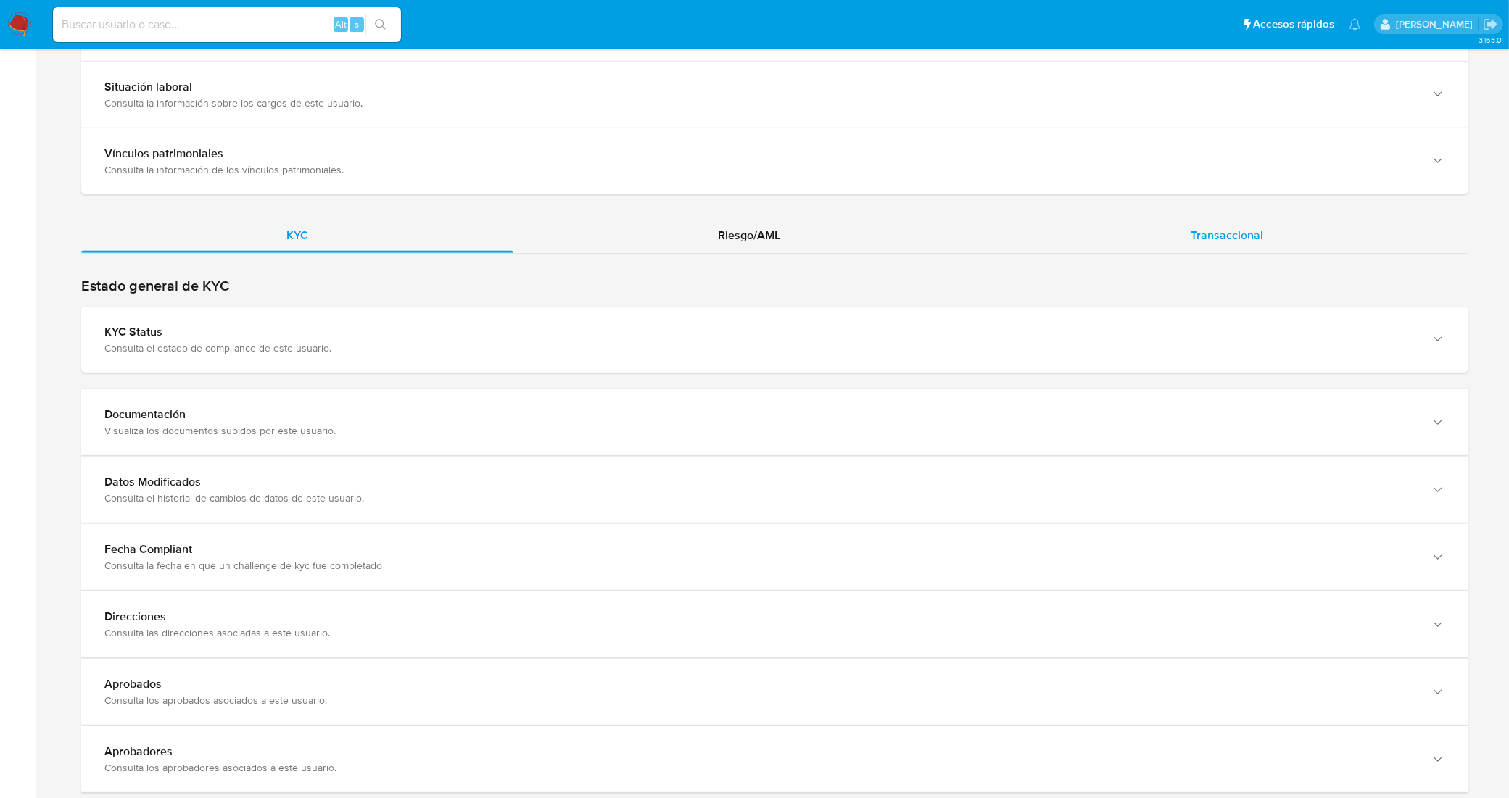
click at [1254, 230] on span "Transaccional" at bounding box center [1226, 235] width 72 height 17
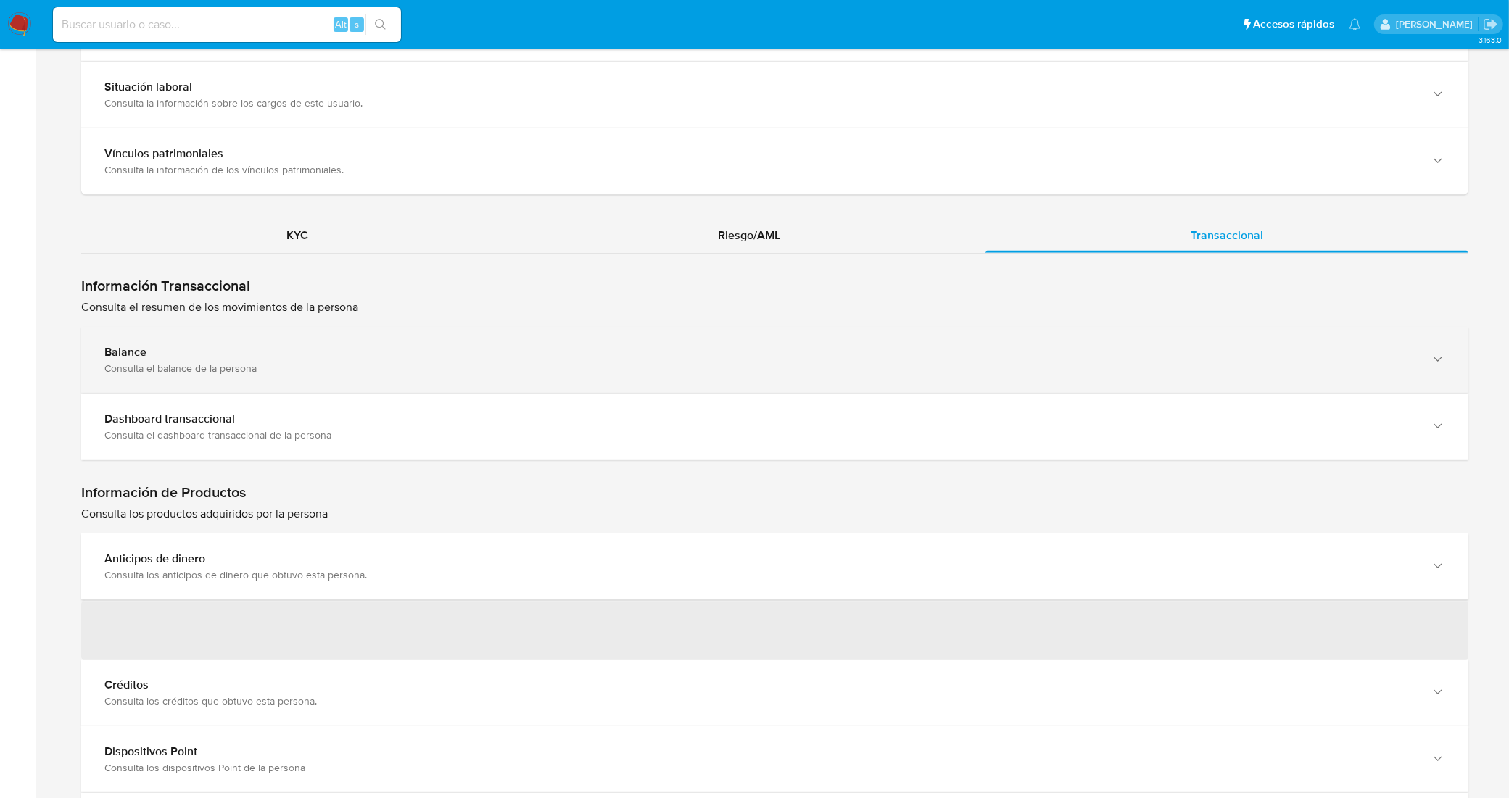
click at [552, 341] on div "Balance Consulta el balance de la persona" at bounding box center [774, 360] width 1387 height 66
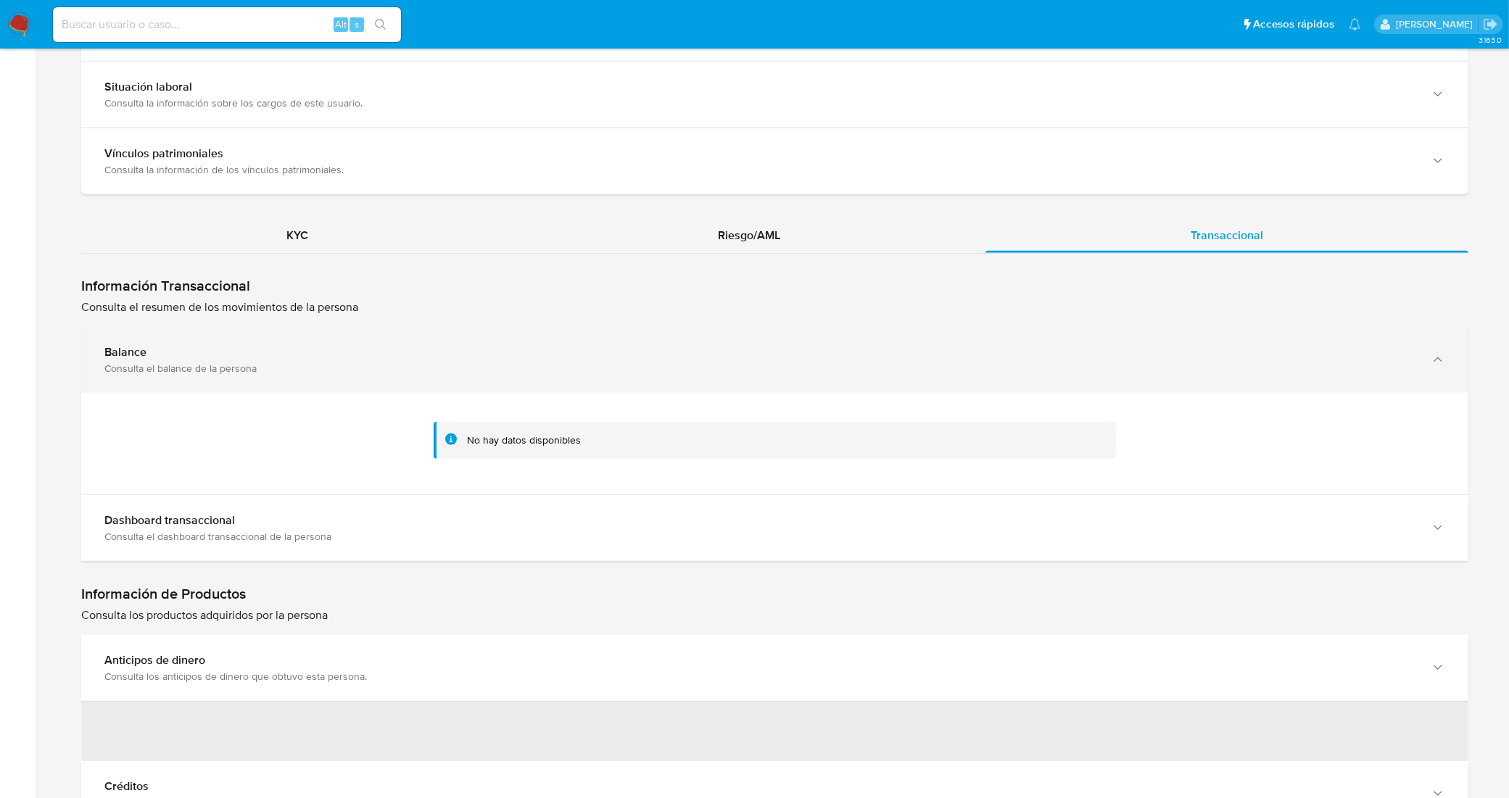
click at [576, 360] on div "Balance" at bounding box center [759, 352] width 1311 height 14
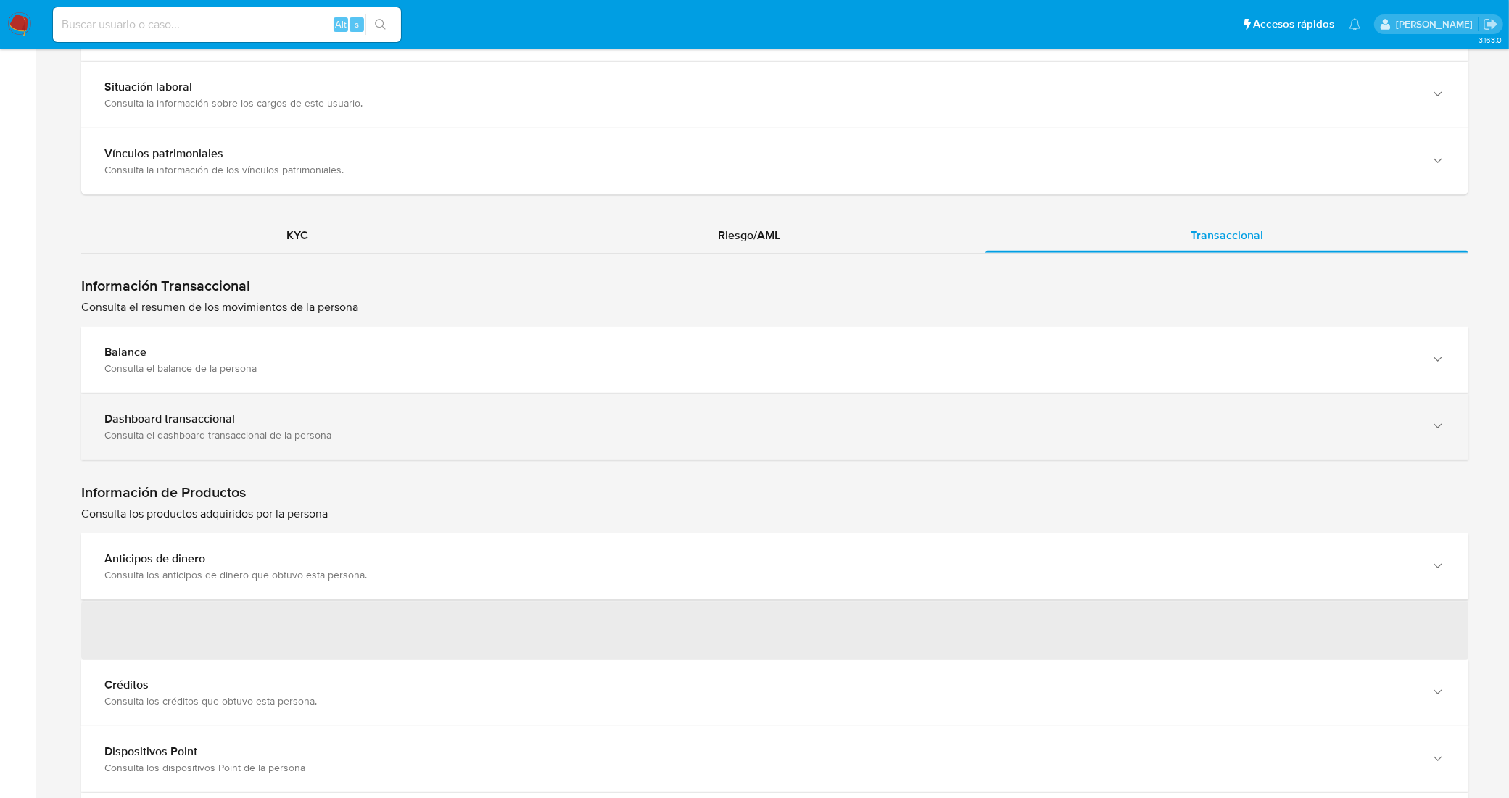
click at [580, 433] on div "Consulta el dashboard transaccional de la persona" at bounding box center [759, 434] width 1311 height 13
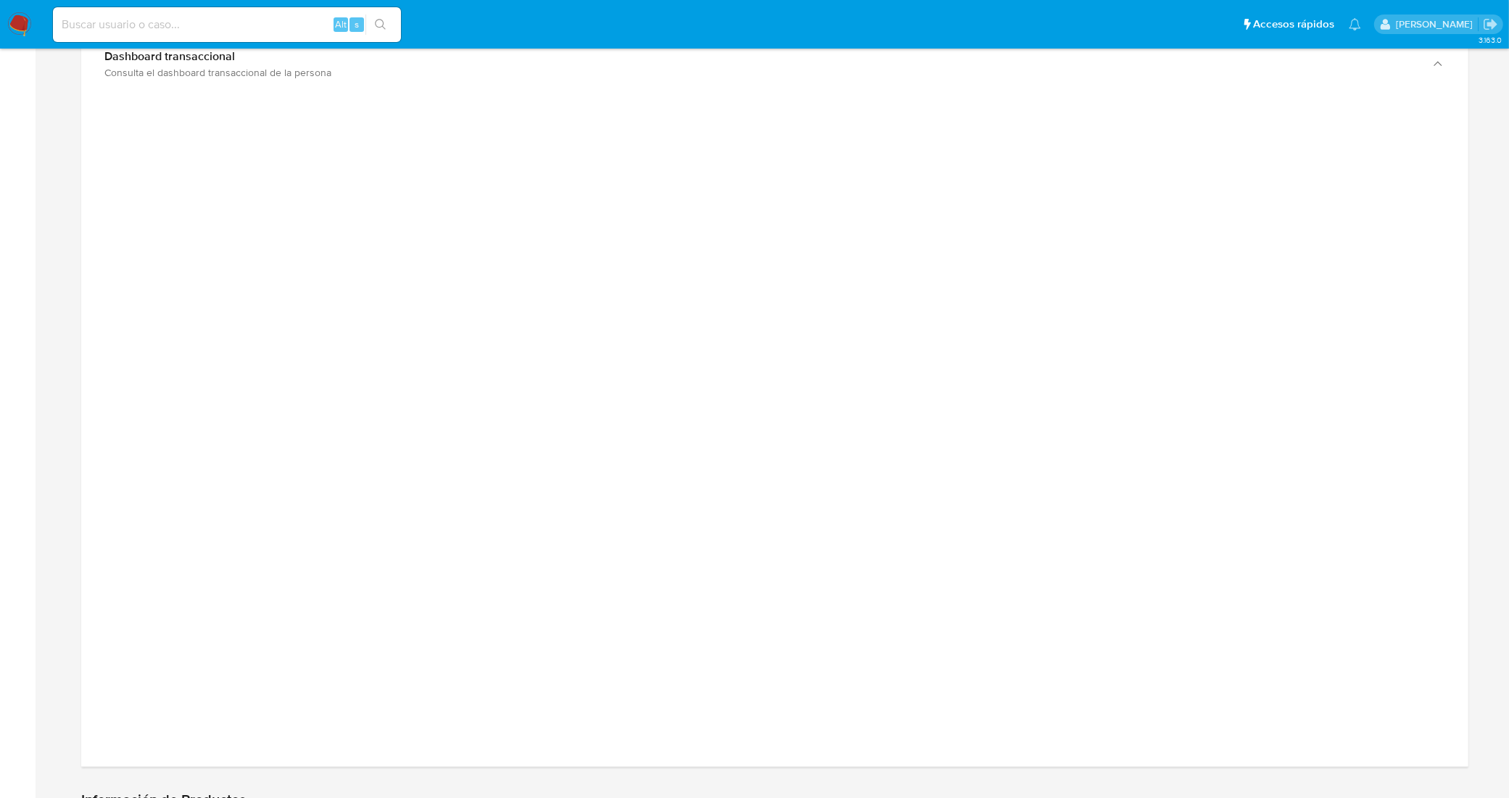
scroll to position [1450, 0]
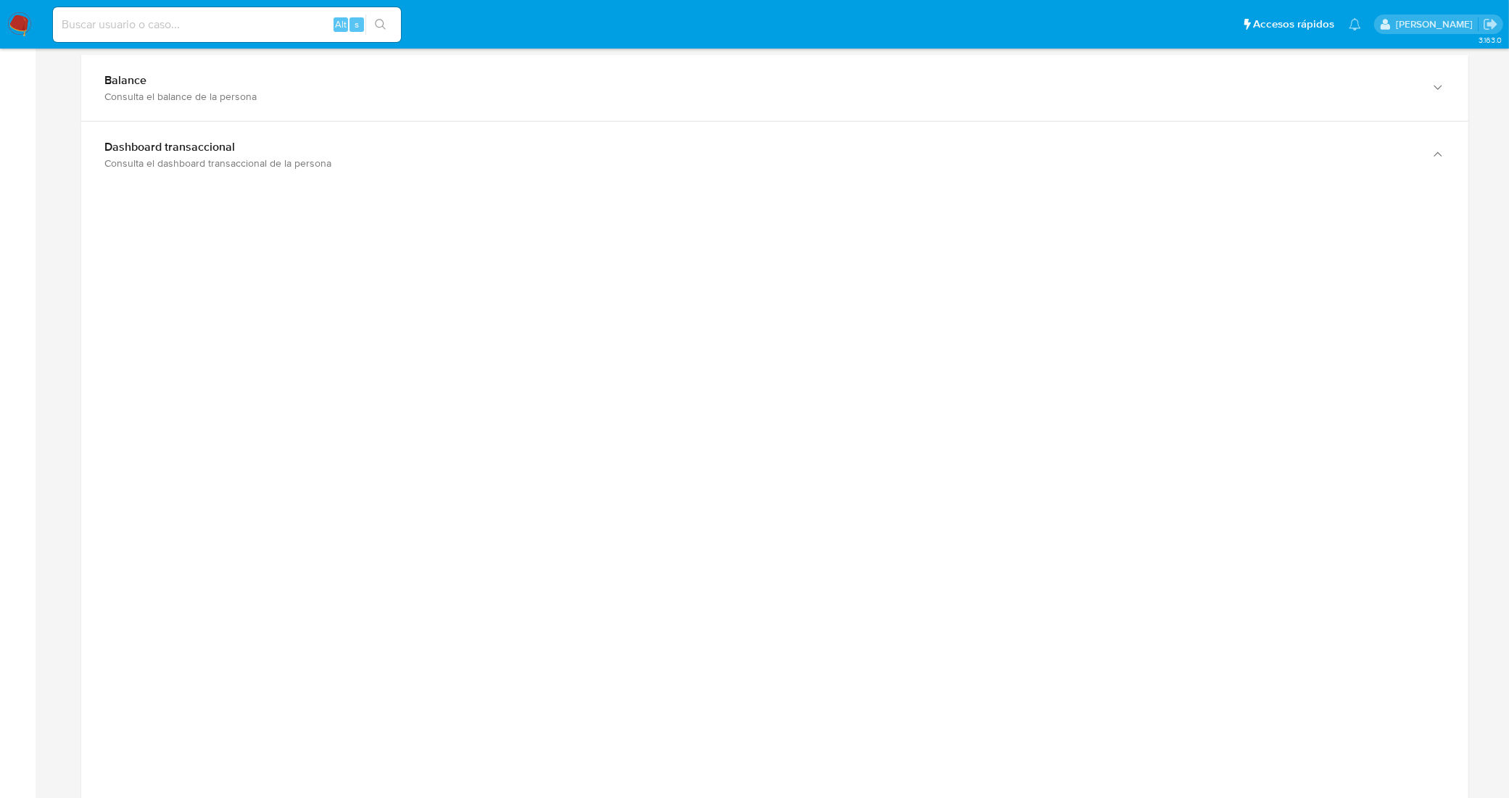
drag, startPoint x: 1296, startPoint y: 256, endPoint x: 1233, endPoint y: 244, distance: 64.3
click at [1295, 256] on div at bounding box center [775, 514] width 1364 height 652
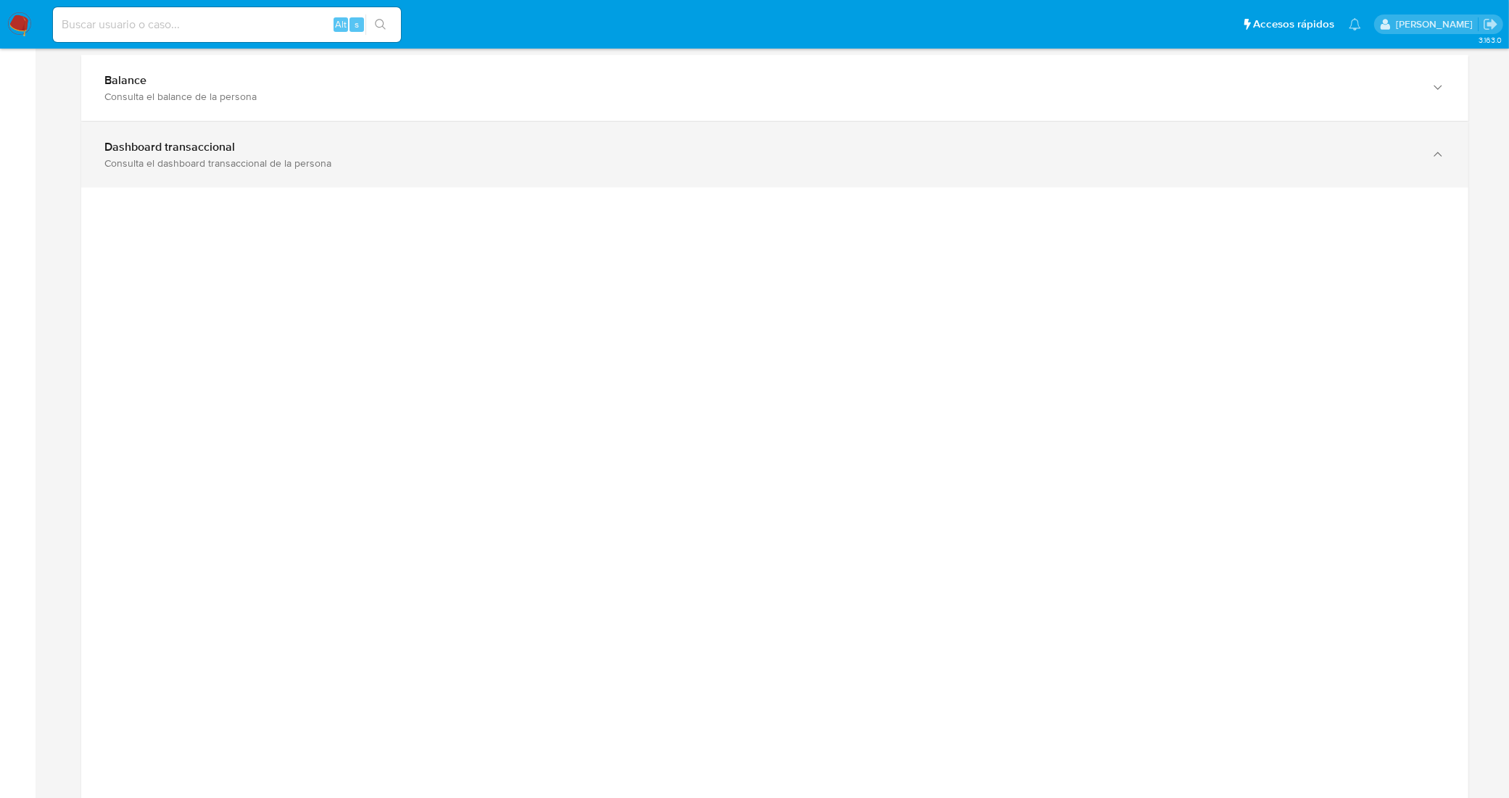
drag, startPoint x: 1291, startPoint y: 237, endPoint x: 1189, endPoint y: 175, distance: 119.7
click at [1281, 234] on div at bounding box center [775, 514] width 1364 height 652
click at [1176, 163] on div "Consulta el dashboard transaccional de la persona" at bounding box center [759, 163] width 1311 height 13
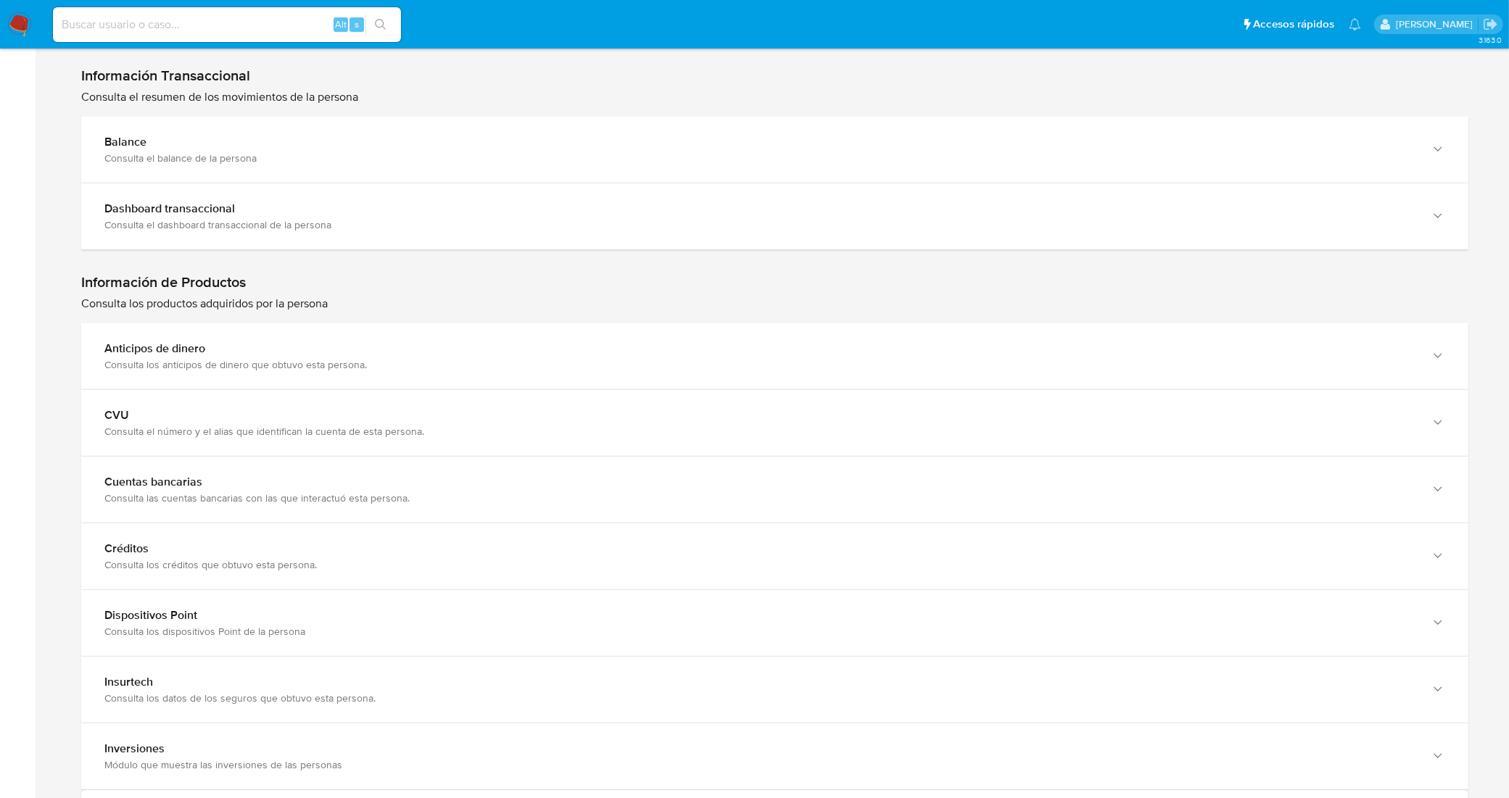
scroll to position [1359, 0]
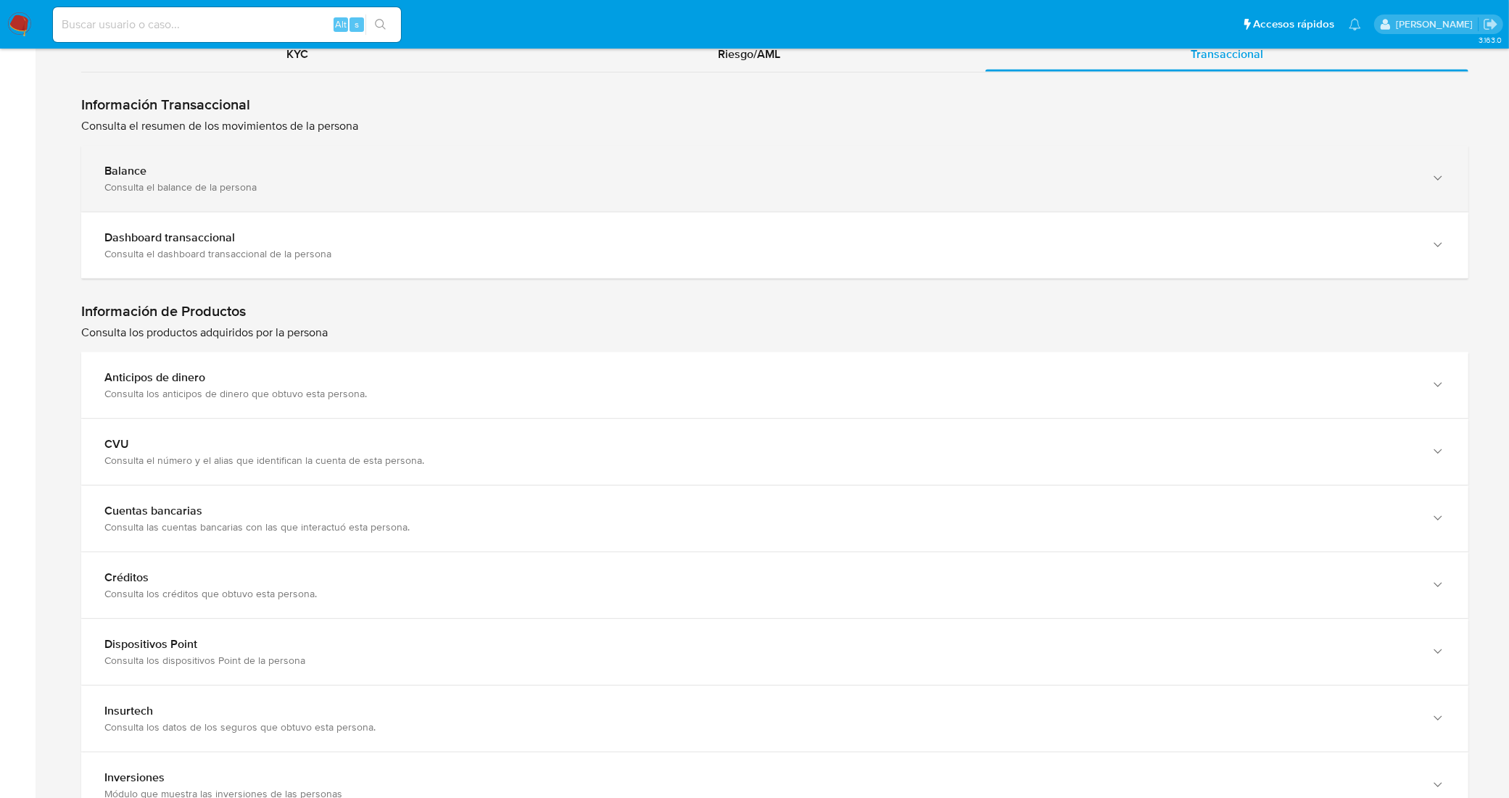
click at [907, 167] on div "Balance" at bounding box center [759, 171] width 1311 height 14
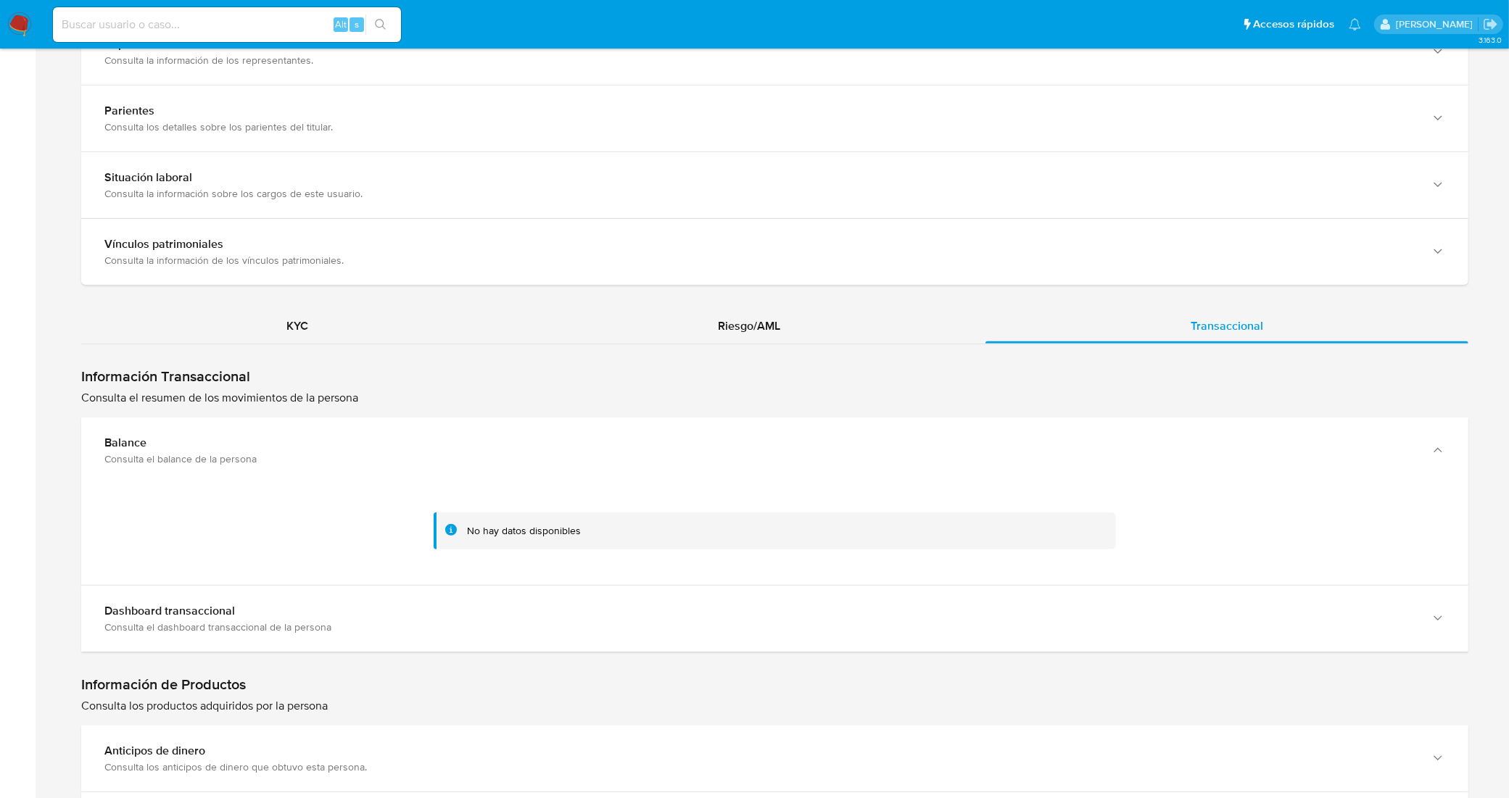
scroll to position [997, 0]
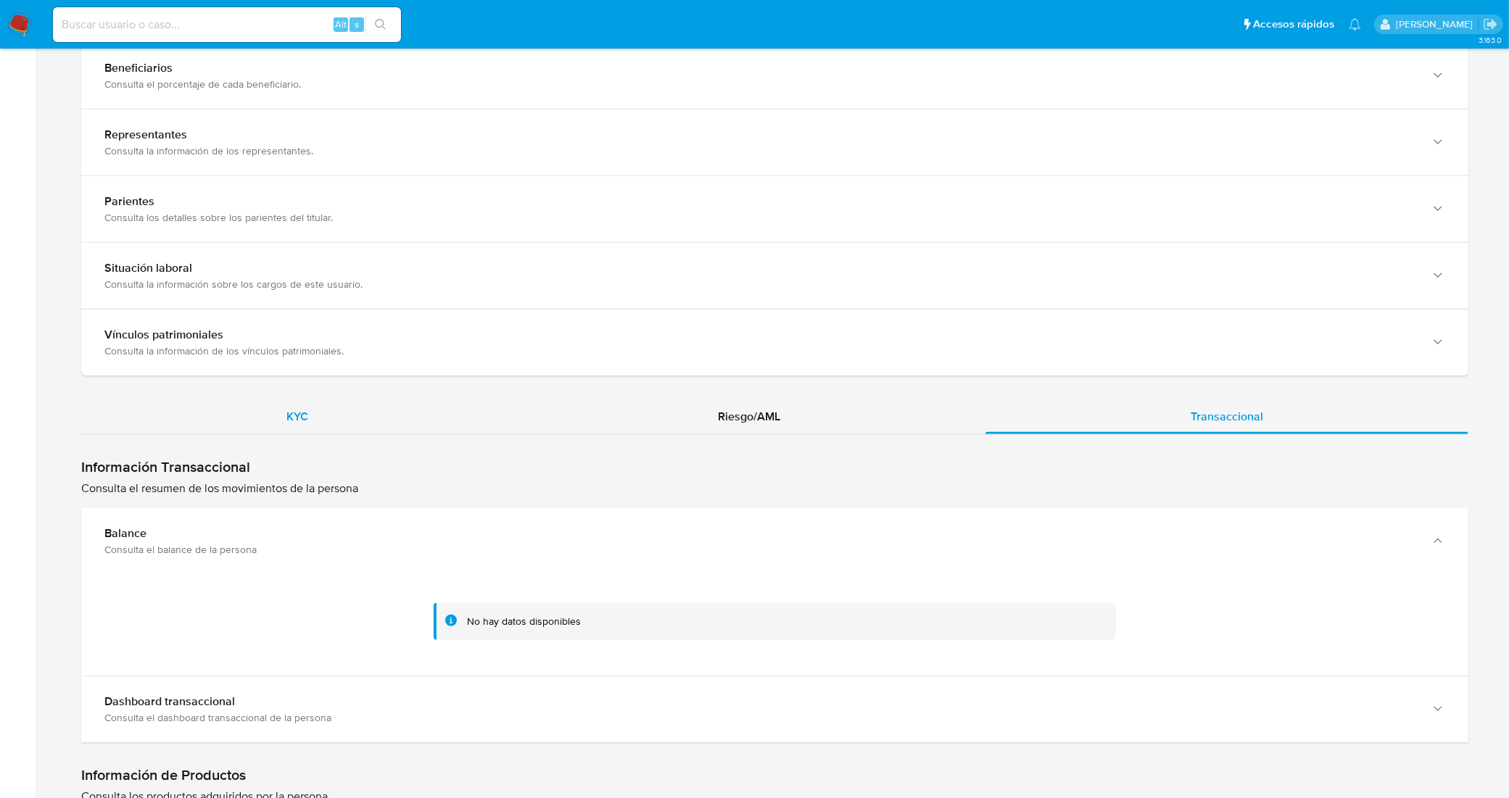
click at [383, 414] on div "KYC" at bounding box center [297, 416] width 432 height 35
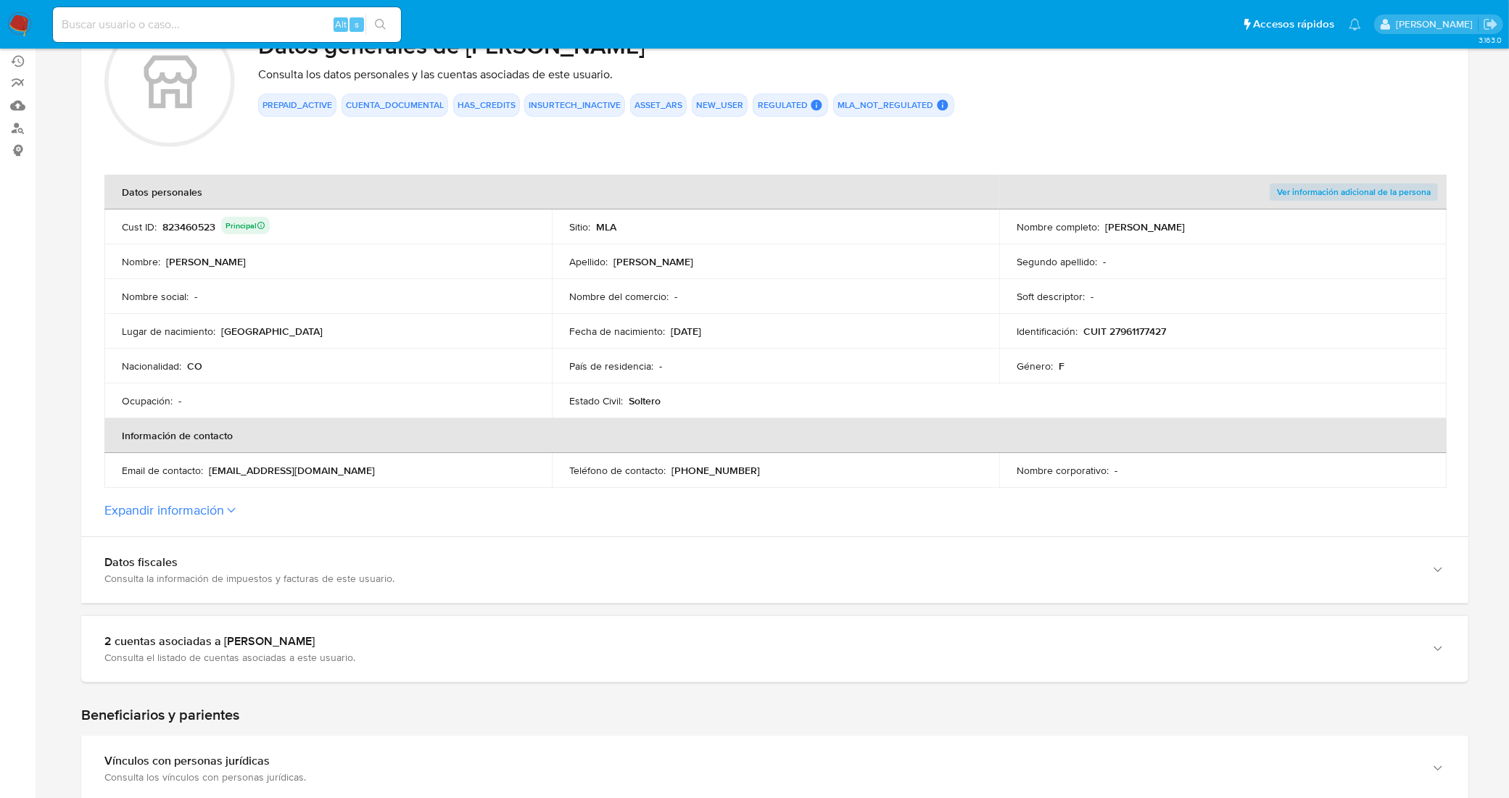
scroll to position [66, 0]
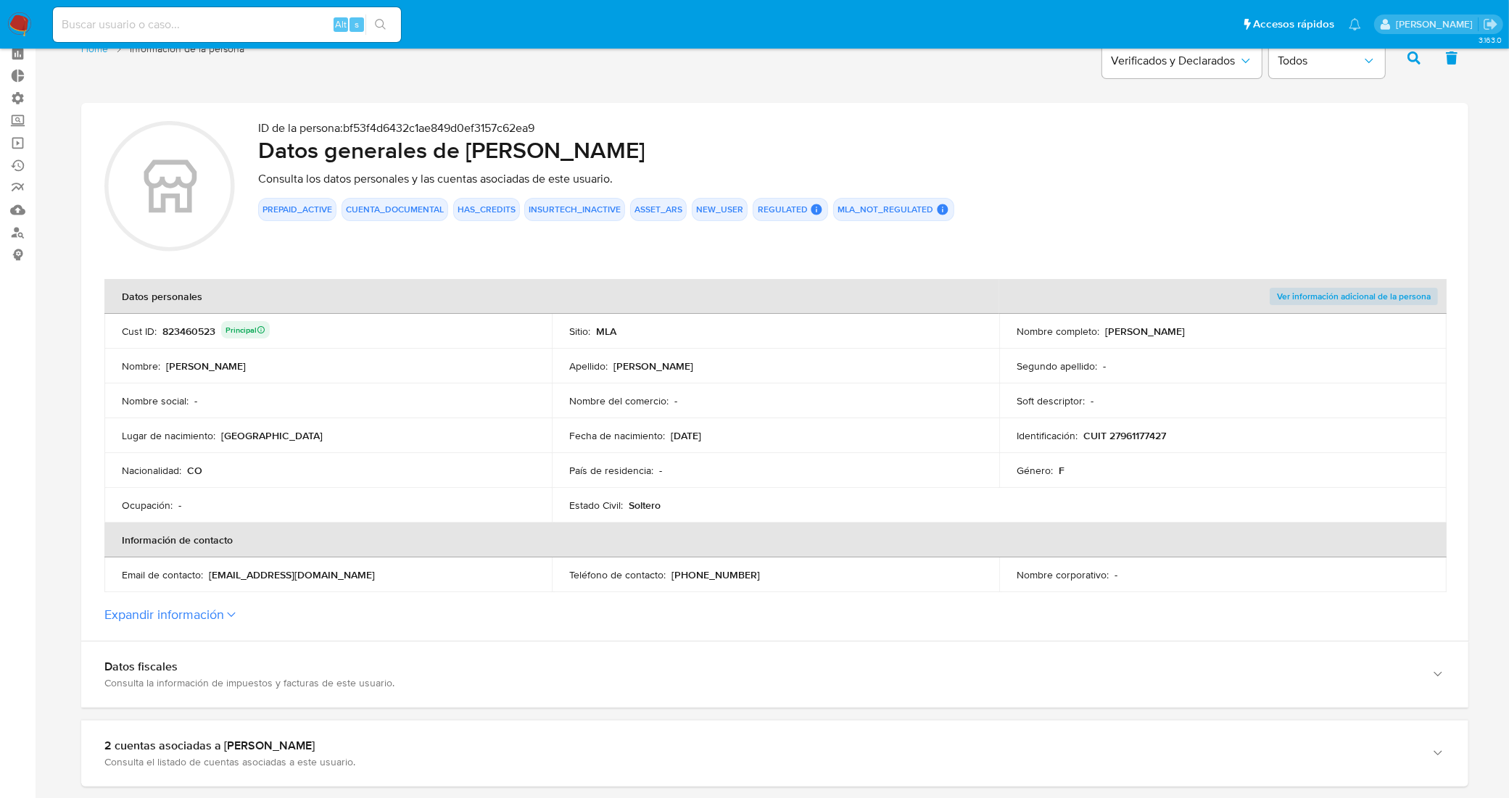
click at [204, 617] on button "Expandir información" at bounding box center [164, 615] width 120 height 16
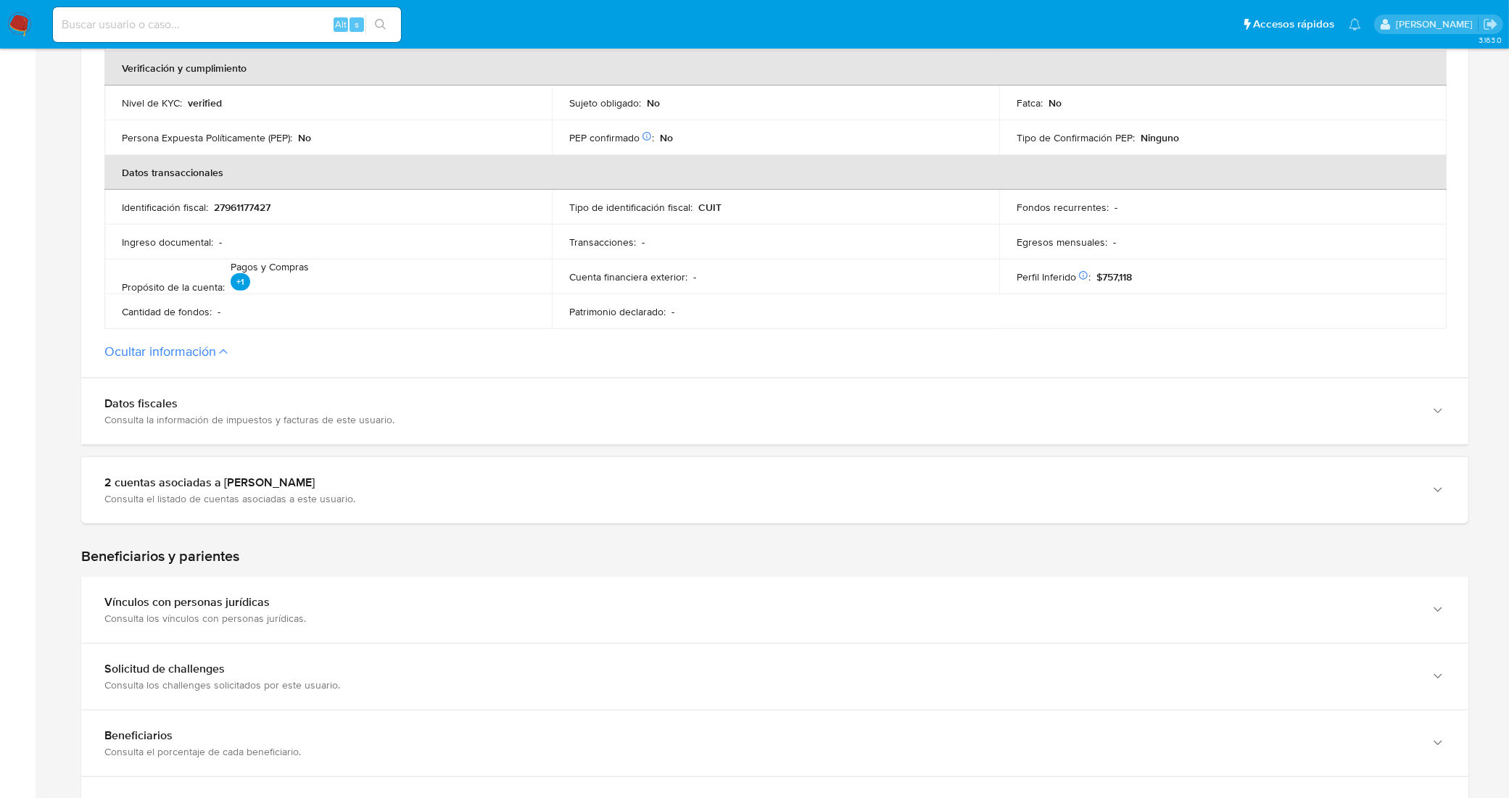
scroll to position [610, 0]
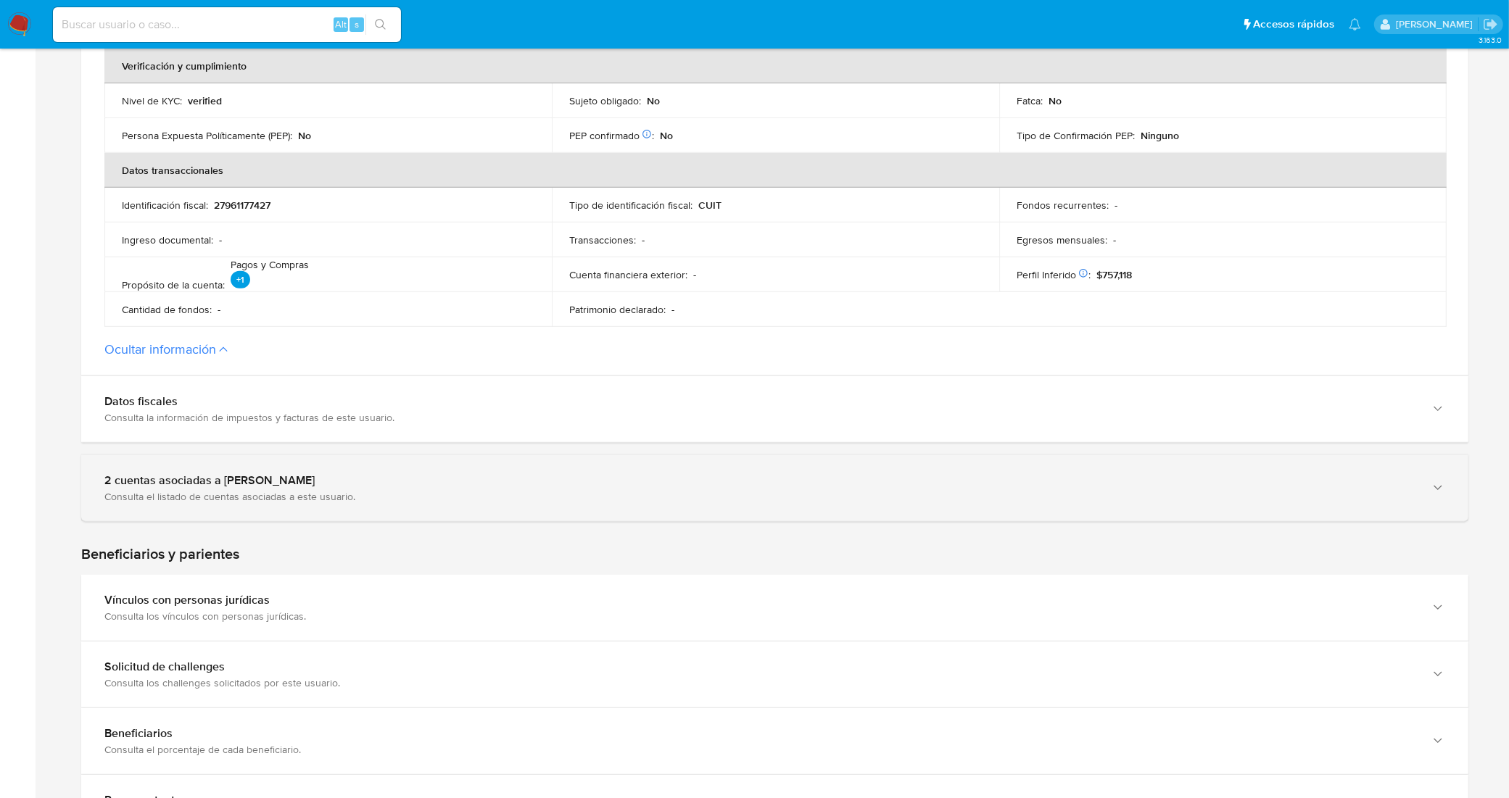
click at [469, 490] on div "Consulta el listado de cuentas asociadas a este usuario." at bounding box center [759, 496] width 1311 height 13
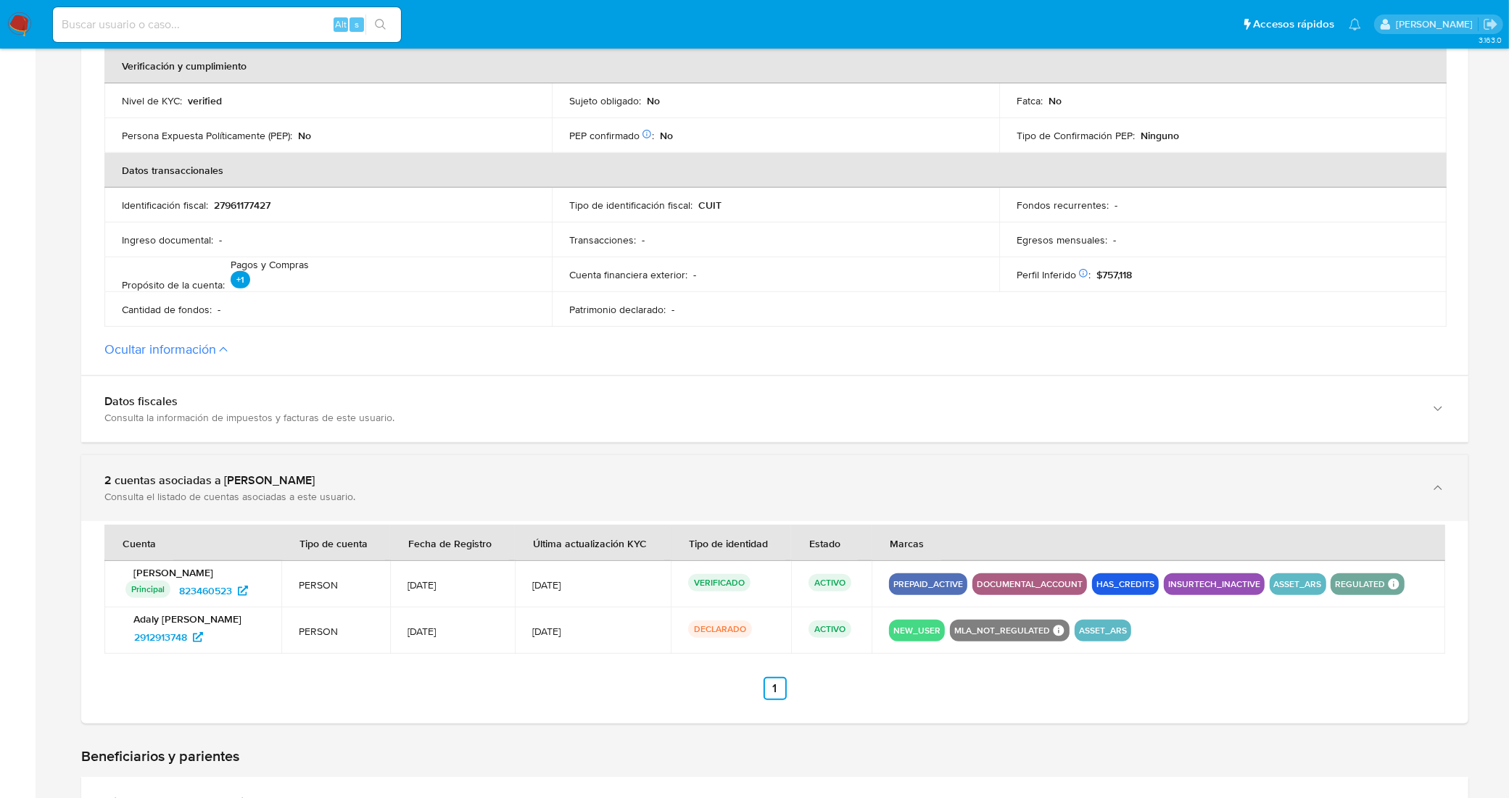
click at [469, 490] on div "Consulta el listado de cuentas asociadas a este usuario." at bounding box center [759, 496] width 1311 height 13
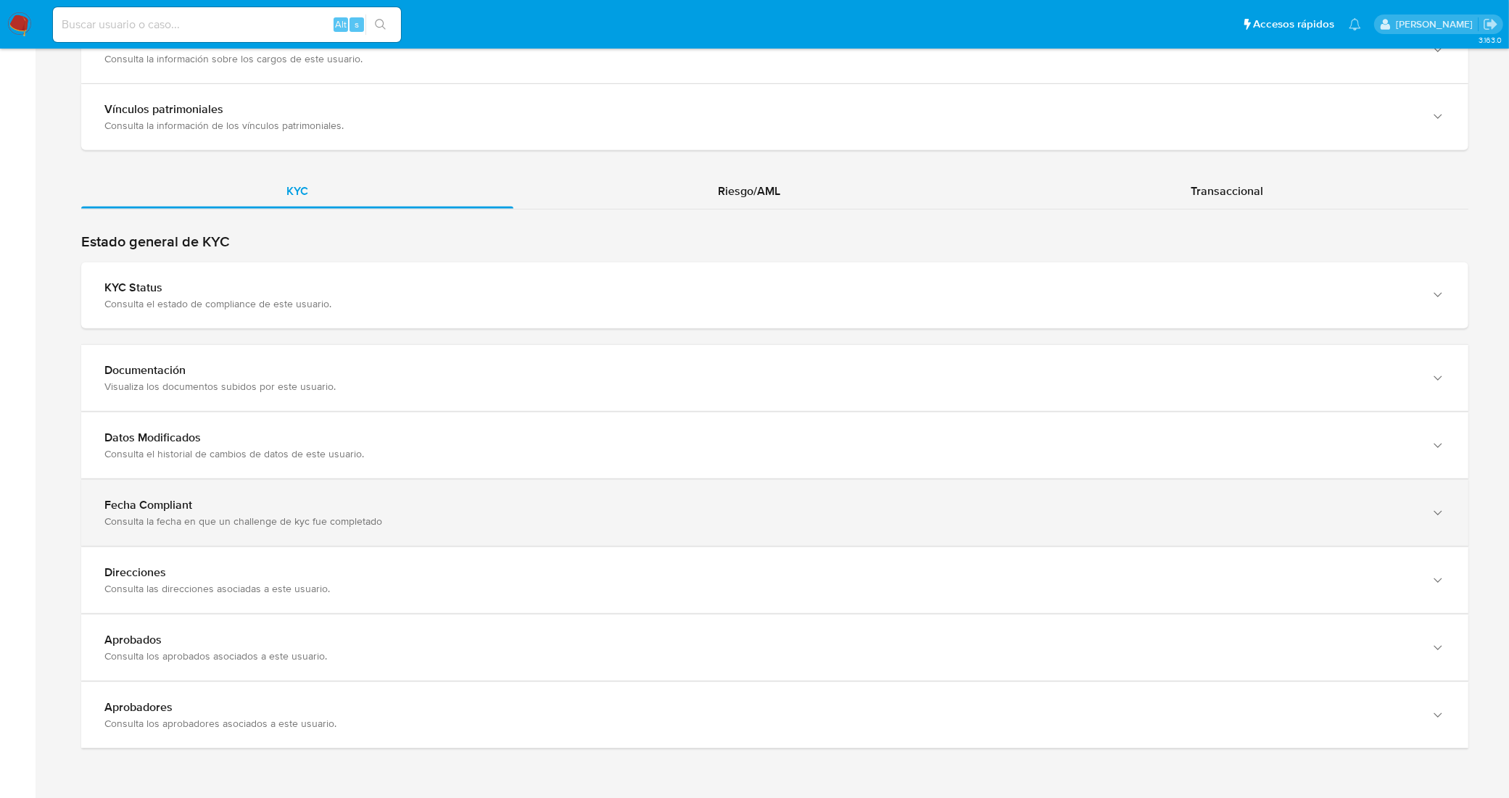
scroll to position [1551, 0]
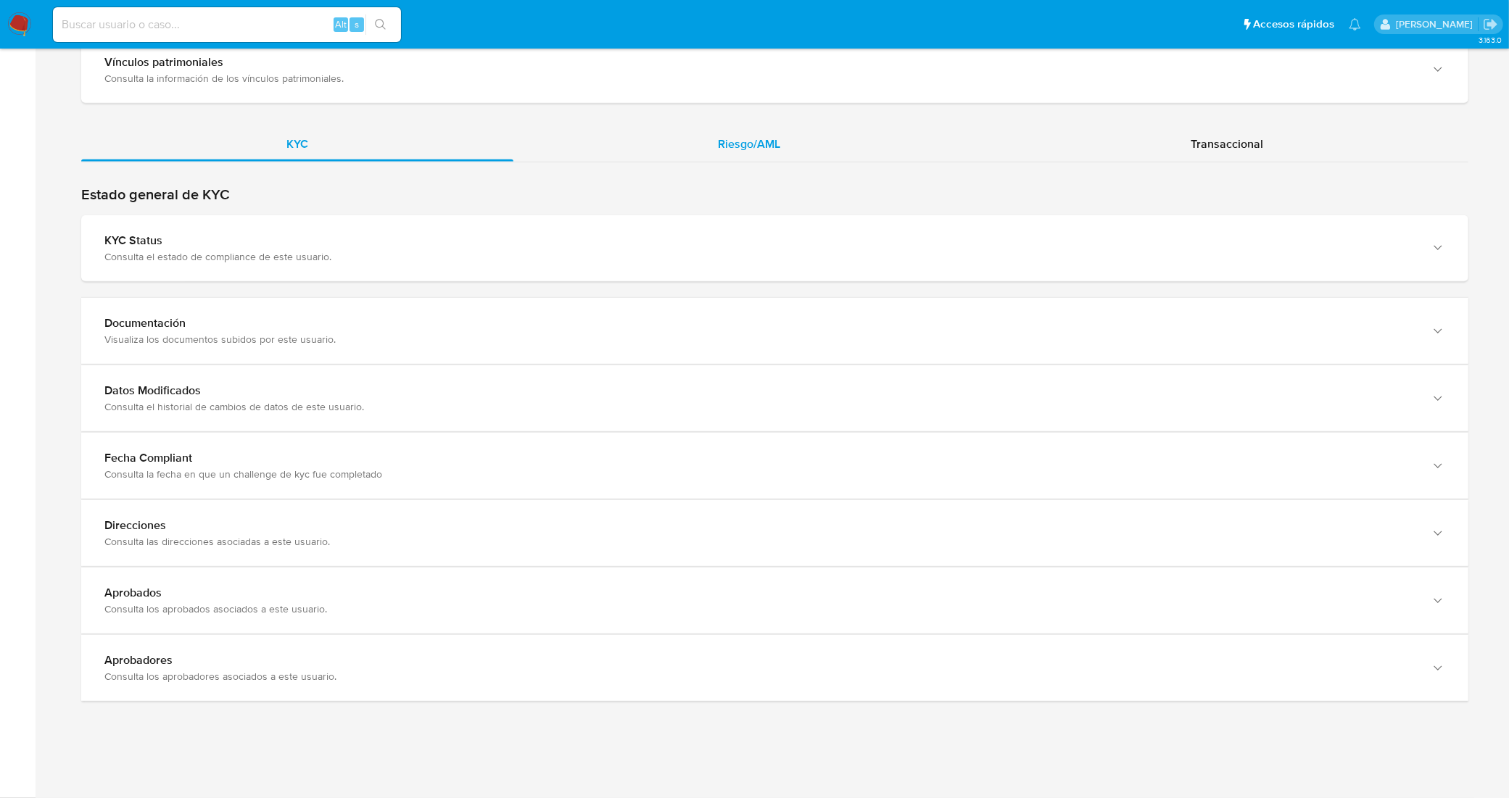
click at [817, 143] on div "Riesgo/AML" at bounding box center [749, 144] width 473 height 35
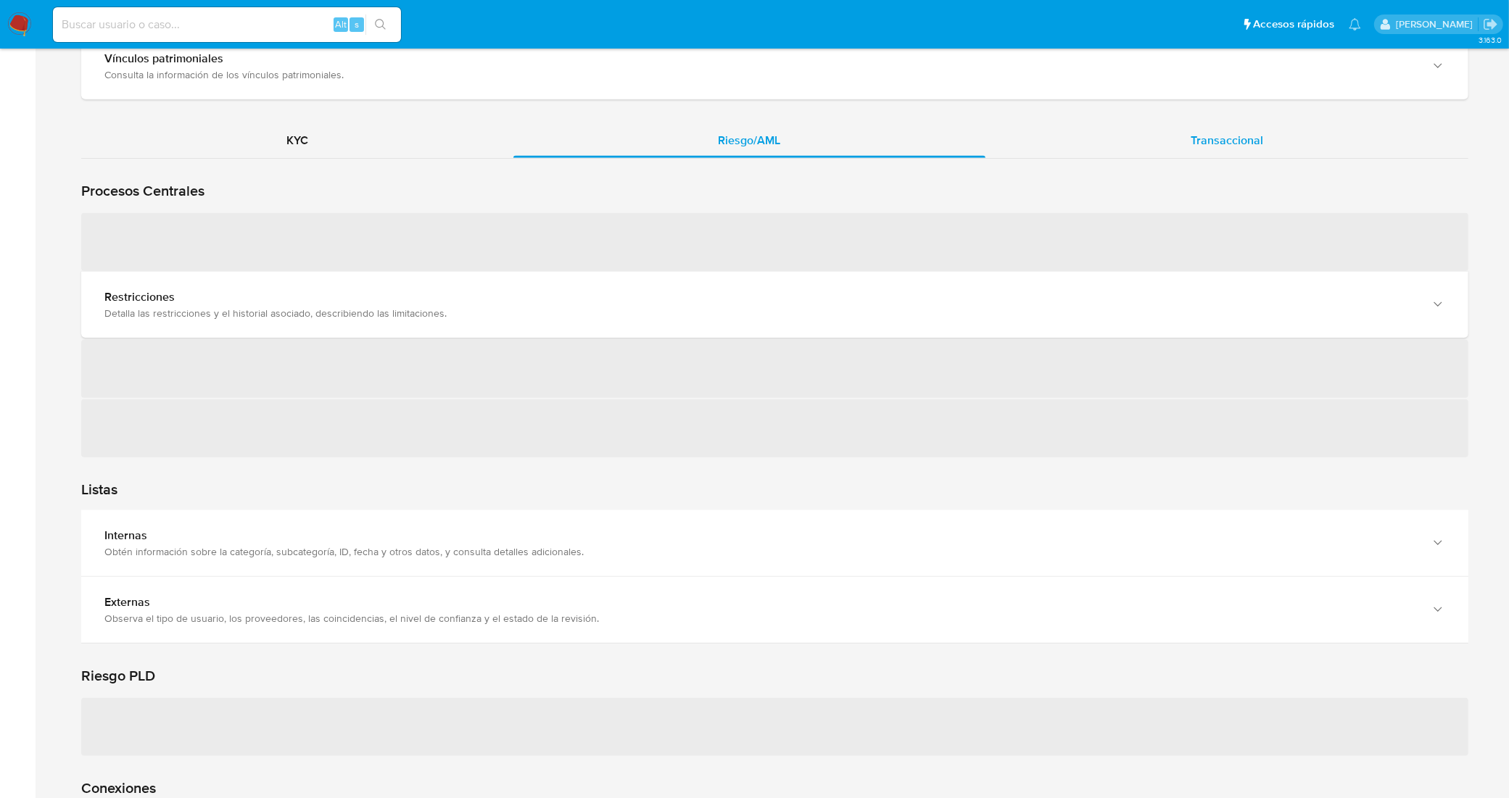
click at [1161, 146] on div "Transaccional" at bounding box center [1226, 140] width 483 height 35
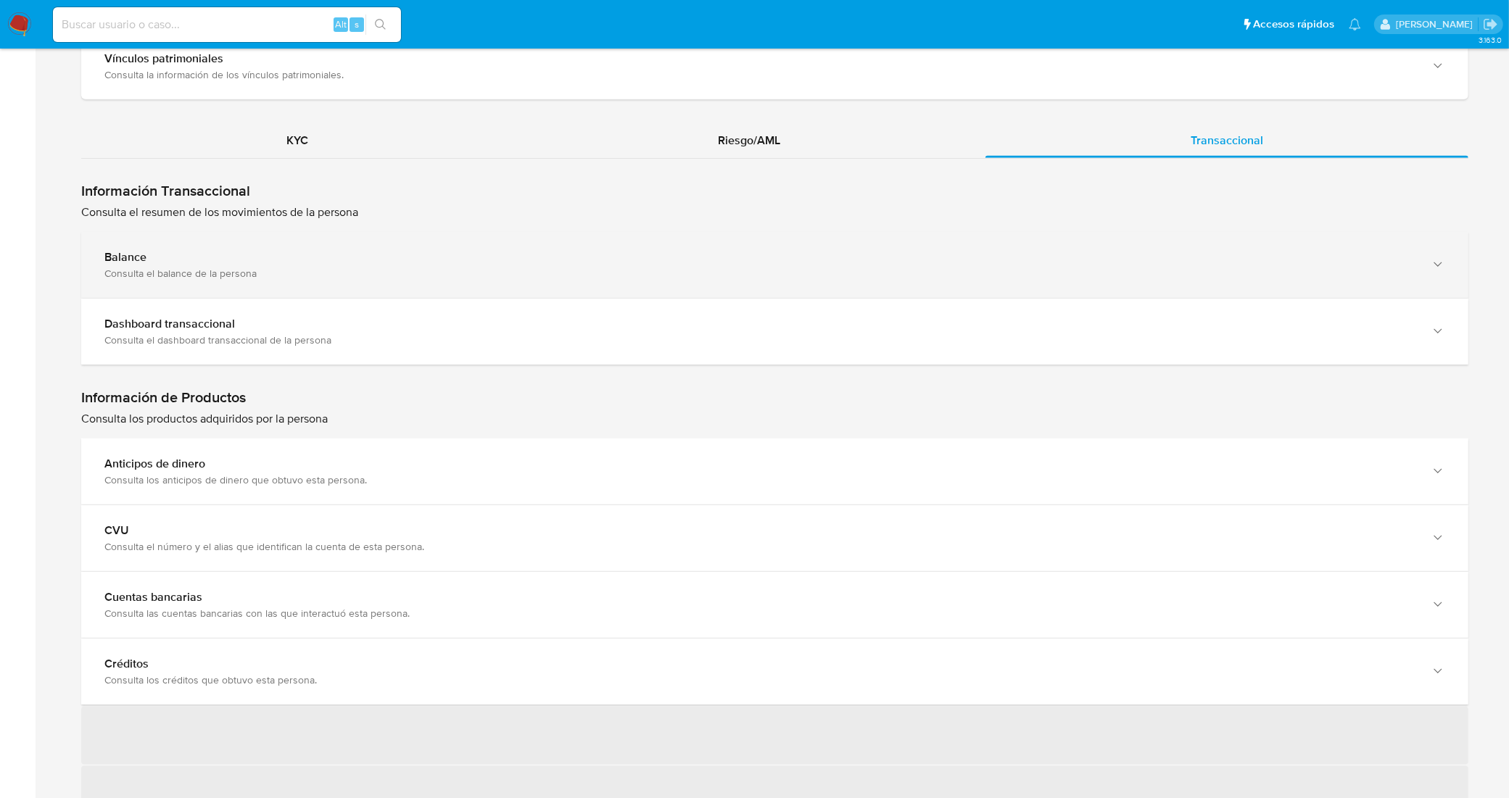
click at [458, 279] on div "Consulta el balance de la persona" at bounding box center [759, 273] width 1311 height 13
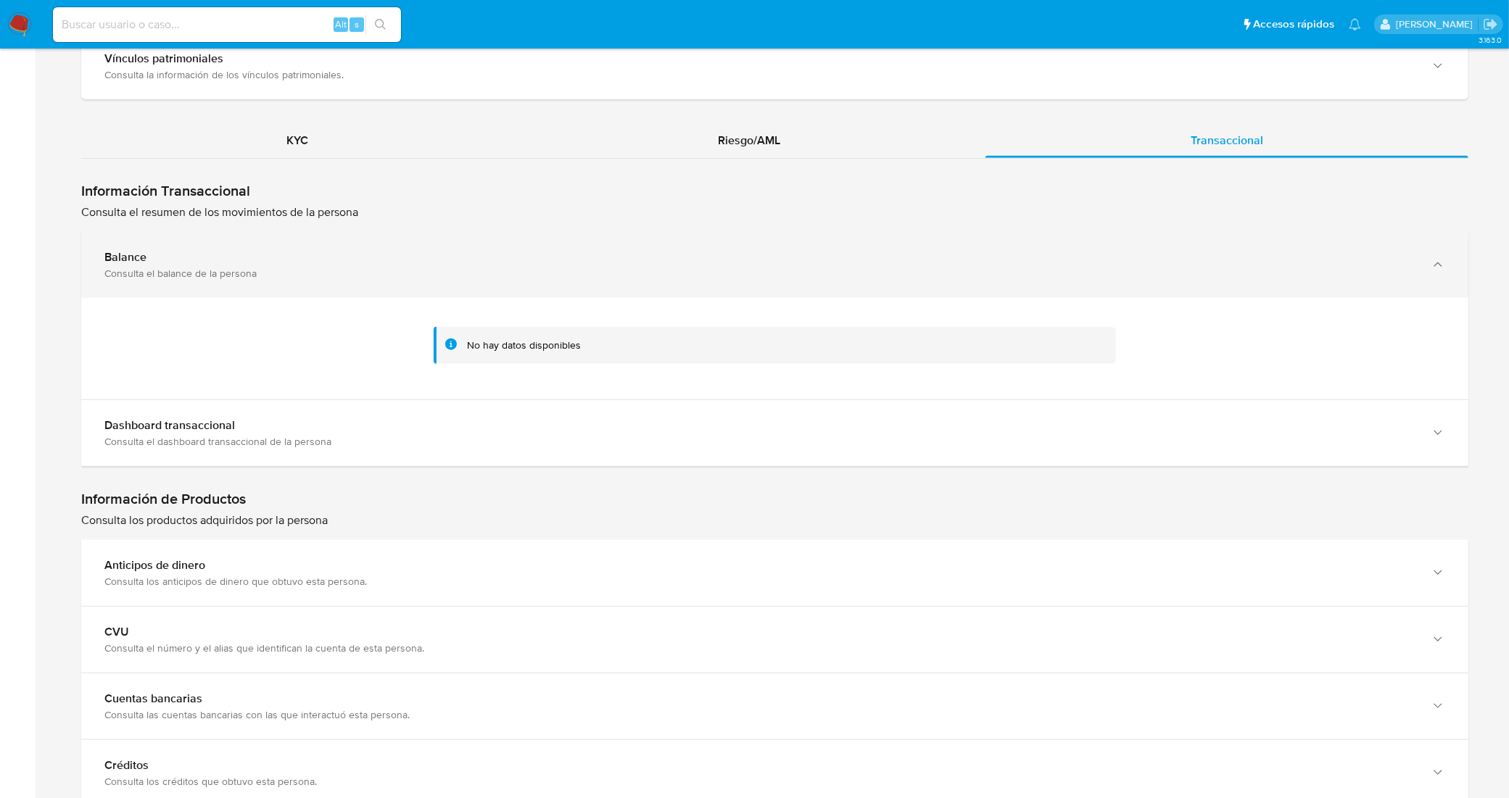
click at [458, 280] on div "Consulta el balance de la persona" at bounding box center [759, 273] width 1311 height 13
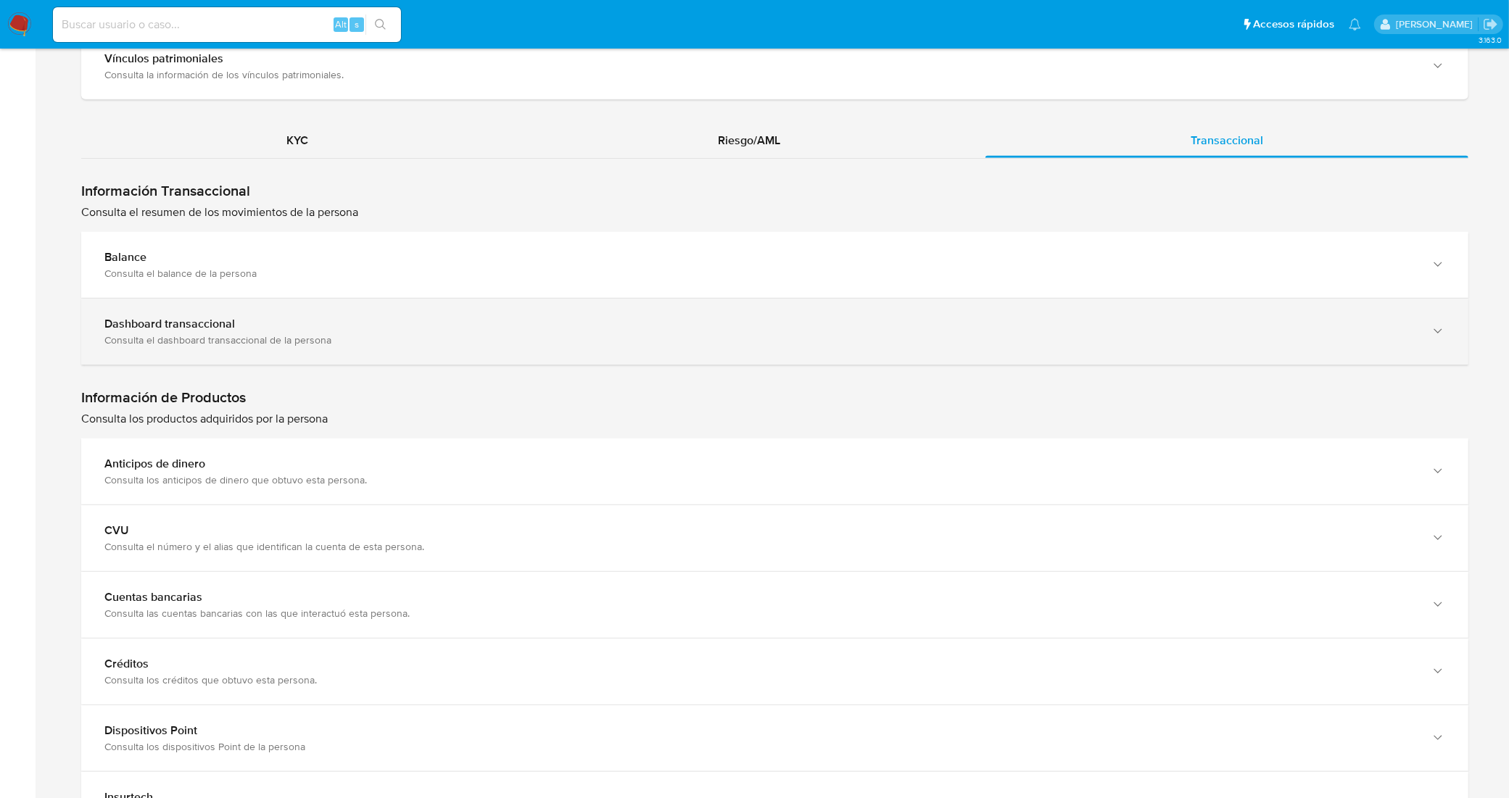
click at [462, 343] on div "Consulta el dashboard transaccional de la persona" at bounding box center [759, 339] width 1311 height 13
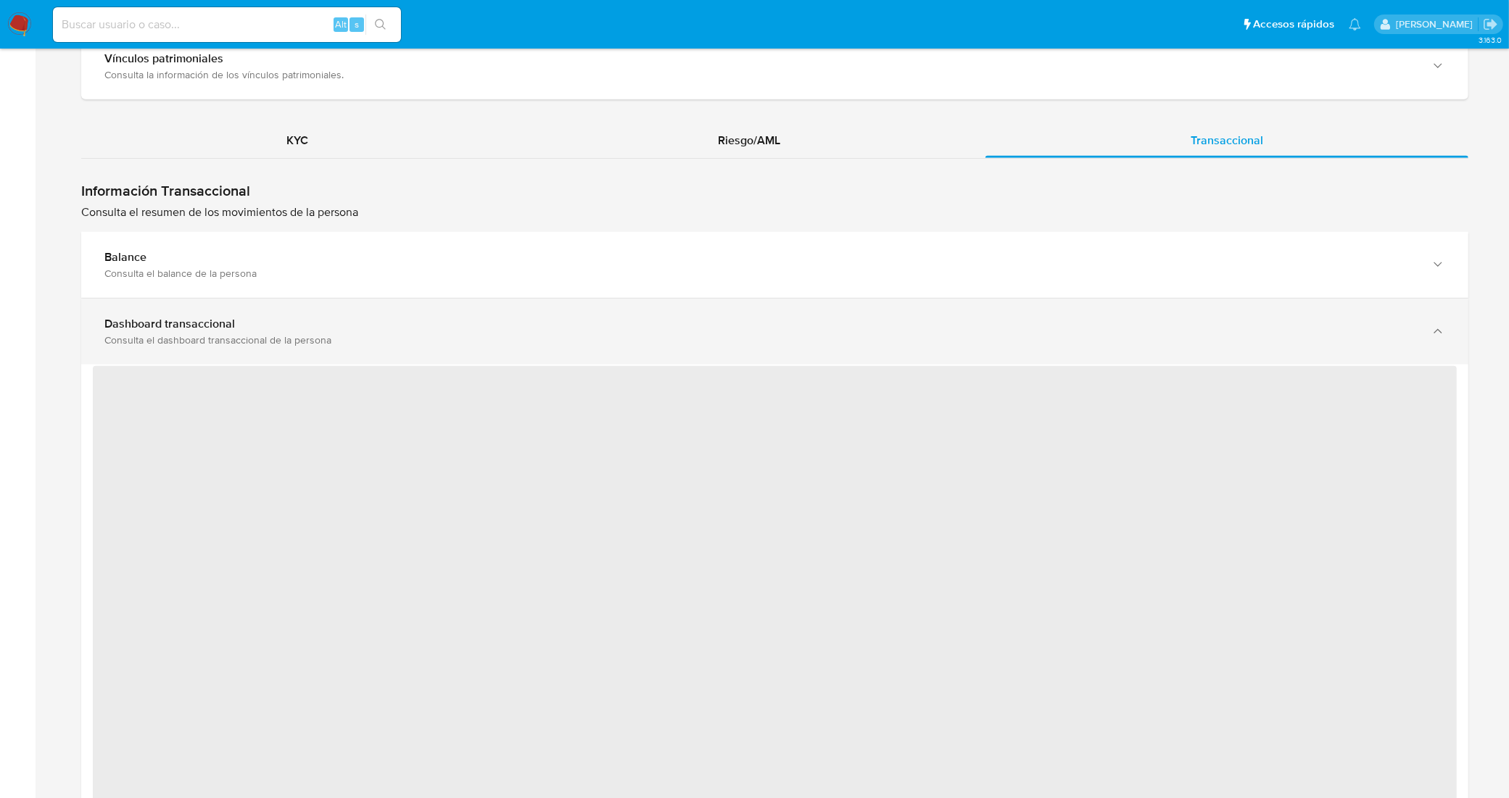
click at [462, 343] on div "Consulta el dashboard transaccional de la persona" at bounding box center [759, 339] width 1311 height 13
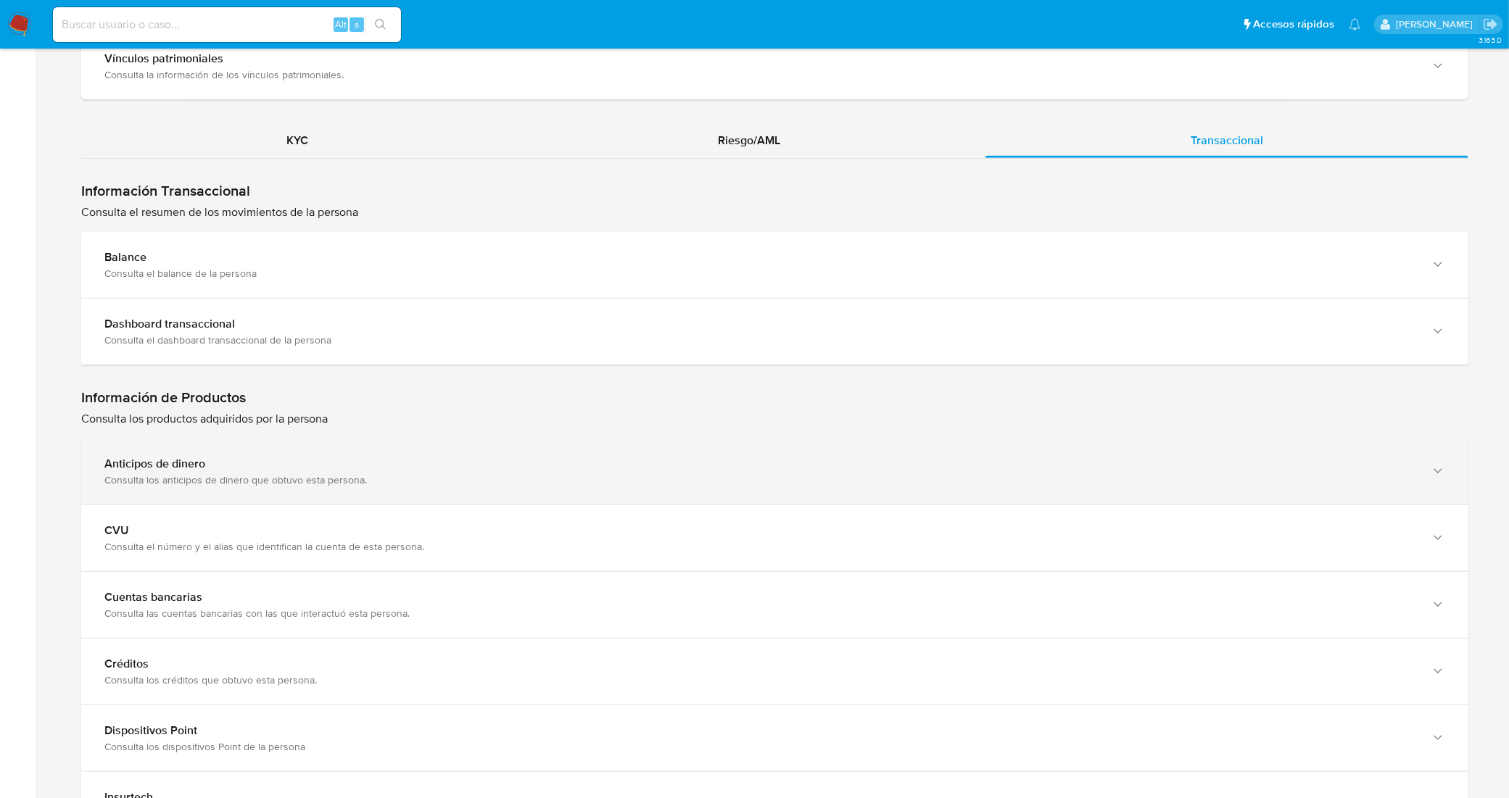
click at [591, 484] on div "Consulta los anticipos de dinero que obtuvo esta persona." at bounding box center [759, 479] width 1311 height 13
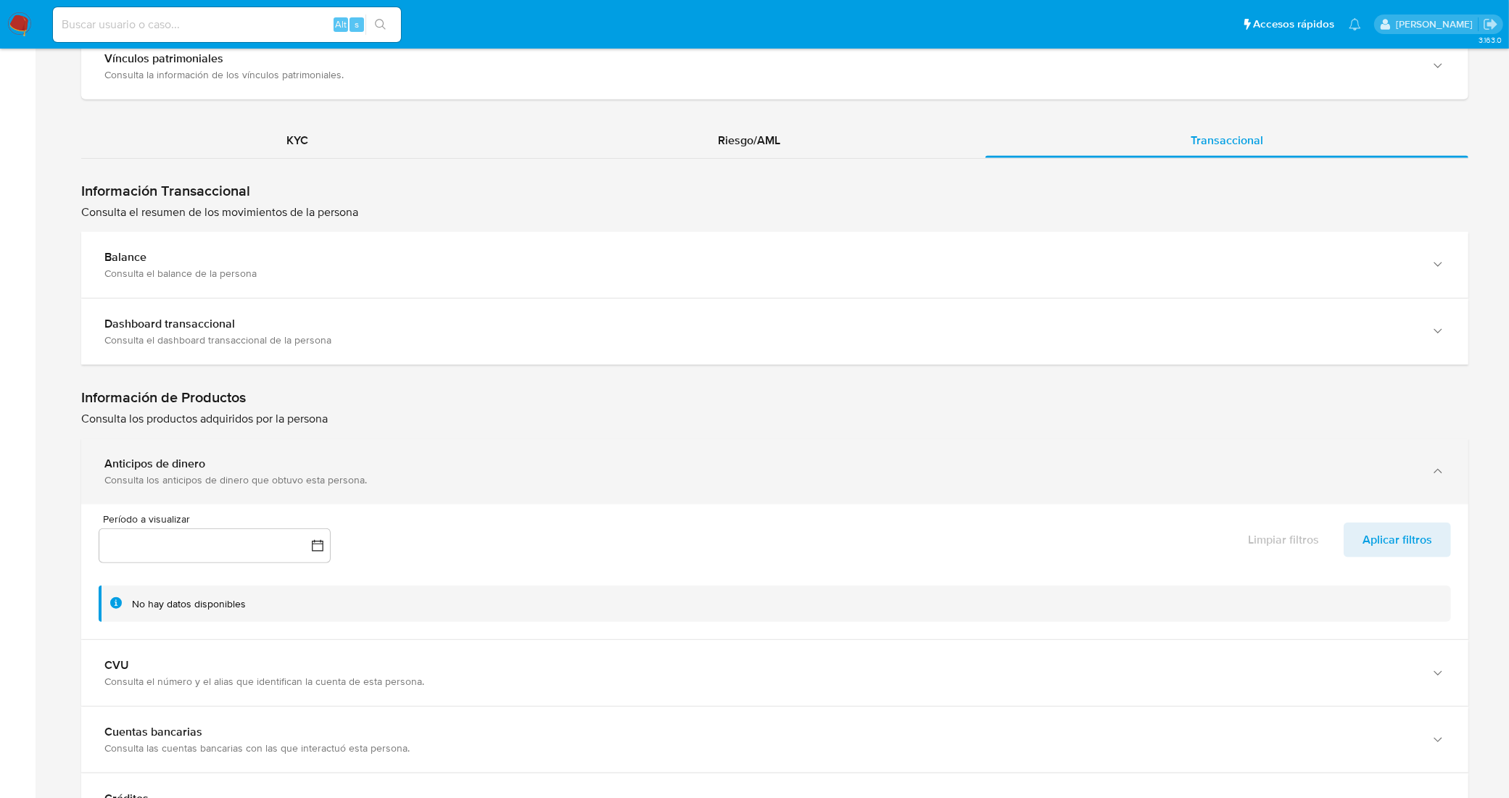
click at [591, 484] on div "Consulta los anticipos de dinero que obtuvo esta persona." at bounding box center [759, 479] width 1311 height 13
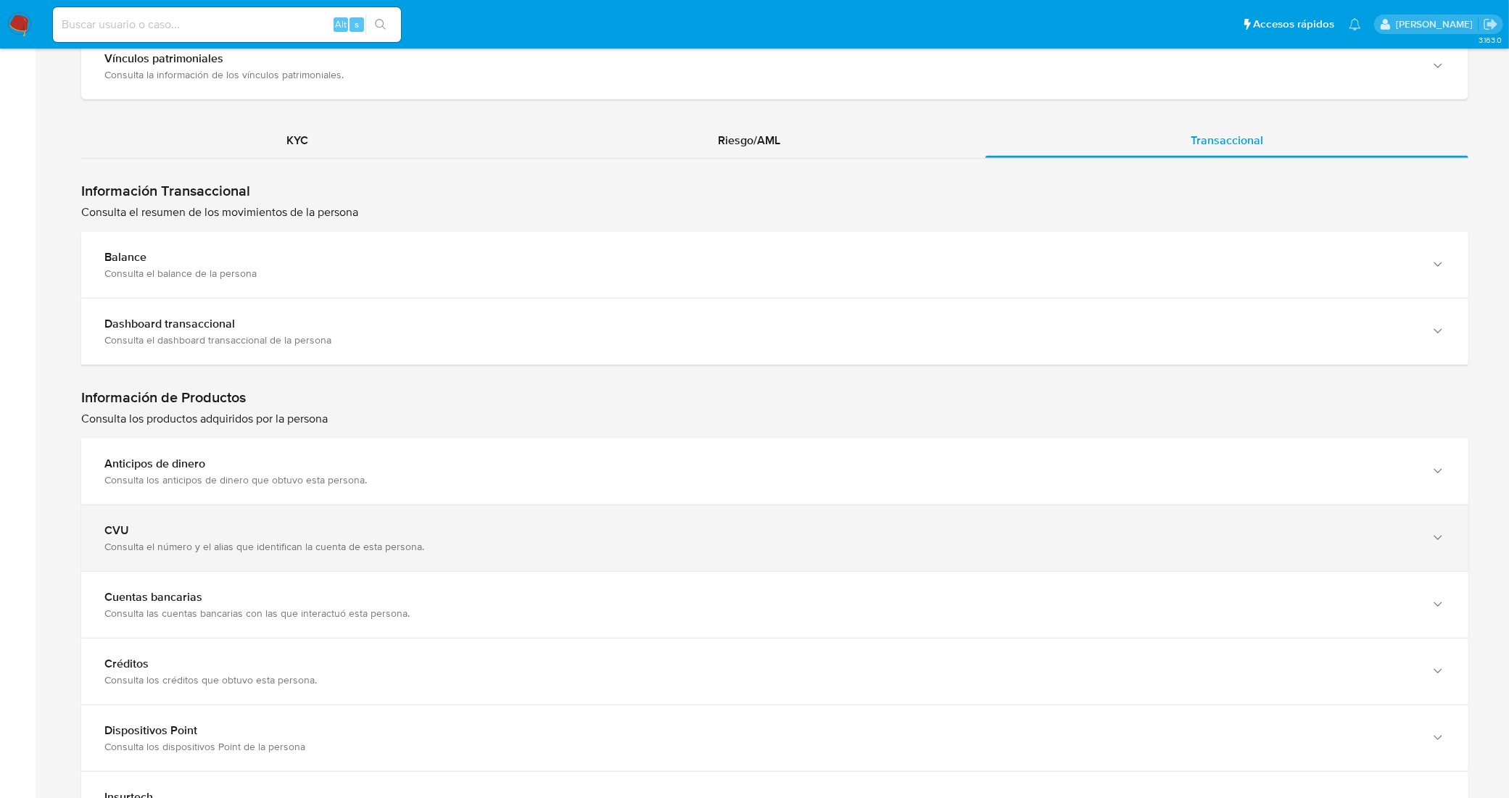
click at [591, 521] on div "CVU Consulta el número y el alias que identifican la cuenta de esta persona." at bounding box center [774, 538] width 1387 height 66
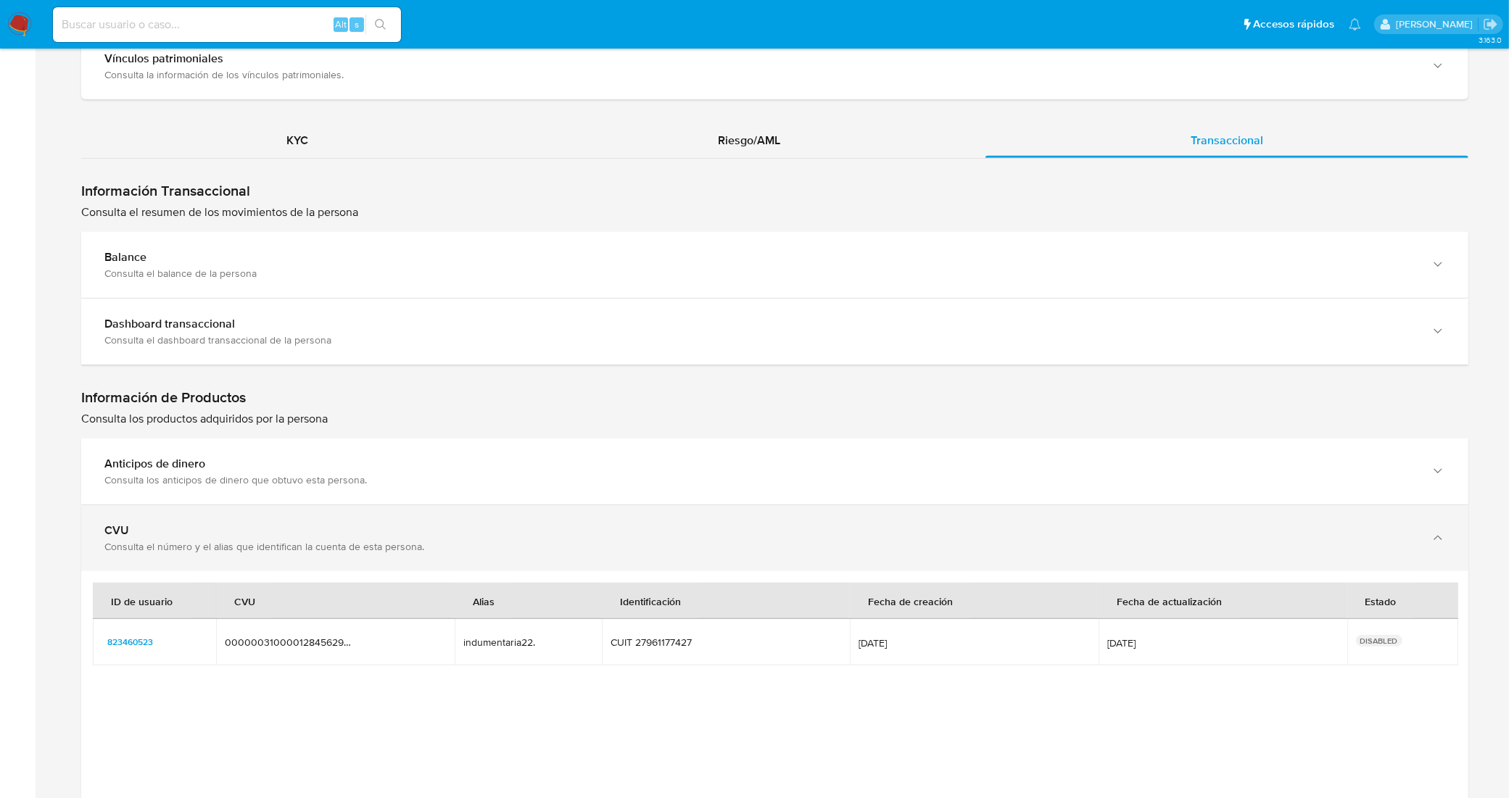
click at [591, 521] on div "CVU Consulta el número y el alias que identifican la cuenta de esta persona." at bounding box center [774, 538] width 1387 height 66
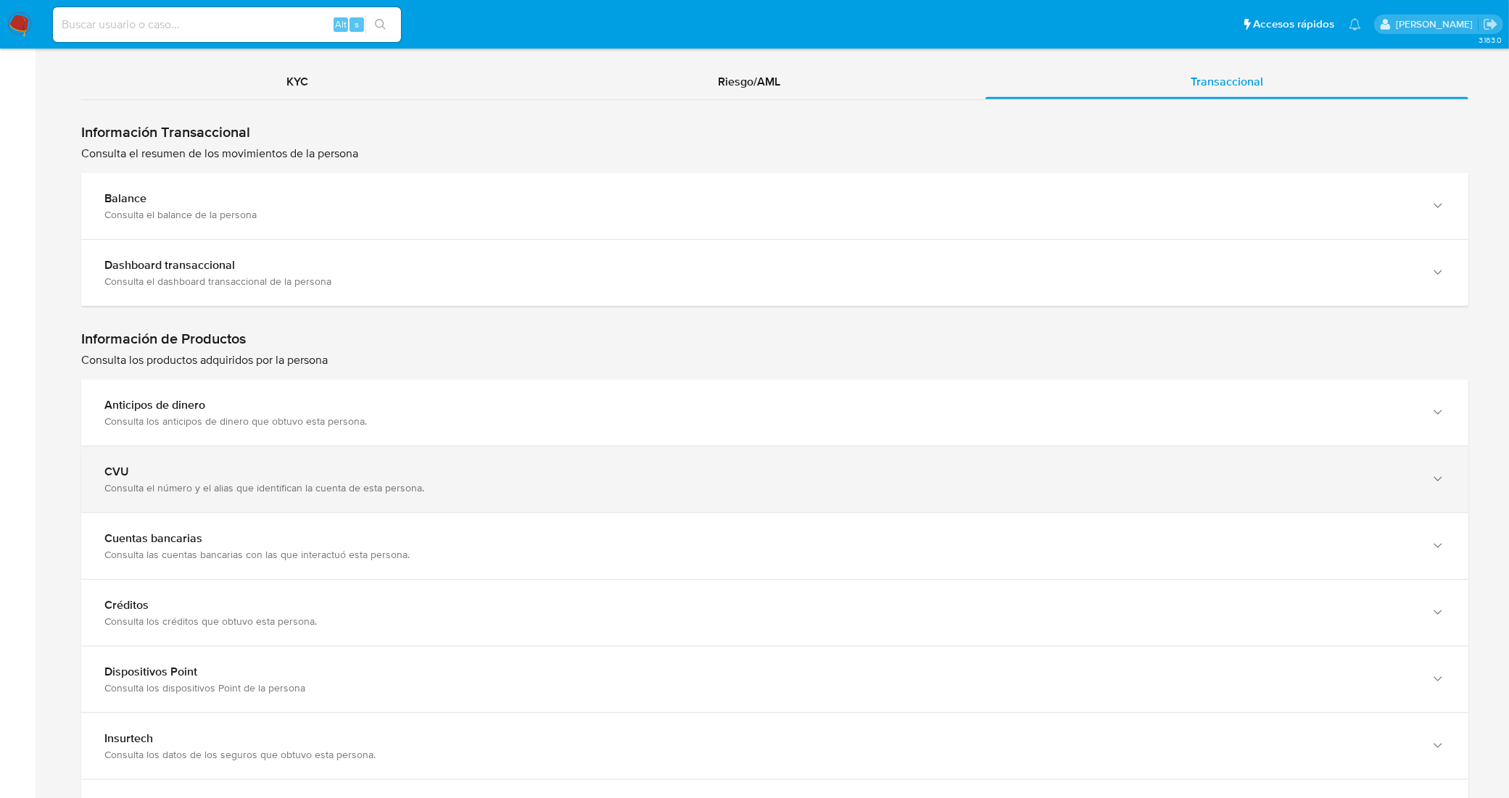
scroll to position [1642, 0]
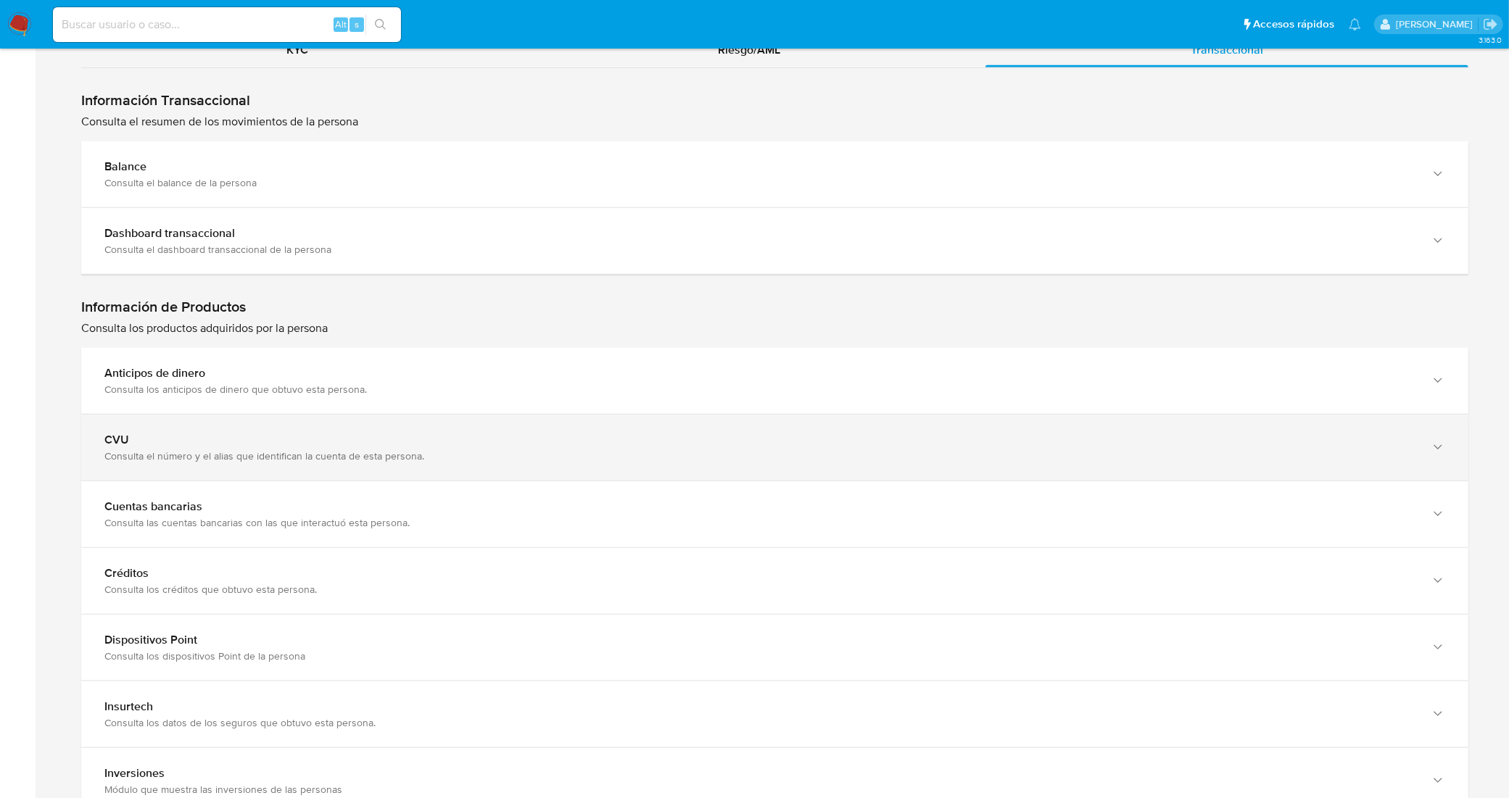
click at [591, 521] on div "Consulta las cuentas bancarias con las que interactuó esta persona." at bounding box center [759, 522] width 1311 height 13
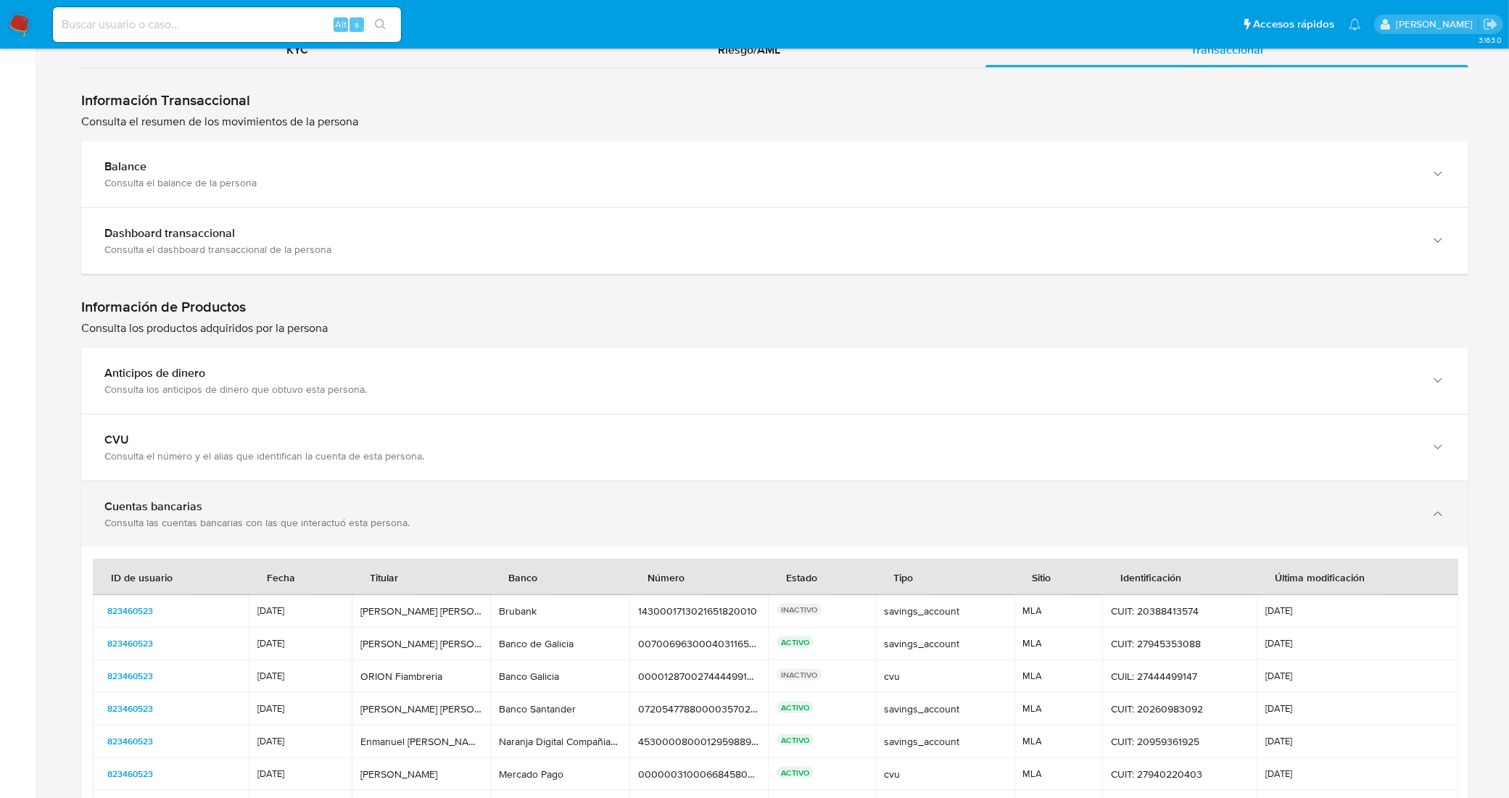
click at [592, 523] on div "Consulta las cuentas bancarias con las que interactuó esta persona." at bounding box center [759, 522] width 1311 height 13
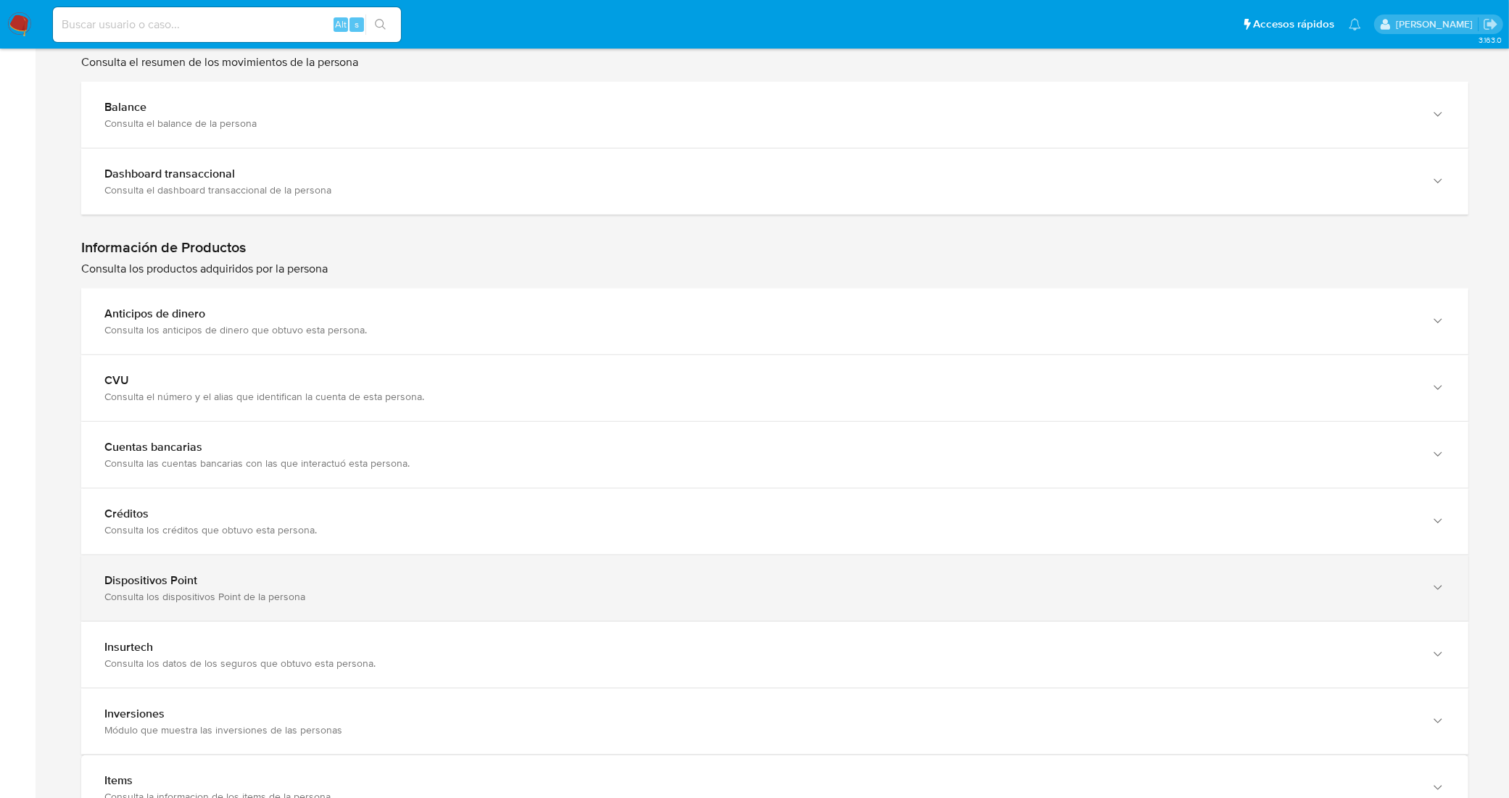
scroll to position [1733, 0]
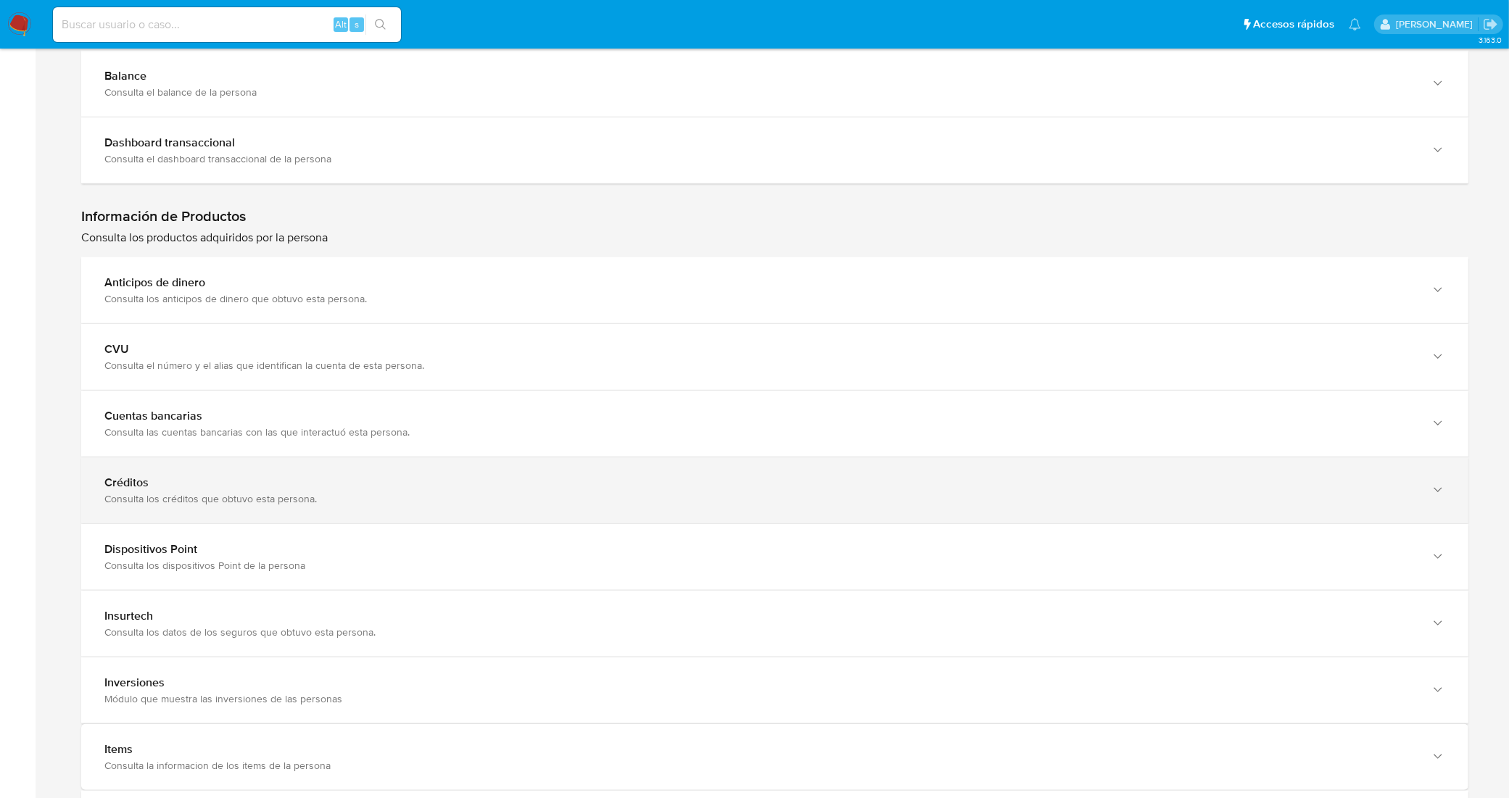
click at [582, 509] on div "Créditos Consulta los créditos que obtuvo esta persona." at bounding box center [774, 490] width 1387 height 66
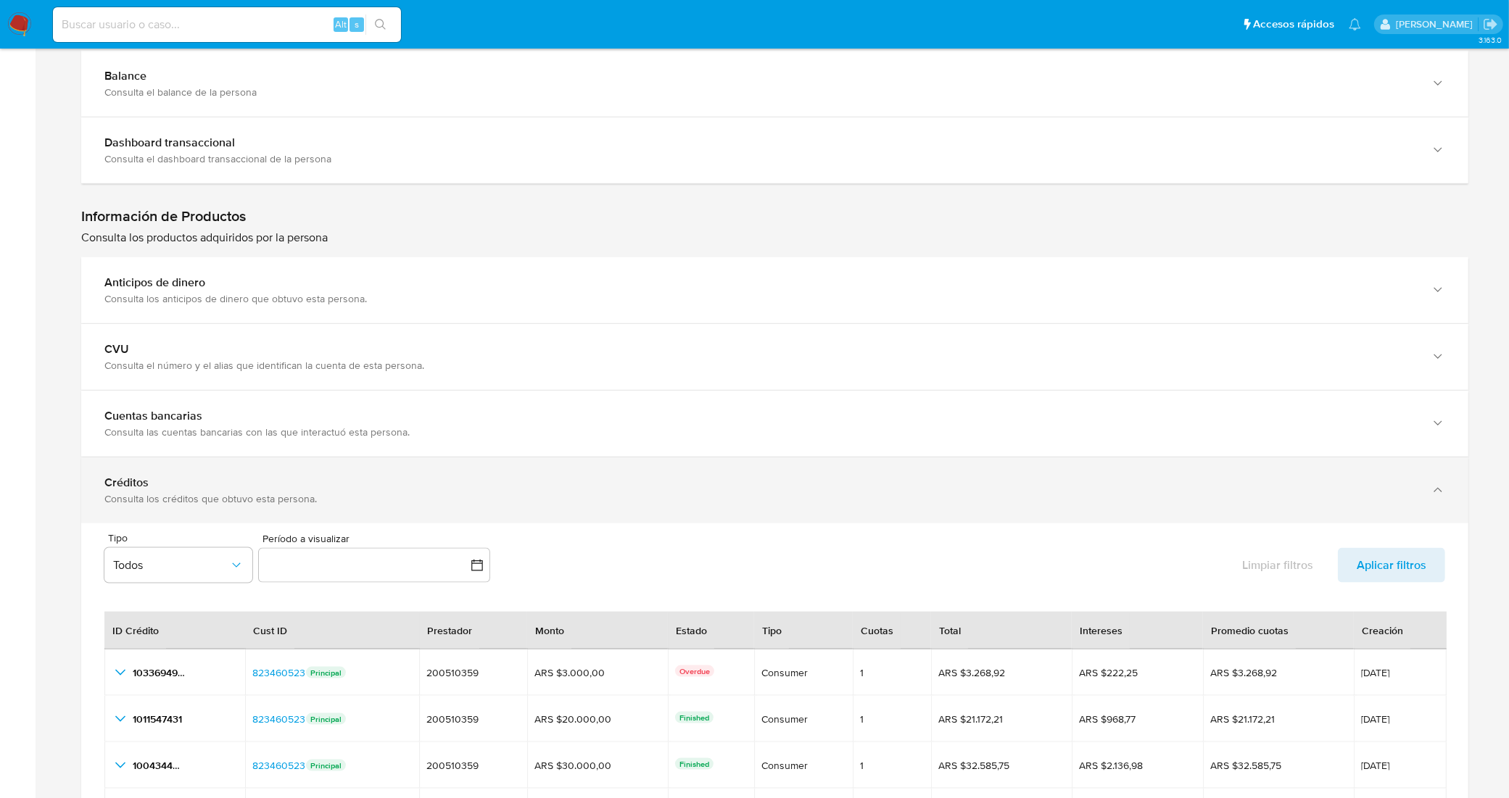
click at [587, 513] on div "Créditos Consulta los créditos que obtuvo esta persona." at bounding box center [774, 490] width 1387 height 66
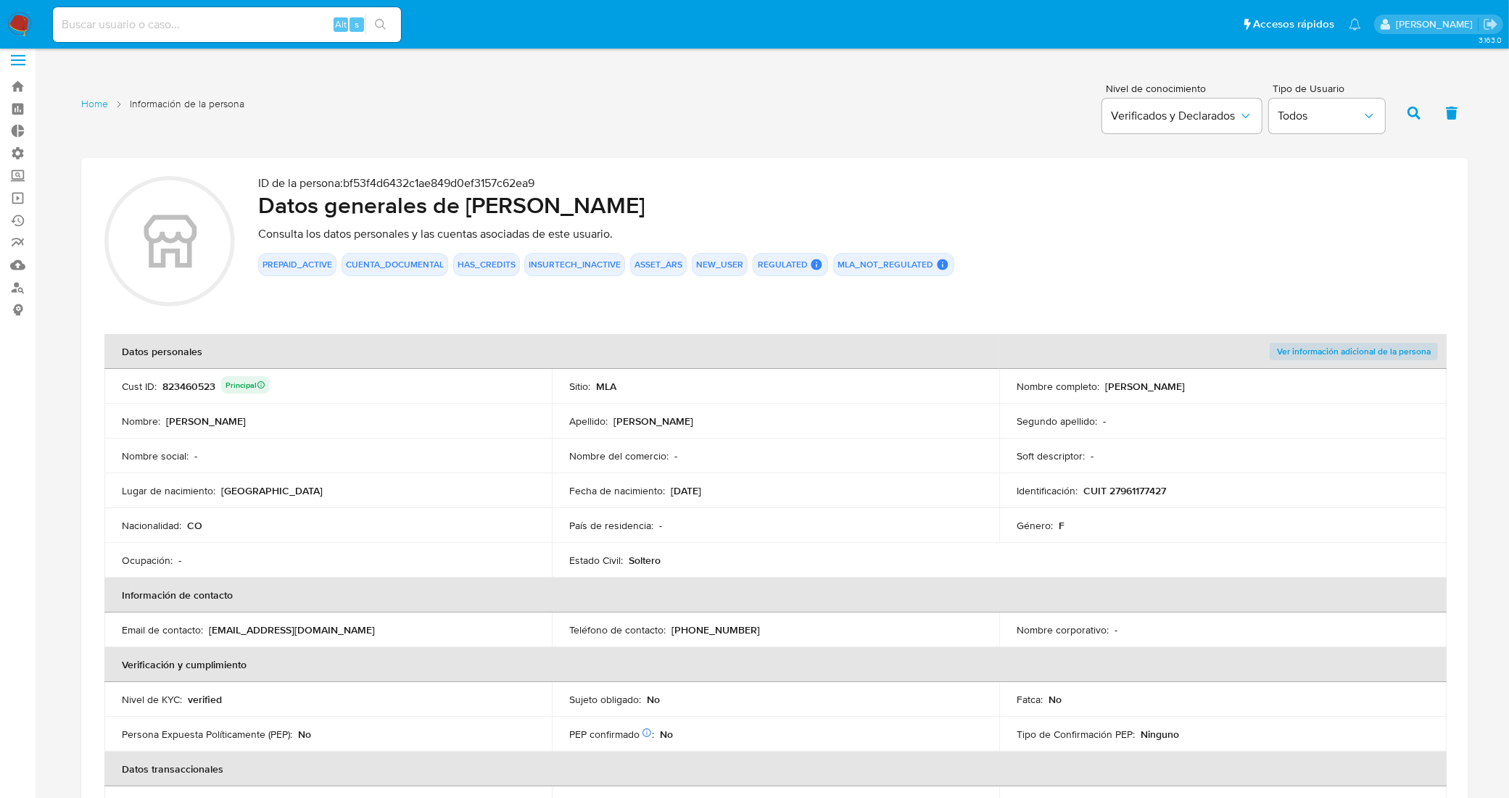
scroll to position [0, 0]
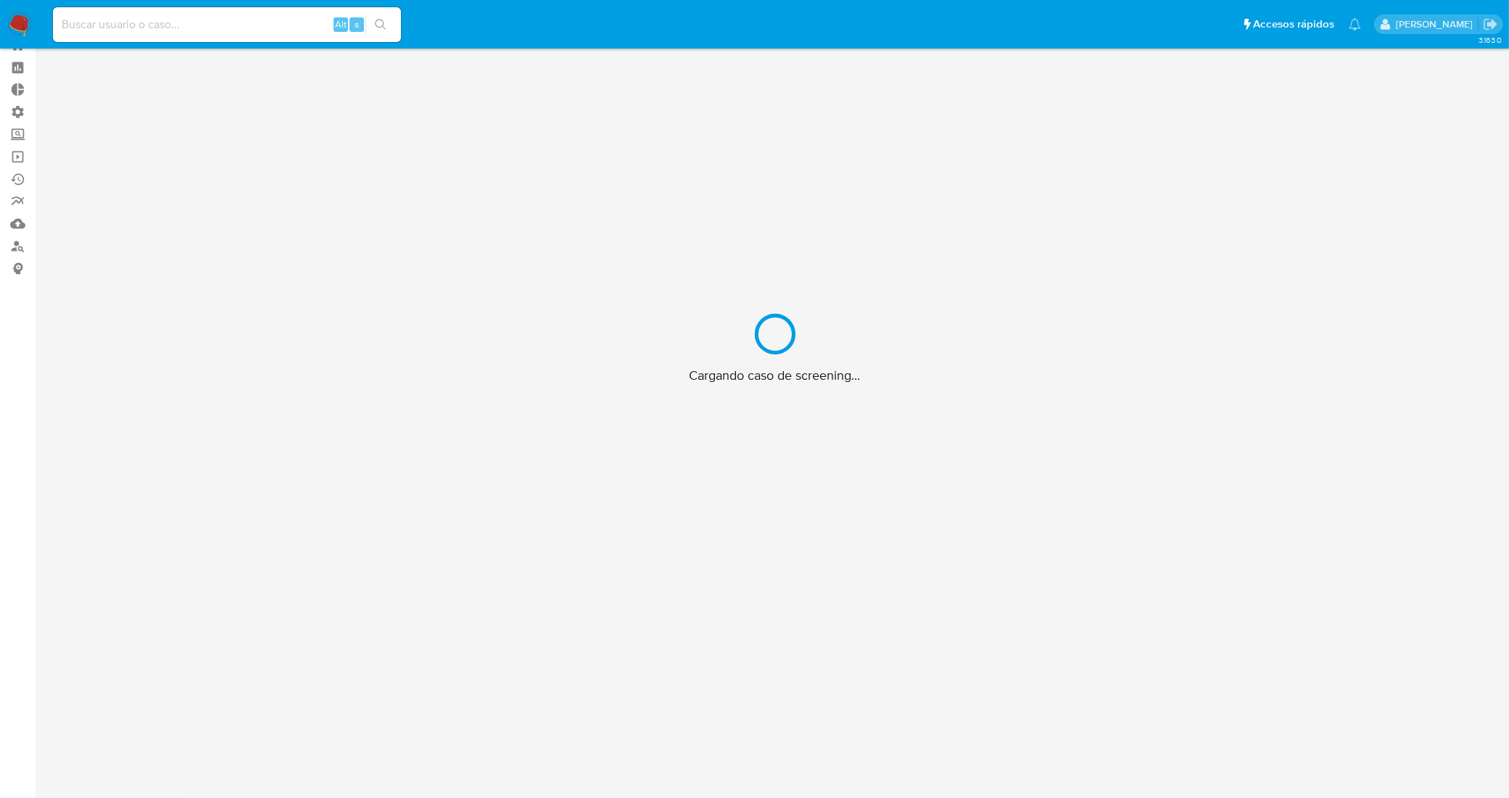
scroll to position [52, 0]
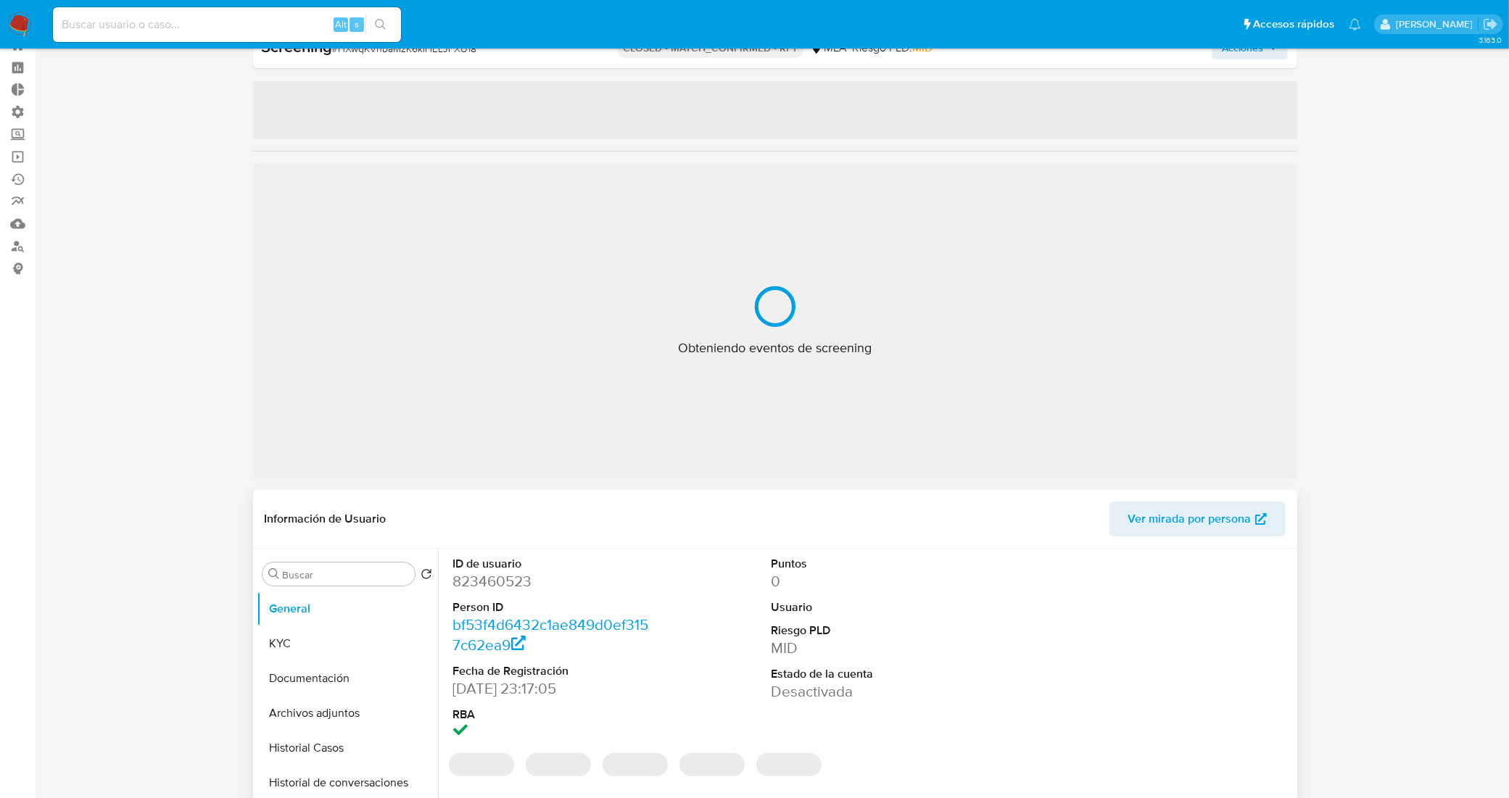
select select "10"
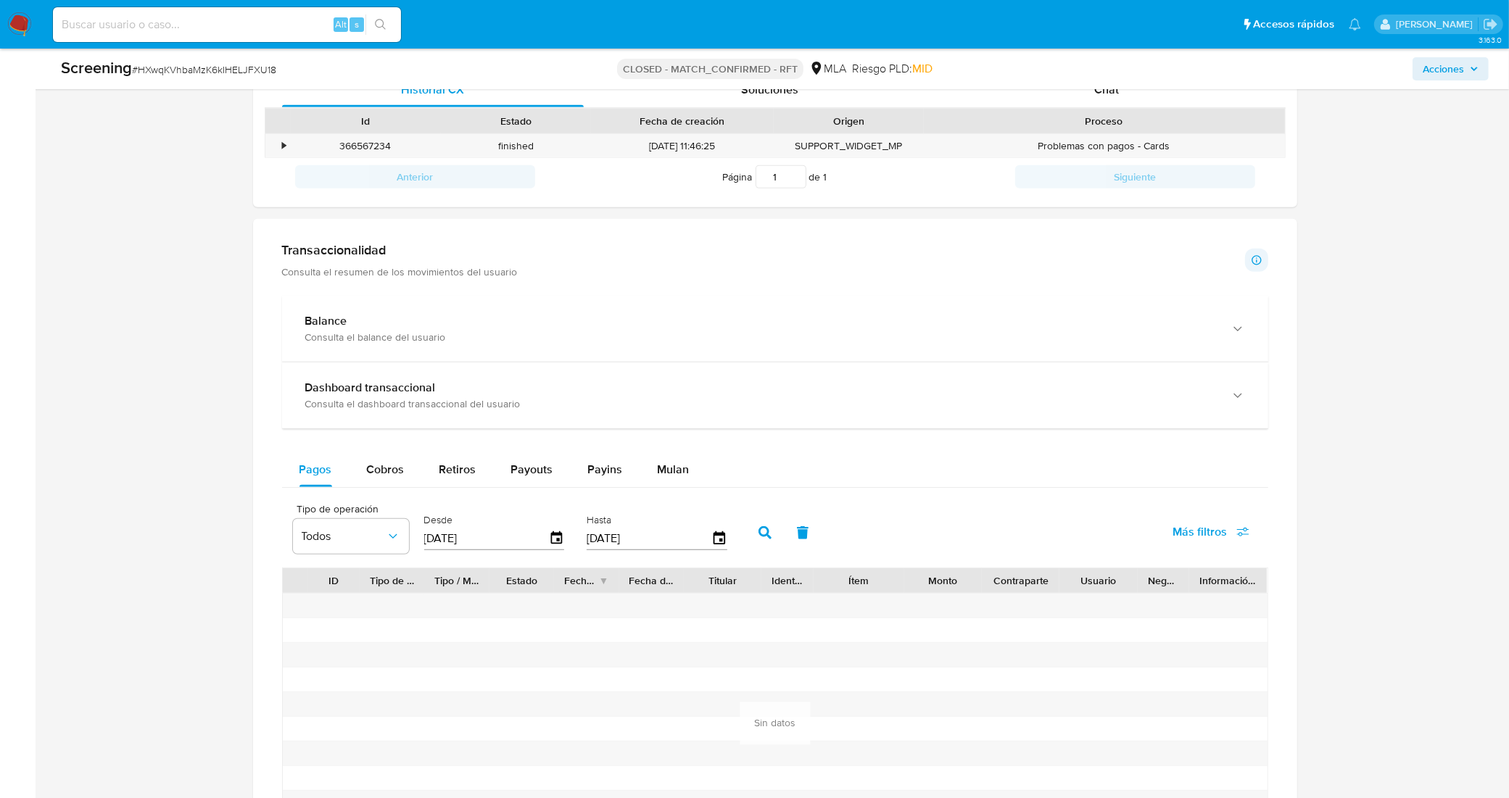
scroll to position [777, 0]
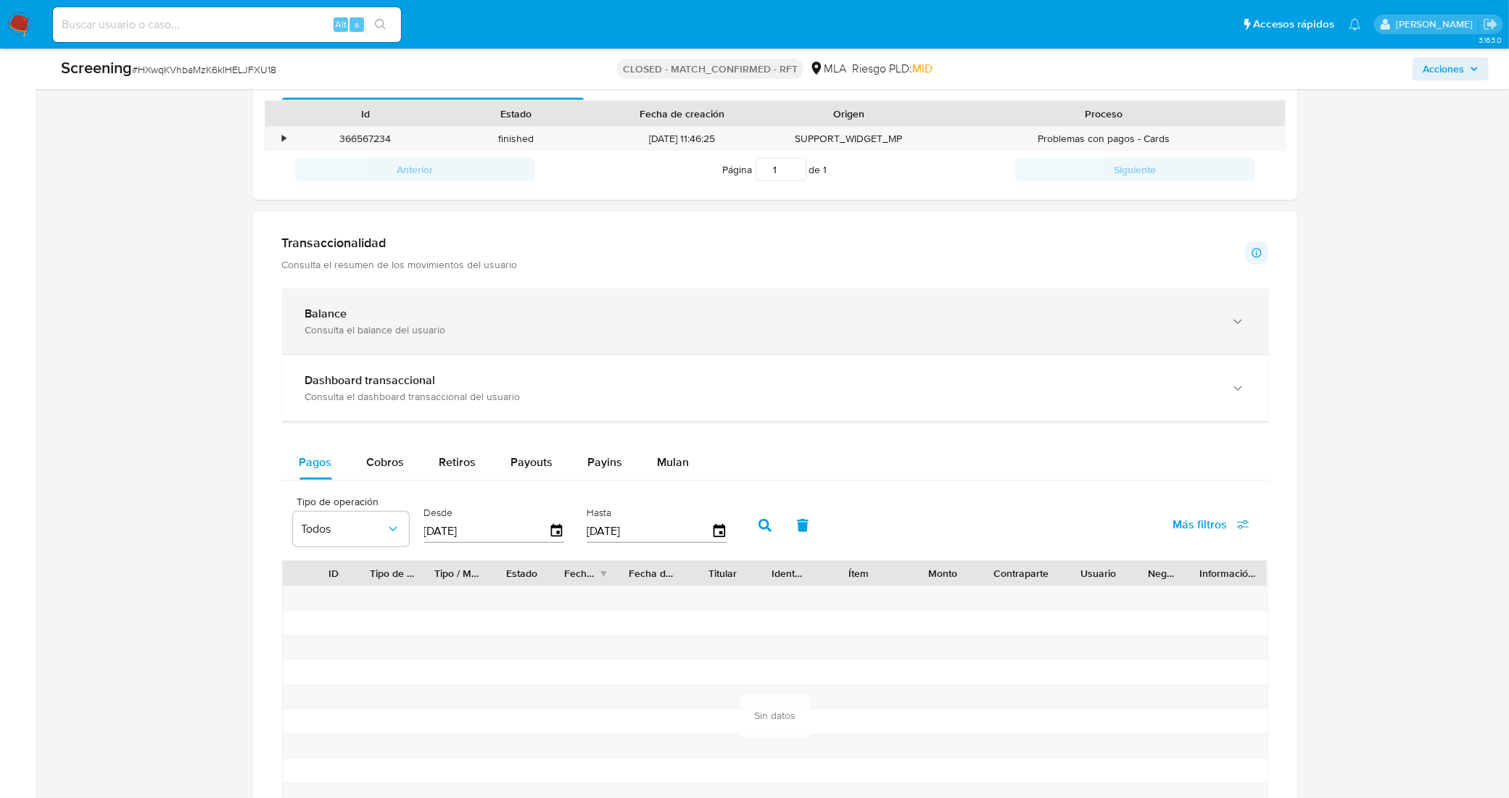
click at [473, 310] on div "Balance" at bounding box center [760, 314] width 911 height 14
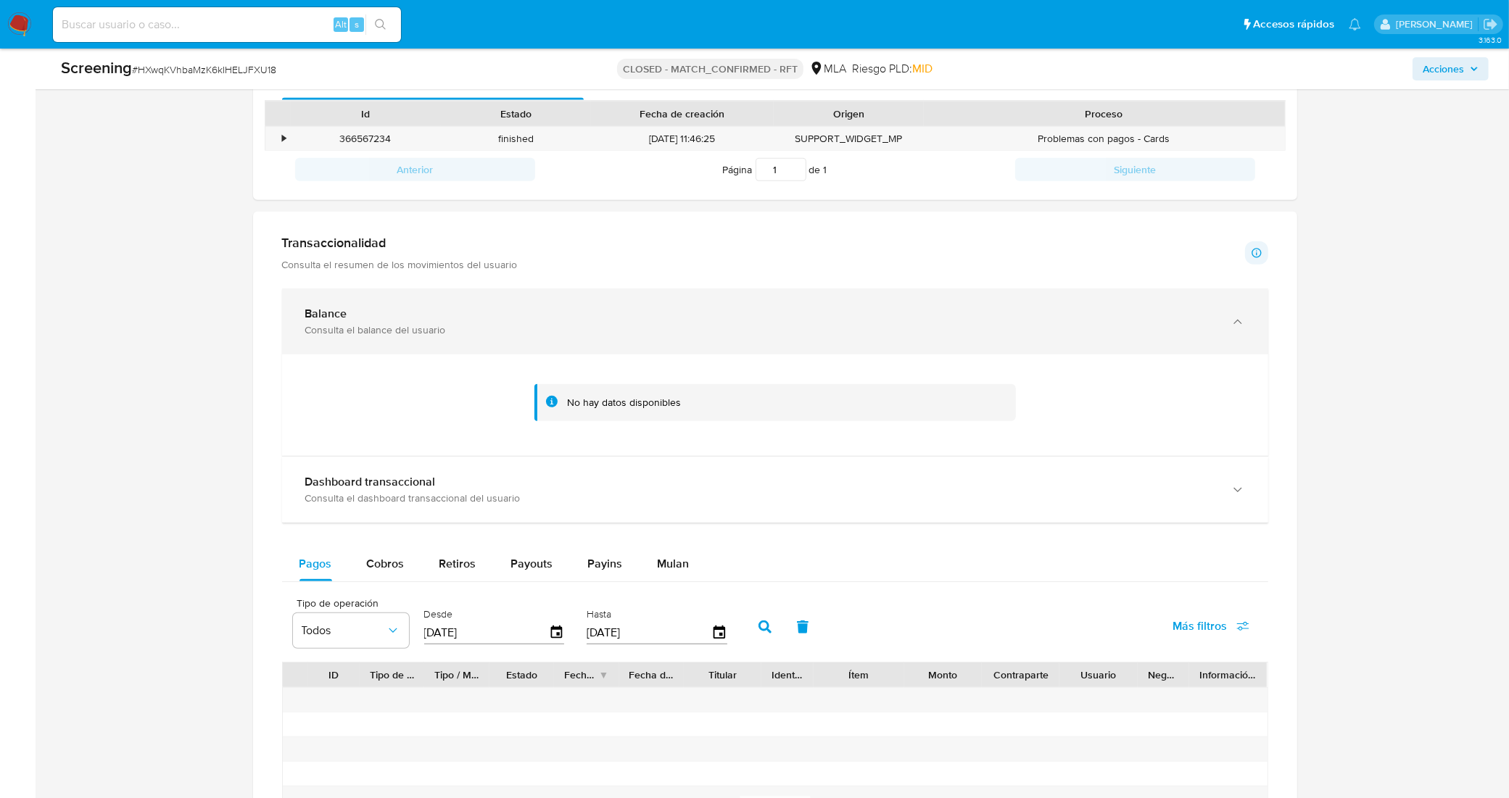
click at [494, 324] on div "Consulta el balance del usuario" at bounding box center [760, 329] width 911 height 13
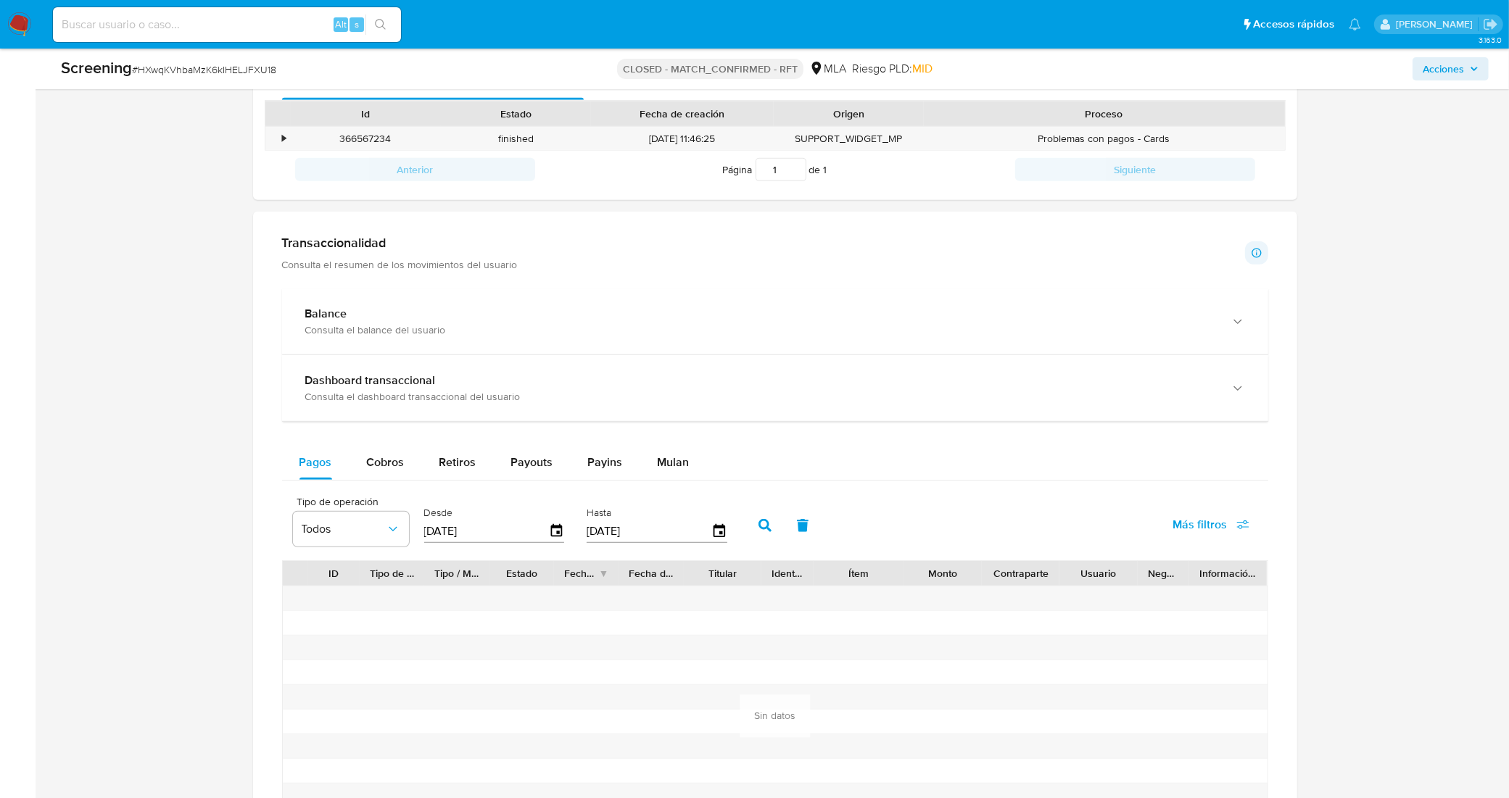
click at [497, 263] on p "Consulta el resumen de los movimientos del usuario" at bounding box center [400, 264] width 236 height 13
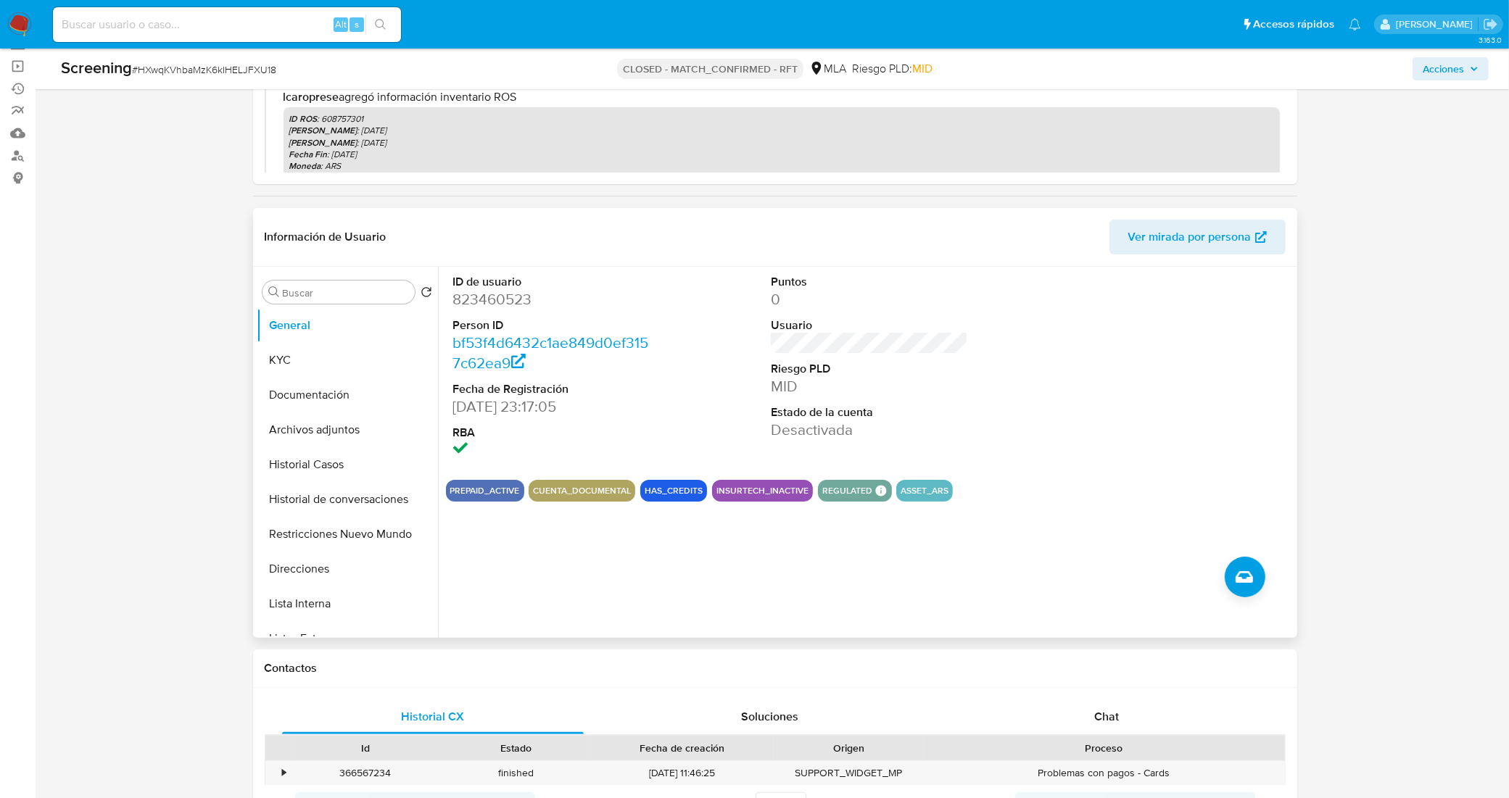
scroll to position [0, 0]
click at [328, 317] on button "General" at bounding box center [342, 327] width 170 height 35
click at [324, 357] on button "KYC" at bounding box center [342, 361] width 170 height 35
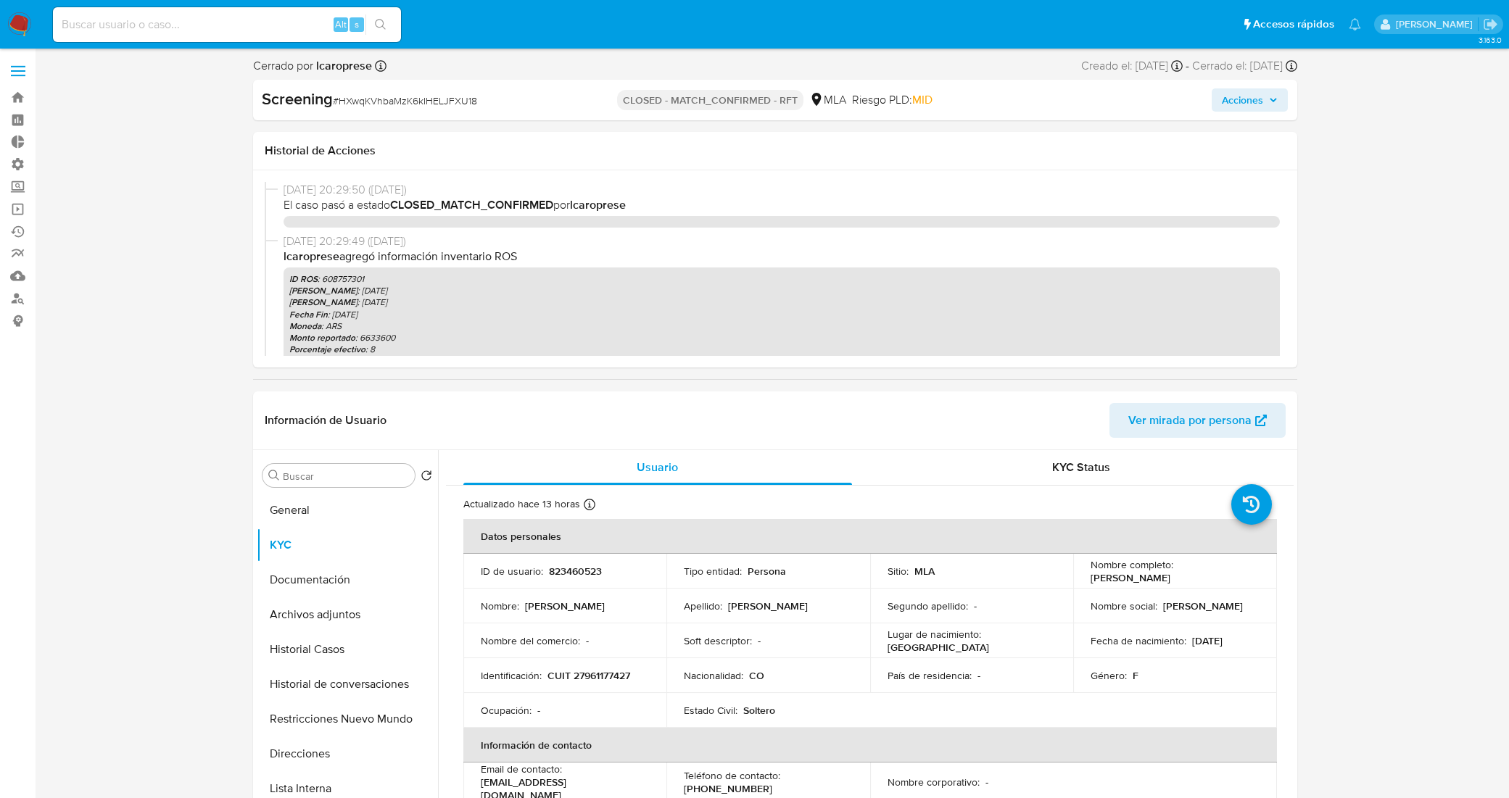
select select "10"
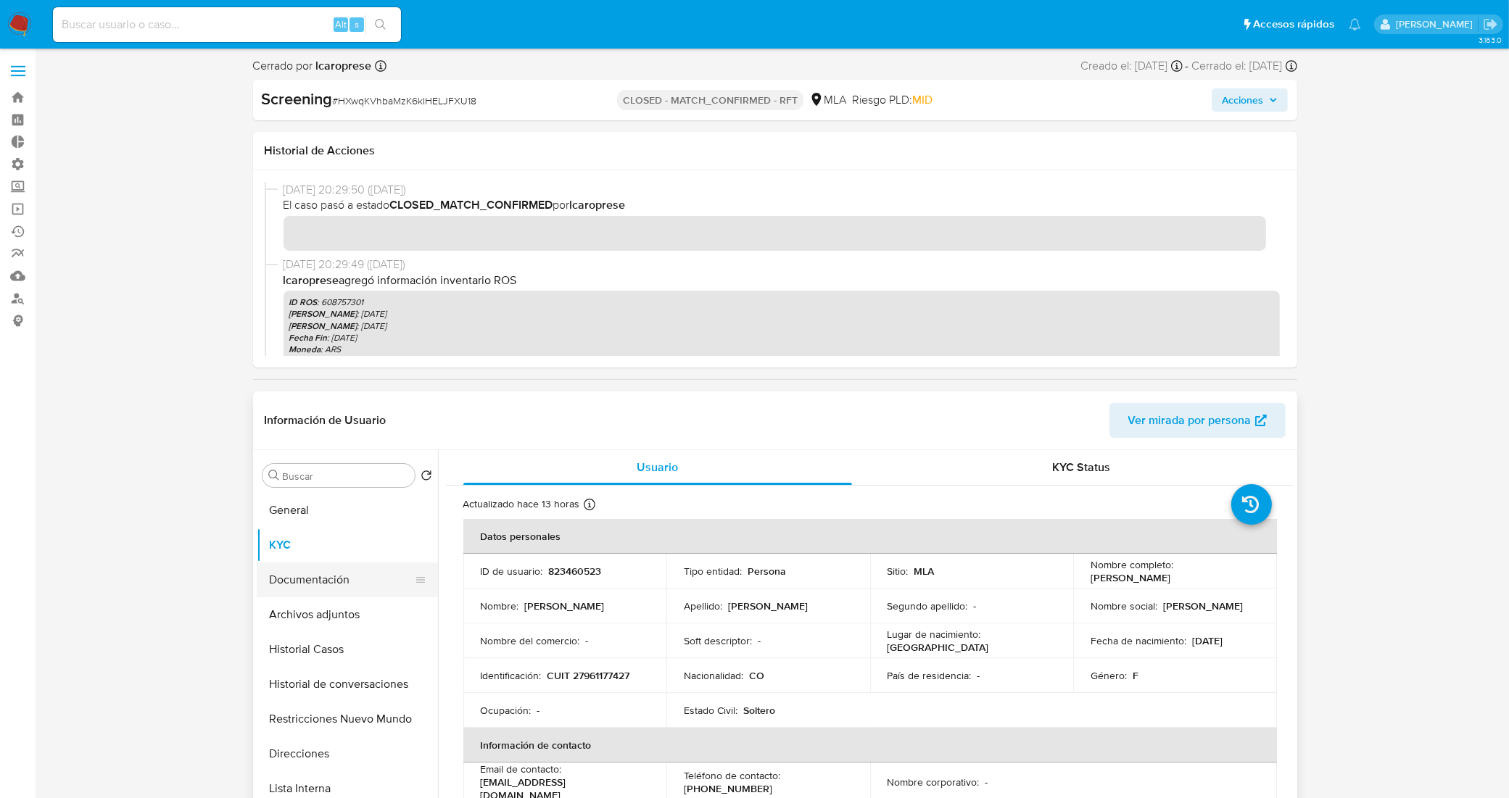
click at [341, 576] on button "Documentación" at bounding box center [342, 580] width 170 height 35
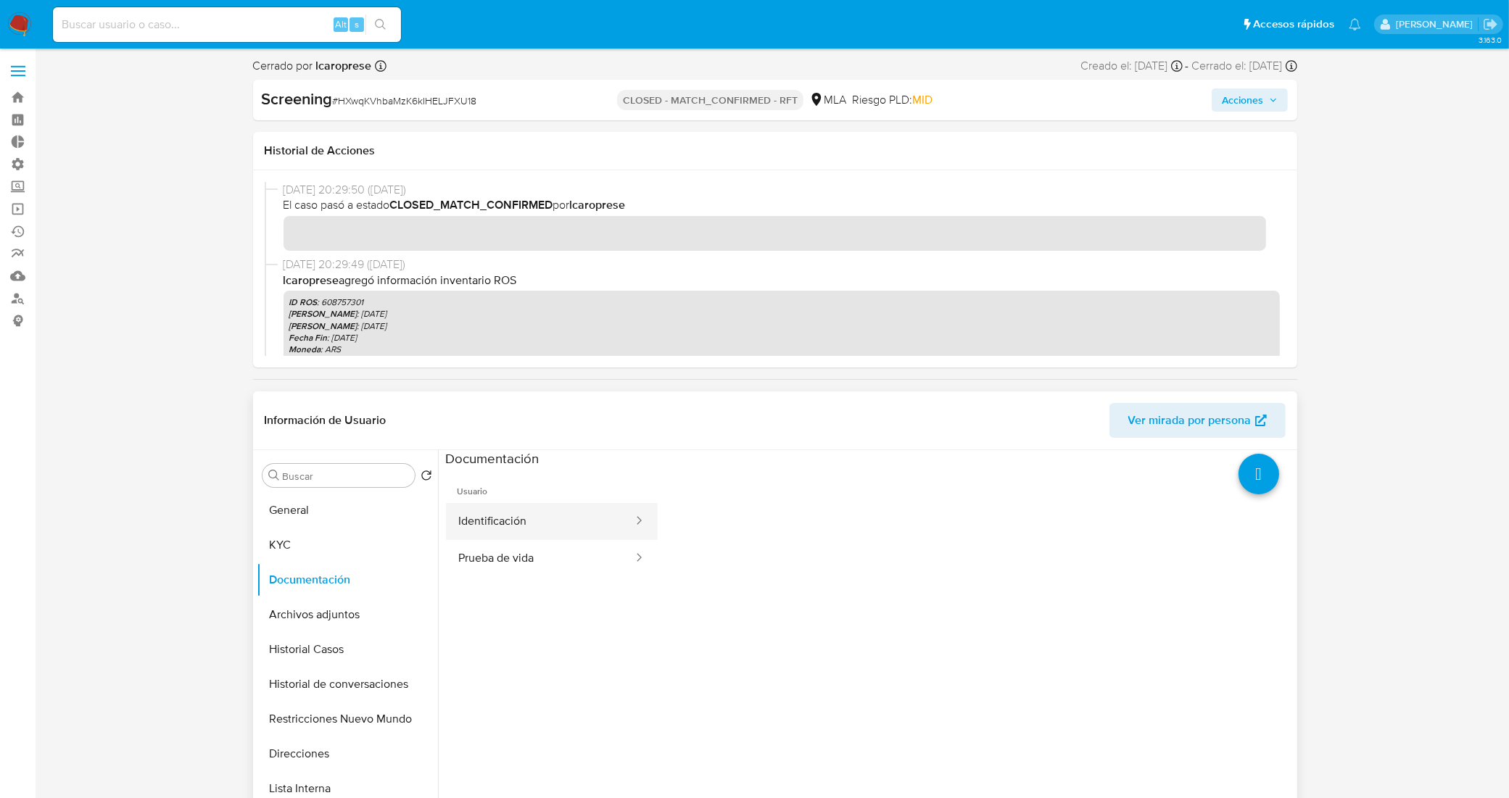
click at [589, 534] on button "Identificación" at bounding box center [540, 521] width 188 height 37
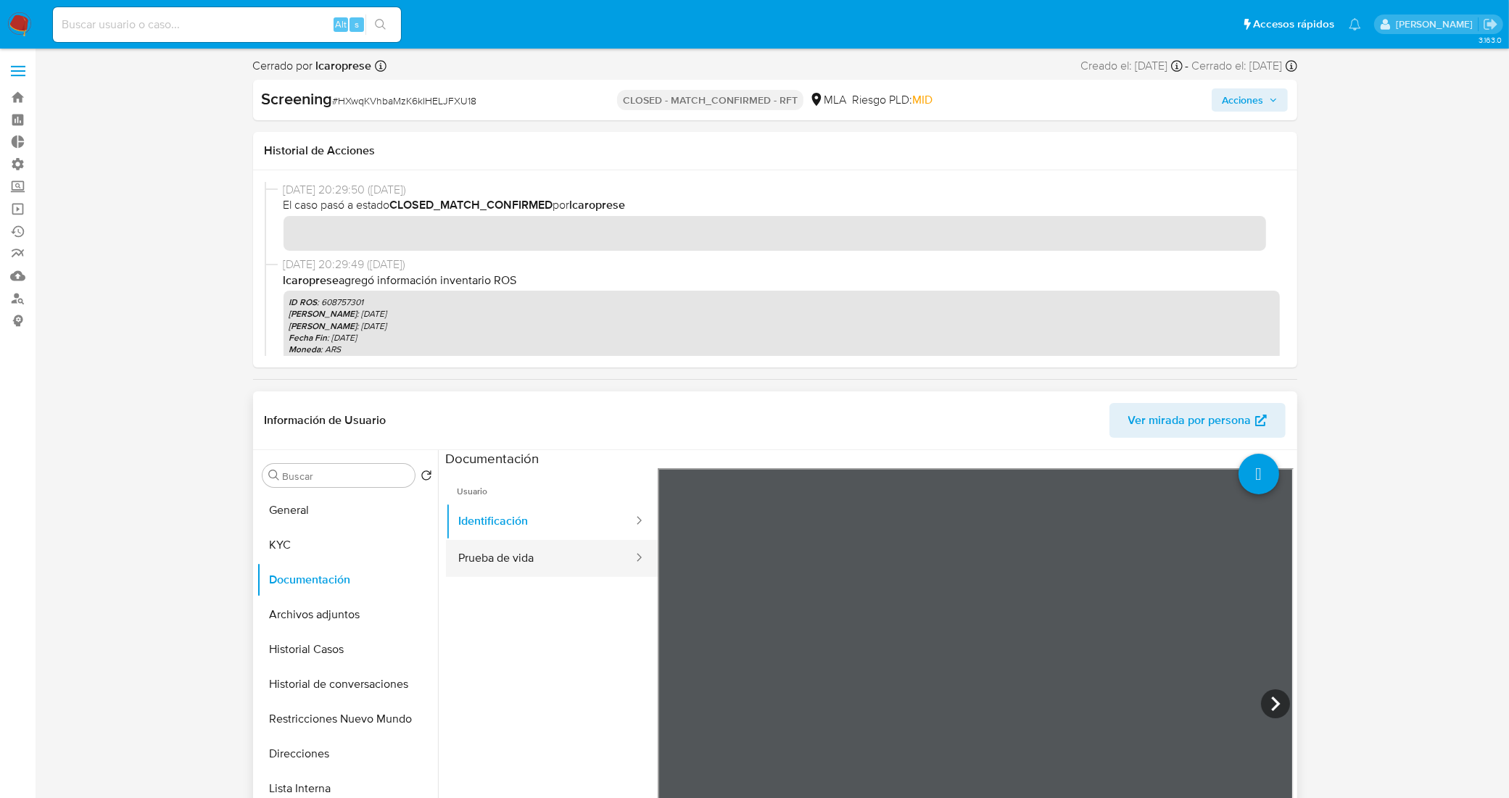
click at [575, 555] on button "Prueba de vida" at bounding box center [540, 558] width 188 height 37
click at [341, 512] on button "General" at bounding box center [342, 510] width 170 height 35
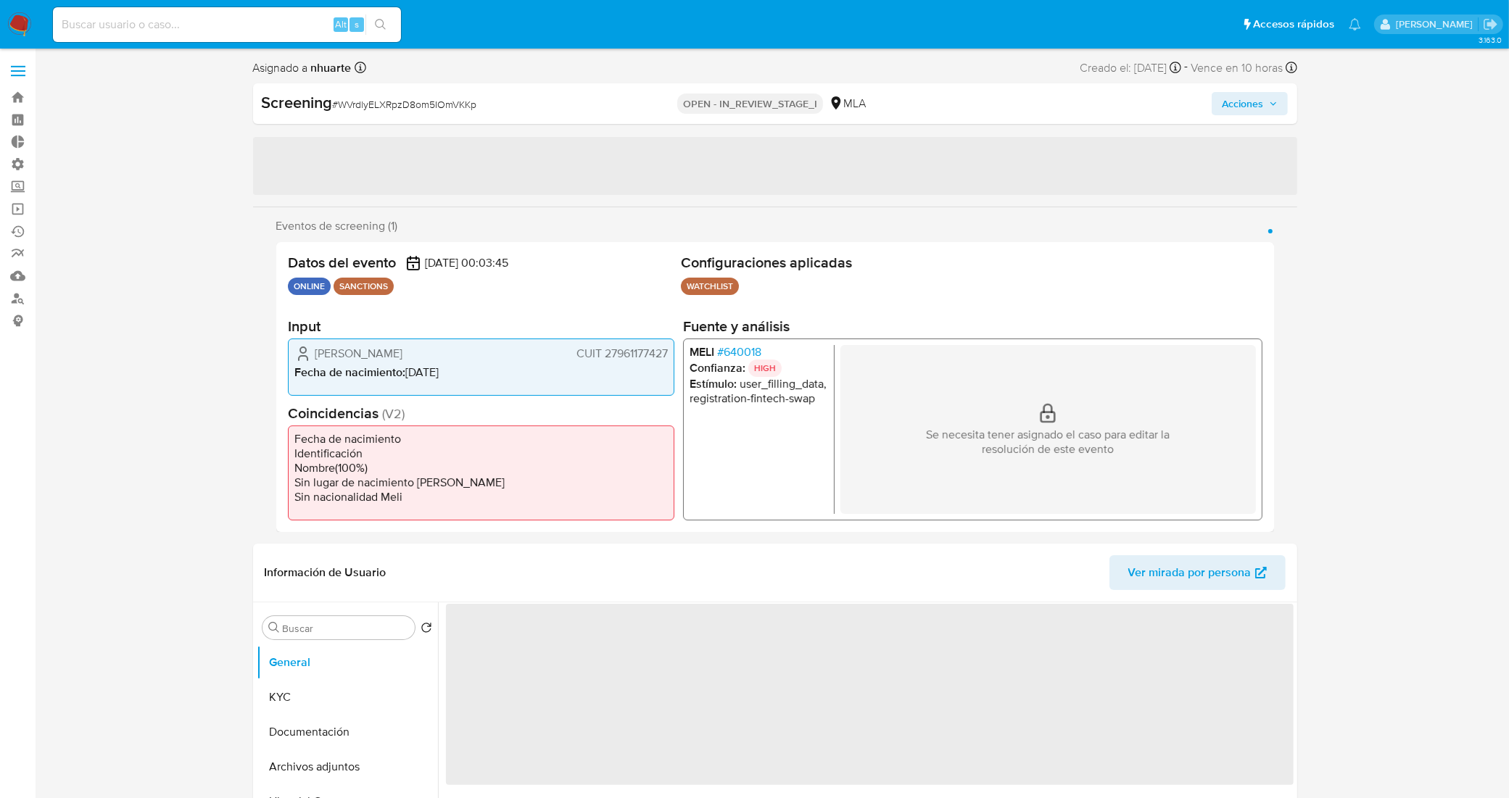
select select "10"
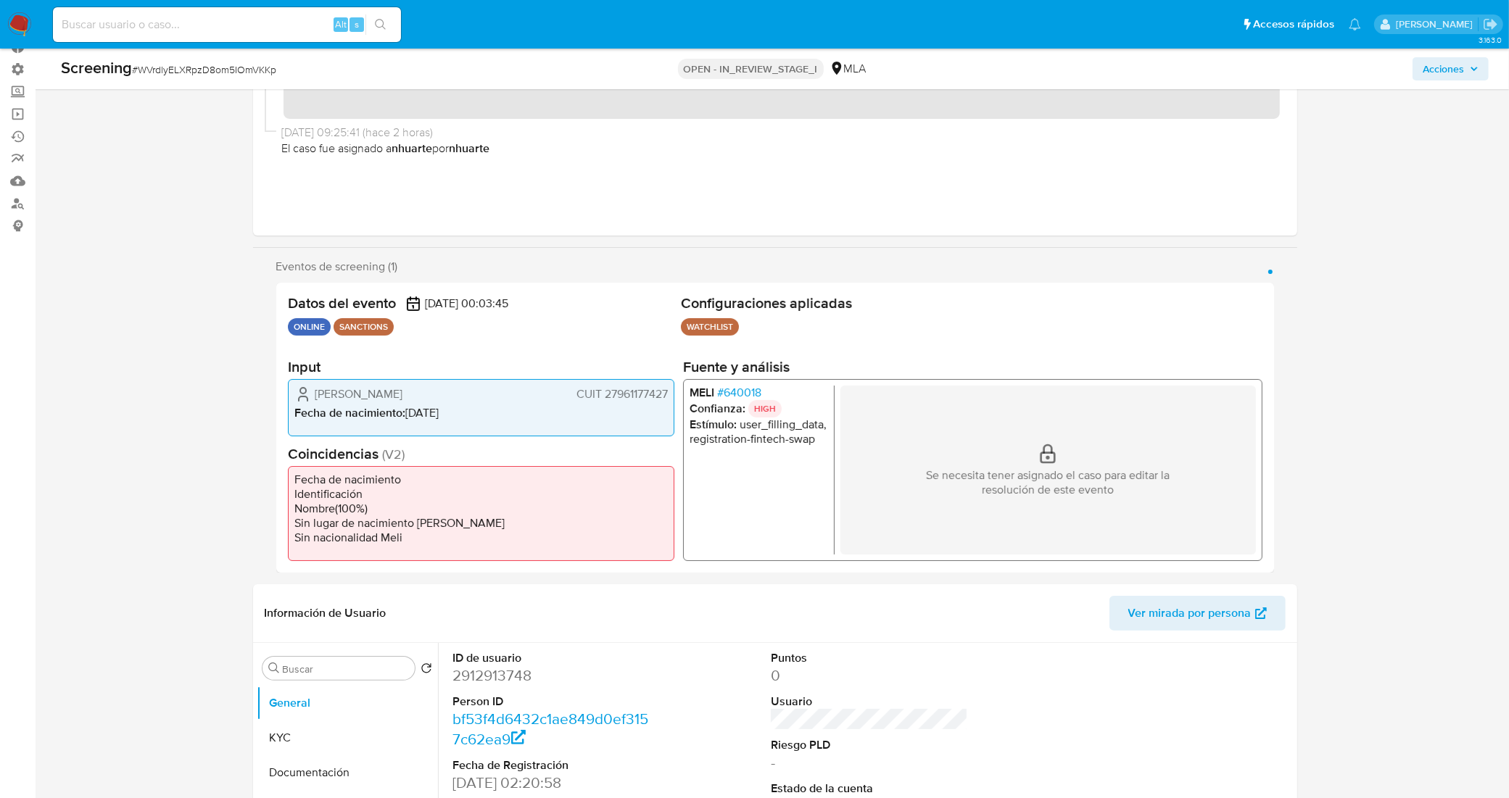
scroll to position [181, 0]
